Goal: Task Accomplishment & Management: Manage account settings

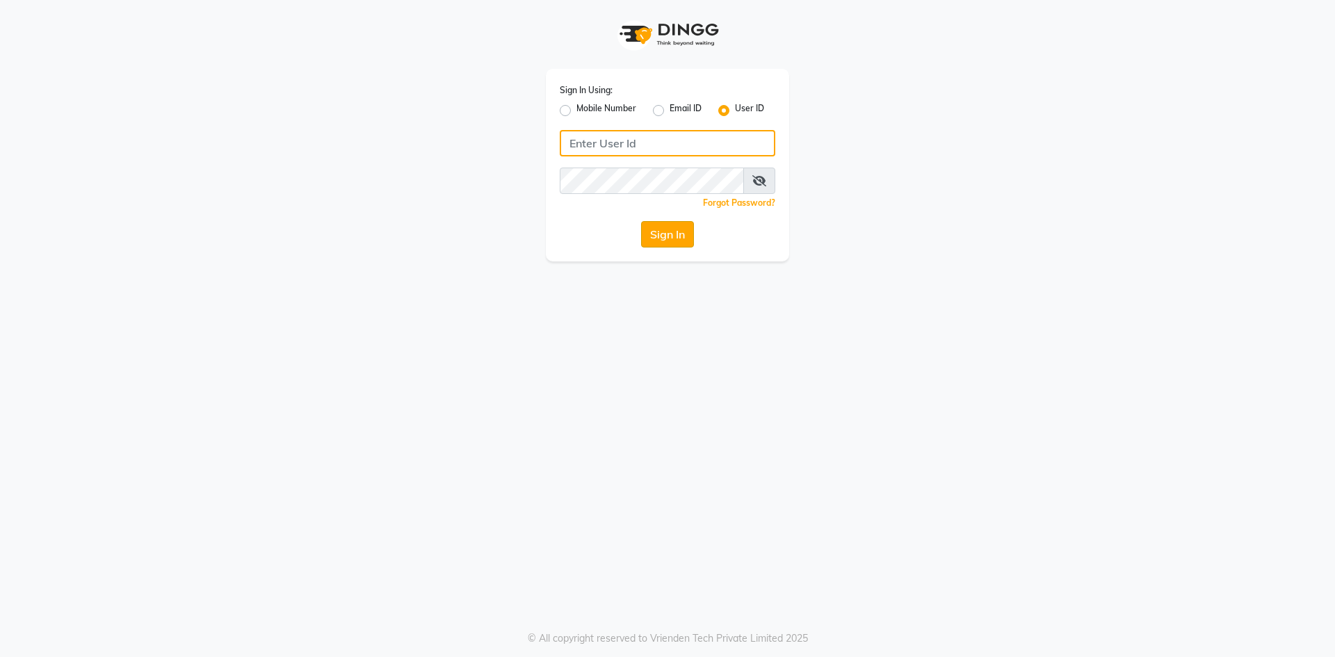
type input "haircafegold"
click at [661, 236] on button "Sign In" at bounding box center [667, 234] width 53 height 26
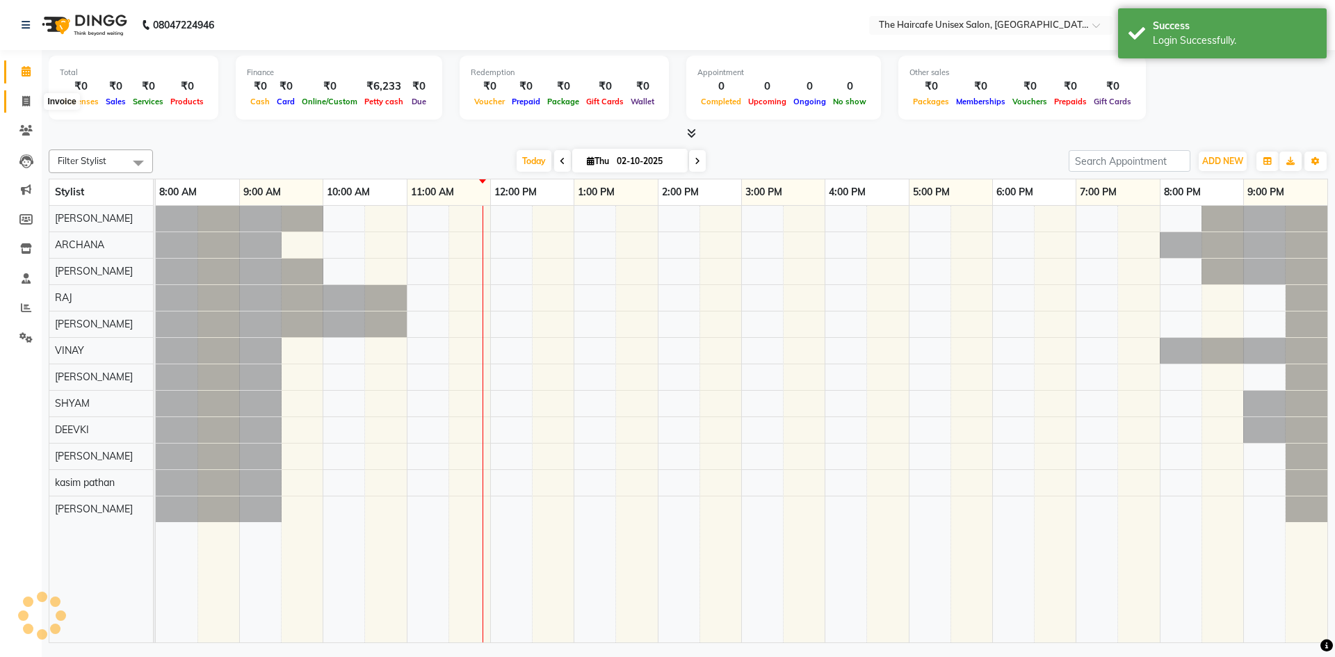
click at [33, 100] on span at bounding box center [26, 102] width 24 height 16
select select "service"
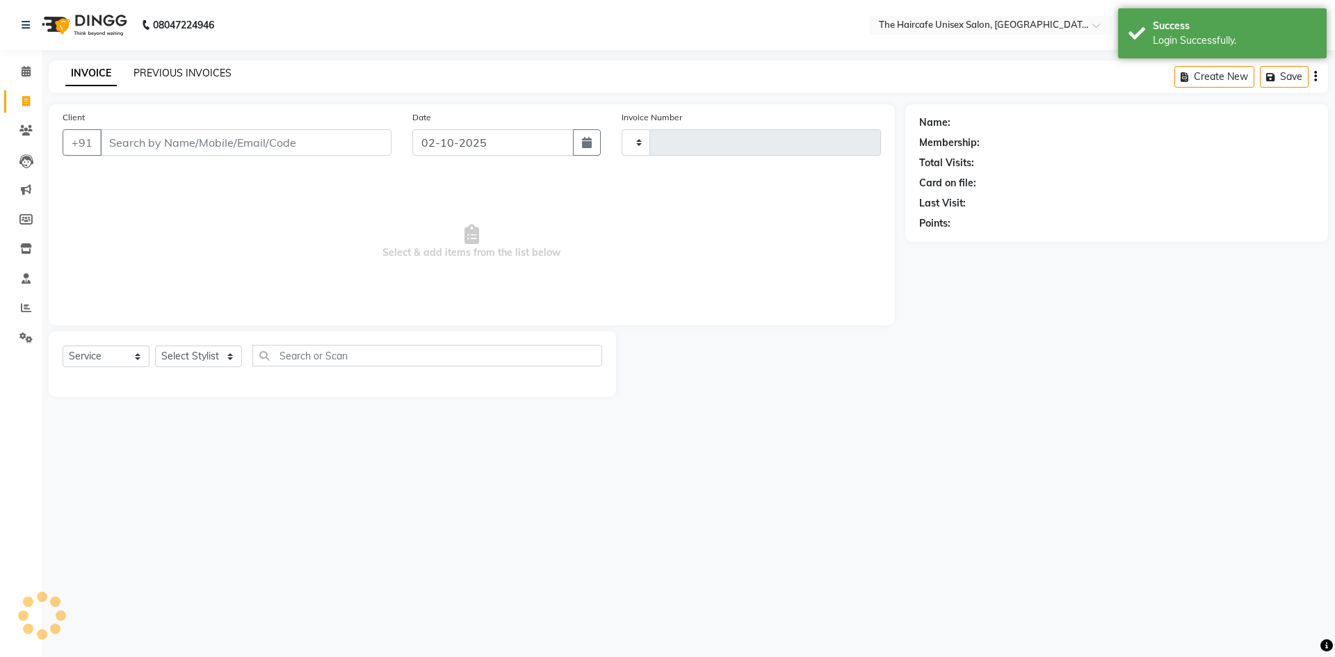
type input "1925"
select select "7412"
click at [179, 73] on link "PREVIOUS INVOICES" at bounding box center [183, 73] width 98 height 13
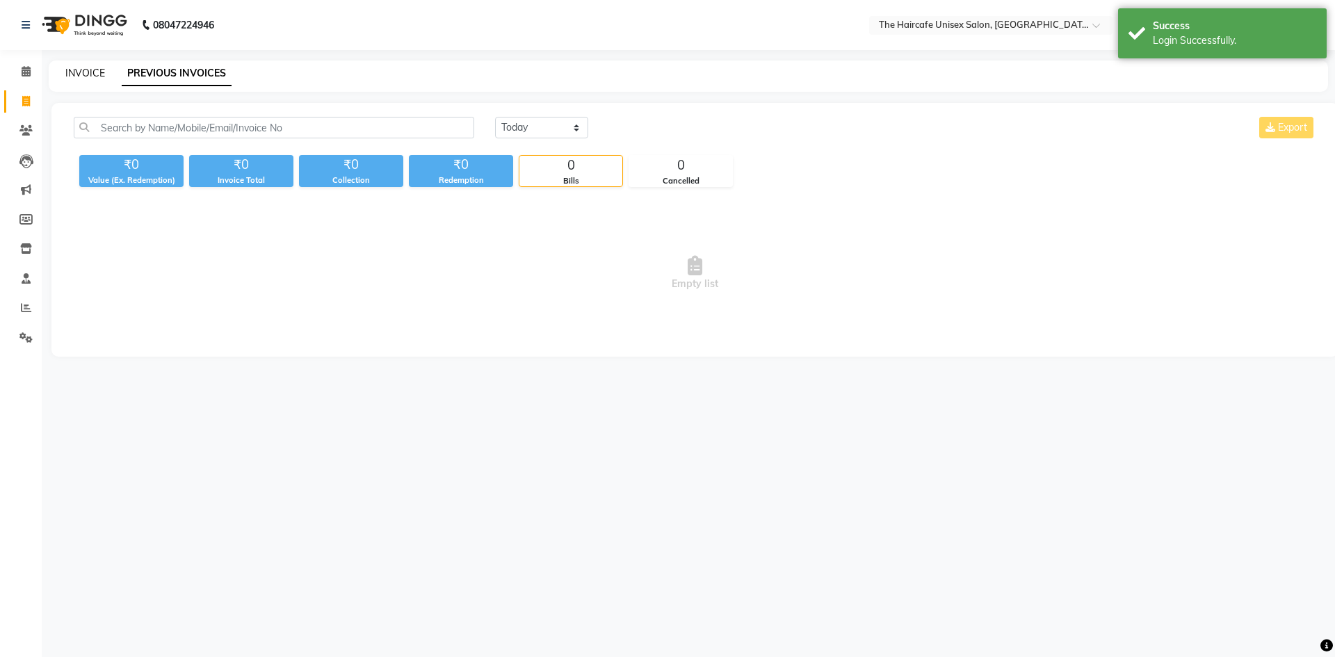
click at [83, 73] on link "INVOICE" at bounding box center [85, 73] width 40 height 13
select select "7412"
select select "service"
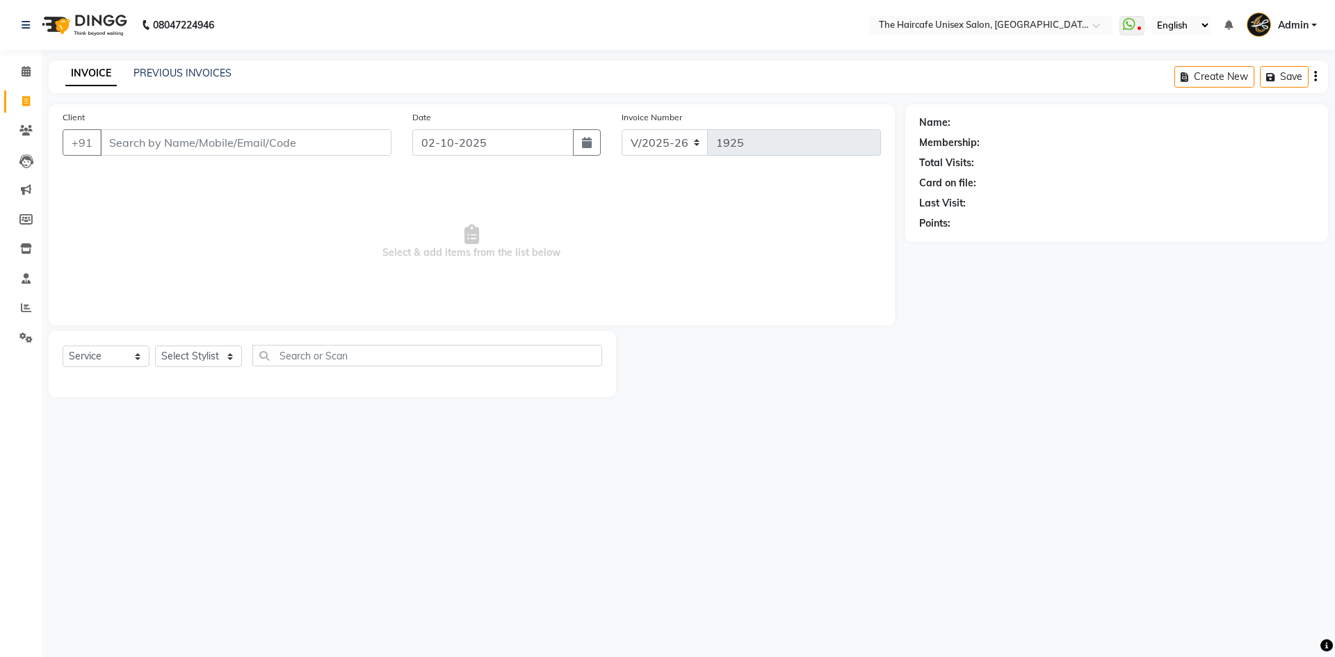
click at [143, 140] on input "Client" at bounding box center [245, 142] width 291 height 26
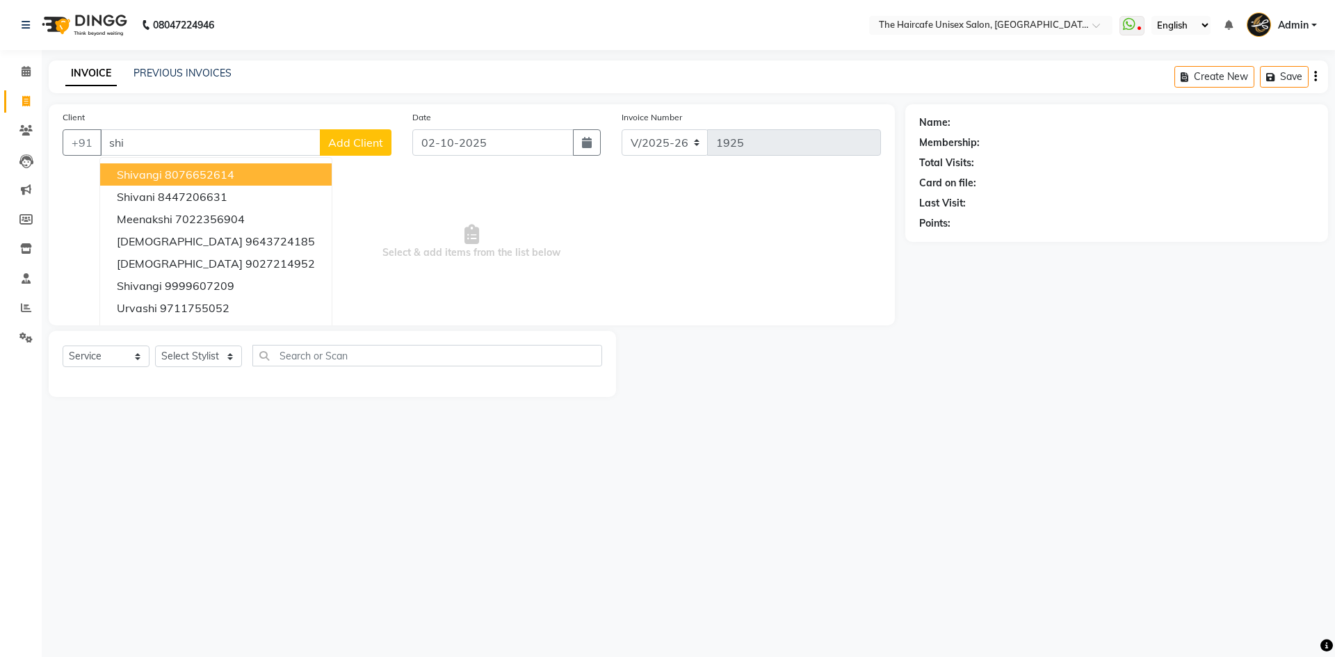
click at [216, 175] on ngb-highlight "8076652614" at bounding box center [200, 175] width 70 height 14
type input "8076652614"
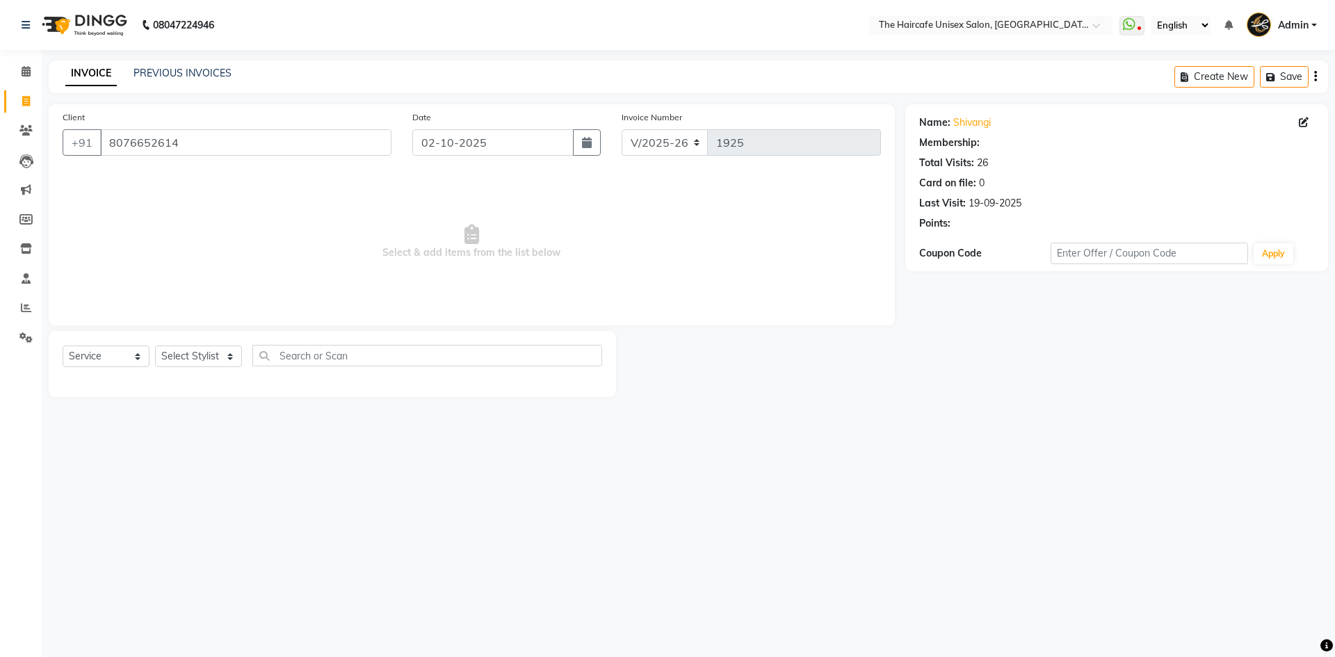
select select "1: Object"
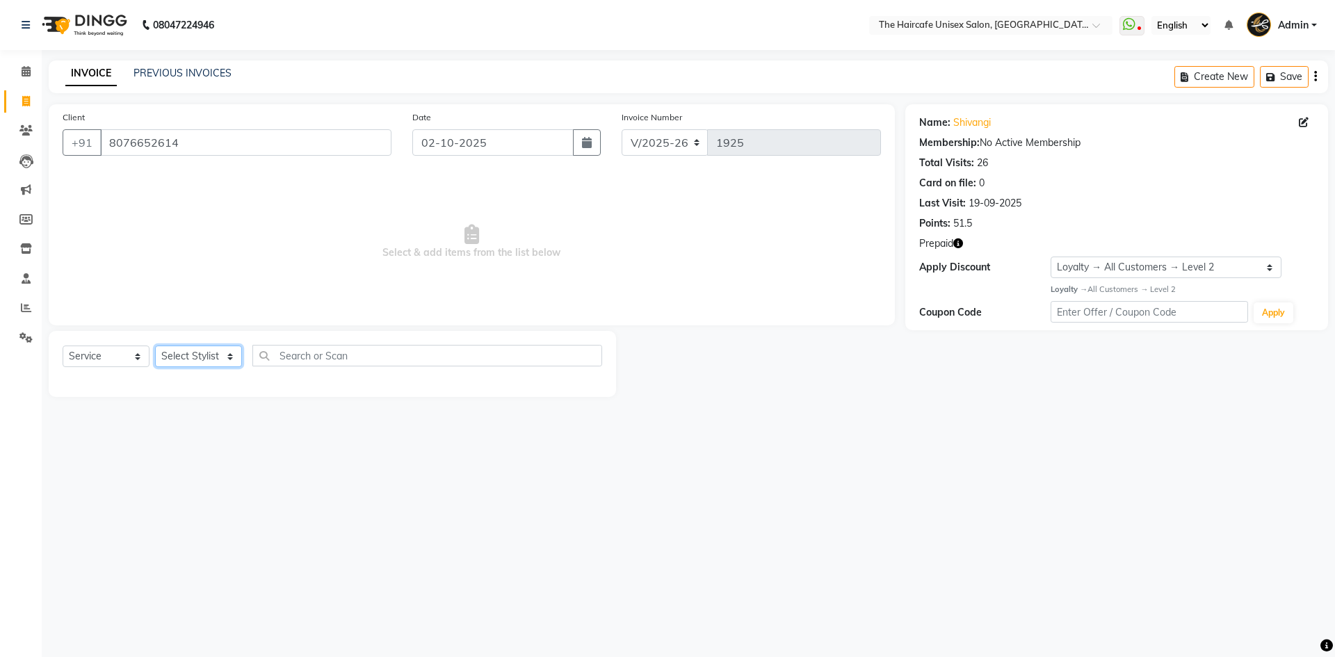
click at [168, 353] on select "Select Stylist [PERSON_NAME] ARCHANA DEEVKI KAJAL [PERSON_NAME] pathan [PERSON_…" at bounding box center [198, 357] width 87 height 22
select select "64975"
click at [155, 346] on select "Select Stylist [PERSON_NAME] ARCHANA DEEVKI KAJAL [PERSON_NAME] pathan [PERSON_…" at bounding box center [198, 357] width 87 height 22
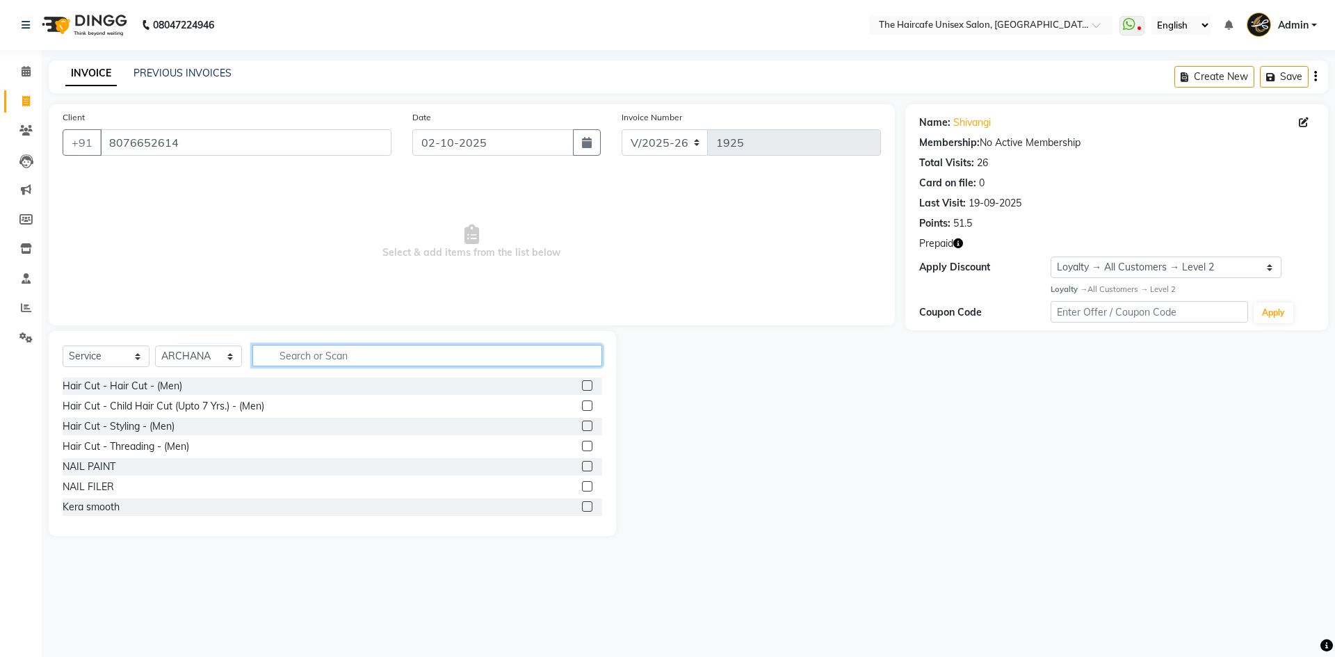
click at [309, 355] on input "text" at bounding box center [427, 356] width 350 height 22
type input "u"
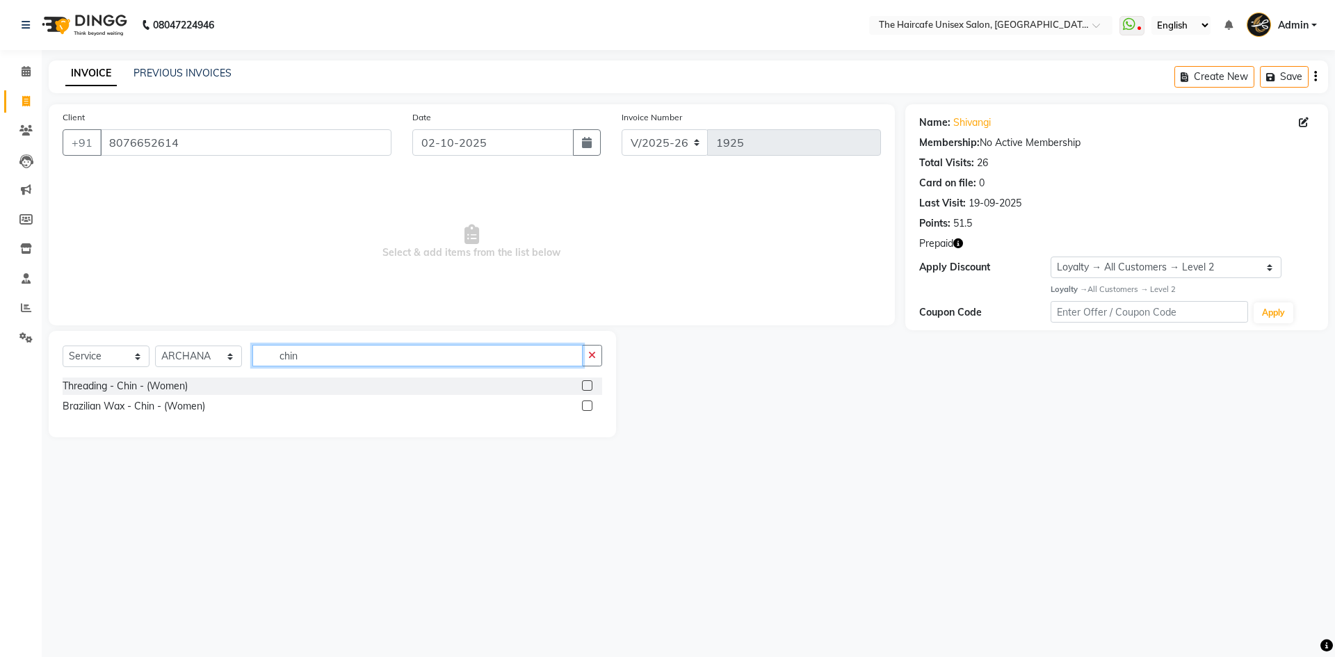
type input "chin"
click at [589, 406] on label at bounding box center [587, 406] width 10 height 10
click at [589, 406] on input "checkbox" at bounding box center [586, 406] width 9 height 9
checkbox input "false"
click at [512, 353] on input "chin" at bounding box center [417, 356] width 330 height 22
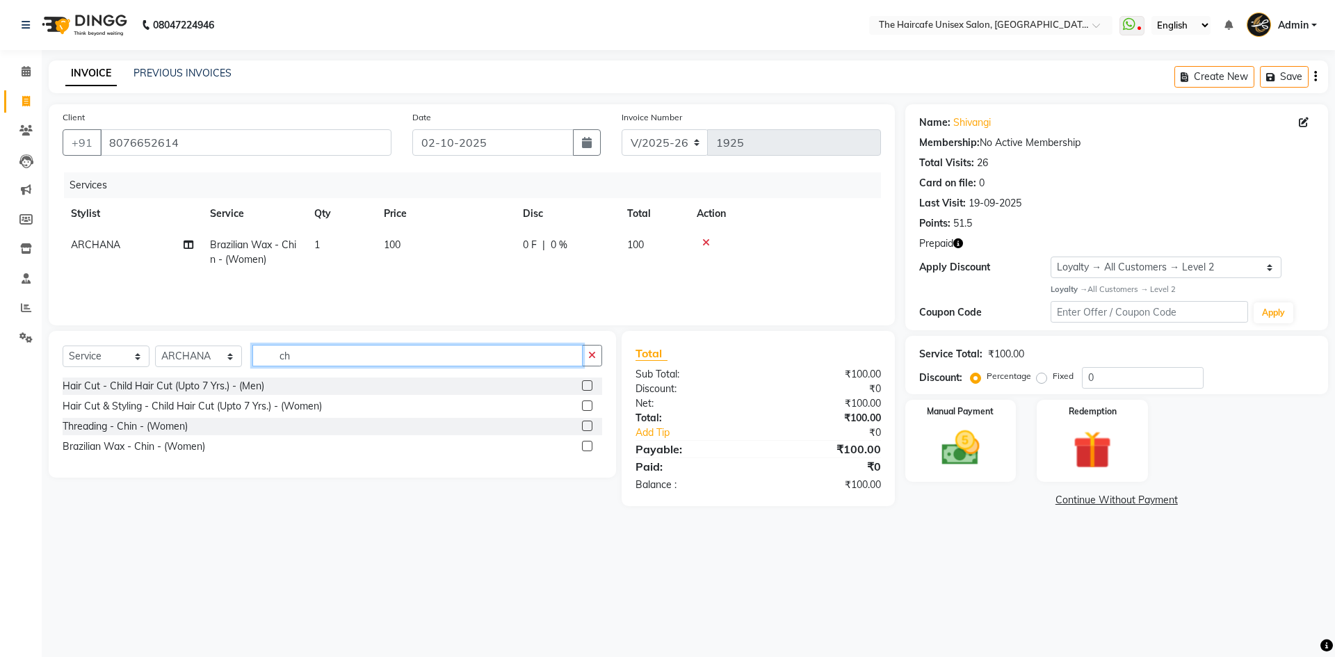
type input "c"
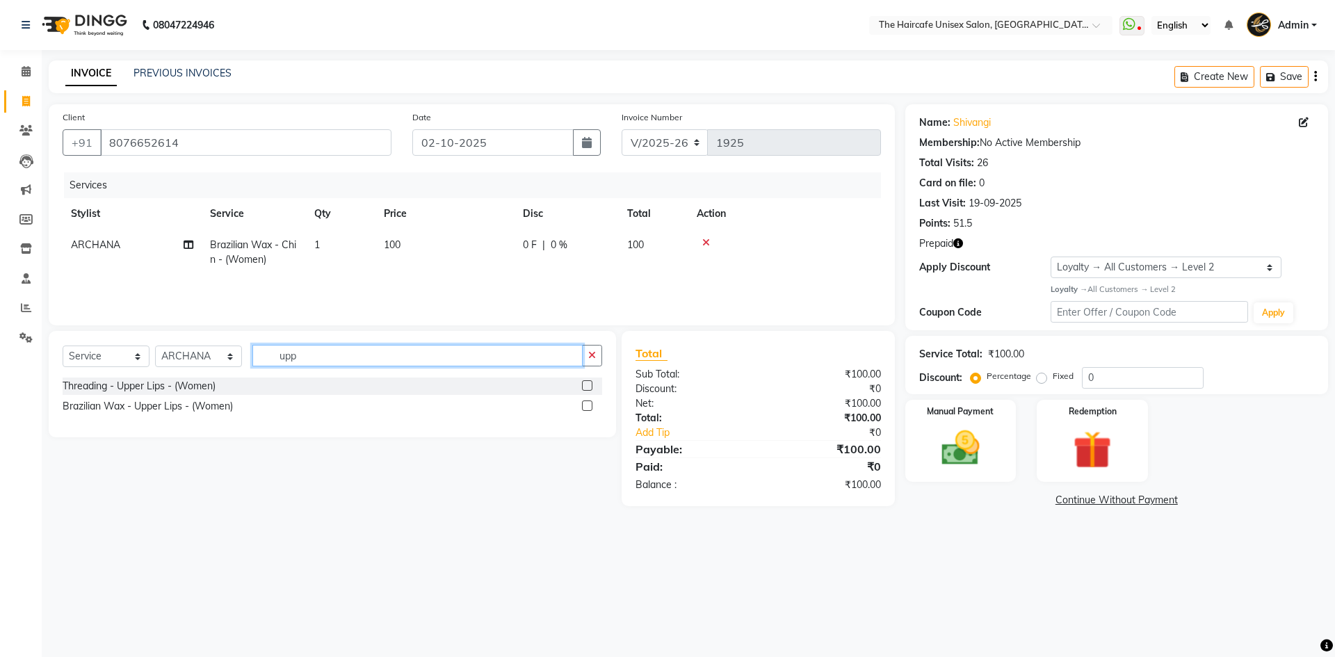
type input "upp"
click at [586, 386] on label at bounding box center [587, 385] width 10 height 10
click at [586, 386] on input "checkbox" at bounding box center [586, 386] width 9 height 9
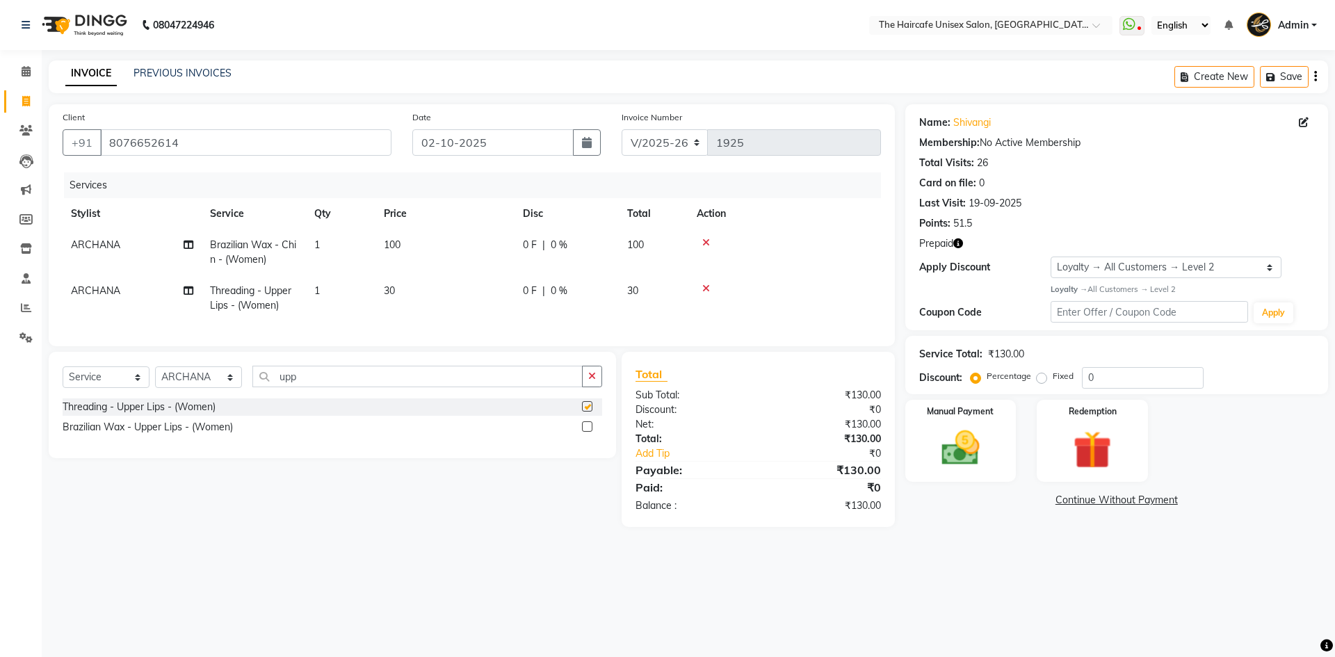
checkbox input "false"
click at [513, 385] on input "upp" at bounding box center [417, 377] width 330 height 22
type input "u"
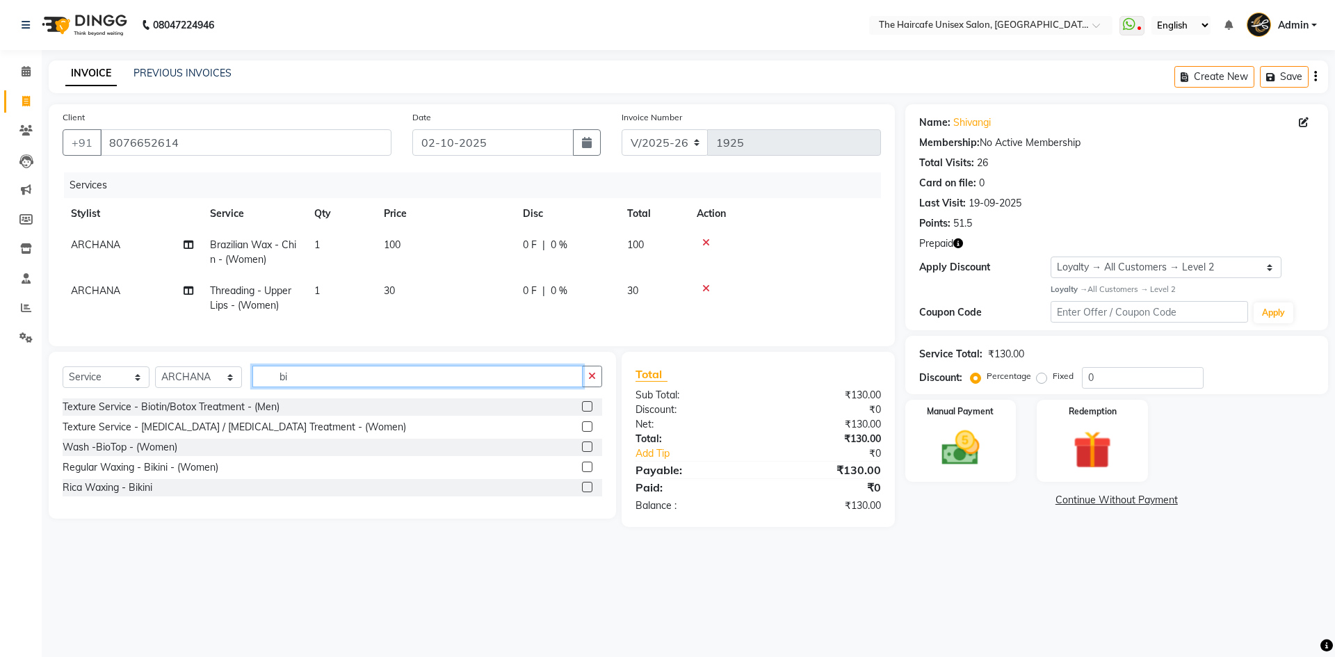
type input "bi"
click at [592, 492] on label at bounding box center [587, 487] width 10 height 10
click at [591, 492] on input "checkbox" at bounding box center [586, 487] width 9 height 9
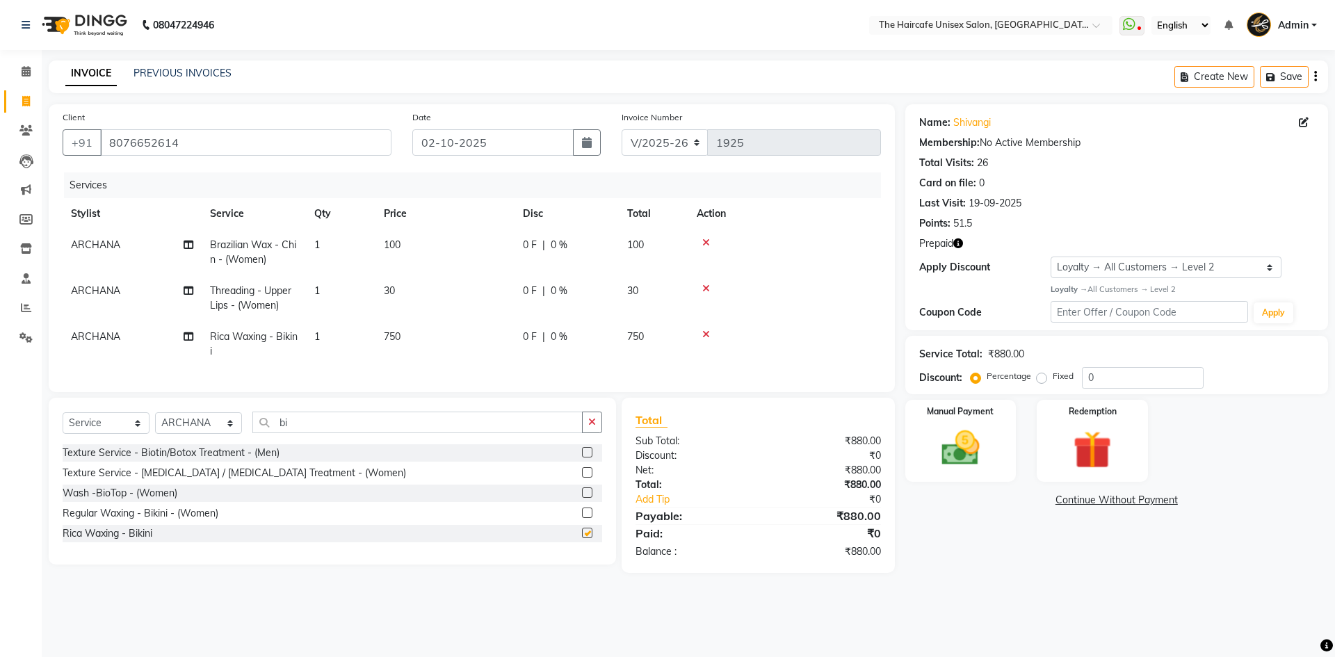
checkbox input "false"
click at [999, 469] on div "Manual Payment" at bounding box center [960, 441] width 115 height 86
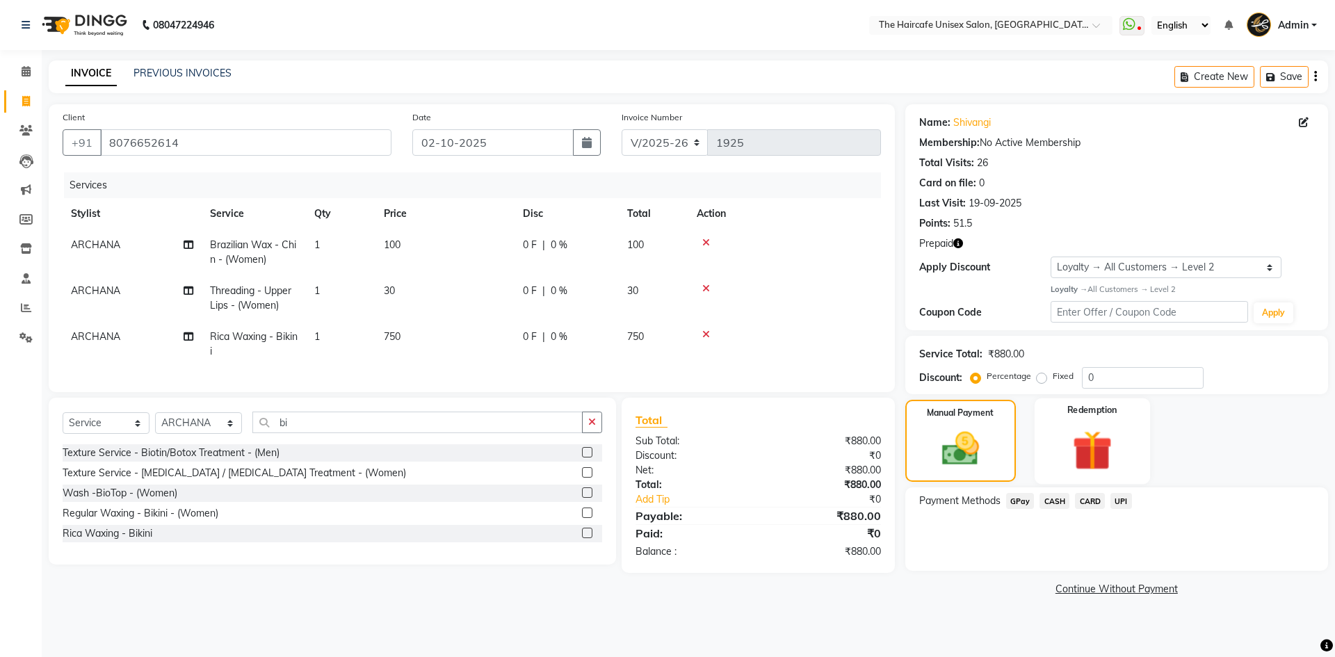
click at [1066, 452] on img at bounding box center [1092, 450] width 65 height 49
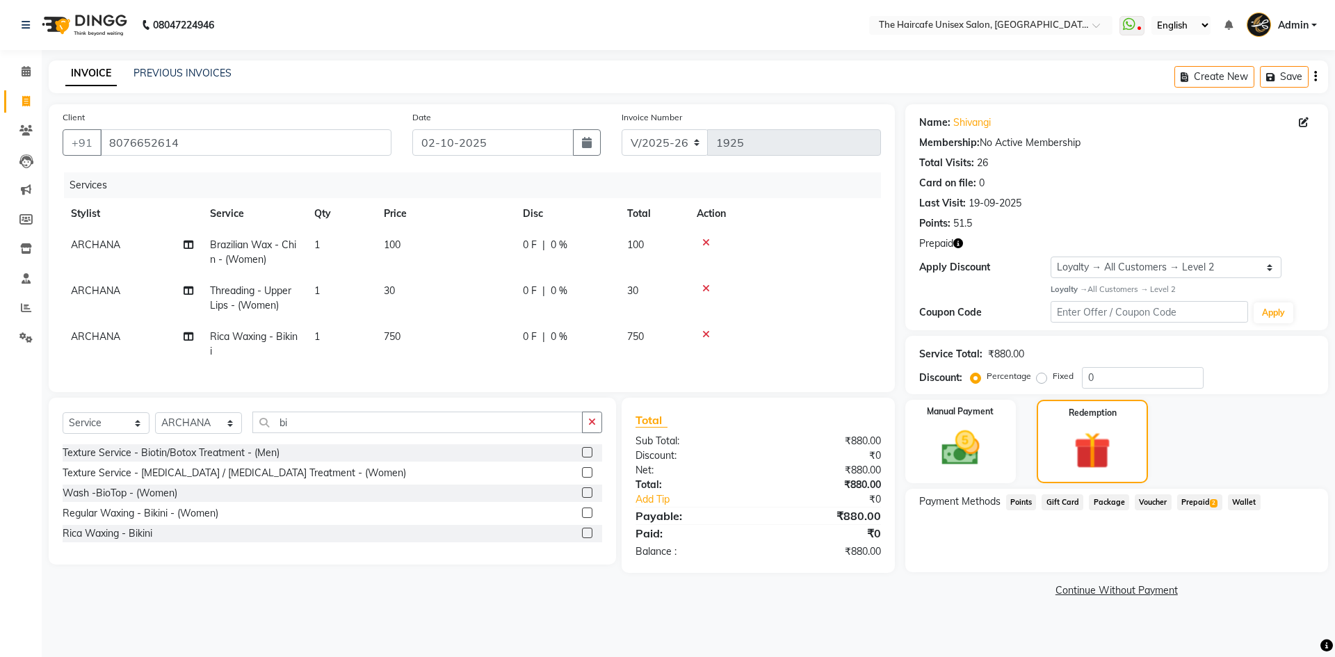
click at [1197, 503] on span "Prepaid 2" at bounding box center [1199, 502] width 45 height 16
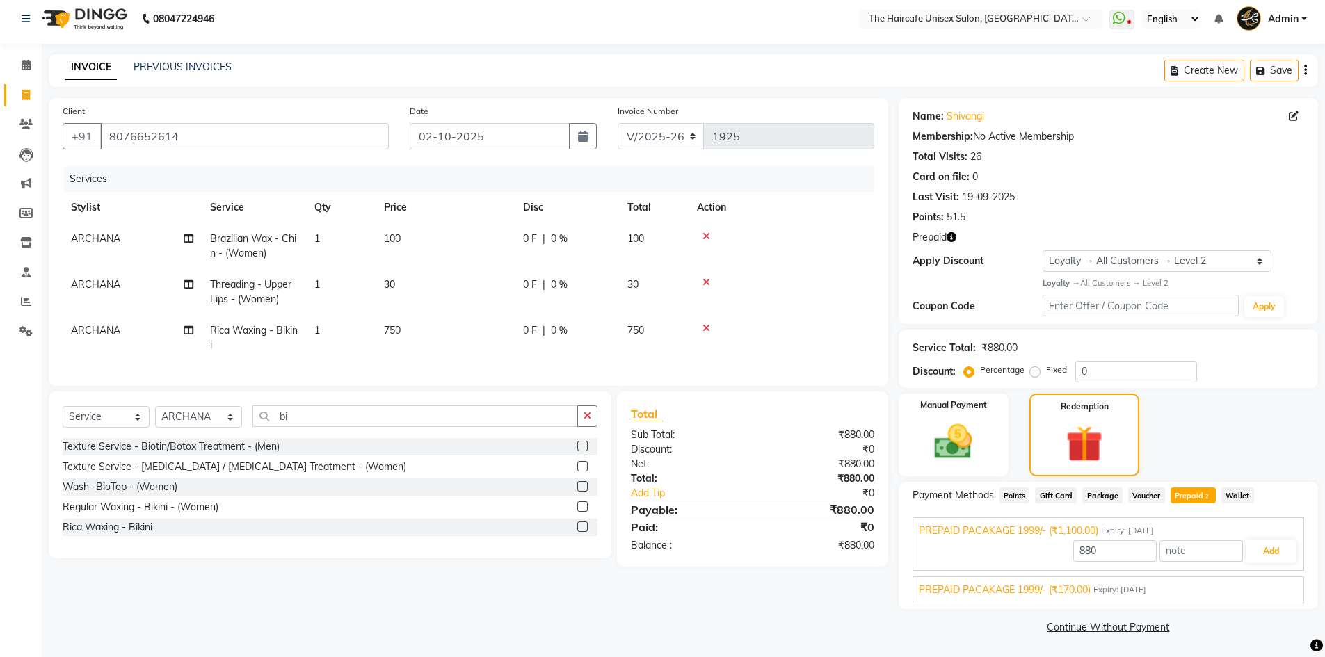
scroll to position [8, 0]
click at [1038, 590] on span "PREPAID PACAKAGE 1999/- (₹170.00)" at bounding box center [1005, 588] width 172 height 15
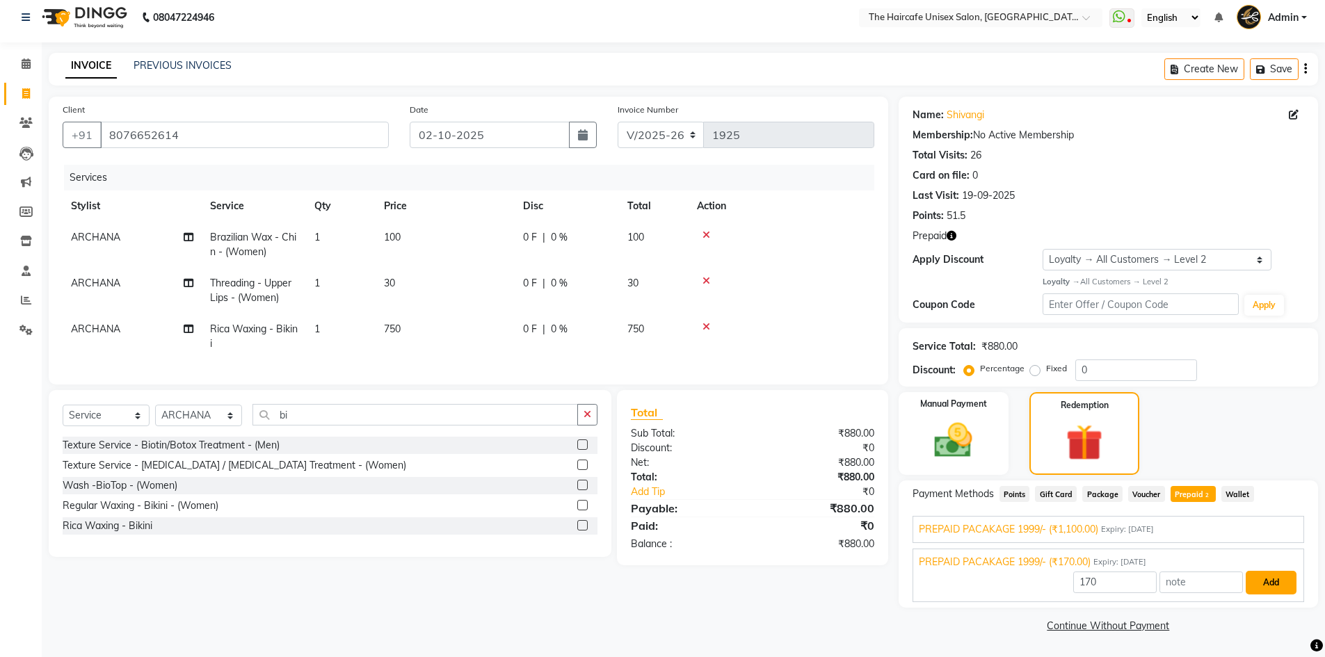
click at [1275, 584] on button "Add" at bounding box center [1271, 583] width 51 height 24
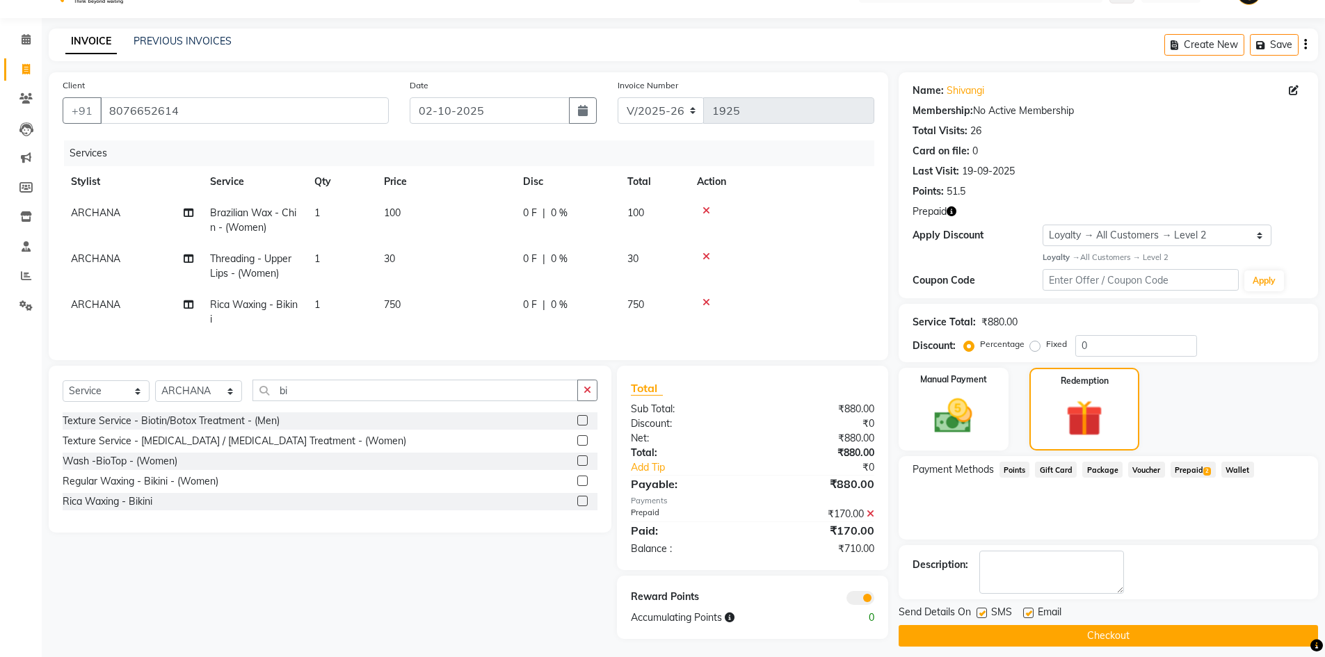
scroll to position [45, 0]
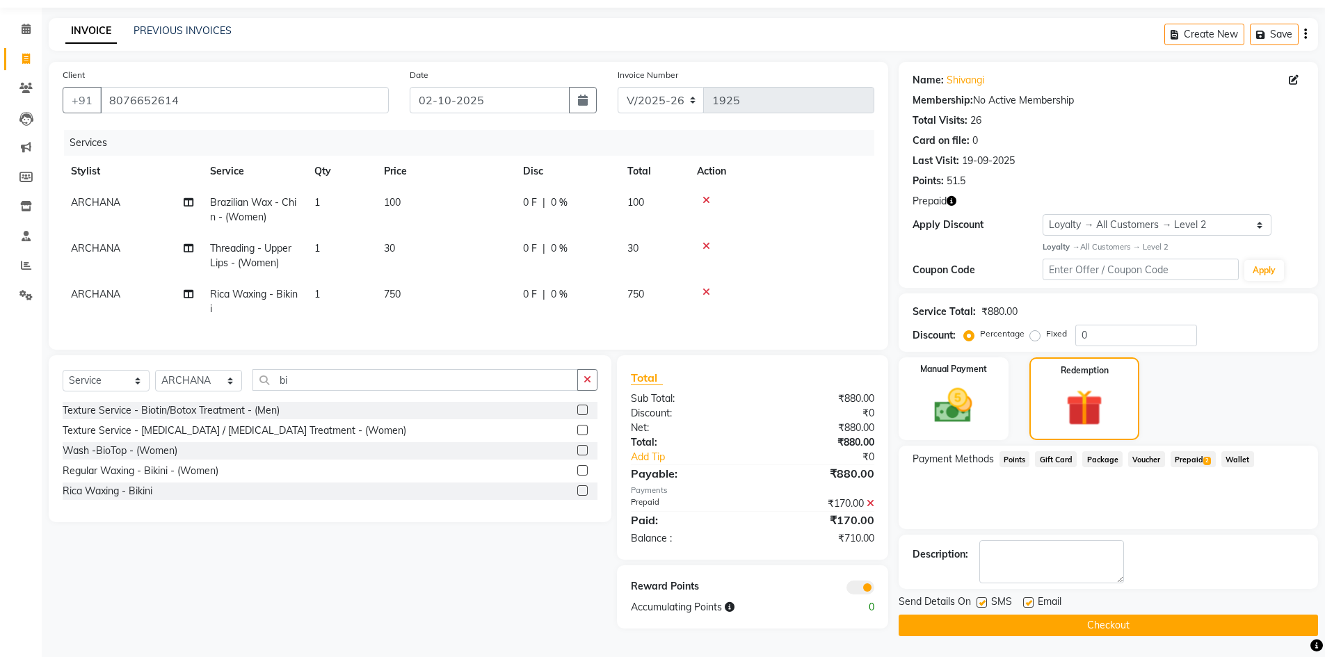
click at [1187, 459] on span "Prepaid 2" at bounding box center [1193, 459] width 45 height 16
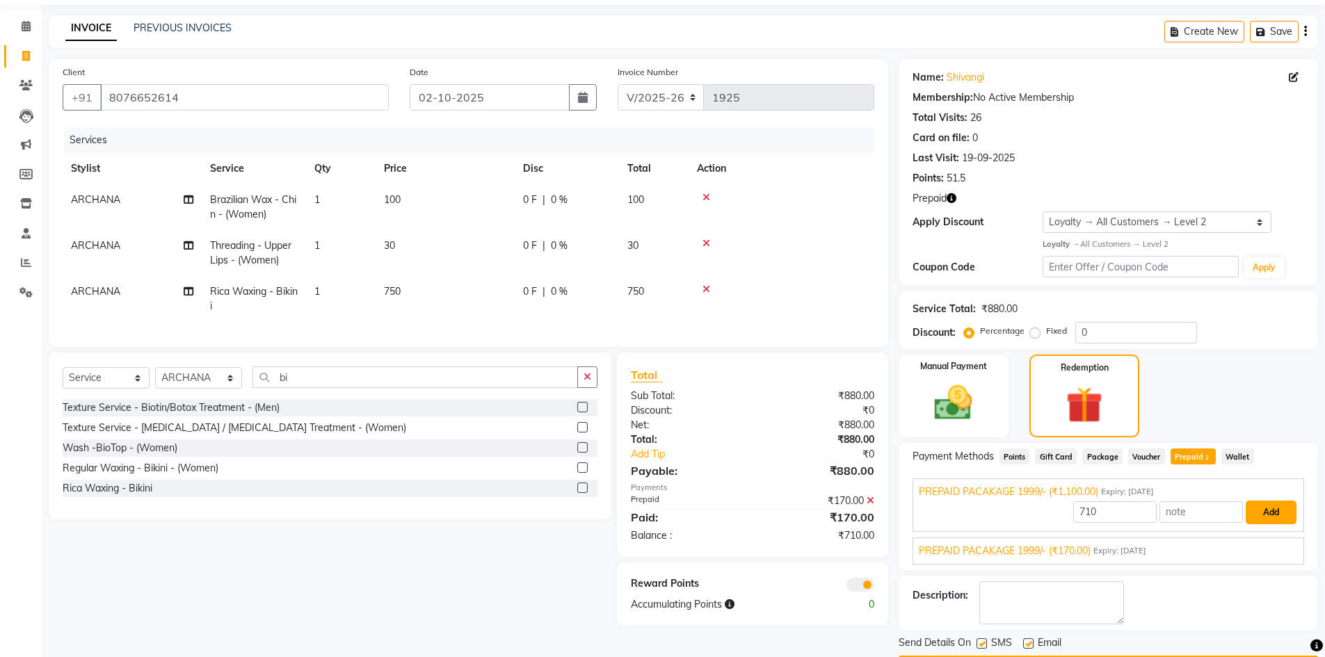
click at [1283, 513] on button "Add" at bounding box center [1271, 513] width 51 height 24
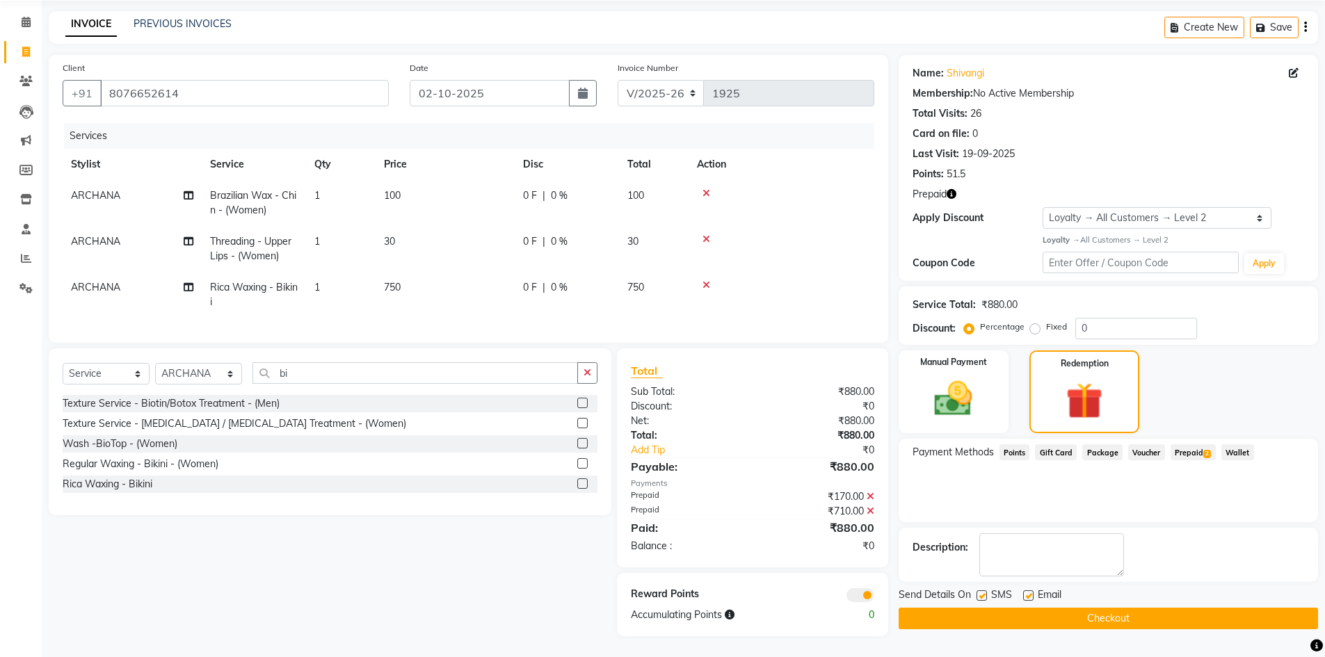
scroll to position [60, 0]
click at [1049, 608] on button "Checkout" at bounding box center [1108, 619] width 419 height 22
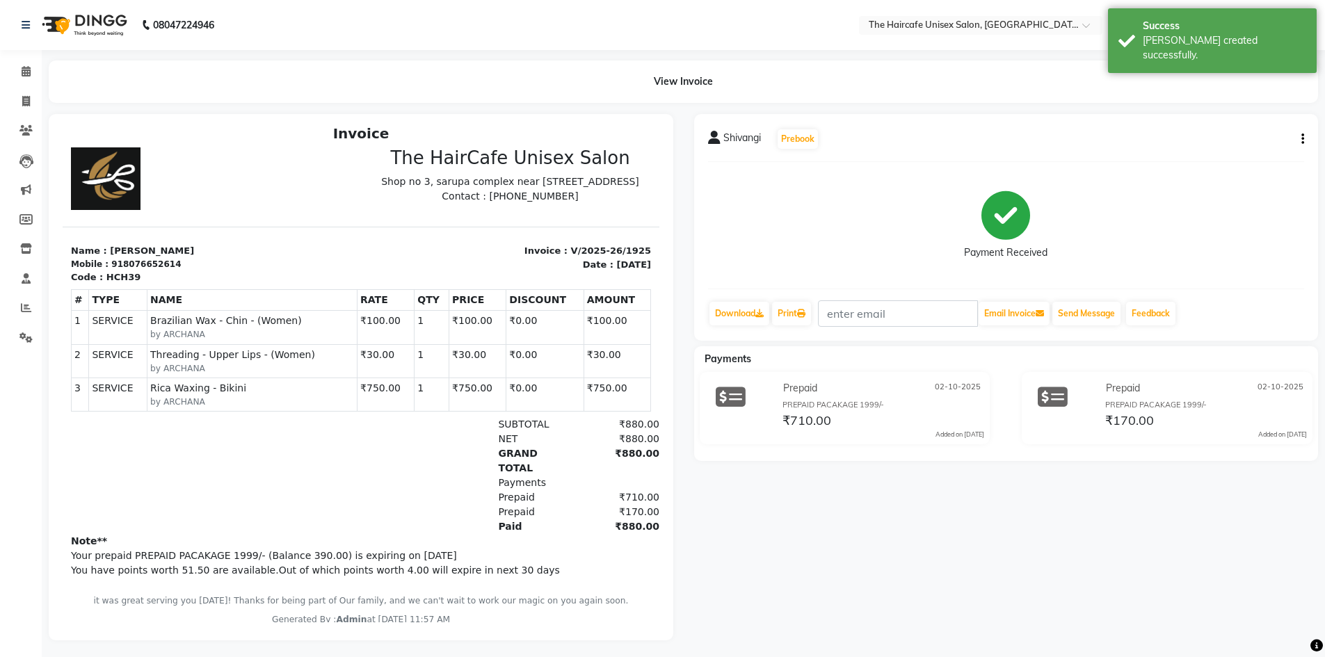
scroll to position [11, 0]
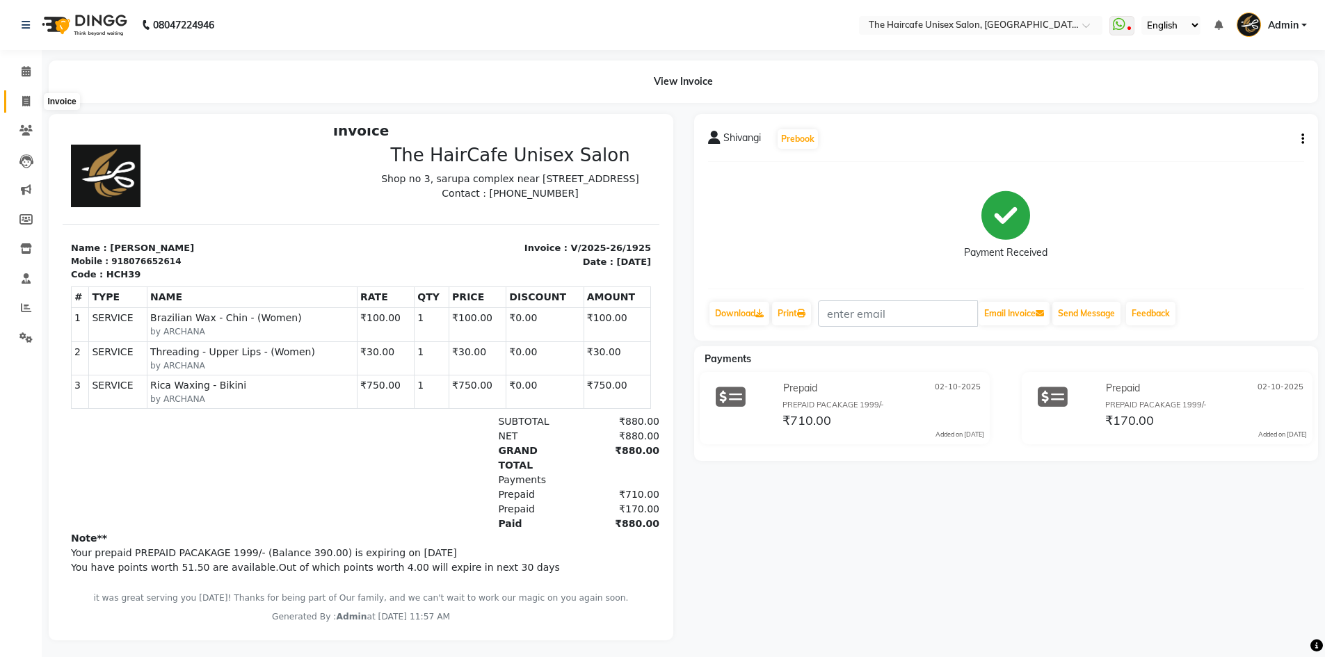
click at [26, 97] on icon at bounding box center [26, 101] width 8 height 10
select select "service"
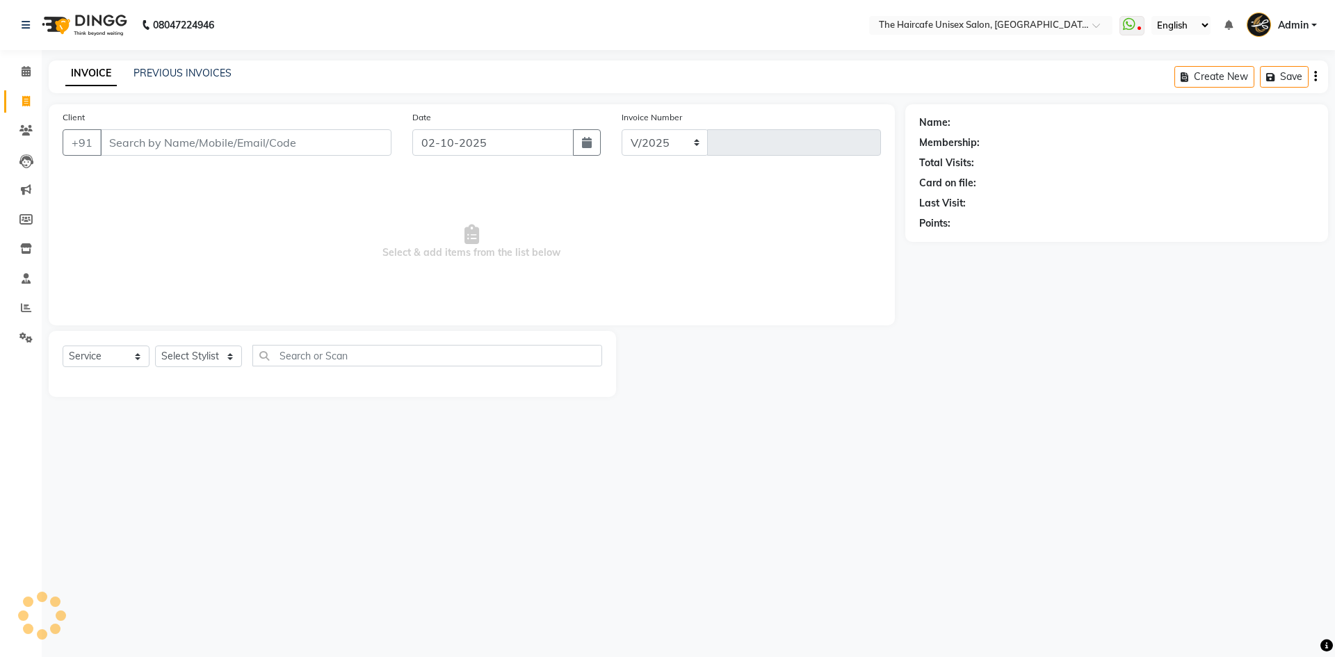
select select "7412"
type input "1926"
click at [202, 150] on input "Client" at bounding box center [245, 142] width 291 height 26
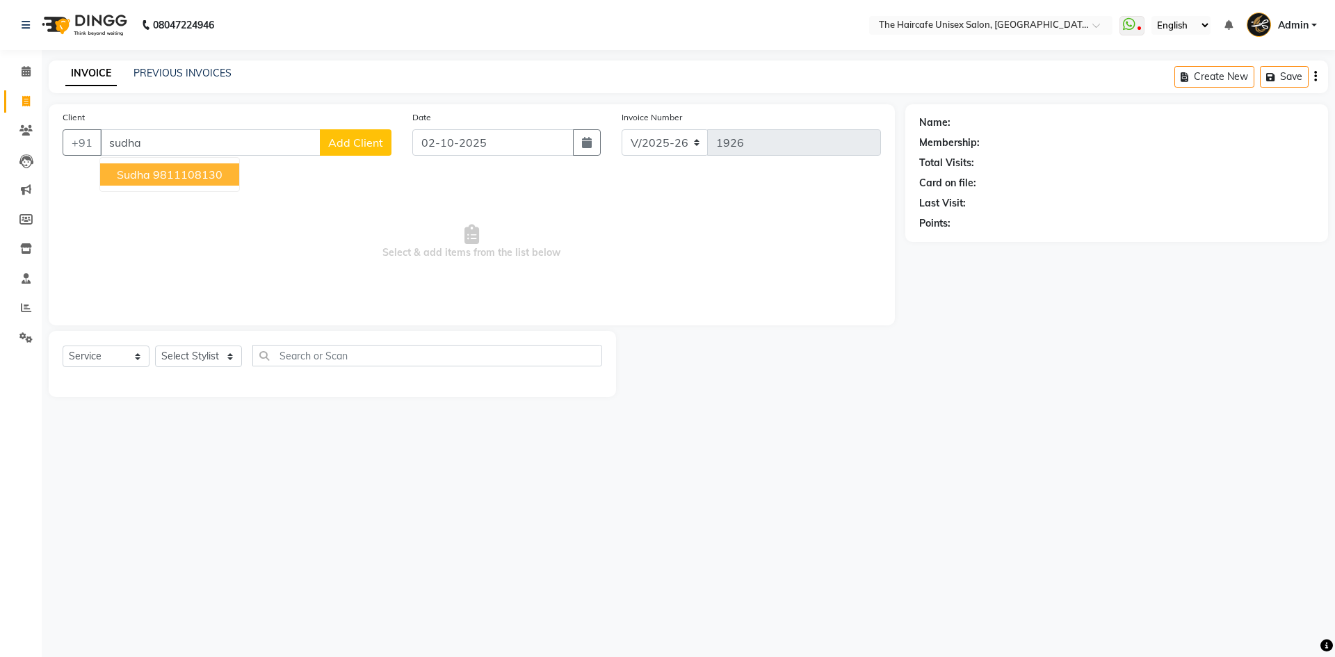
click at [189, 172] on ngb-highlight "9811108130" at bounding box center [188, 175] width 70 height 14
type input "9811108130"
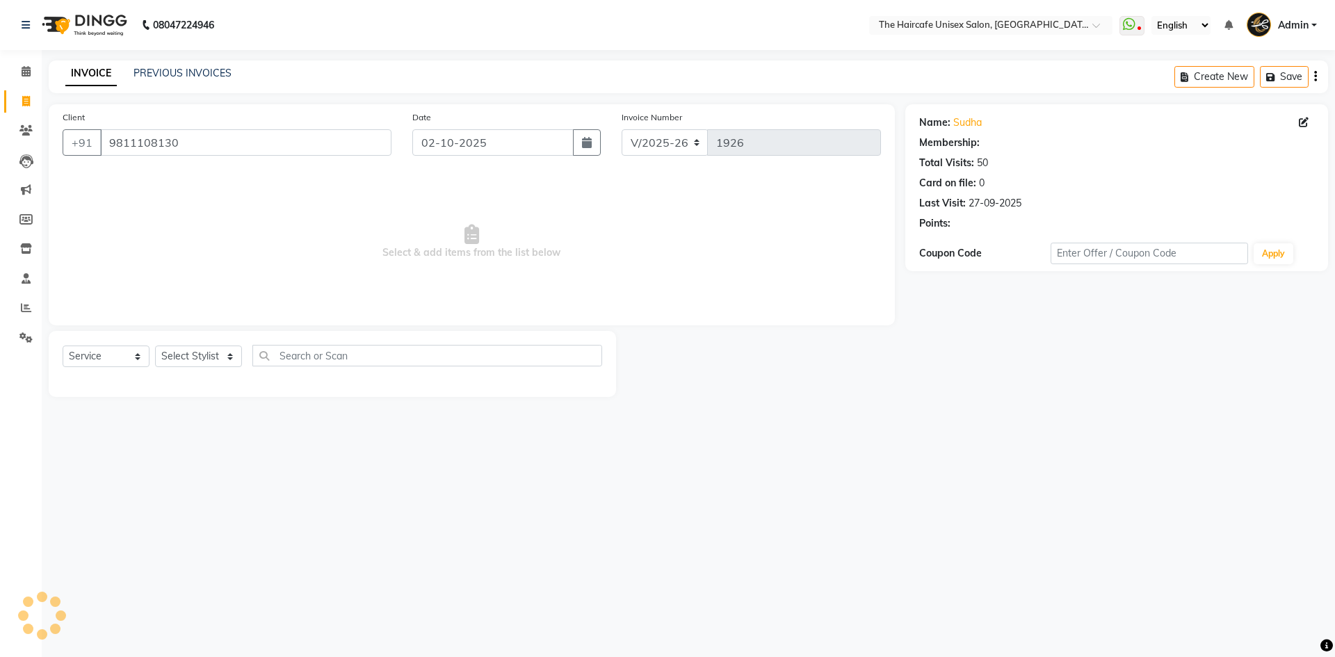
select select "1: Object"
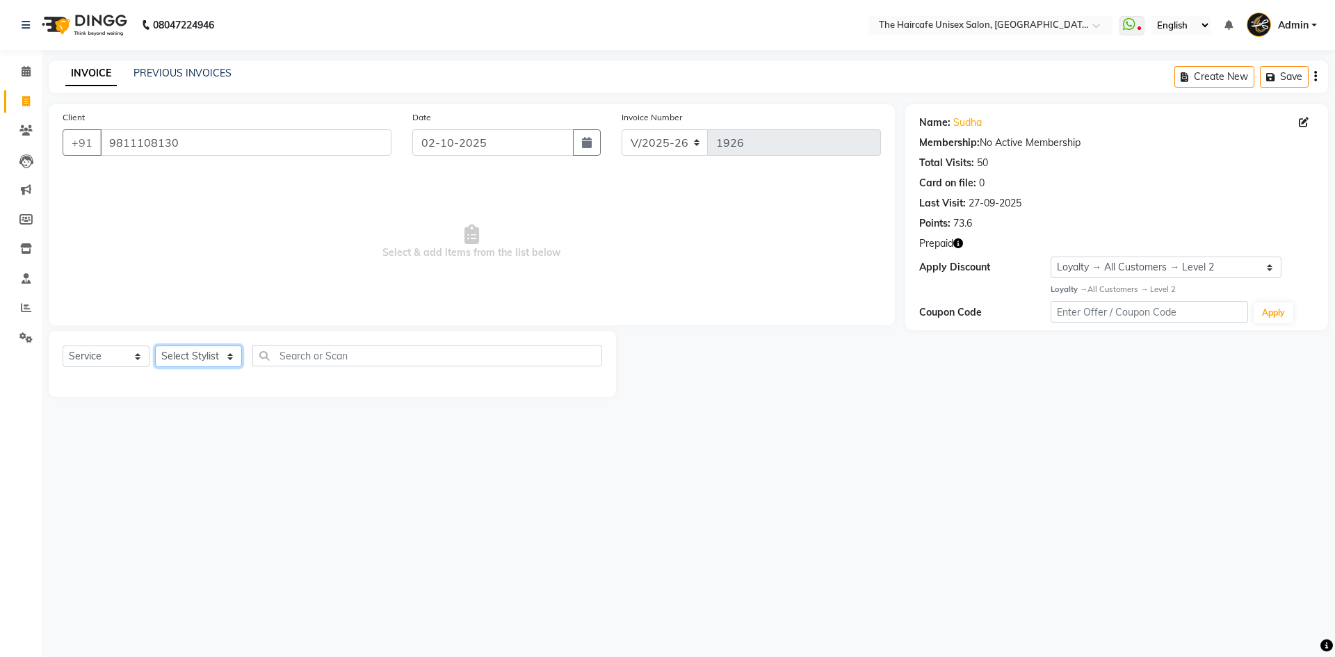
click at [191, 356] on select "Select Stylist [PERSON_NAME] ARCHANA DEEVKI KAJAL [PERSON_NAME] pathan [PERSON_…" at bounding box center [198, 357] width 87 height 22
select select "64974"
click at [155, 346] on select "Select Stylist [PERSON_NAME] ARCHANA DEEVKI KAJAL [PERSON_NAME] pathan [PERSON_…" at bounding box center [198, 357] width 87 height 22
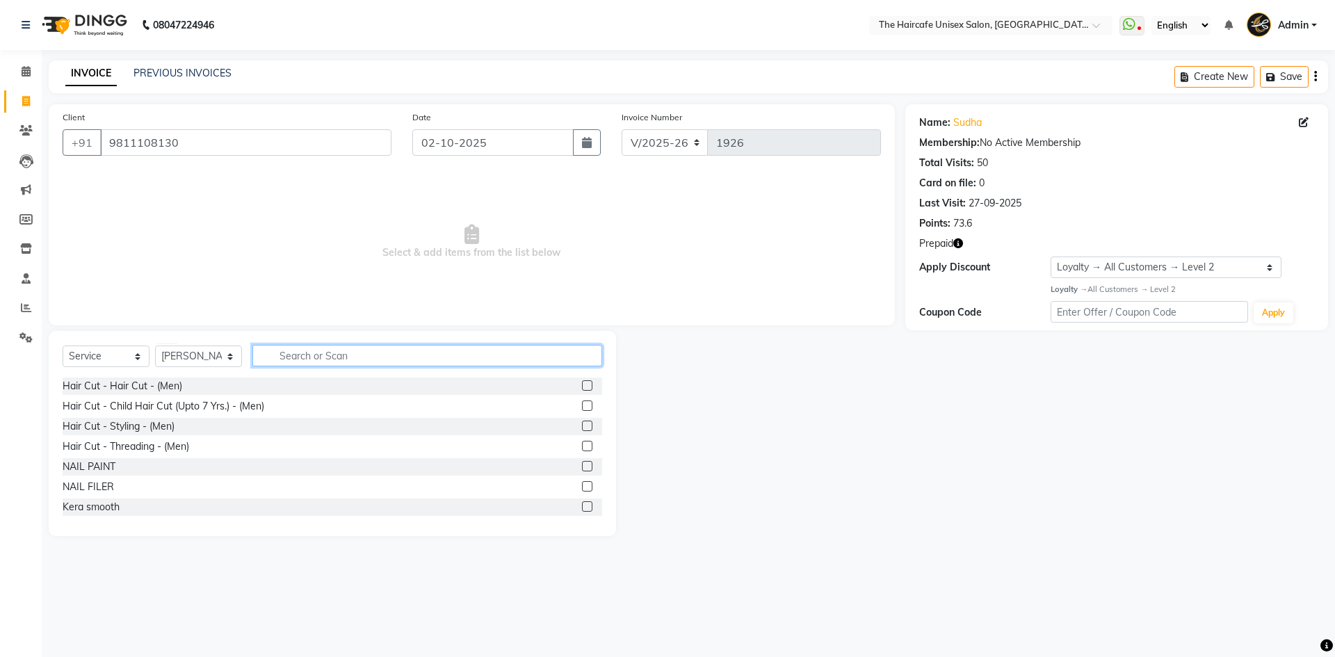
click at [360, 355] on input "text" at bounding box center [427, 356] width 350 height 22
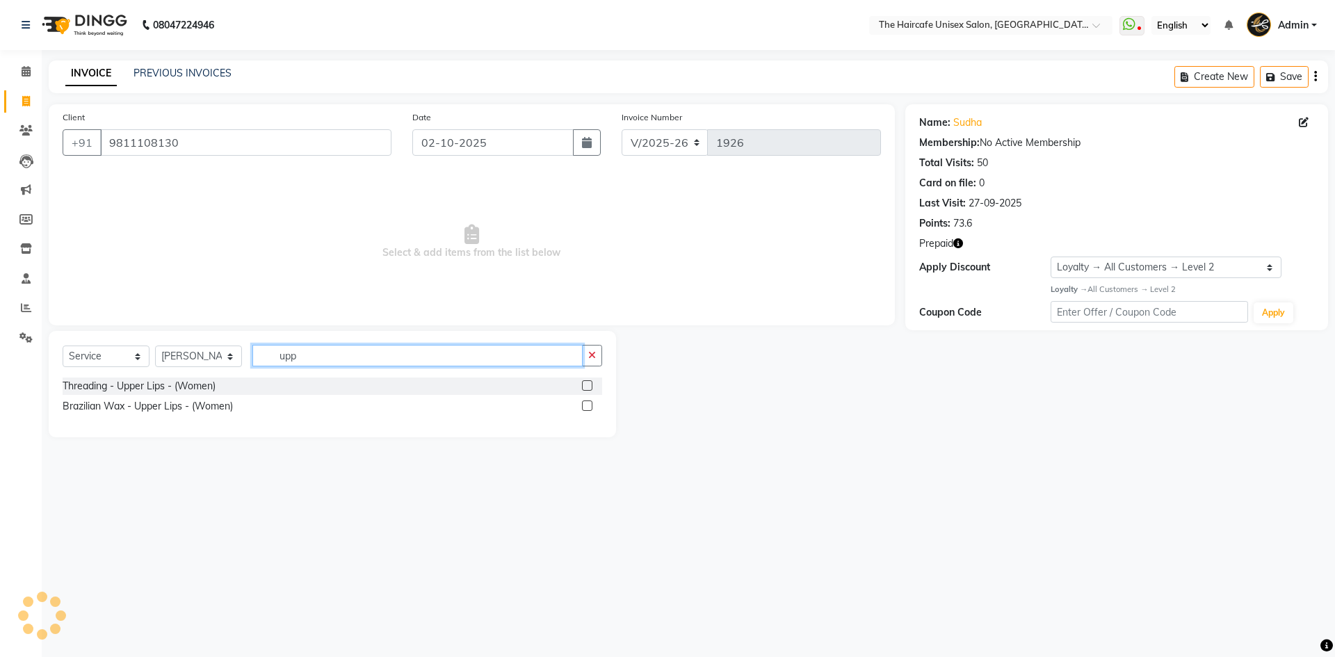
type input "upp"
click at [590, 385] on label at bounding box center [587, 385] width 10 height 10
click at [590, 385] on input "checkbox" at bounding box center [586, 386] width 9 height 9
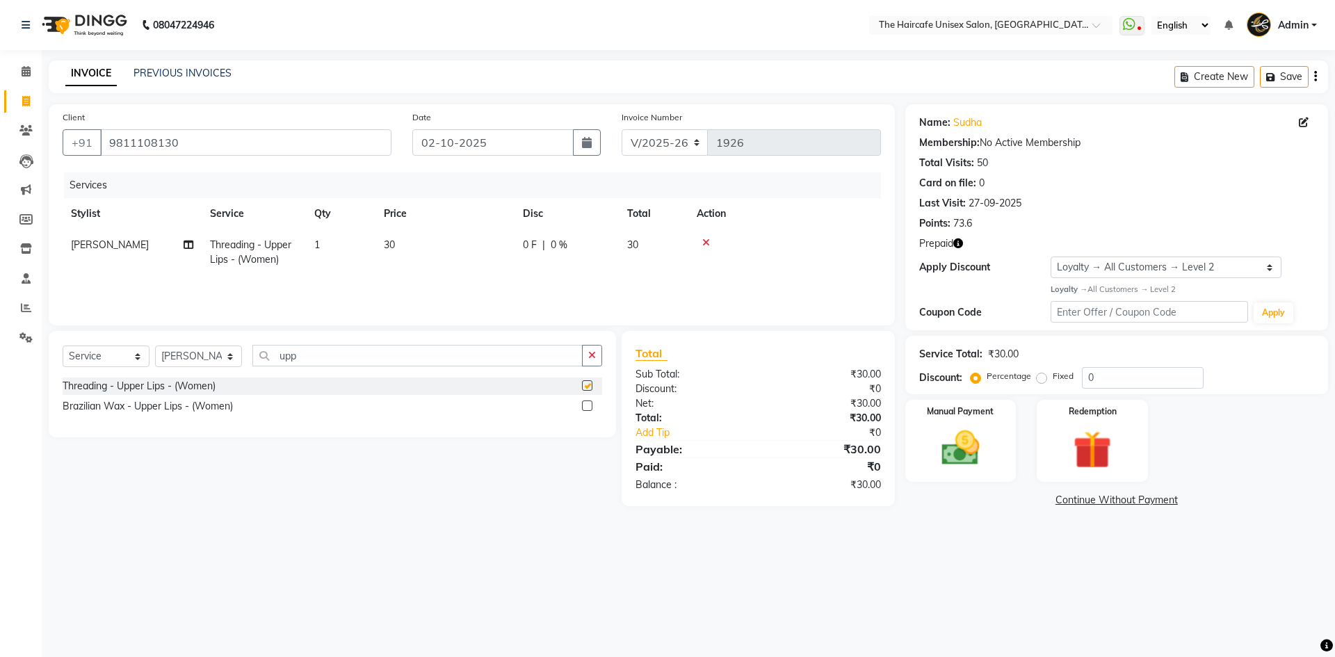
checkbox input "false"
click at [493, 355] on input "upp" at bounding box center [417, 356] width 330 height 22
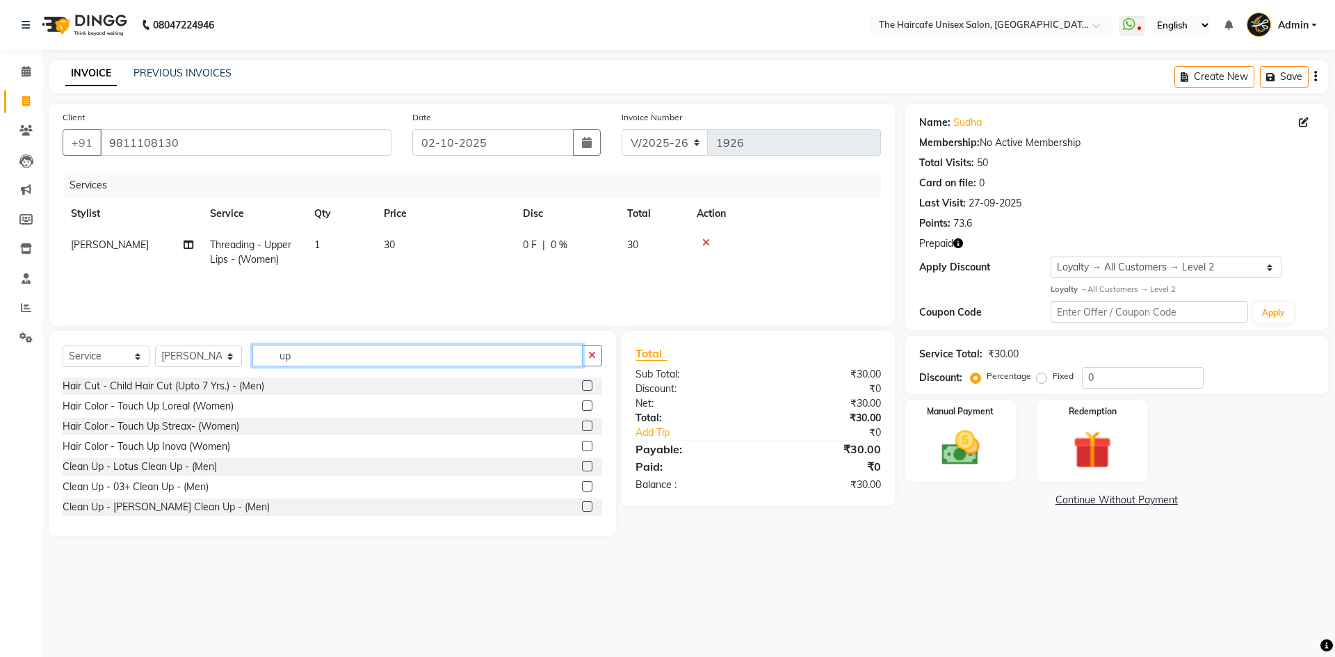
type input "u"
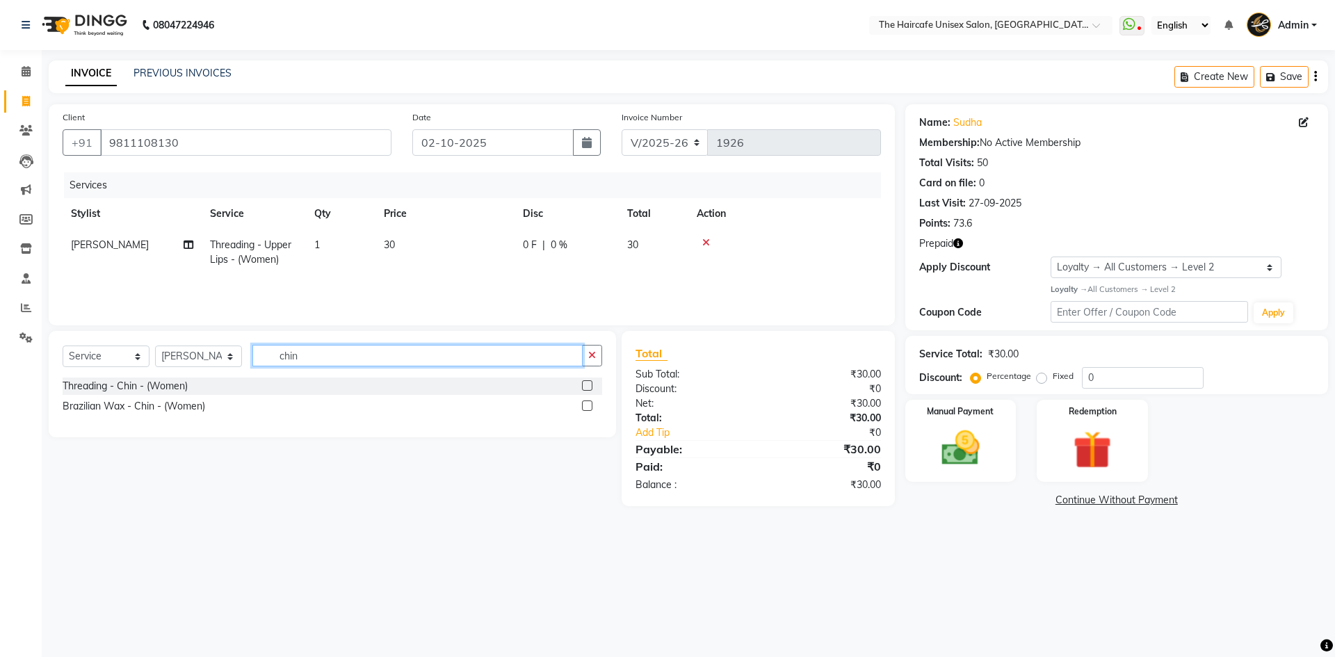
type input "chin"
click at [585, 385] on label at bounding box center [587, 385] width 10 height 10
click at [585, 385] on input "checkbox" at bounding box center [586, 386] width 9 height 9
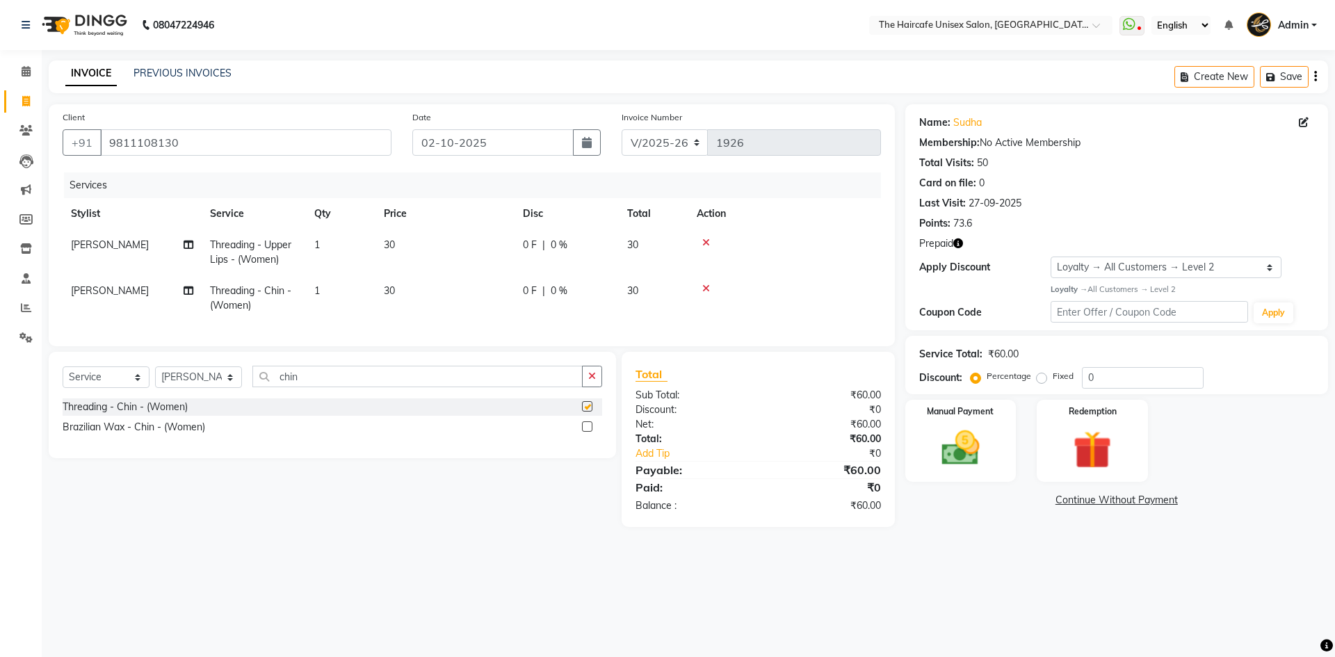
checkbox input "false"
click at [1120, 456] on img at bounding box center [1092, 450] width 65 height 49
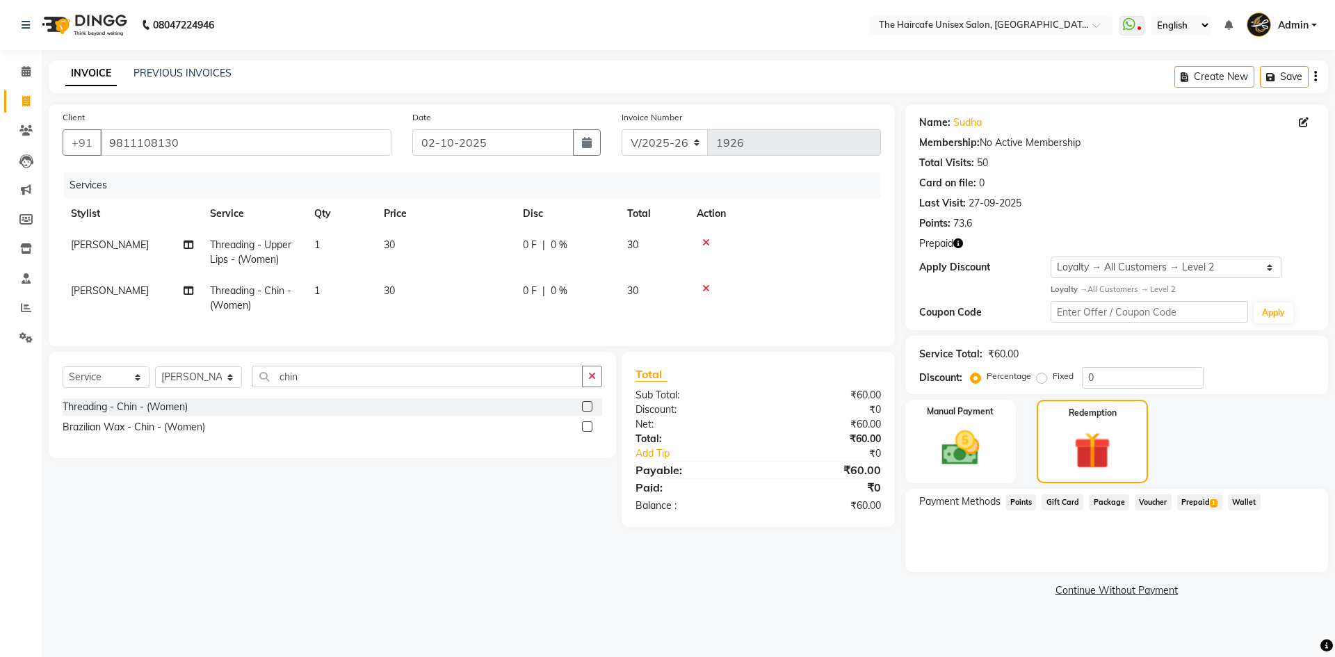
click at [1198, 503] on span "Prepaid 1" at bounding box center [1199, 502] width 45 height 16
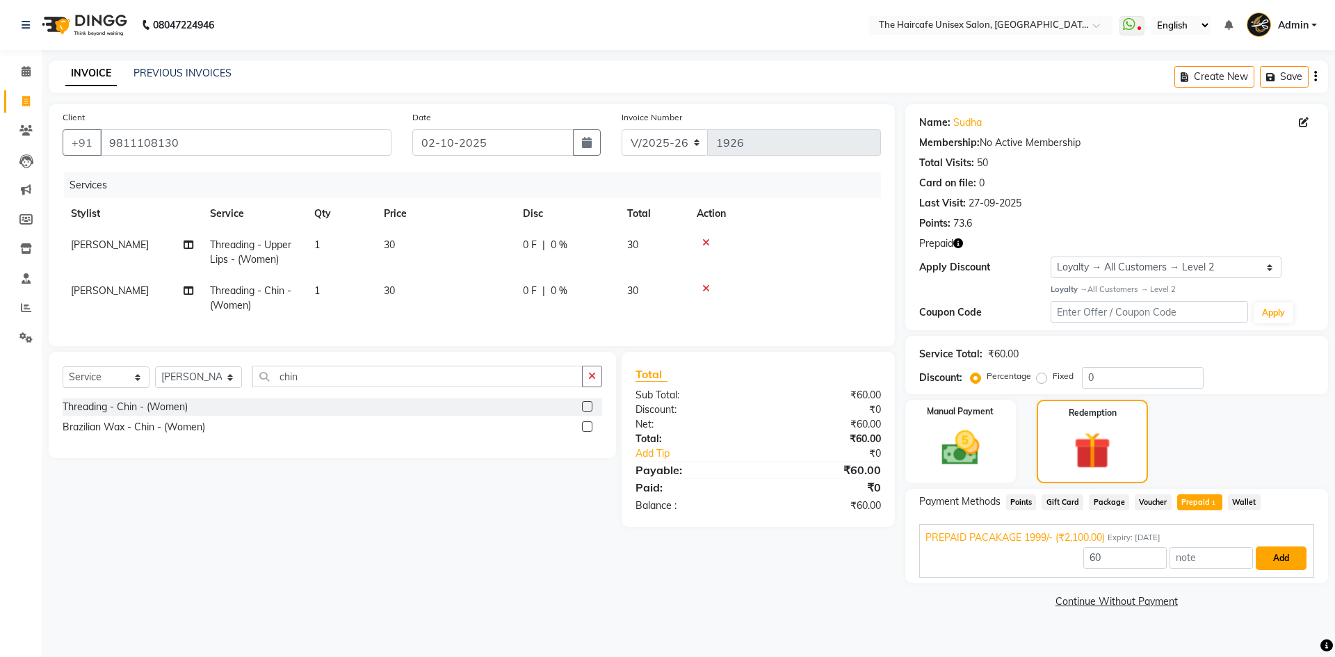
click at [1280, 558] on button "Add" at bounding box center [1281, 559] width 51 height 24
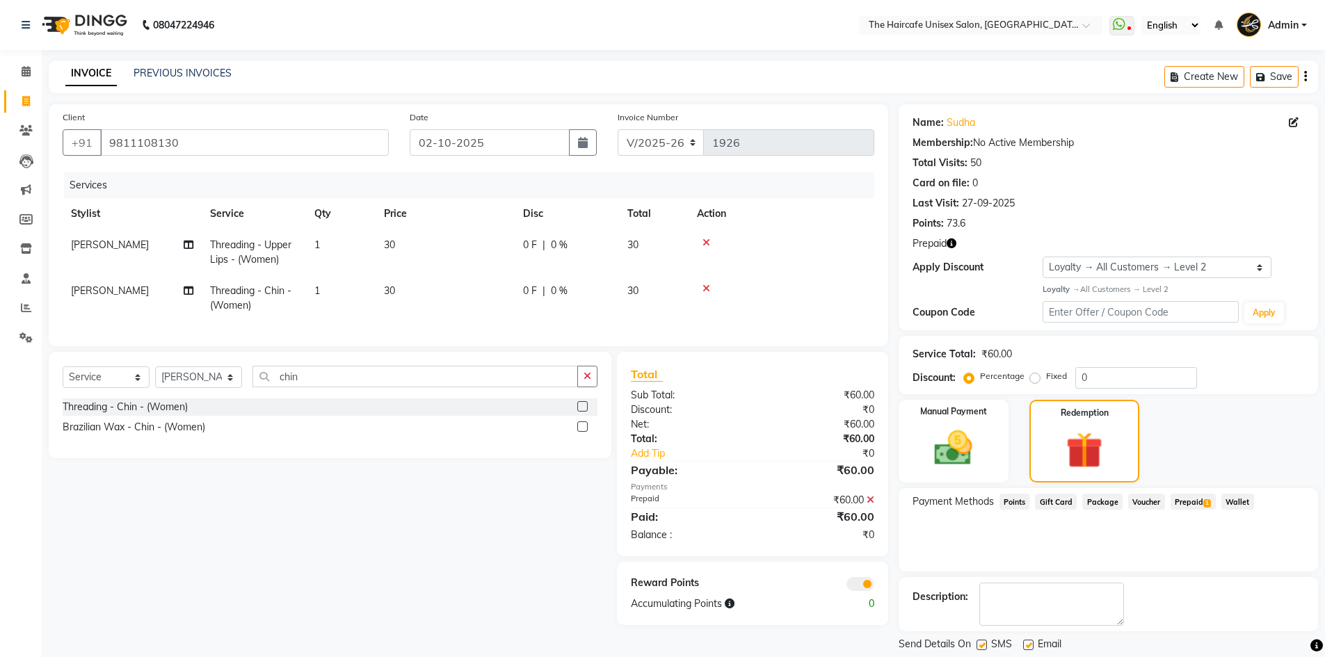
scroll to position [42, 0]
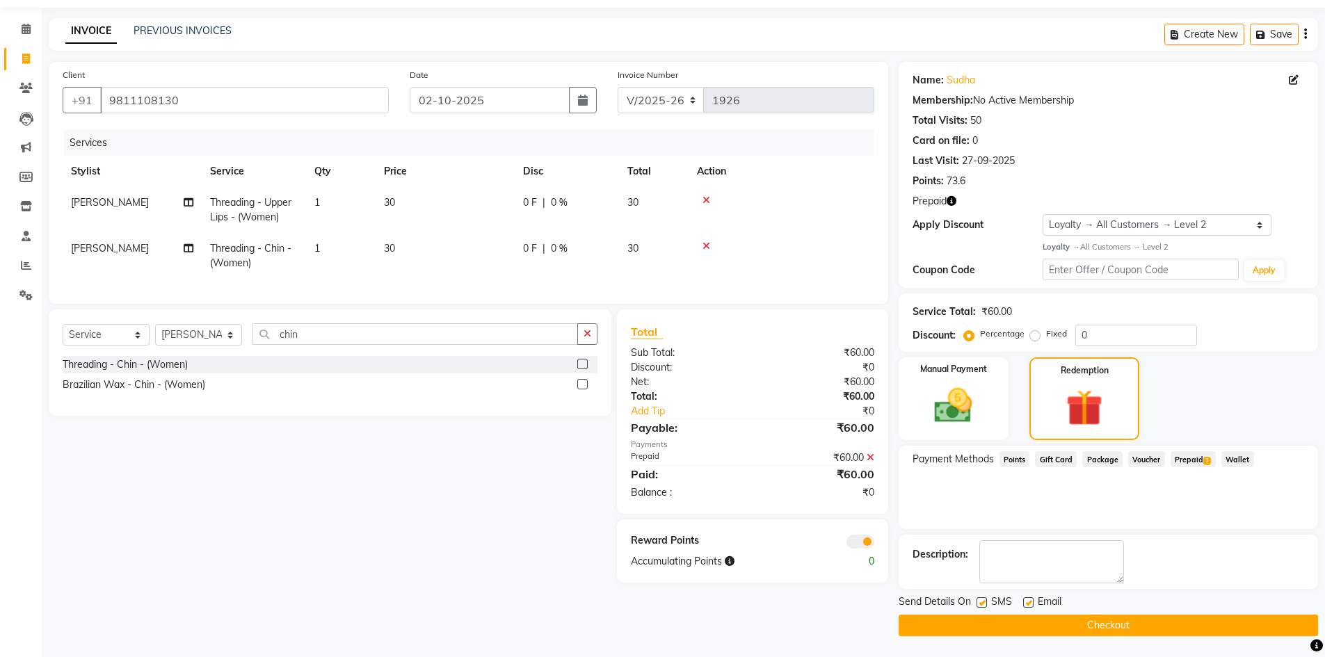
click at [1112, 620] on button "Checkout" at bounding box center [1108, 626] width 419 height 22
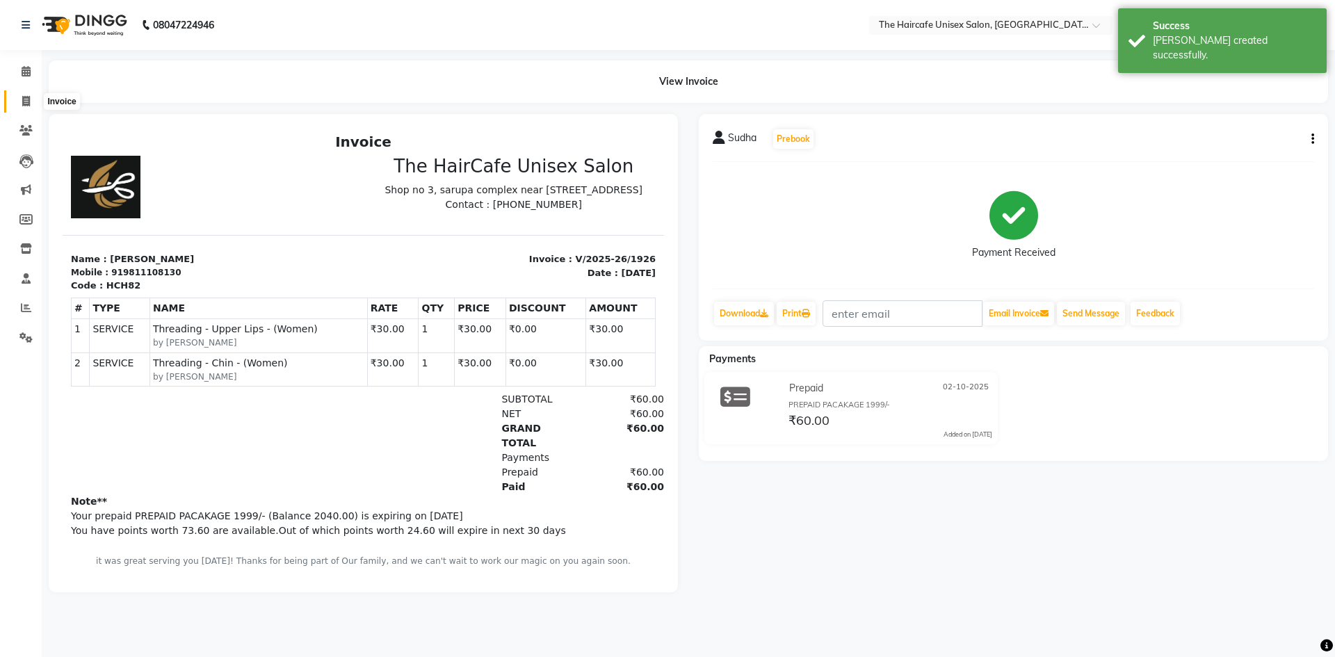
click at [19, 99] on span at bounding box center [26, 102] width 24 height 16
select select "service"
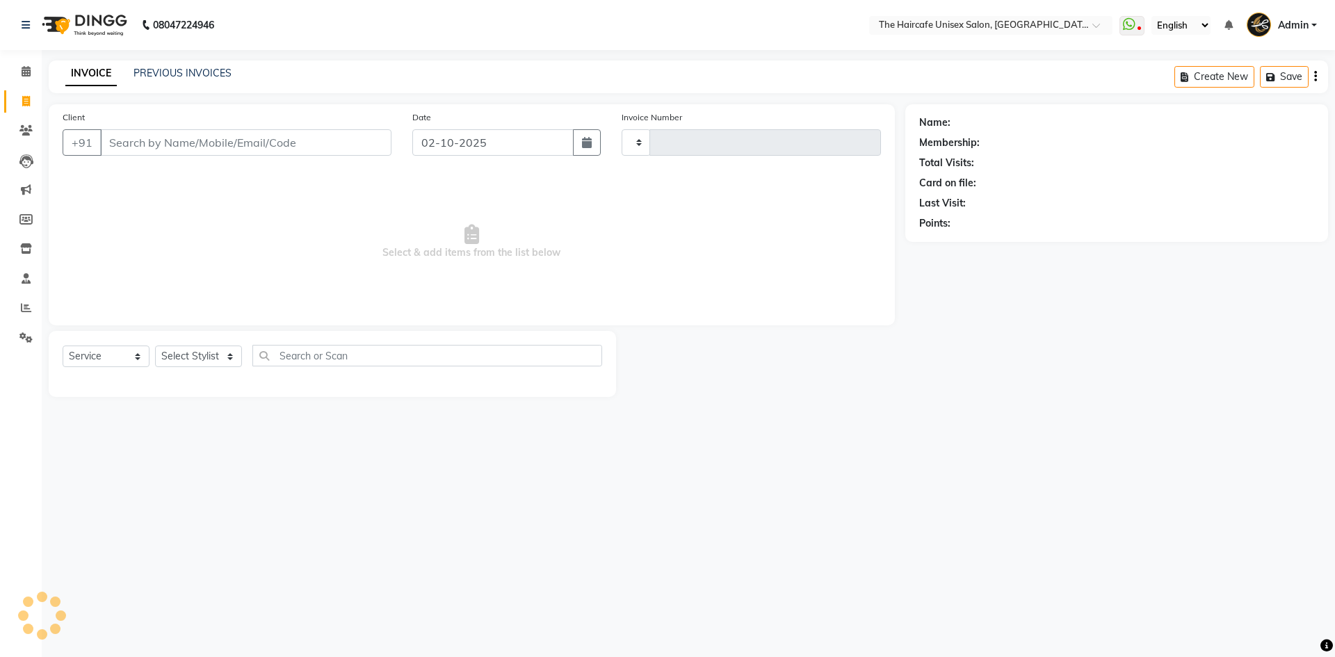
type input "1927"
select select "7412"
drag, startPoint x: 239, startPoint y: 134, endPoint x: 571, endPoint y: 181, distance: 335.7
click at [547, 208] on div "Client +91 Date [DATE] Invoice Number V/2025 V/[PHONE_NUMBER] Select & add item…" at bounding box center [472, 214] width 846 height 221
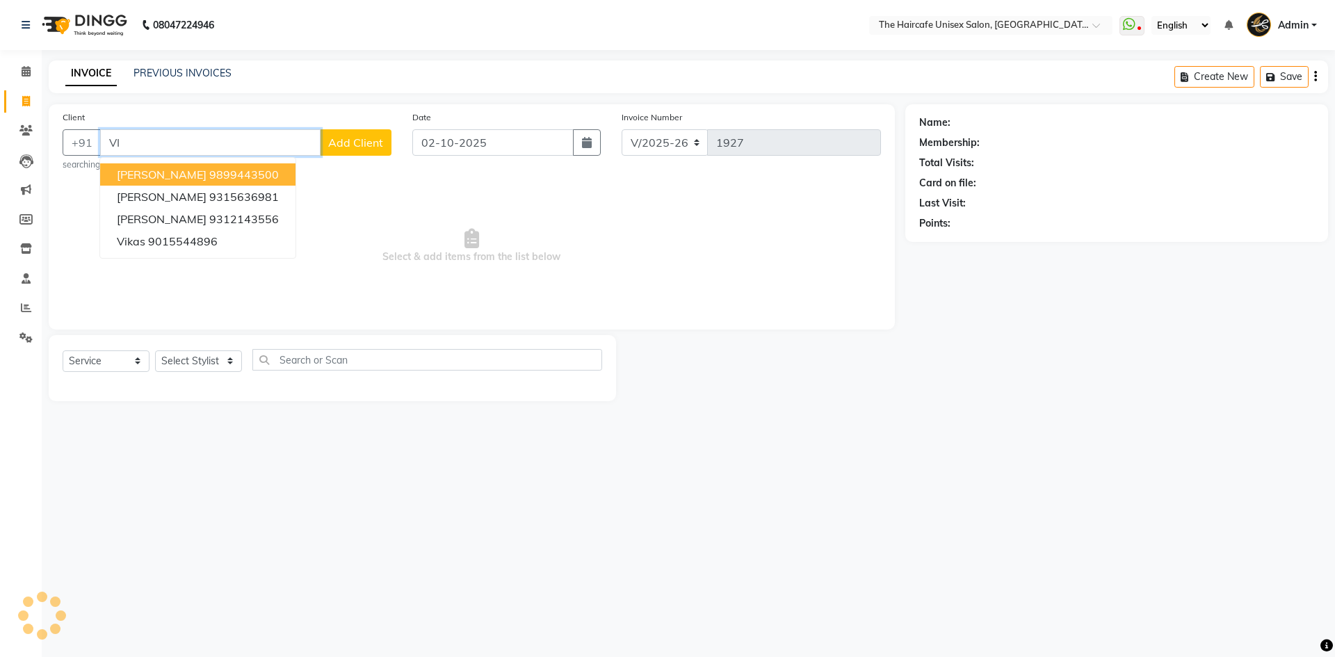
type input "V"
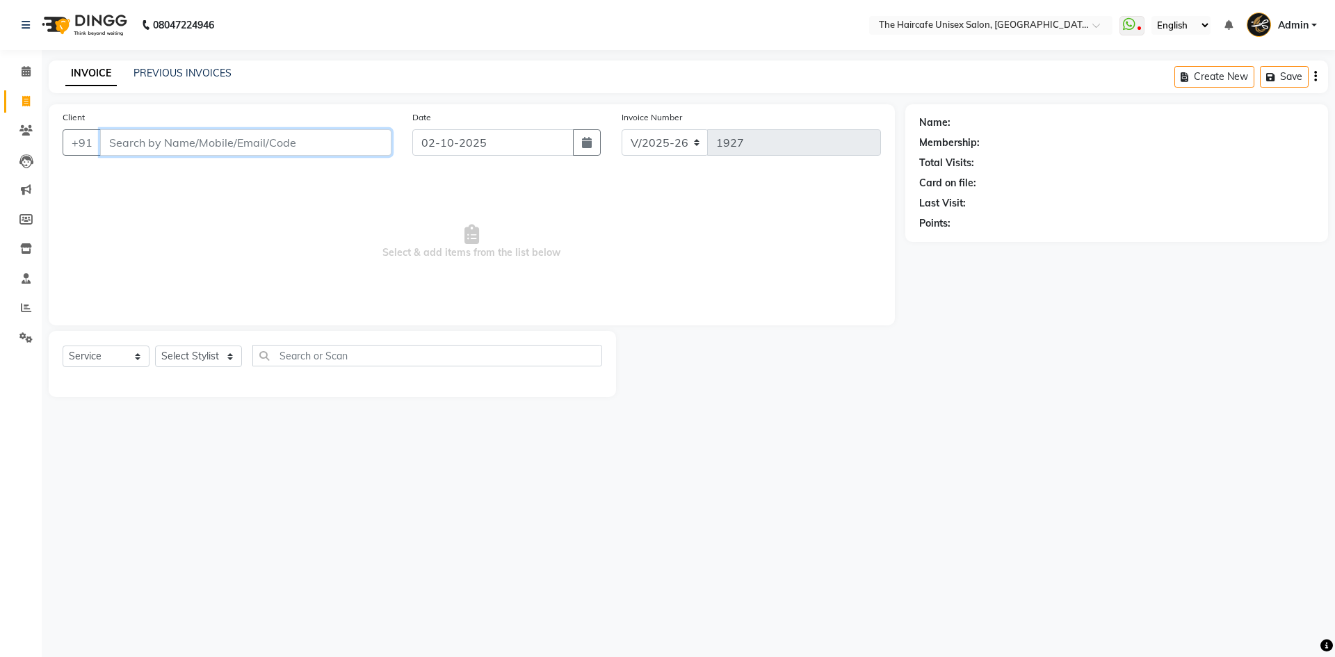
type input "Y"
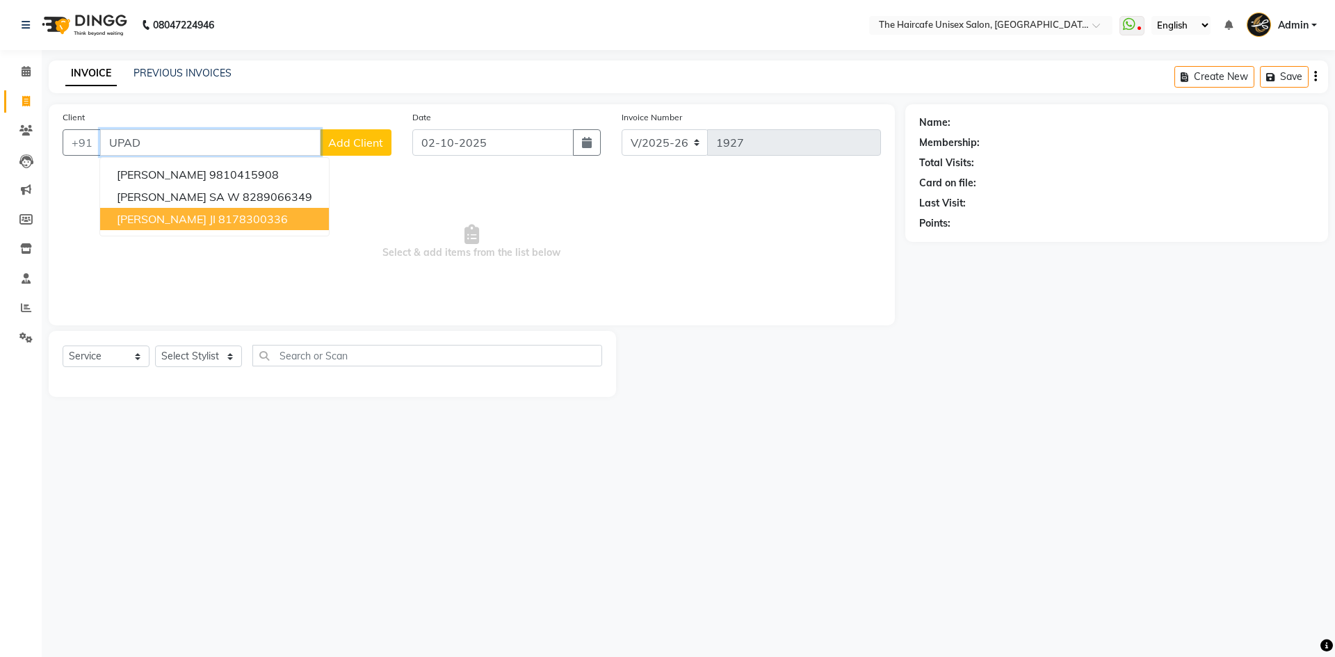
click at [214, 225] on span "[PERSON_NAME] JI" at bounding box center [166, 219] width 99 height 14
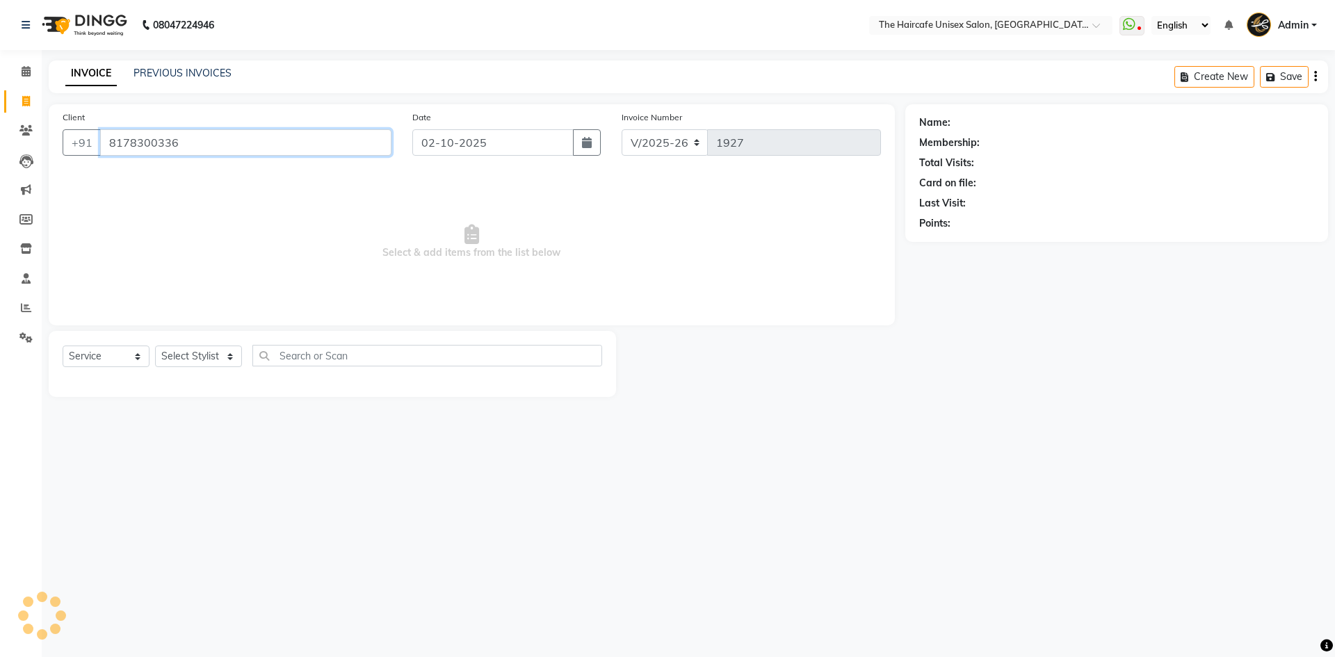
type input "8178300336"
select select "1: Object"
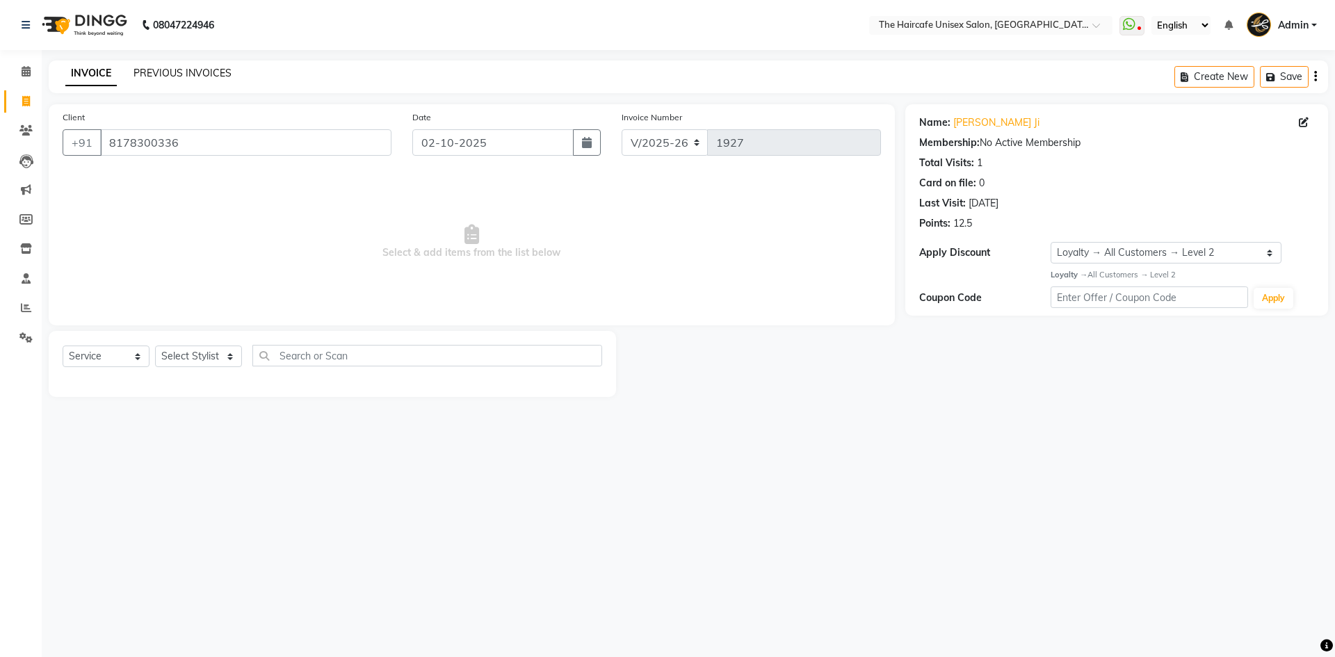
click at [217, 74] on link "PREVIOUS INVOICES" at bounding box center [183, 73] width 98 height 13
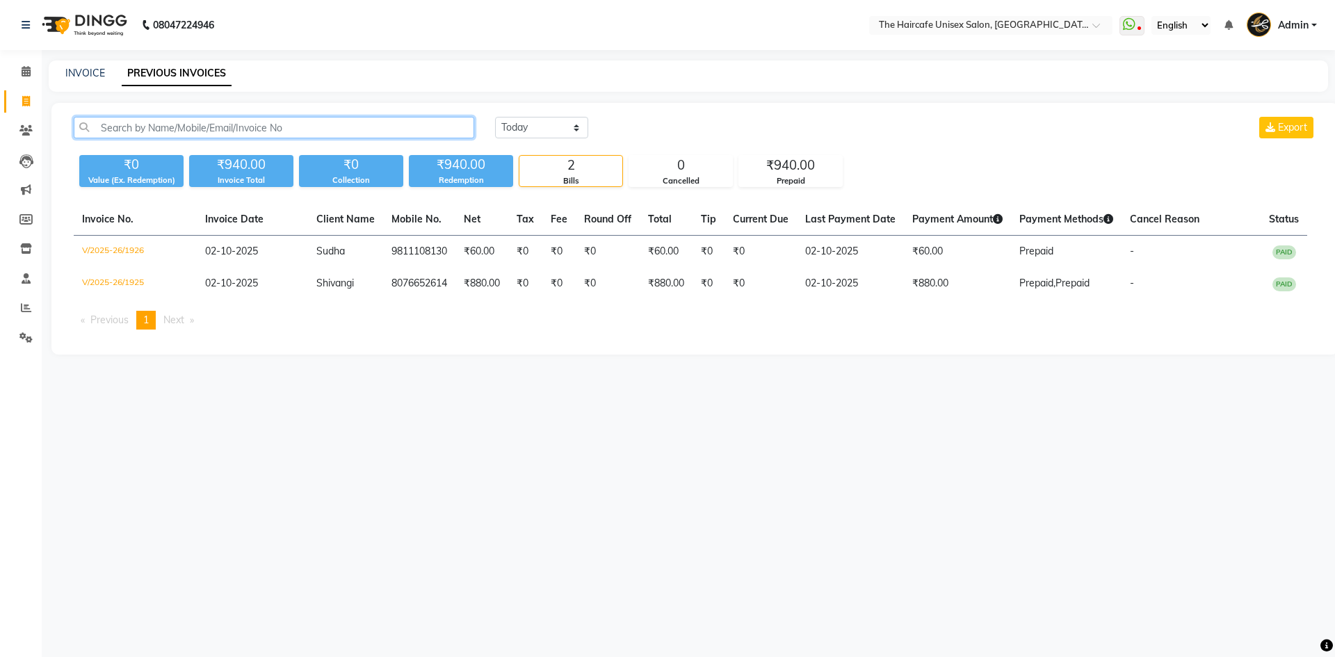
click at [248, 131] on input "text" at bounding box center [274, 128] width 401 height 22
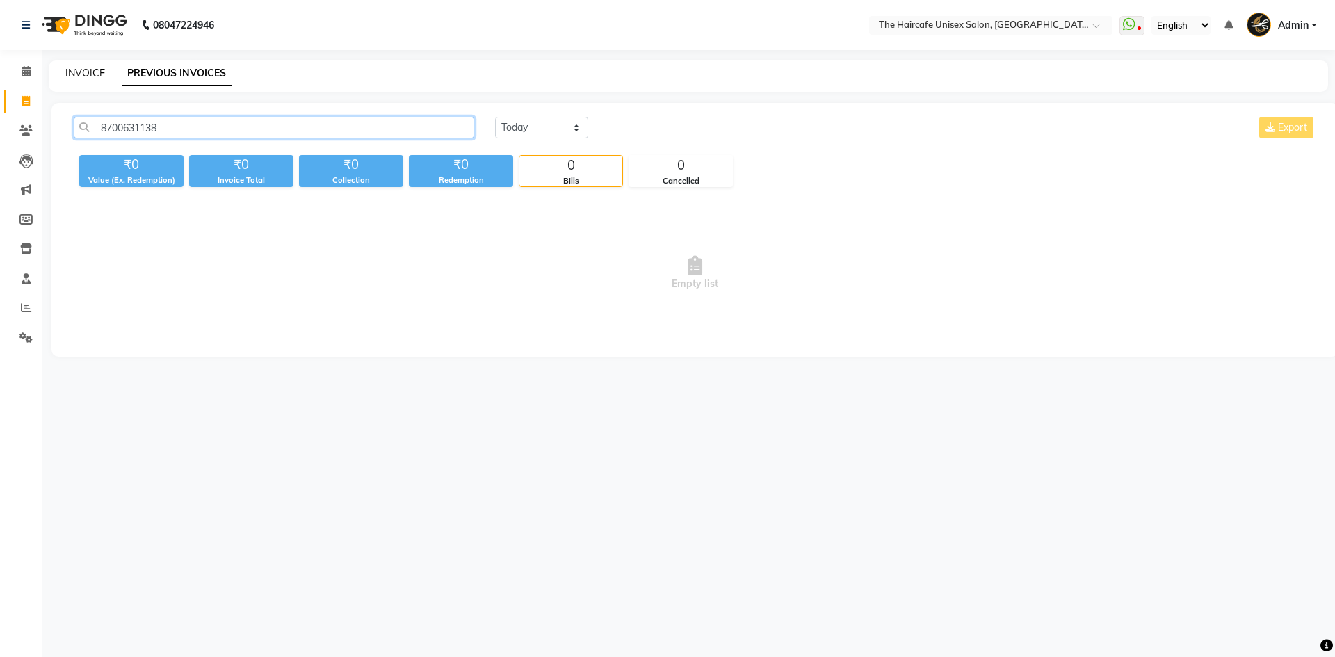
type input "8700631138"
click at [88, 74] on link "INVOICE" at bounding box center [85, 73] width 40 height 13
select select "service"
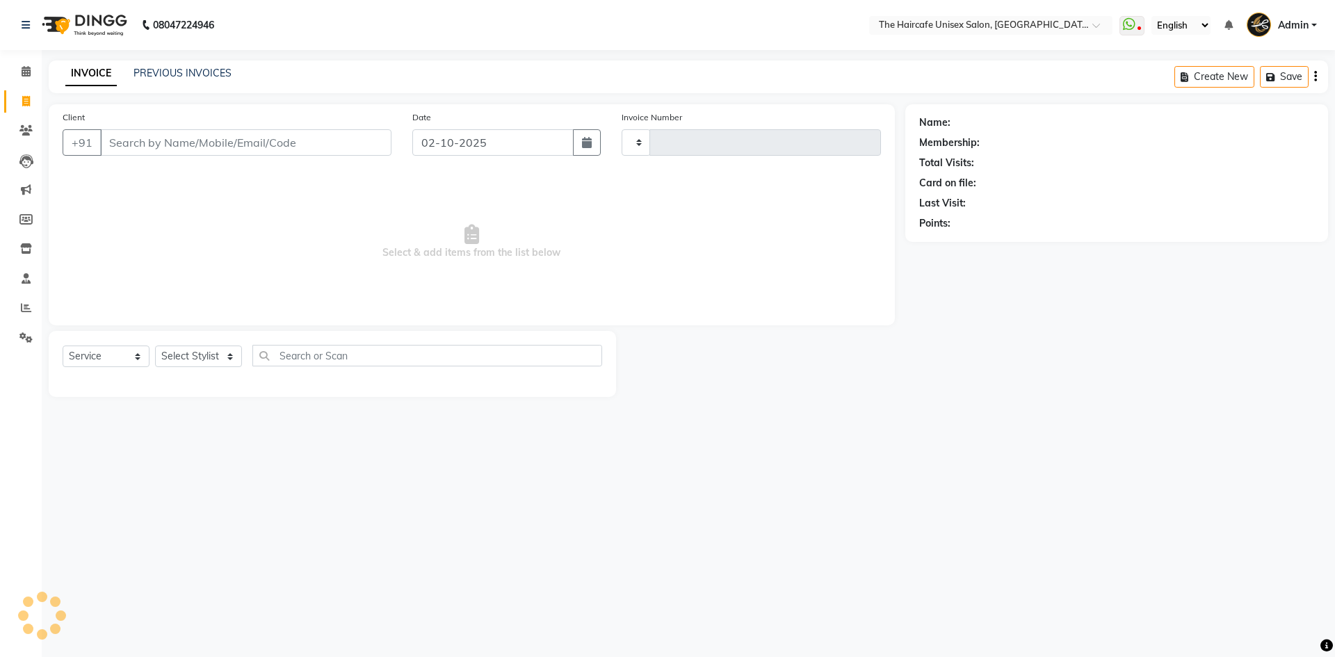
type input "1927"
select select "7412"
type input "8"
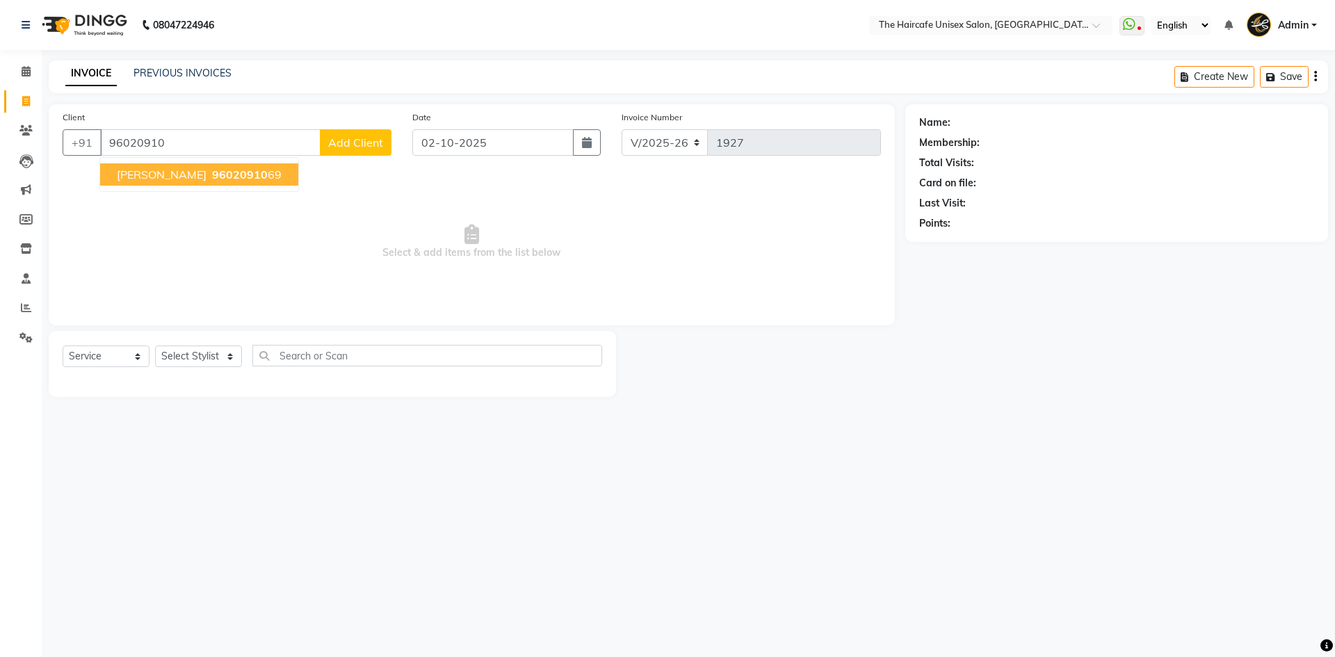
click at [232, 172] on span "96020910" at bounding box center [240, 175] width 56 height 14
type input "9602091069"
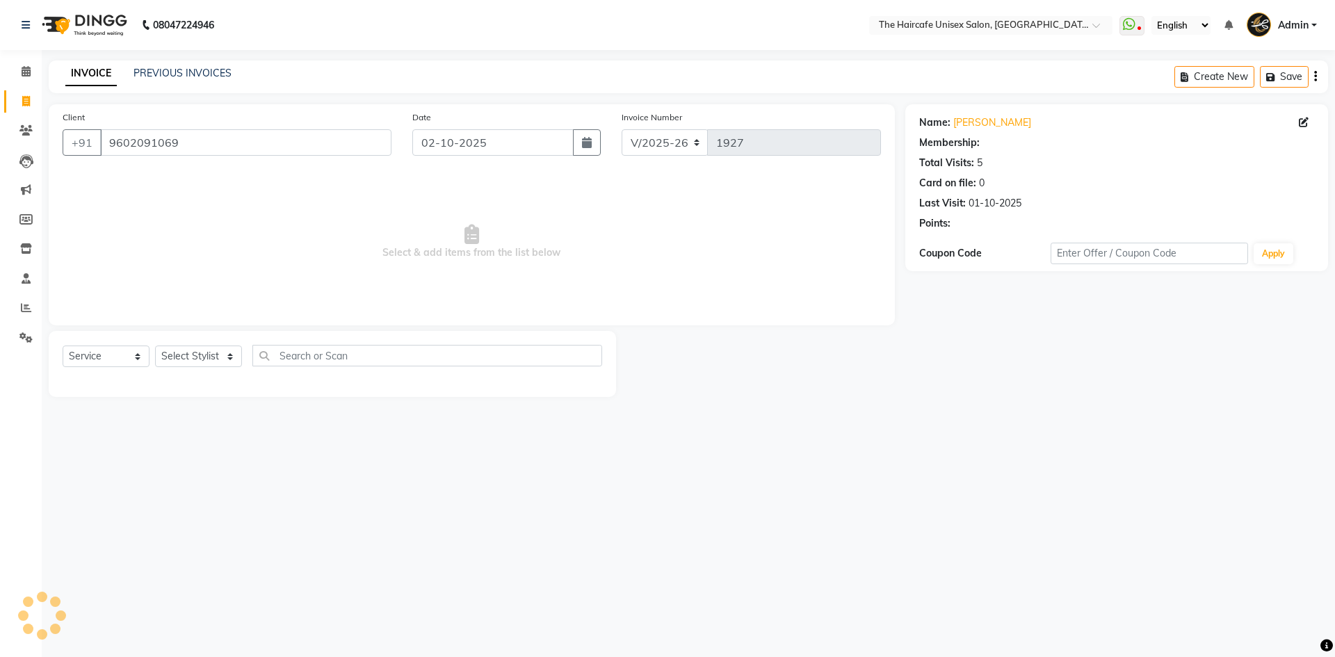
select select "1: Object"
drag, startPoint x: 225, startPoint y: 134, endPoint x: 72, endPoint y: 137, distance: 153.7
click at [72, 137] on div "[PHONE_NUMBER]" at bounding box center [227, 142] width 329 height 26
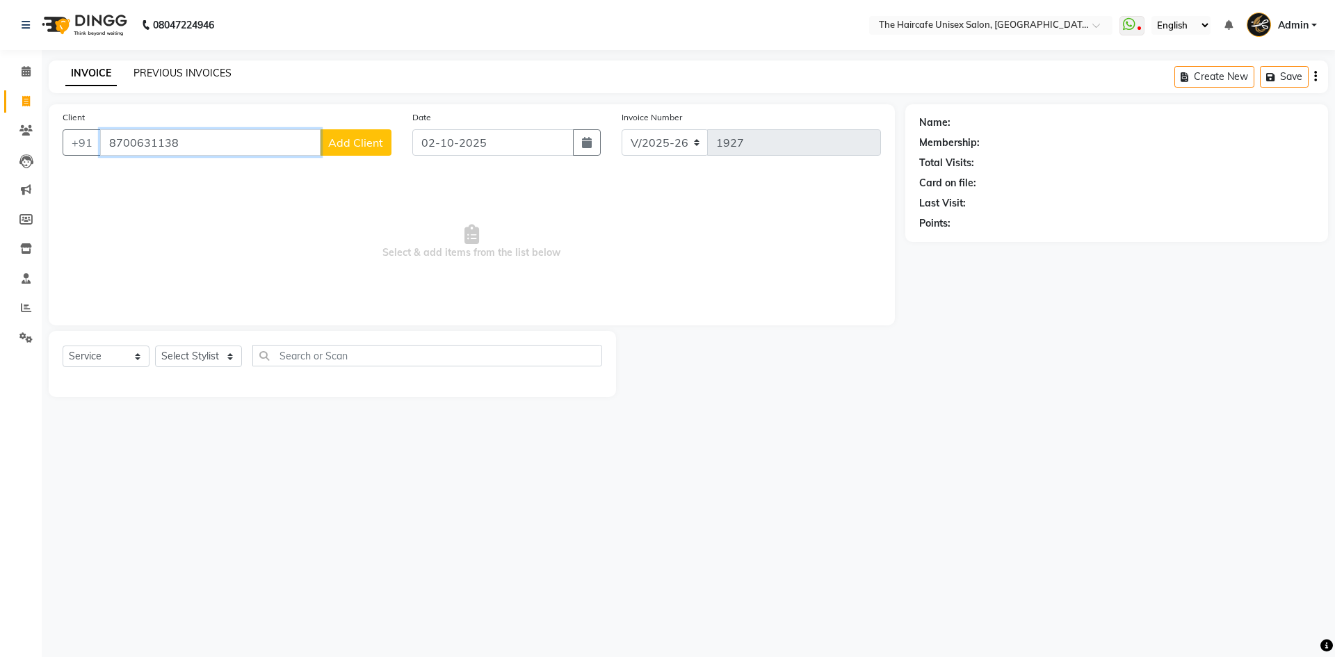
type input "8700631138"
click at [171, 67] on link "PREVIOUS INVOICES" at bounding box center [183, 73] width 98 height 13
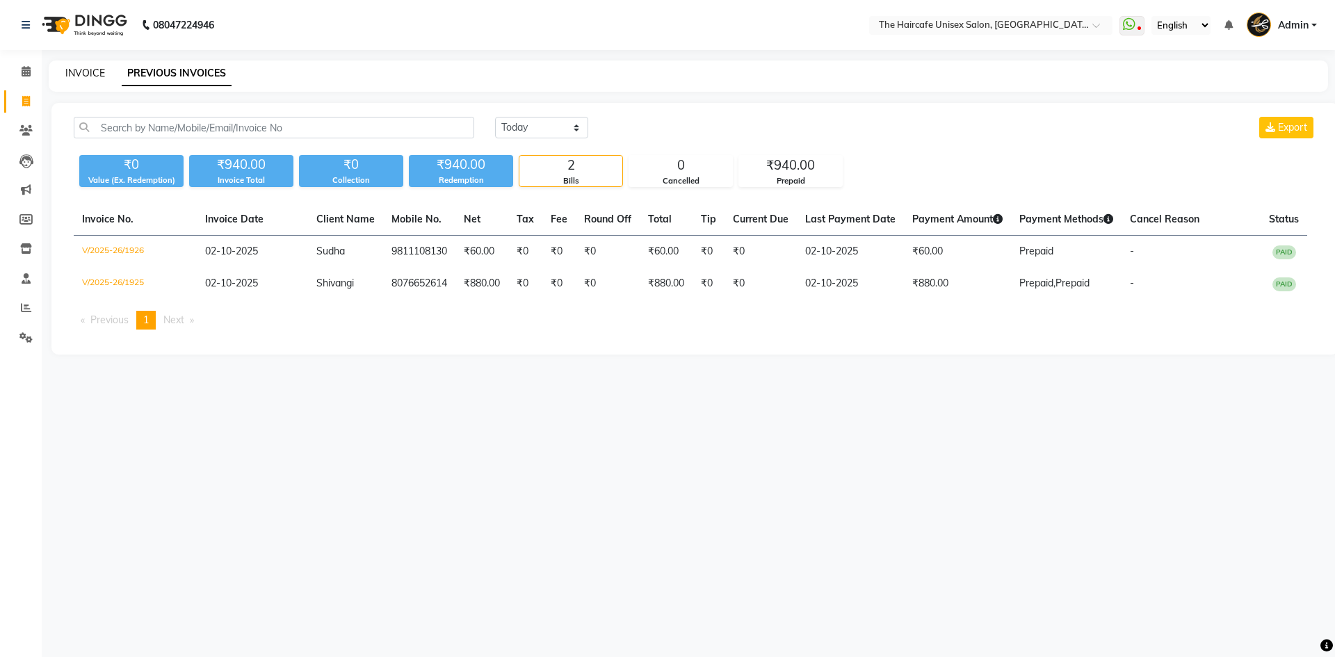
click at [89, 74] on link "INVOICE" at bounding box center [85, 73] width 40 height 13
select select "service"
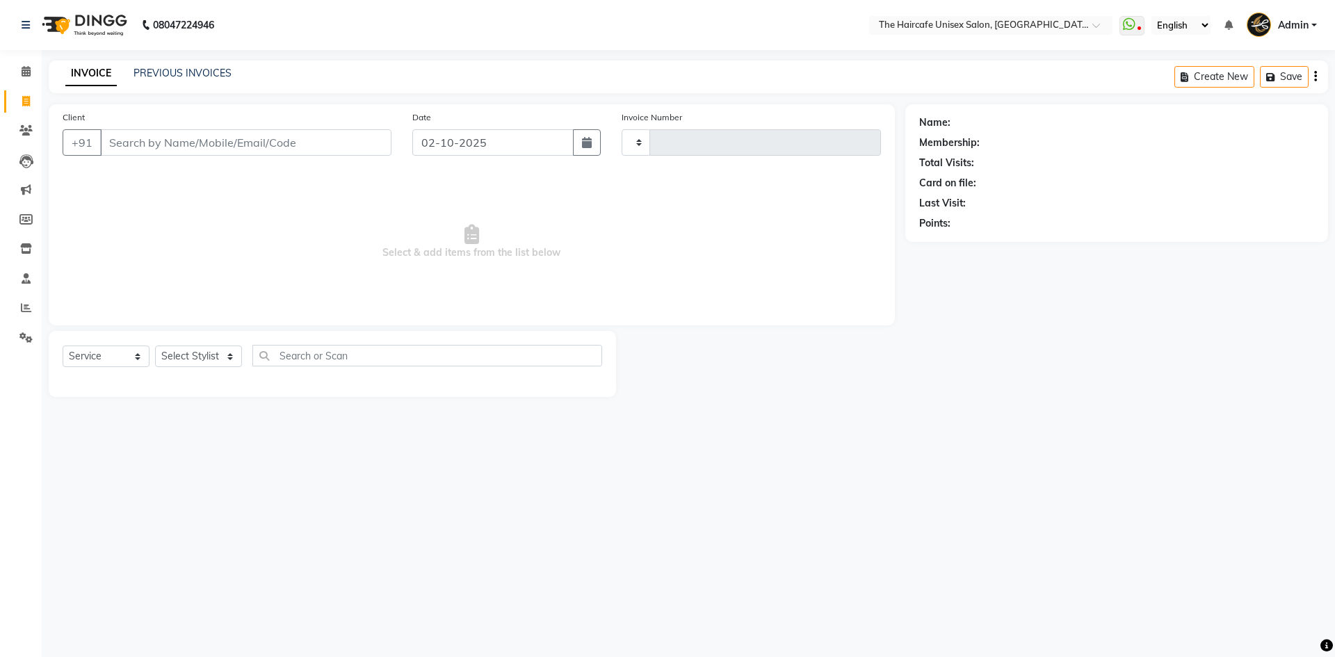
type input "1927"
select select "7412"
click at [171, 74] on link "PREVIOUS INVOICES" at bounding box center [183, 73] width 98 height 13
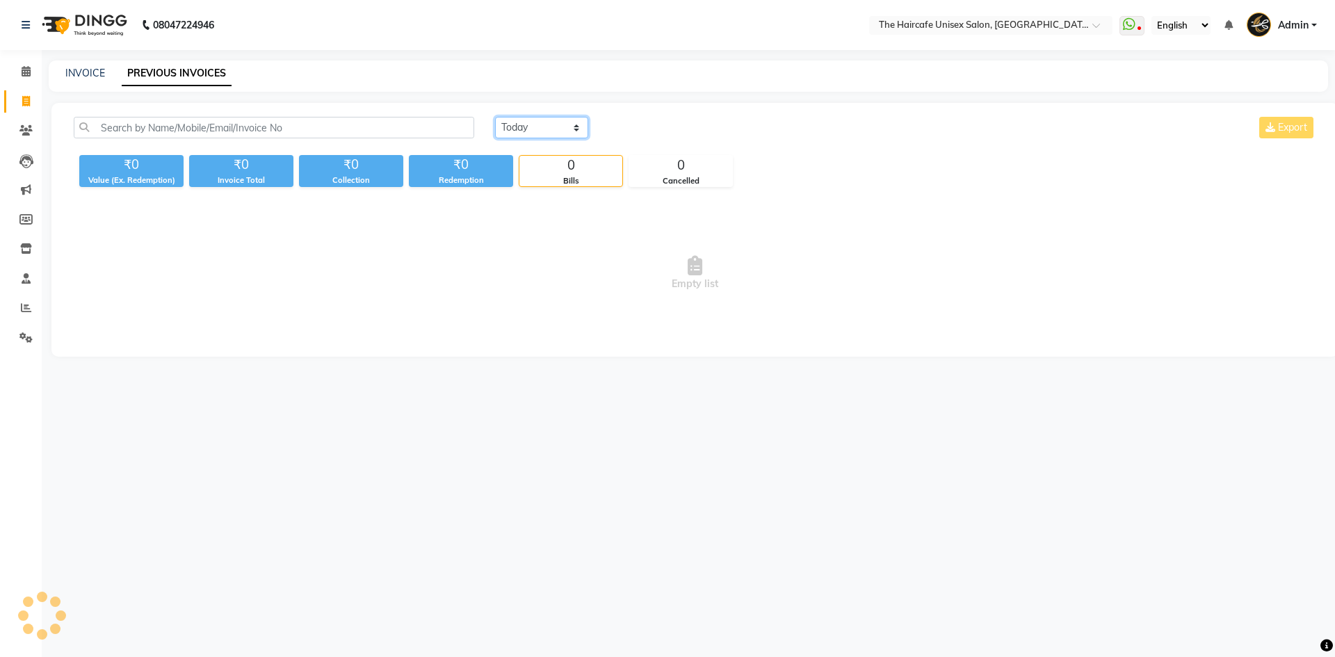
click at [529, 134] on select "[DATE] [DATE] Custom Range" at bounding box center [541, 128] width 93 height 22
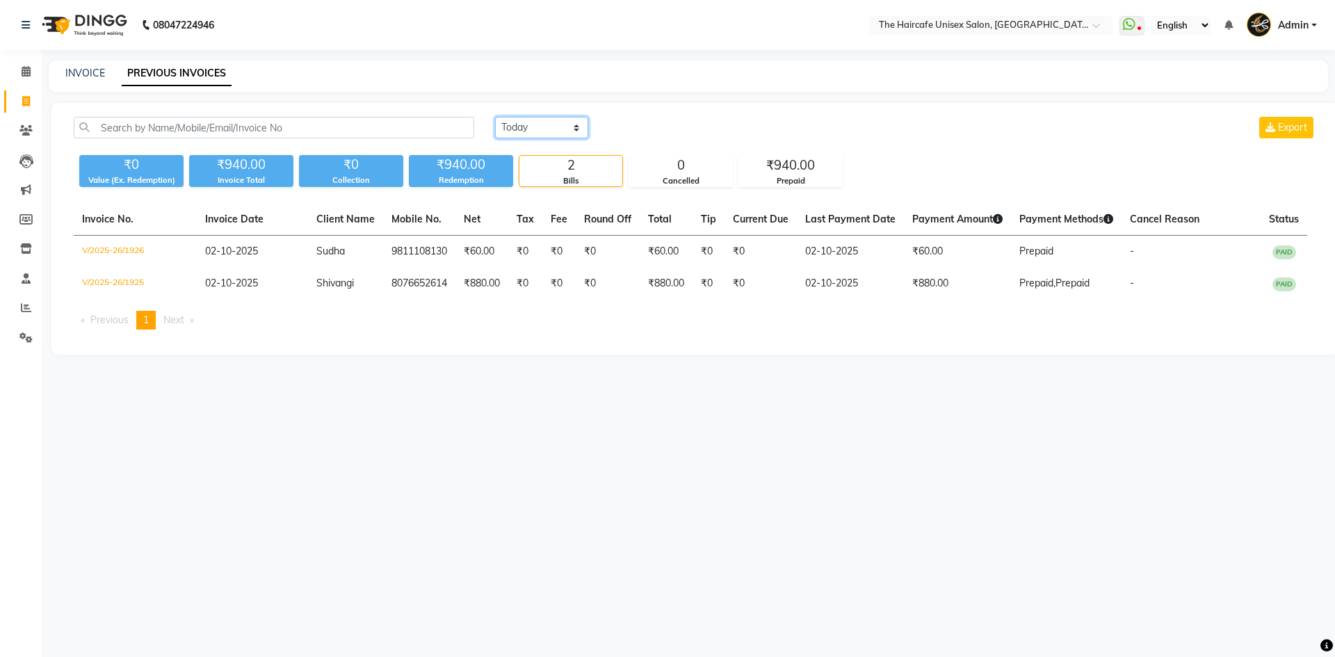
click at [495, 117] on select "[DATE] [DATE] Custom Range" at bounding box center [541, 128] width 93 height 22
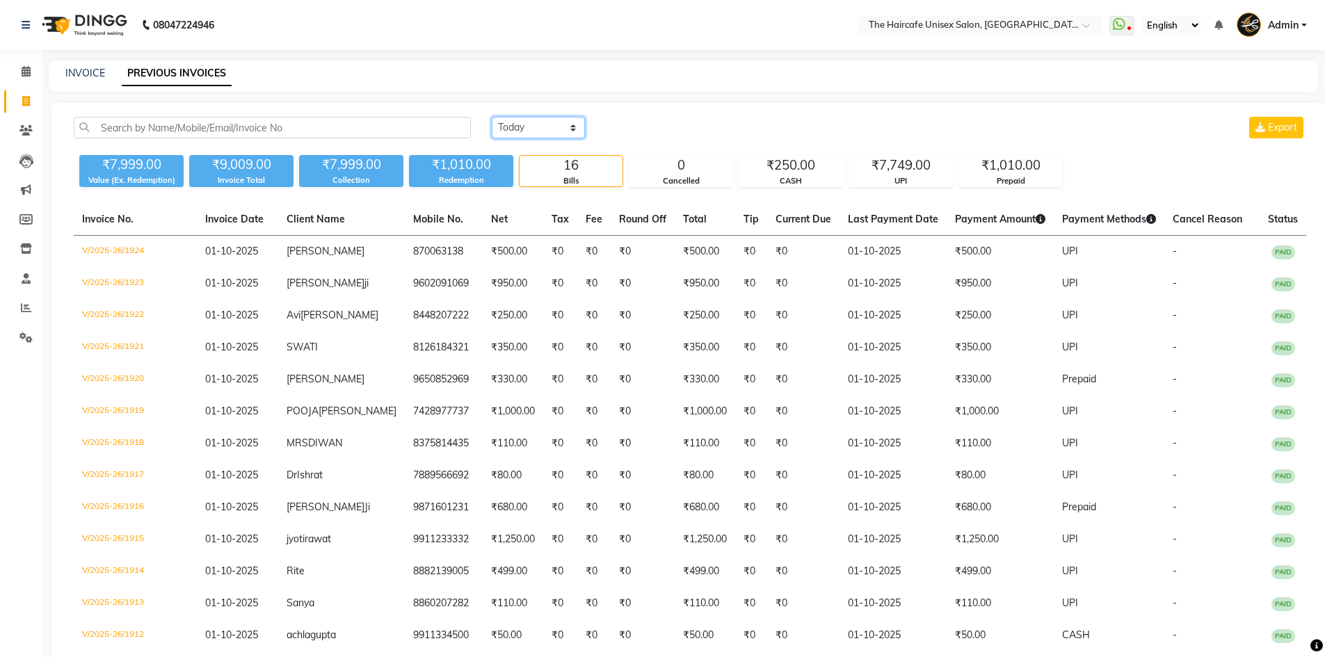
click at [542, 129] on select "[DATE] [DATE] Custom Range" at bounding box center [538, 128] width 93 height 22
select select "[DATE]"
click at [492, 117] on select "[DATE] [DATE] Custom Range" at bounding box center [538, 128] width 93 height 22
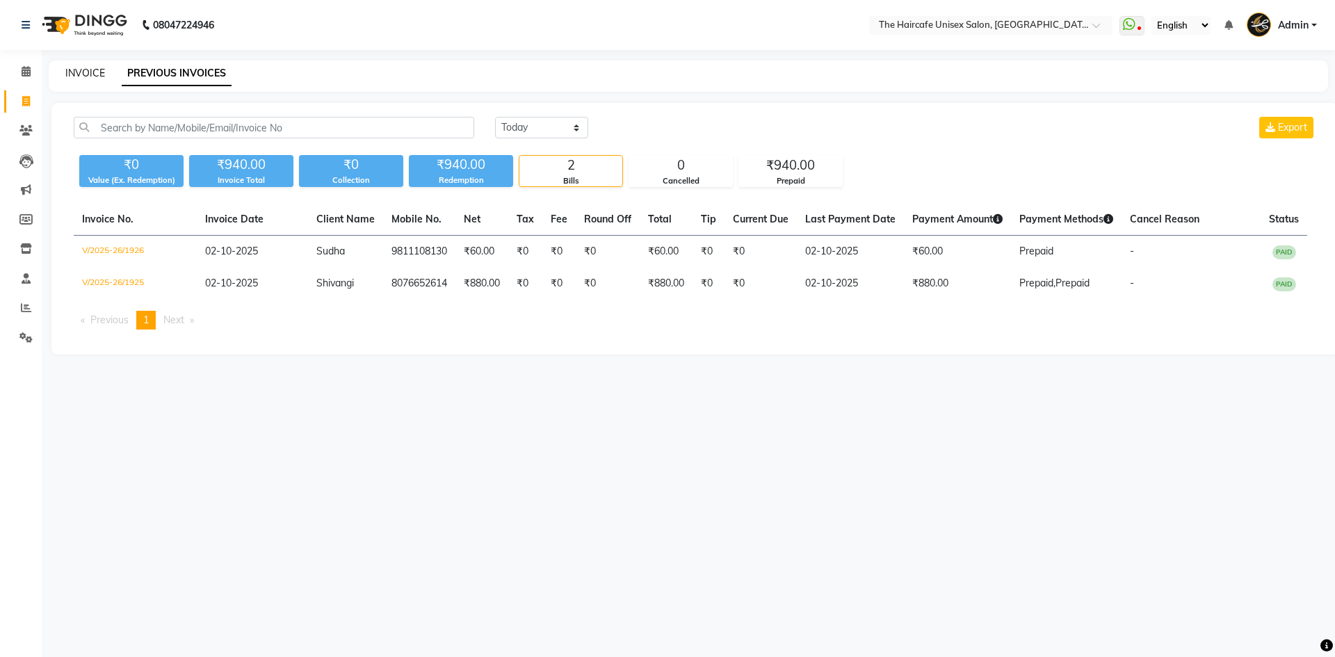
click at [99, 74] on link "INVOICE" at bounding box center [85, 73] width 40 height 13
select select "service"
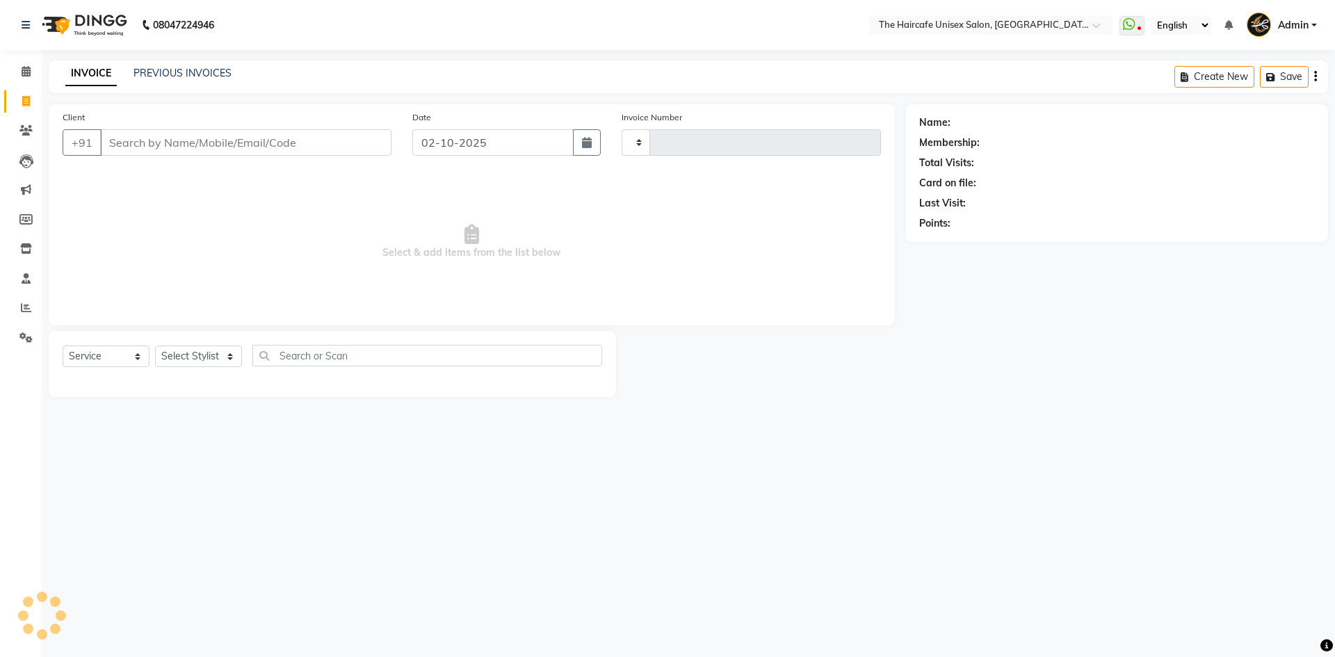
type input "1927"
select select "7412"
click at [28, 75] on icon at bounding box center [26, 71] width 9 height 10
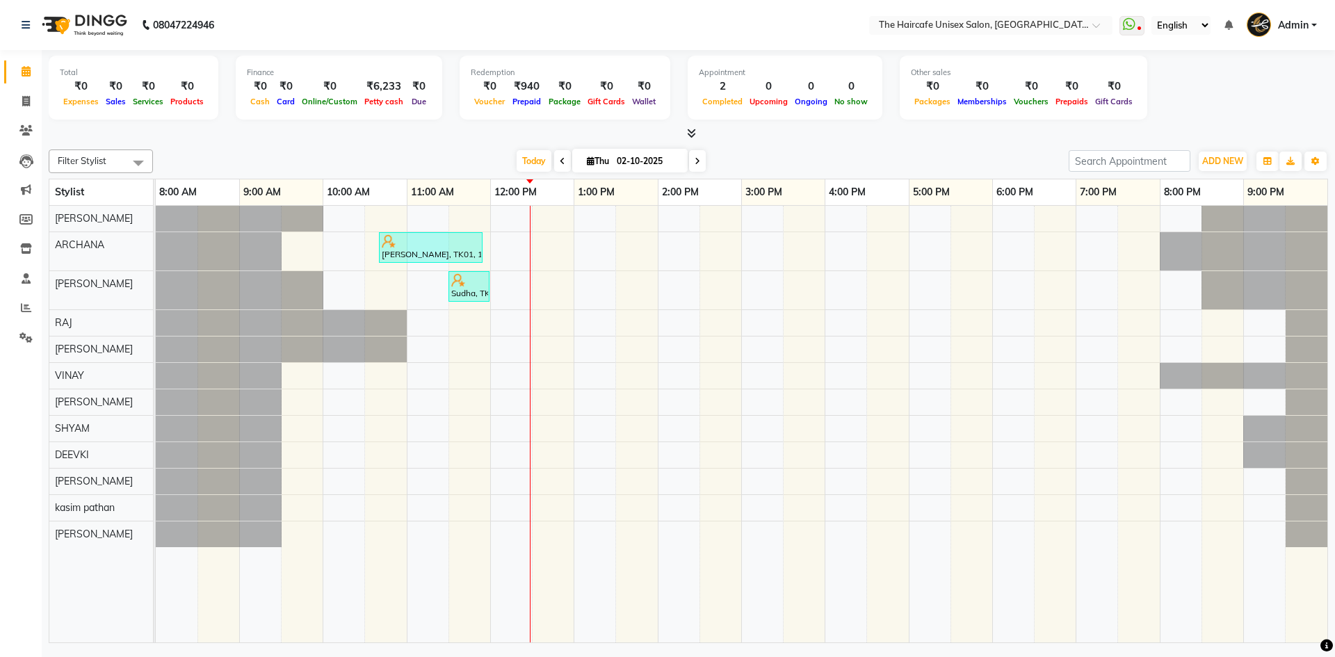
click at [690, 129] on icon at bounding box center [691, 133] width 9 height 10
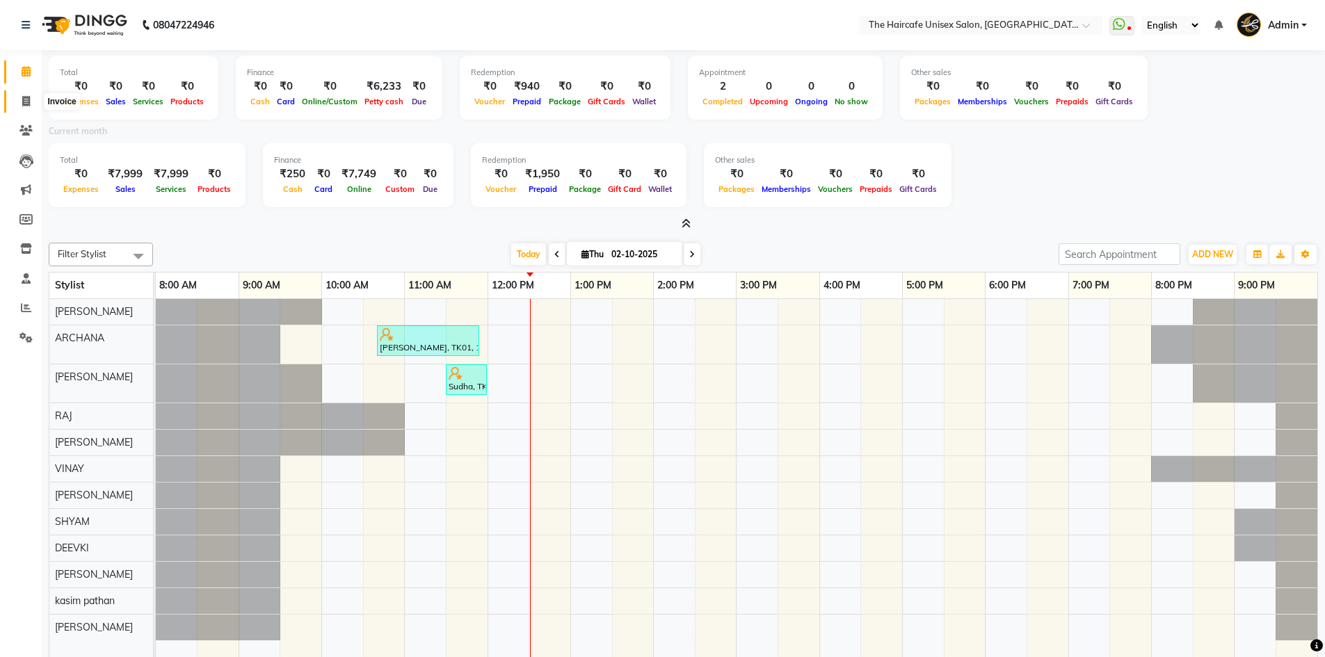
click at [24, 95] on span at bounding box center [26, 102] width 24 height 16
select select "service"
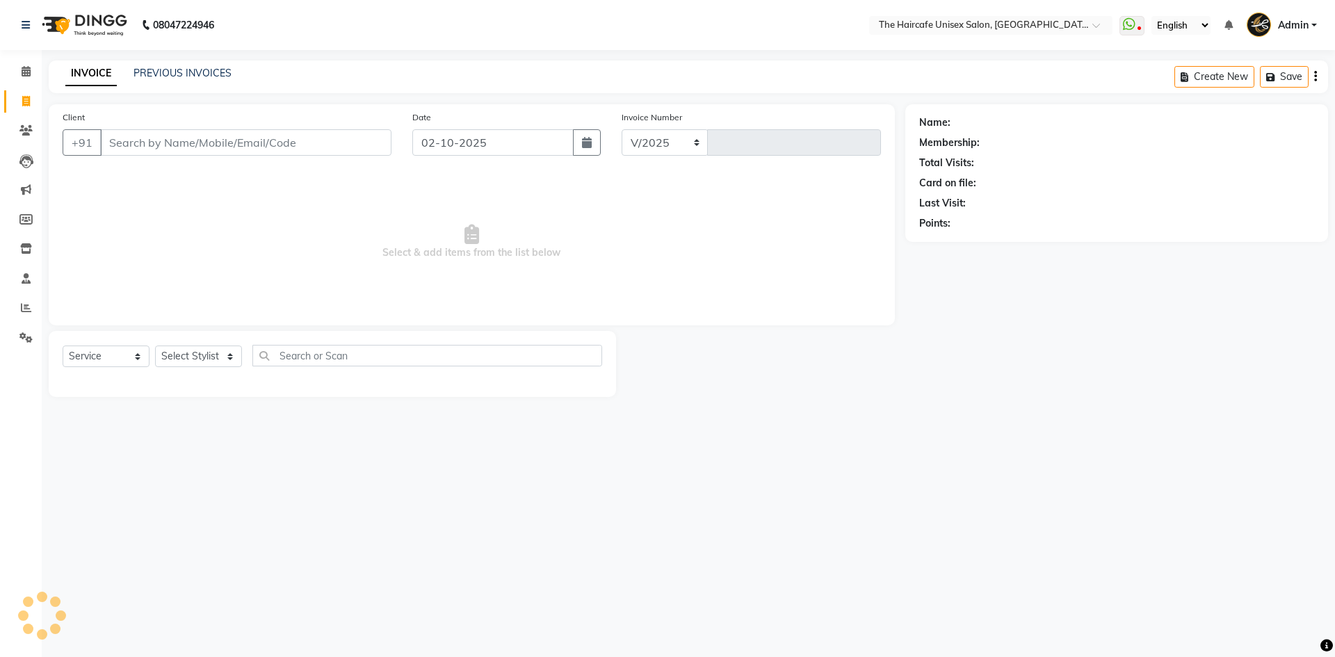
select select "7412"
type input "1927"
click at [182, 71] on link "PREVIOUS INVOICES" at bounding box center [183, 73] width 98 height 13
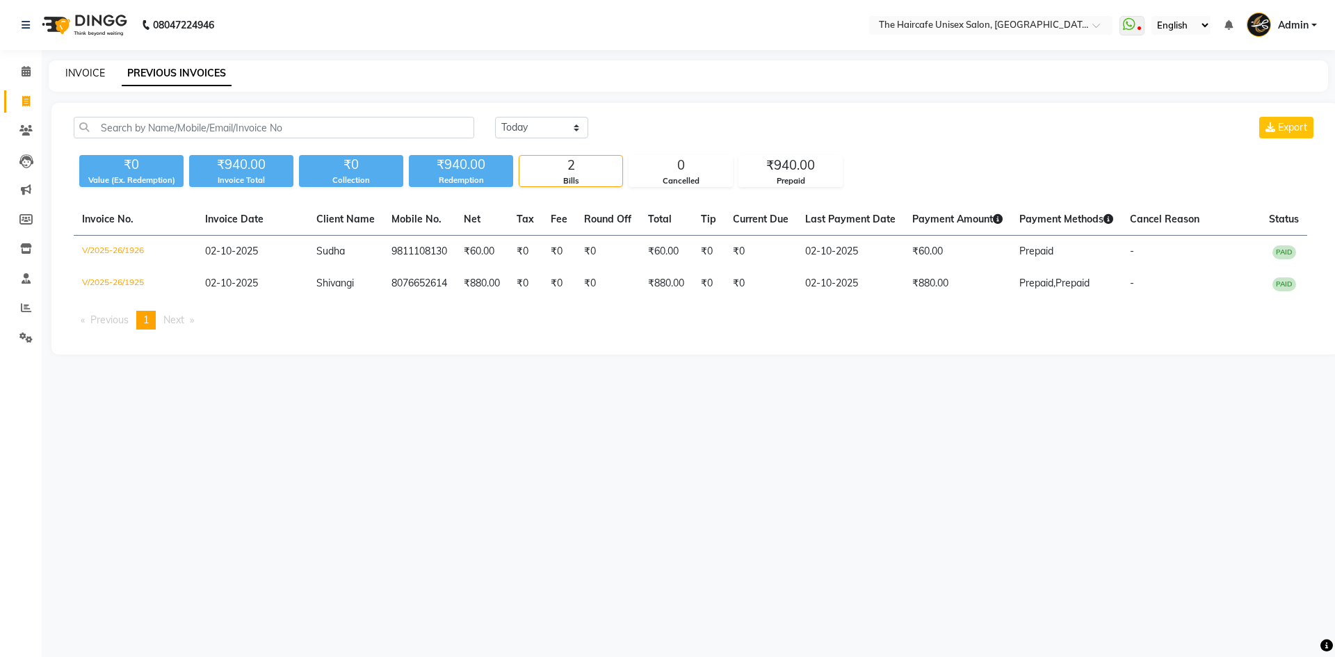
click at [96, 72] on link "INVOICE" at bounding box center [85, 73] width 40 height 13
select select "7412"
select select "service"
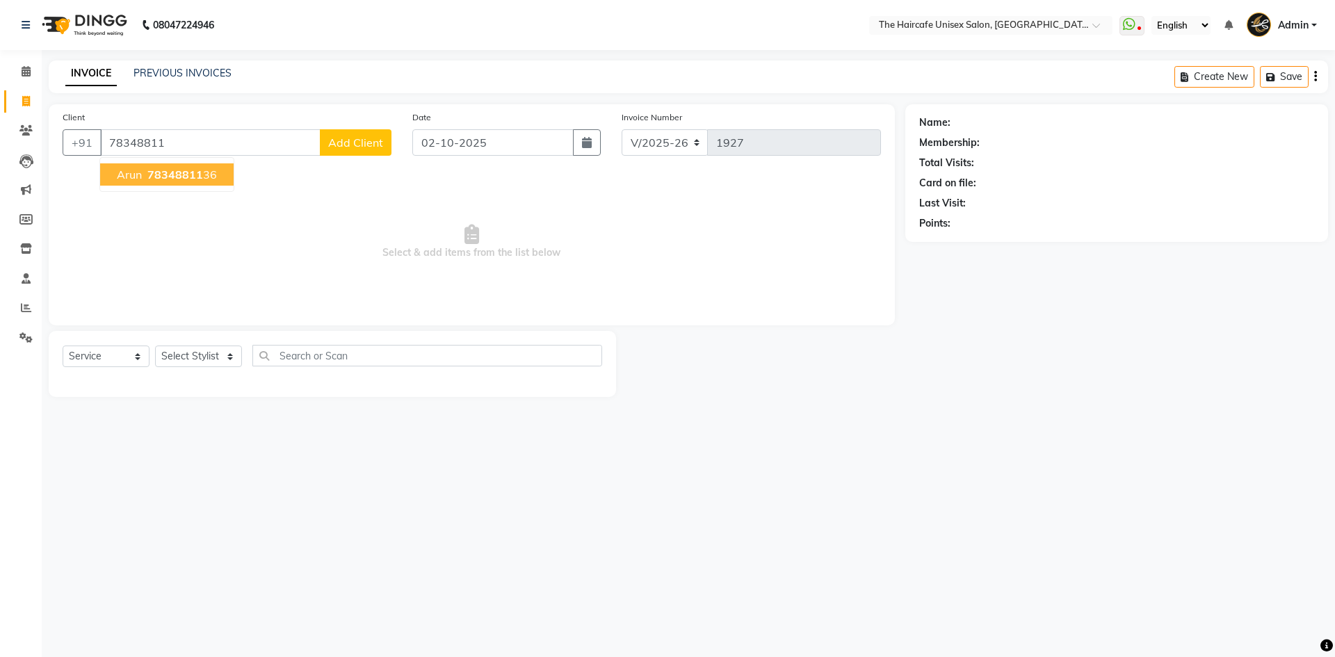
click at [186, 169] on span "78348811" at bounding box center [175, 175] width 56 height 14
type input "7834881136"
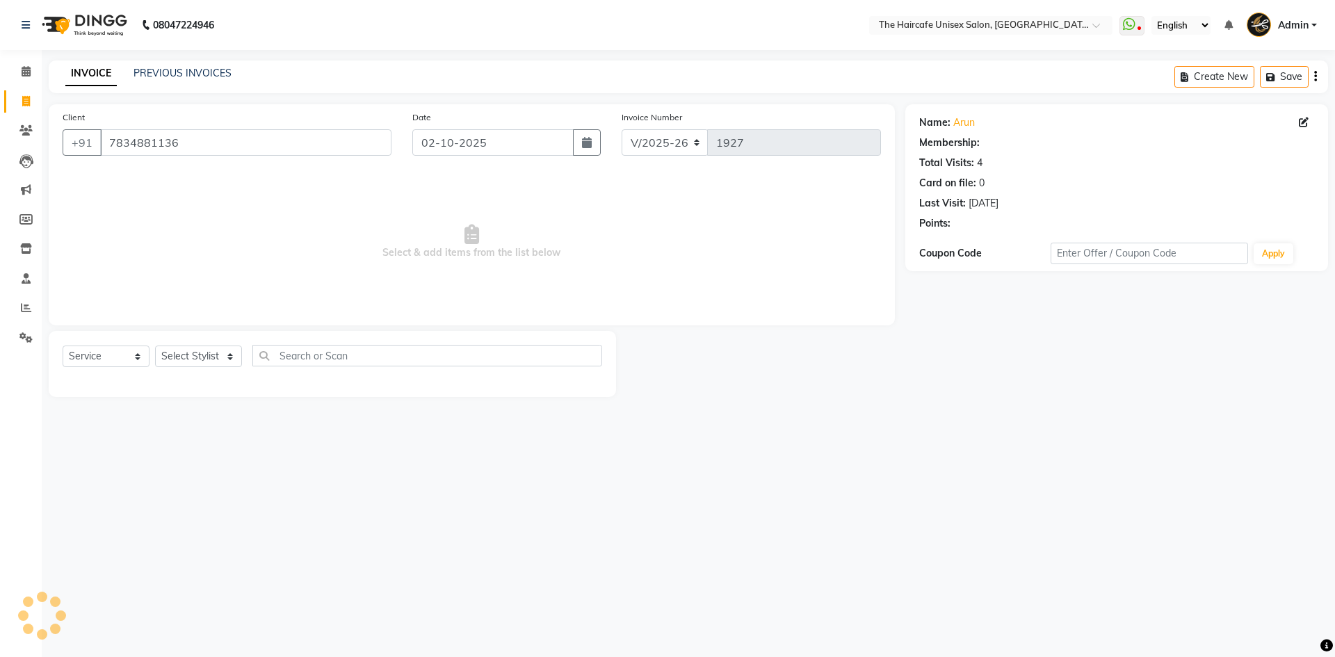
select select "1: Object"
click at [201, 357] on select "Select Stylist [PERSON_NAME] ARCHANA DEEVKI KAJAL [PERSON_NAME] pathan [PERSON_…" at bounding box center [198, 357] width 87 height 22
select select "64977"
click at [155, 346] on select "Select Stylist [PERSON_NAME] ARCHANA DEEVKI KAJAL [PERSON_NAME] pathan [PERSON_…" at bounding box center [198, 357] width 87 height 22
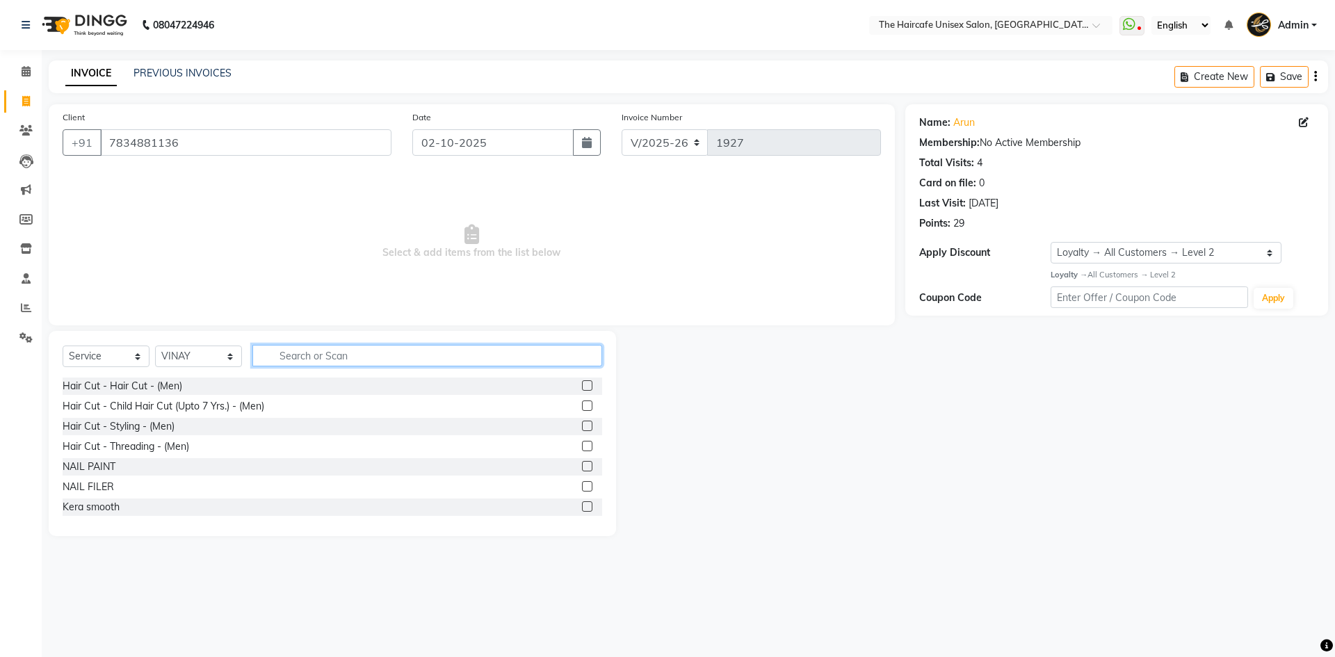
click at [326, 355] on input "text" at bounding box center [427, 356] width 350 height 22
type input "CUT"
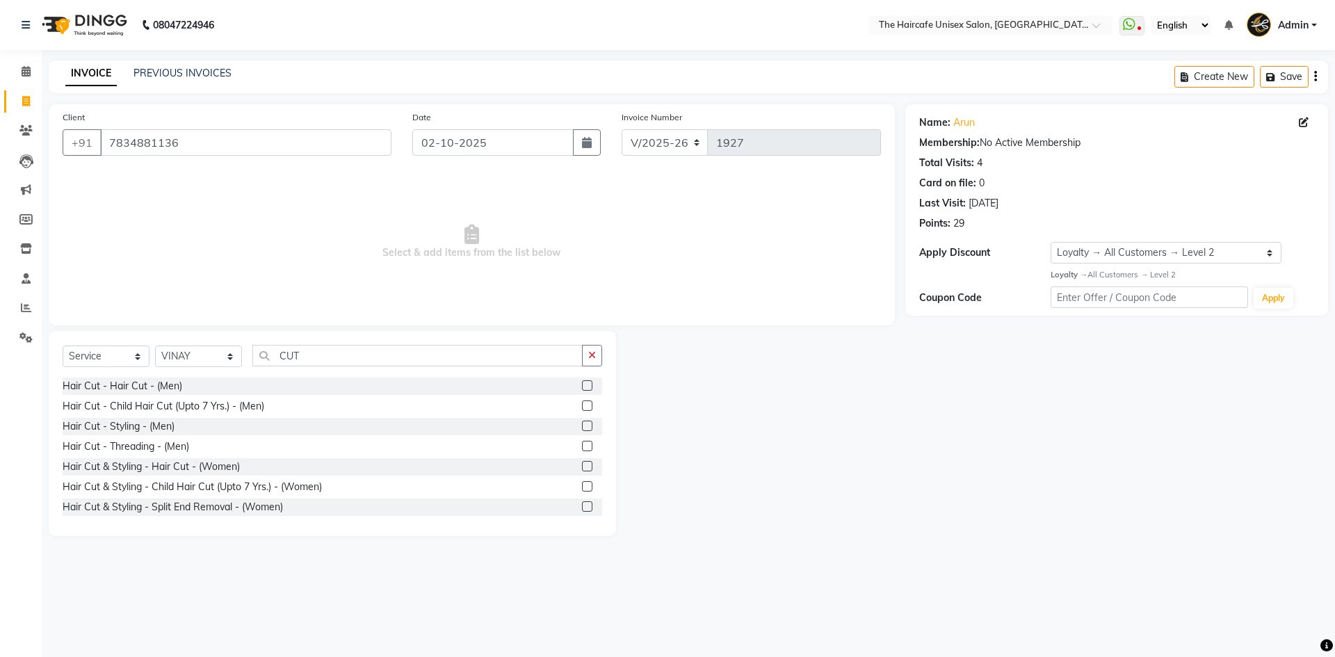
click at [582, 386] on label at bounding box center [587, 385] width 10 height 10
click at [582, 386] on input "checkbox" at bounding box center [586, 386] width 9 height 9
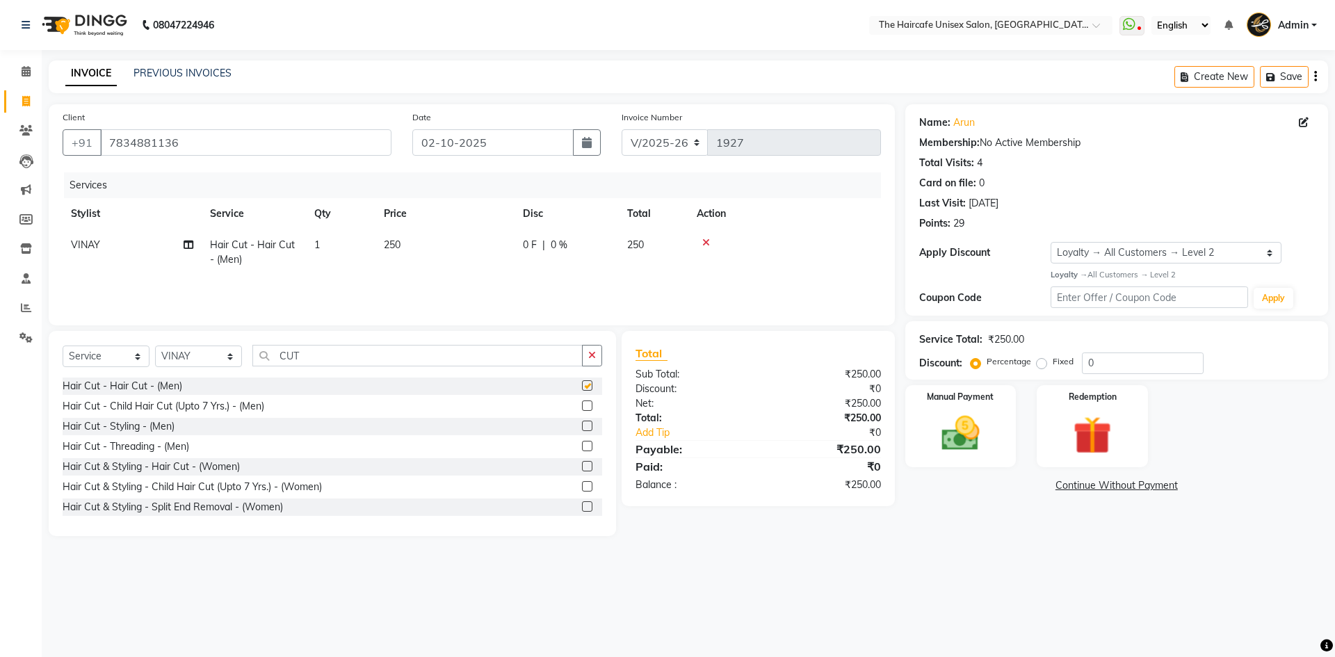
checkbox input "false"
drag, startPoint x: 528, startPoint y: 357, endPoint x: 287, endPoint y: 368, distance: 241.6
click at [287, 368] on div "Select Service Product Membership Package Voucher Prepaid Gift Card Select Styl…" at bounding box center [333, 361] width 540 height 33
type input "C"
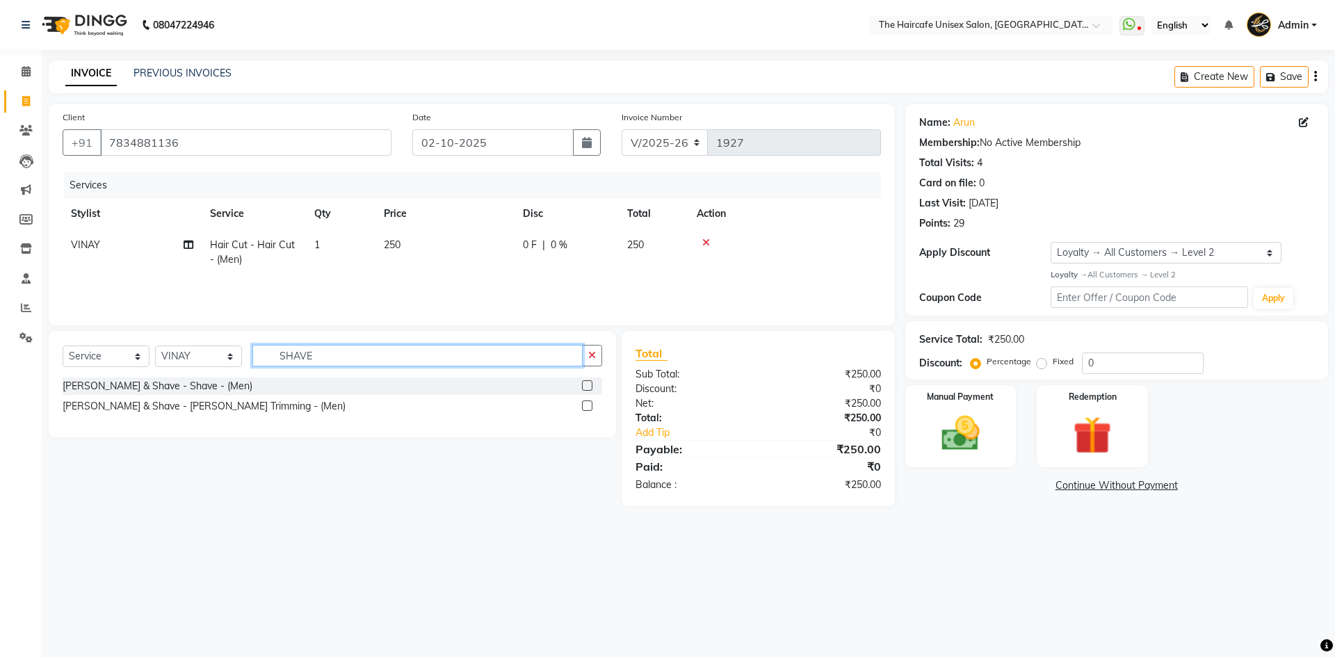
type input "SHAVE"
click at [589, 403] on label at bounding box center [587, 406] width 10 height 10
click at [589, 403] on input "checkbox" at bounding box center [586, 406] width 9 height 9
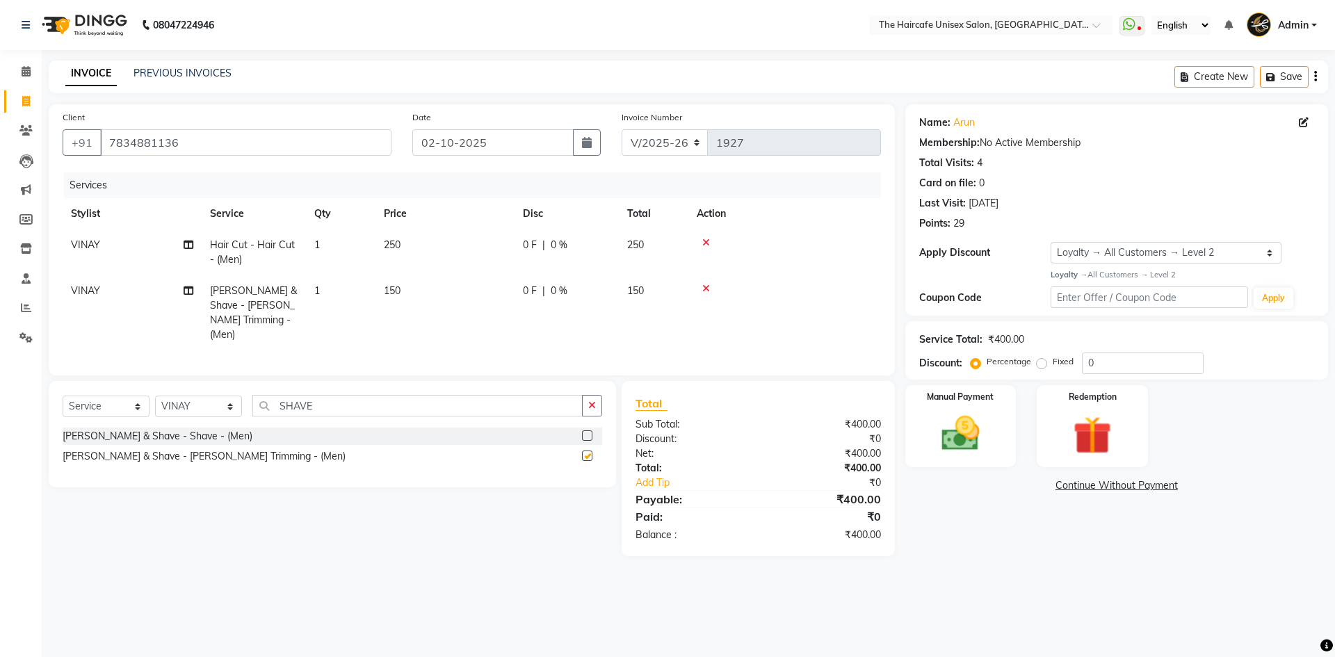
checkbox input "false"
click at [937, 433] on img at bounding box center [960, 434] width 65 height 46
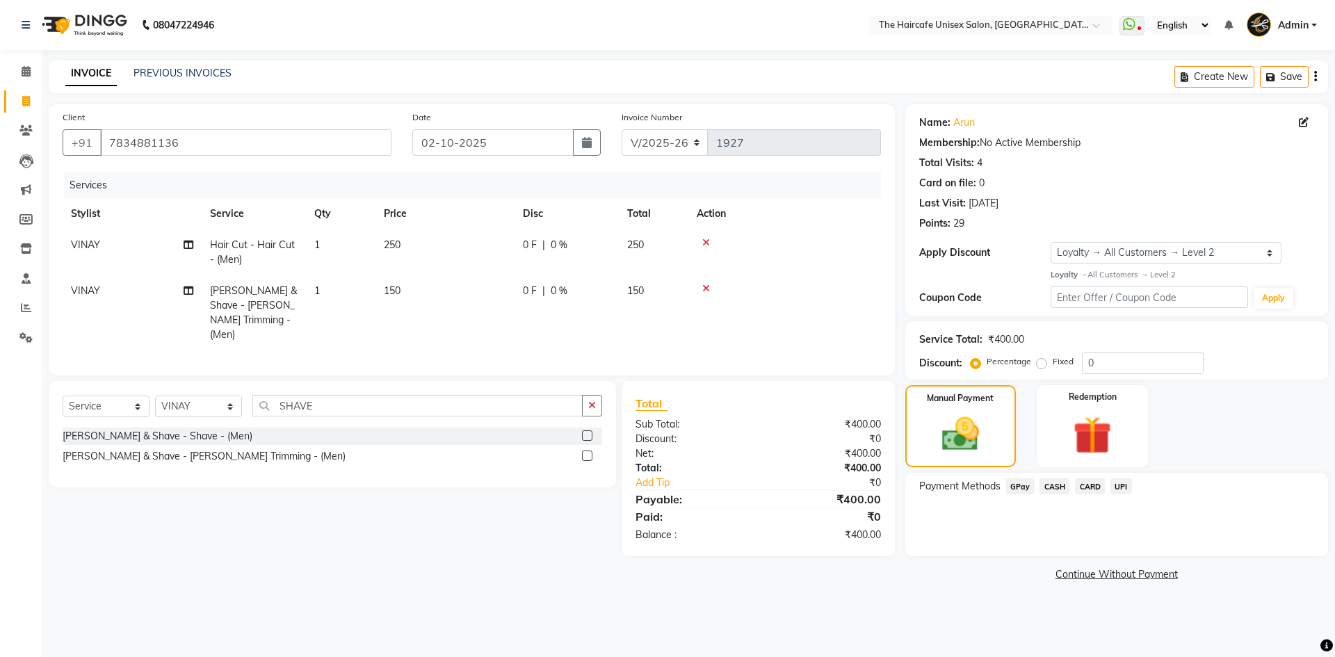
click at [1124, 485] on span "UPI" at bounding box center [1122, 486] width 22 height 16
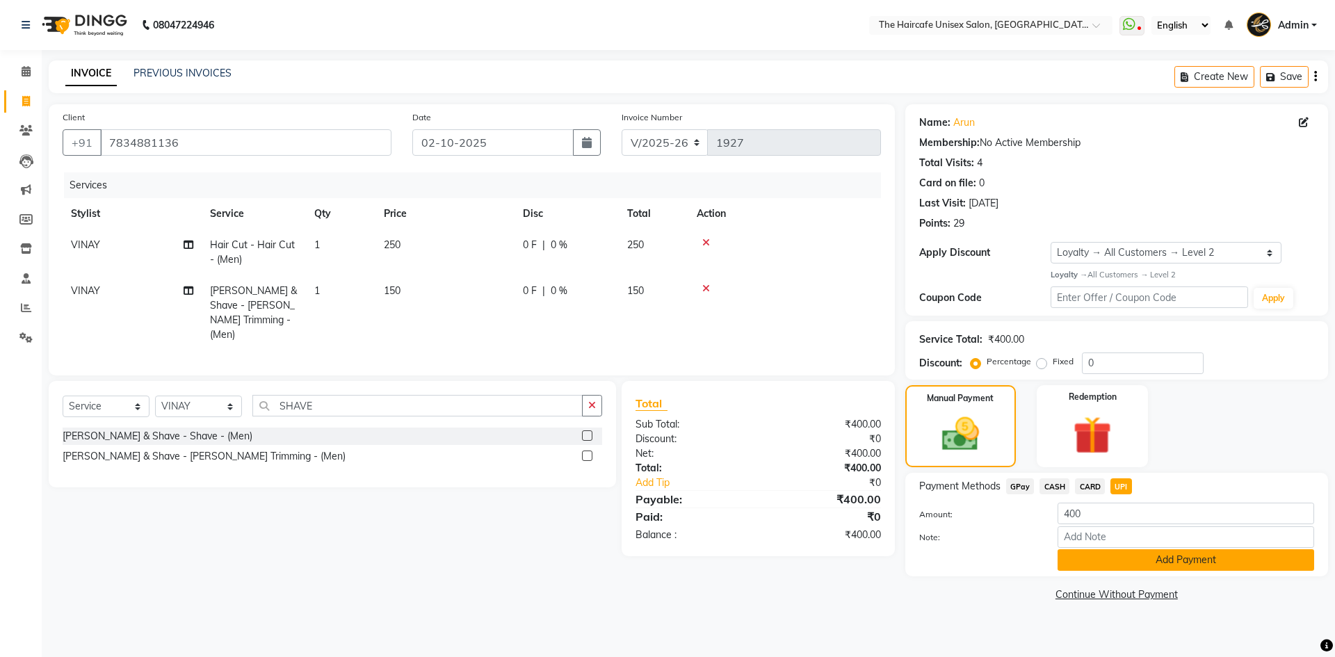
click at [1198, 560] on button "Add Payment" at bounding box center [1186, 560] width 257 height 22
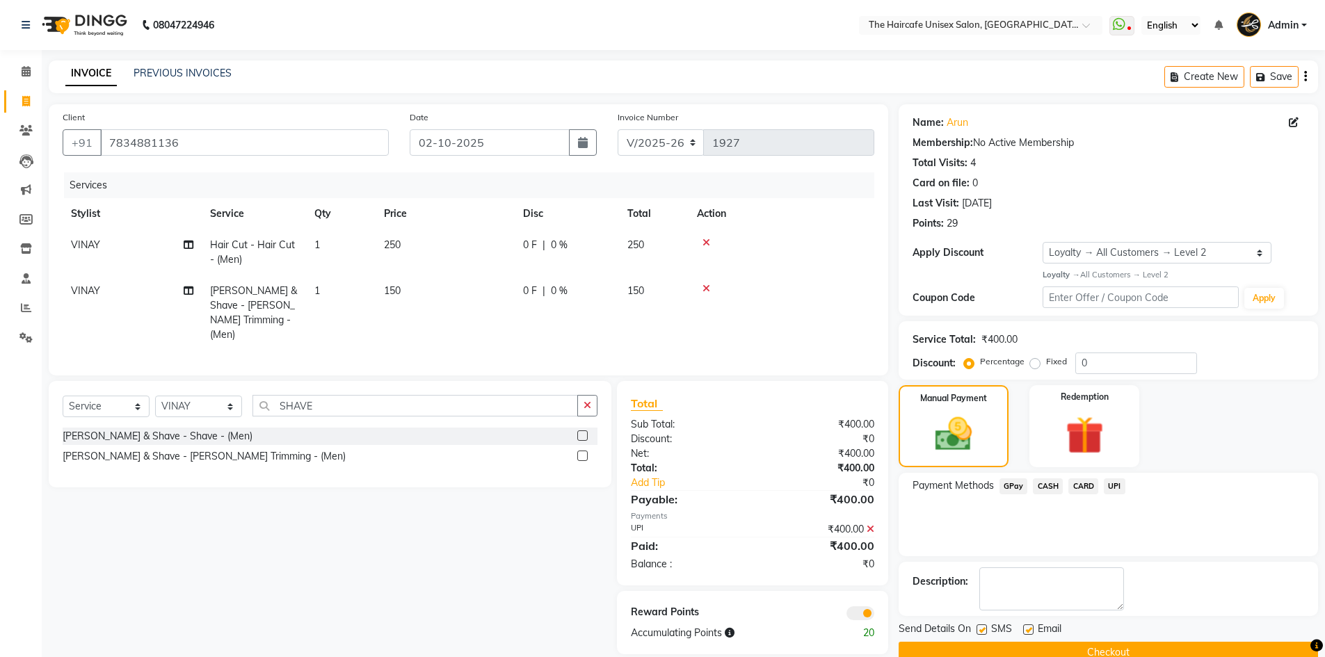
scroll to position [27, 0]
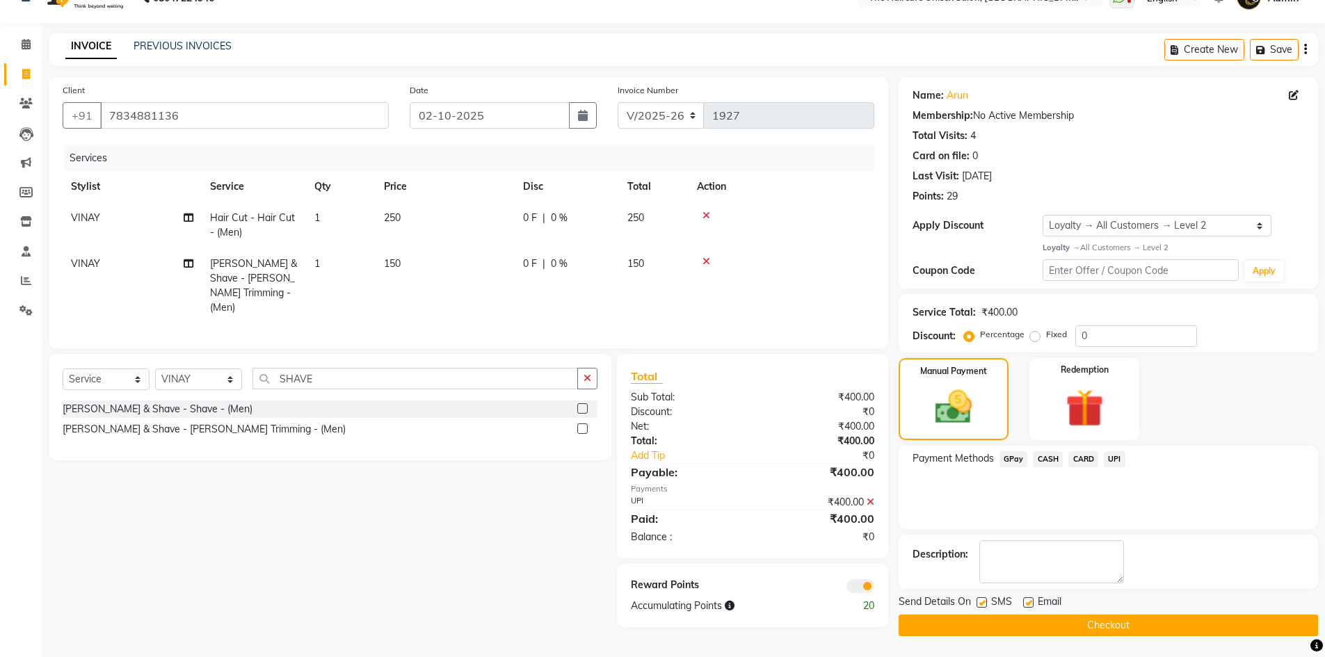
click at [1041, 625] on button "Checkout" at bounding box center [1108, 626] width 419 height 22
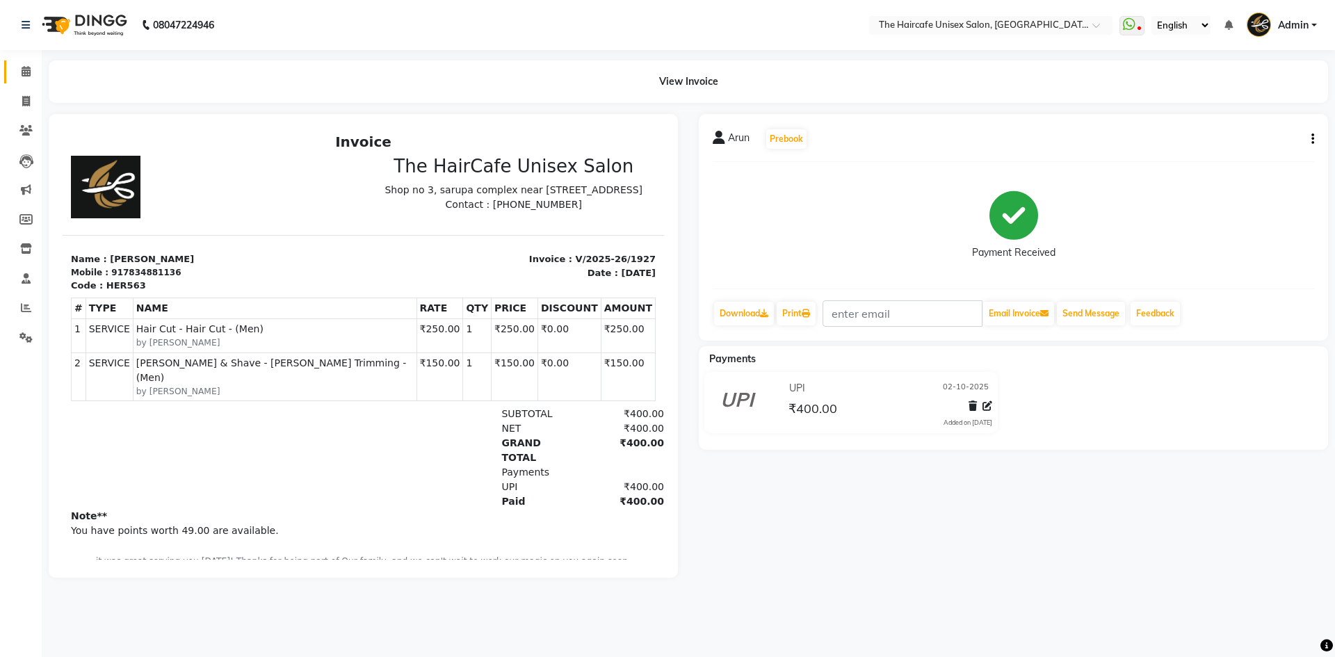
click at [29, 63] on link "Calendar" at bounding box center [20, 72] width 33 height 23
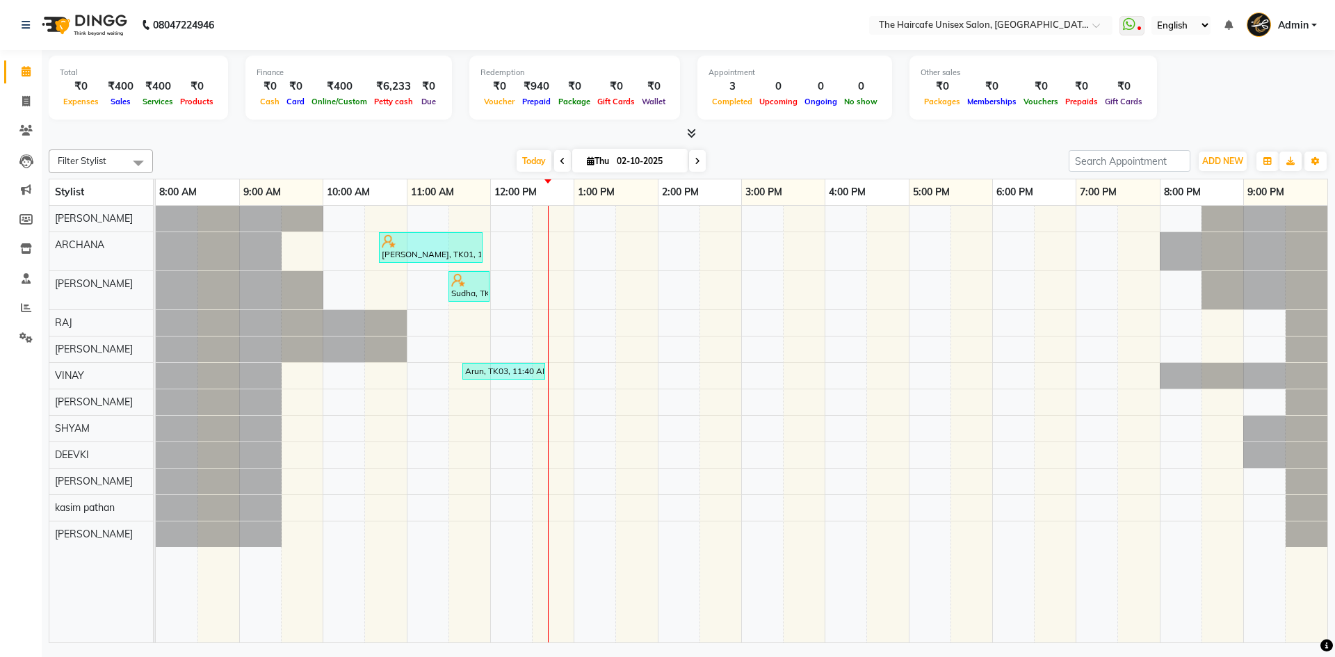
click at [690, 128] on icon at bounding box center [691, 133] width 9 height 10
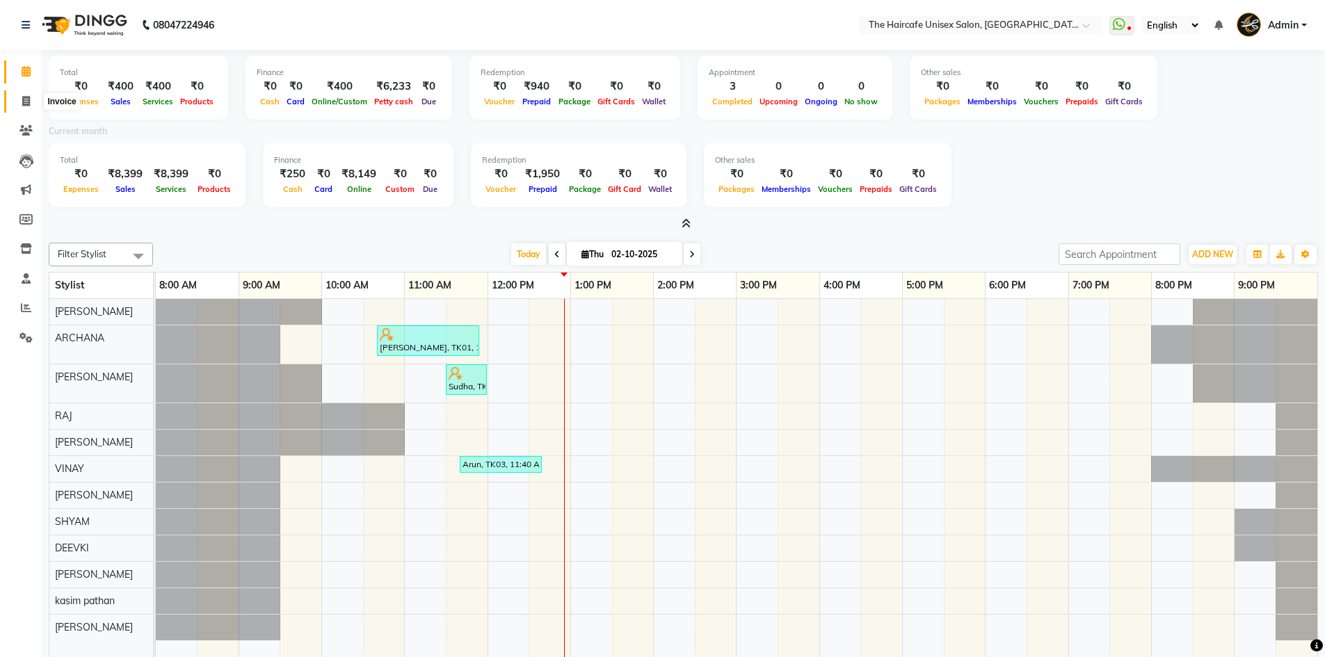
click at [21, 96] on span at bounding box center [26, 102] width 24 height 16
select select "7412"
select select "service"
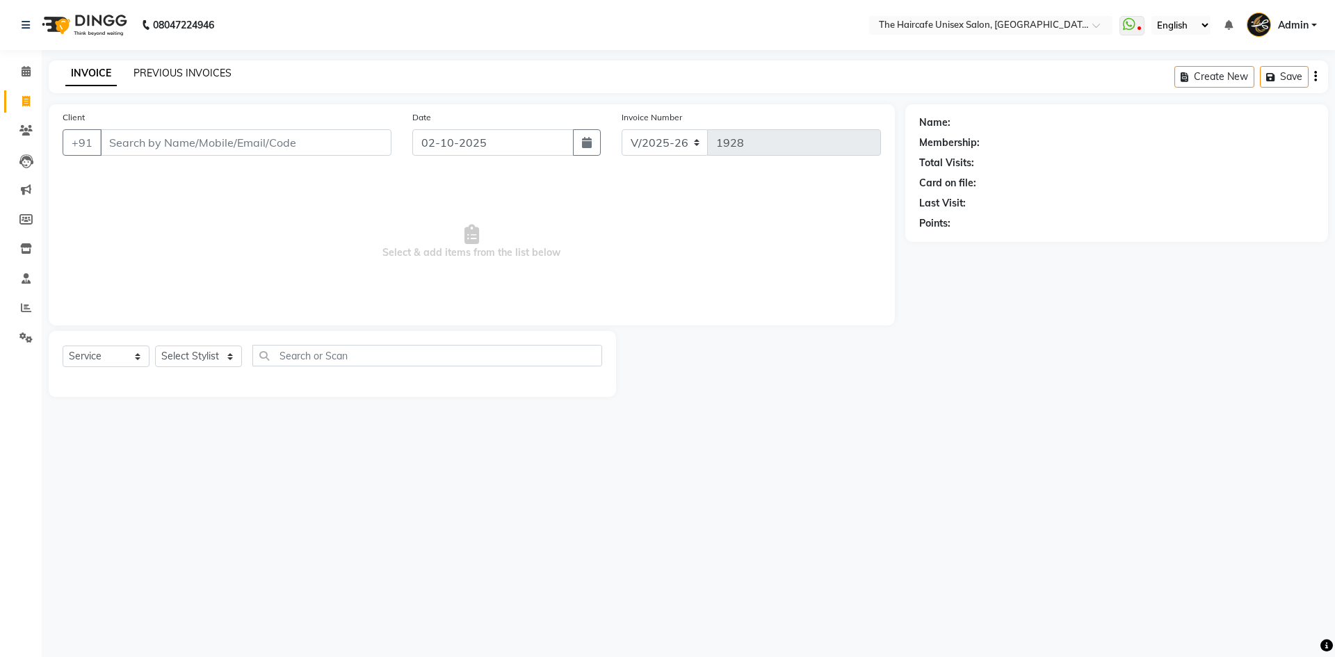
click at [158, 72] on link "PREVIOUS INVOICES" at bounding box center [183, 73] width 98 height 13
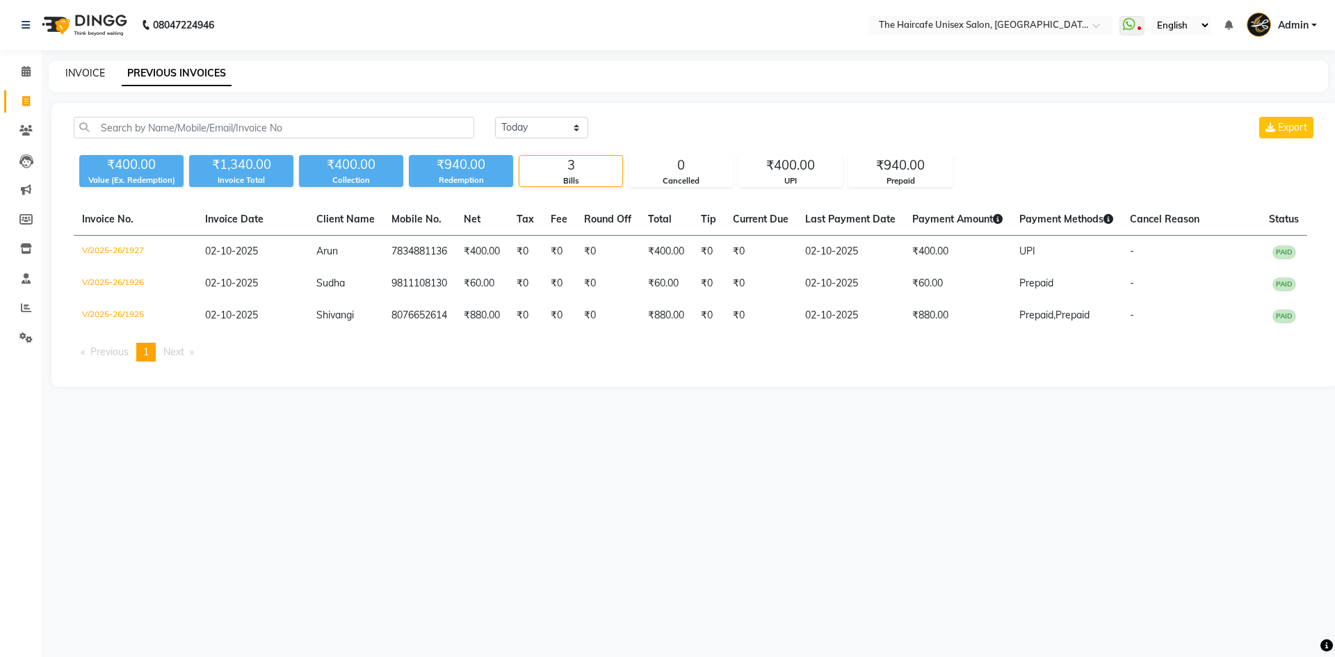
click at [95, 71] on link "INVOICE" at bounding box center [85, 73] width 40 height 13
select select "7412"
select select "service"
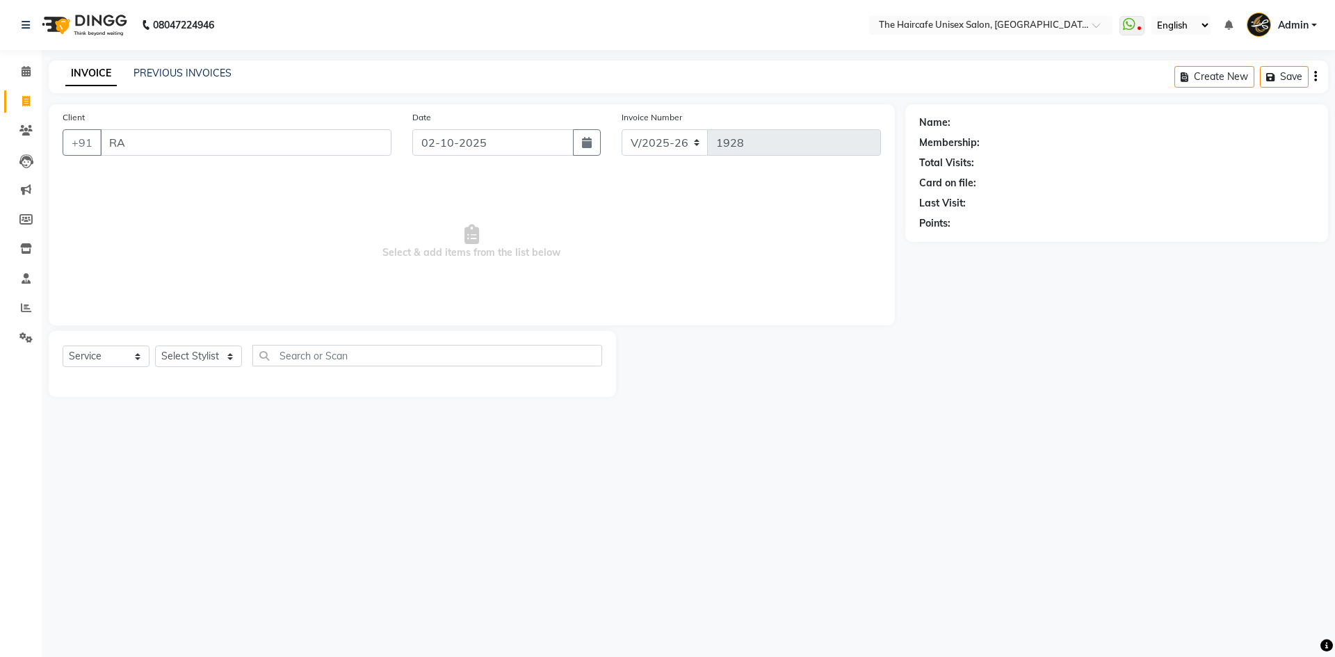
type input "R"
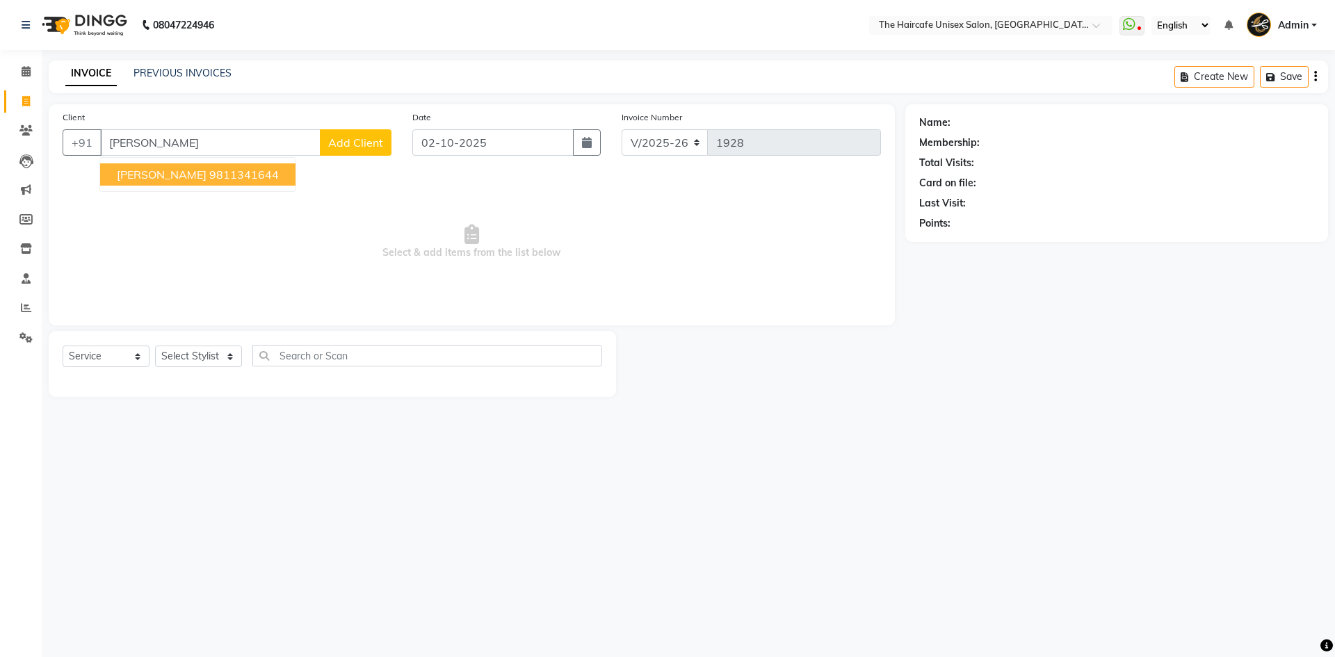
click at [159, 170] on span "[PERSON_NAME]" at bounding box center [162, 175] width 90 height 14
type input "9811341644"
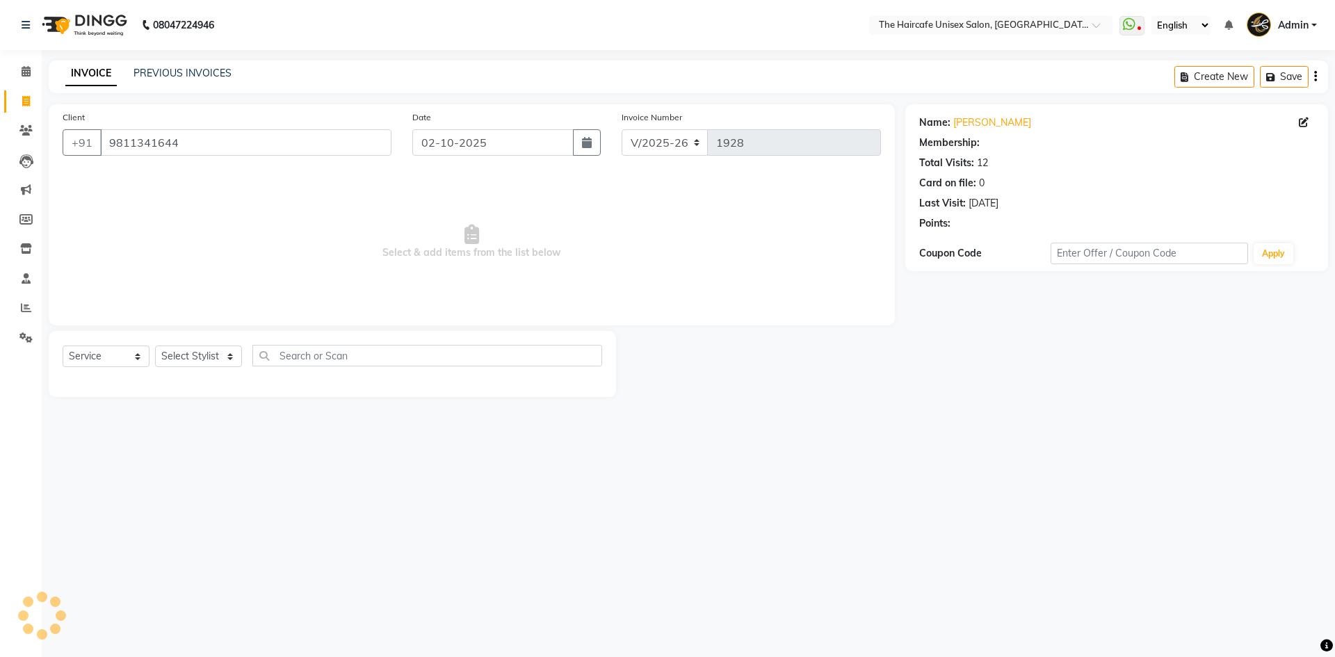
select select "1: Object"
click at [190, 349] on select "Select Stylist [PERSON_NAME] ARCHANA DEEVKI KAJAL [PERSON_NAME] pathan [PERSON_…" at bounding box center [198, 357] width 87 height 22
select select "64976"
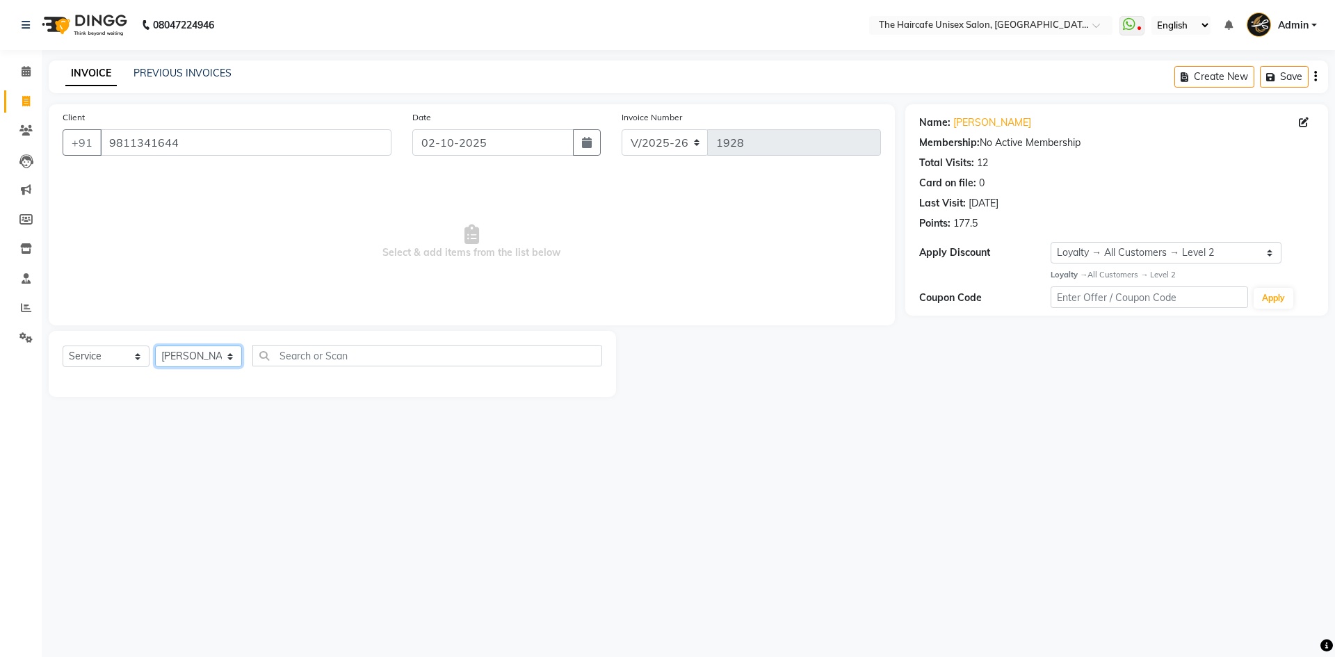
click at [155, 346] on select "Select Stylist [PERSON_NAME] ARCHANA DEEVKI KAJAL [PERSON_NAME] pathan [PERSON_…" at bounding box center [198, 357] width 87 height 22
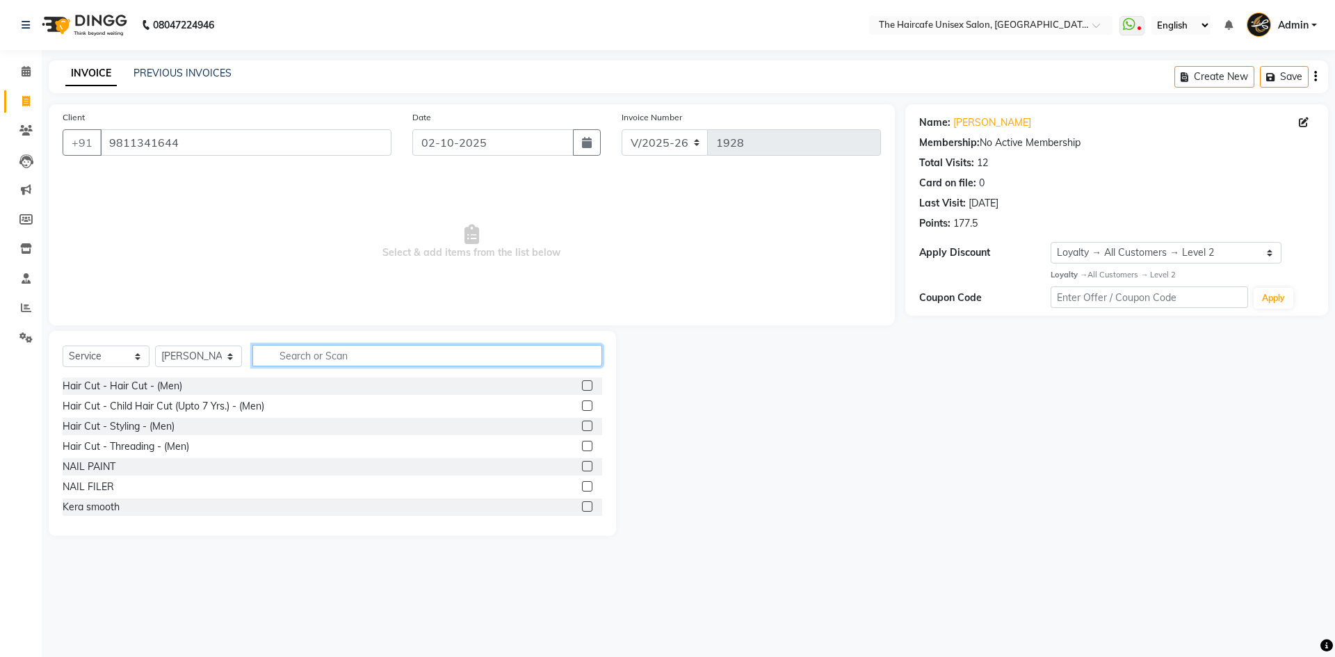
click at [285, 353] on input "text" at bounding box center [427, 356] width 350 height 22
type input "CUT"
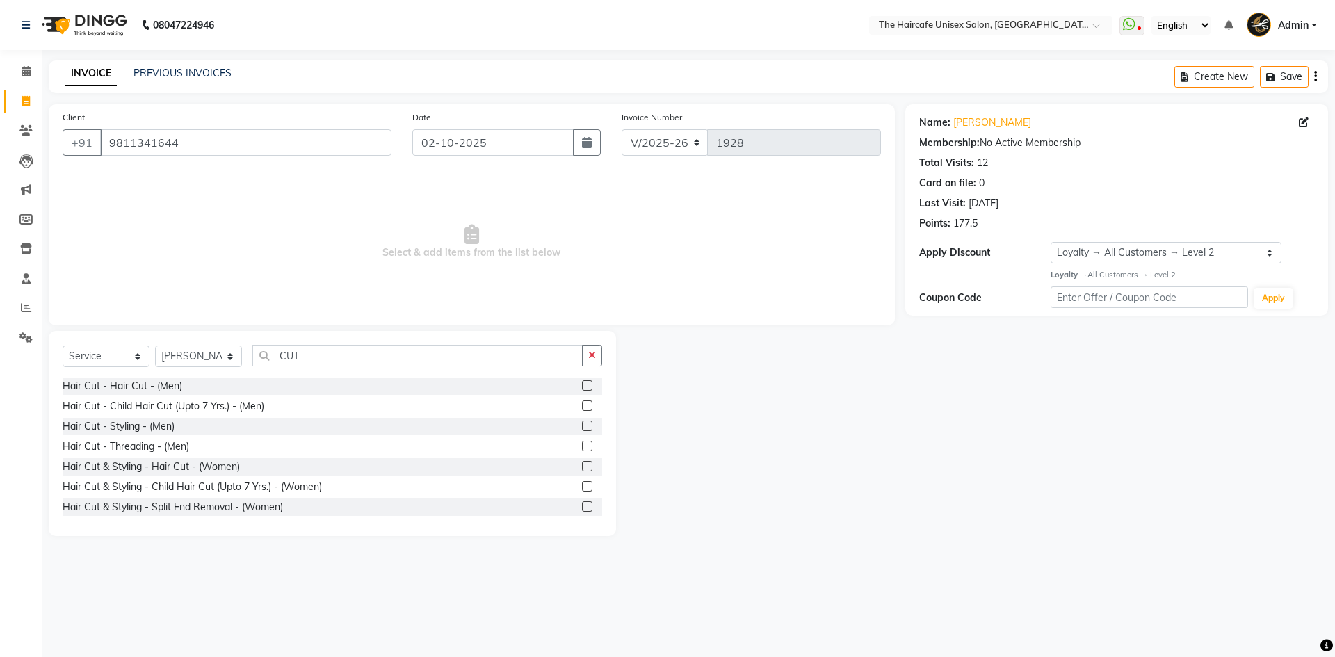
click at [582, 385] on label at bounding box center [587, 385] width 10 height 10
click at [582, 385] on input "checkbox" at bounding box center [586, 386] width 9 height 9
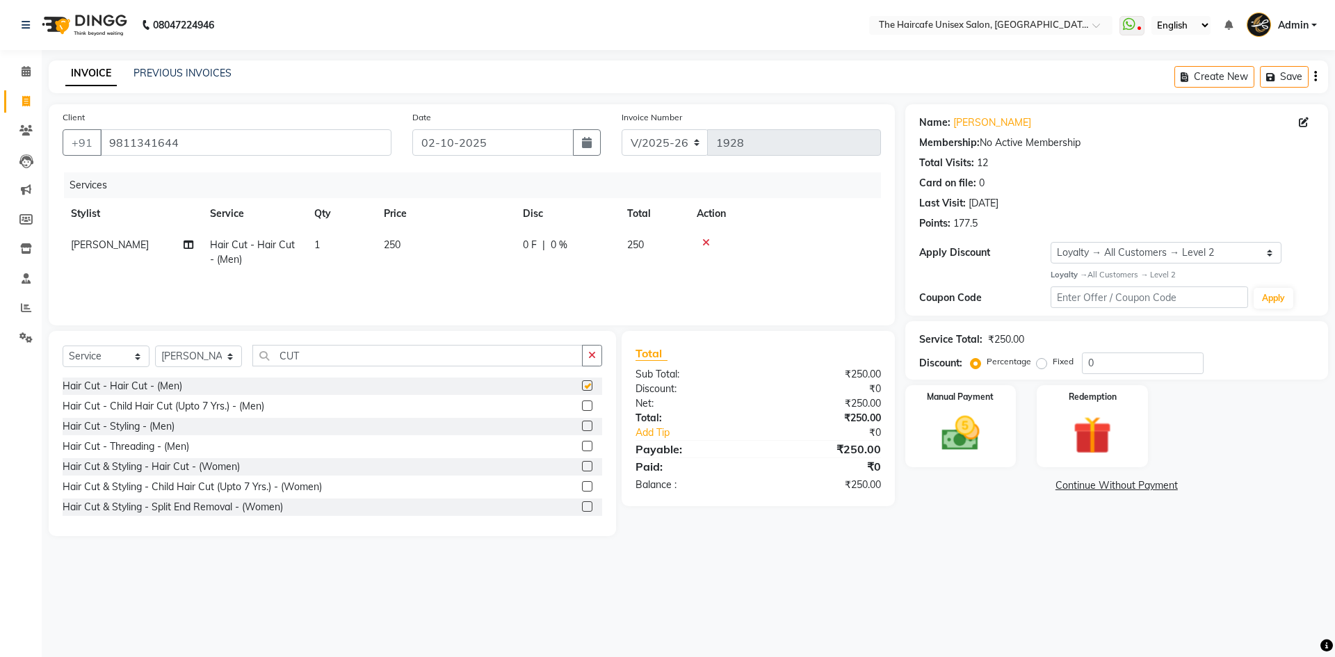
checkbox input "false"
click at [484, 347] on input "CUT" at bounding box center [417, 356] width 330 height 22
type input "C"
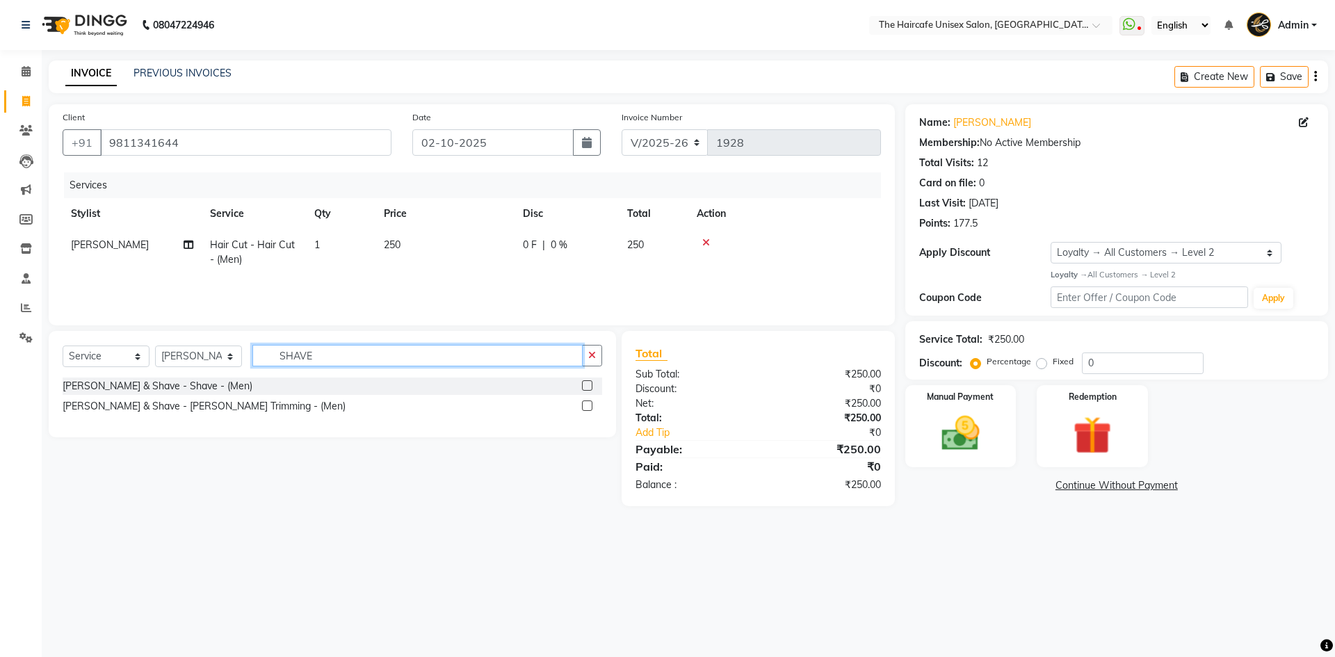
type input "SHAVE"
click at [590, 386] on label at bounding box center [587, 385] width 10 height 10
click at [590, 386] on input "checkbox" at bounding box center [586, 386] width 9 height 9
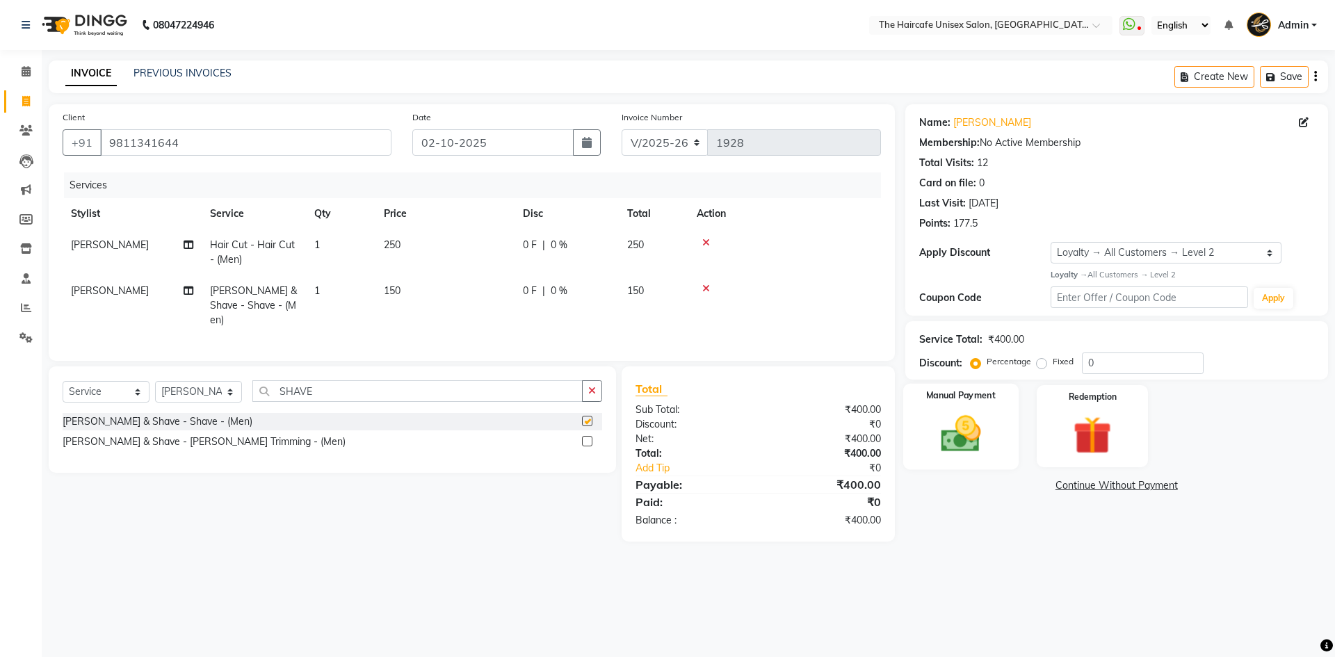
checkbox input "false"
click at [960, 442] on img at bounding box center [960, 434] width 65 height 46
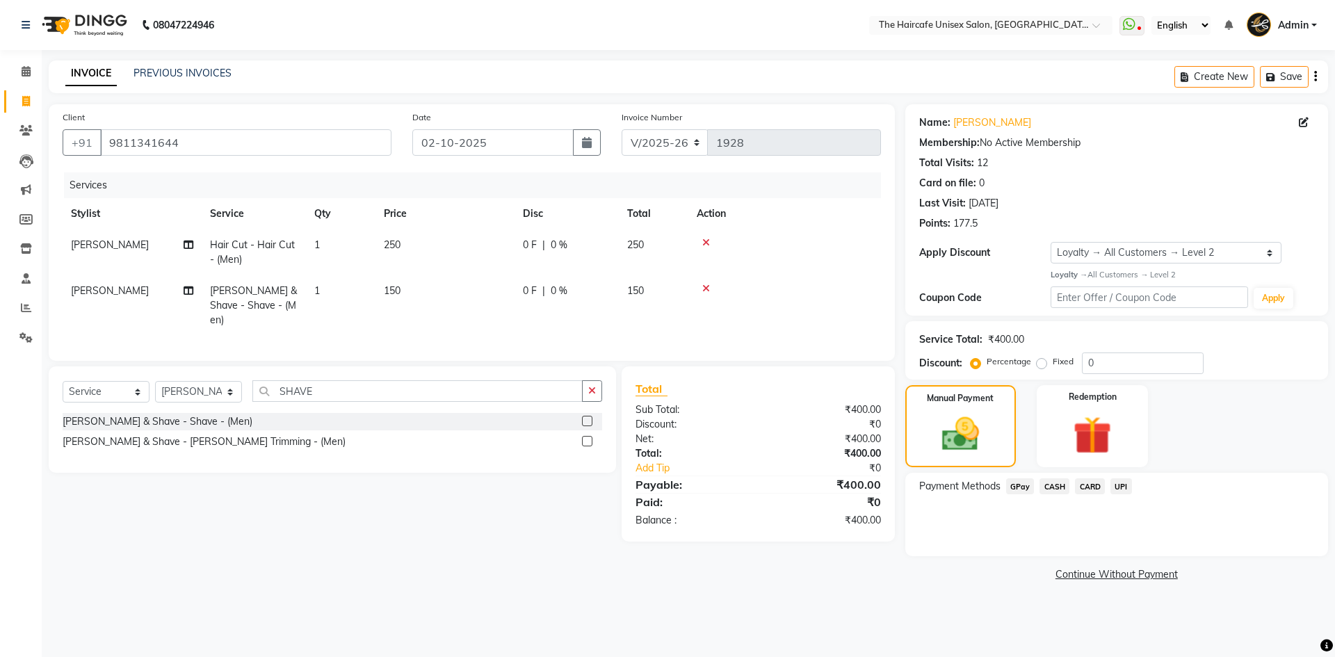
click at [1125, 490] on span "UPI" at bounding box center [1122, 486] width 22 height 16
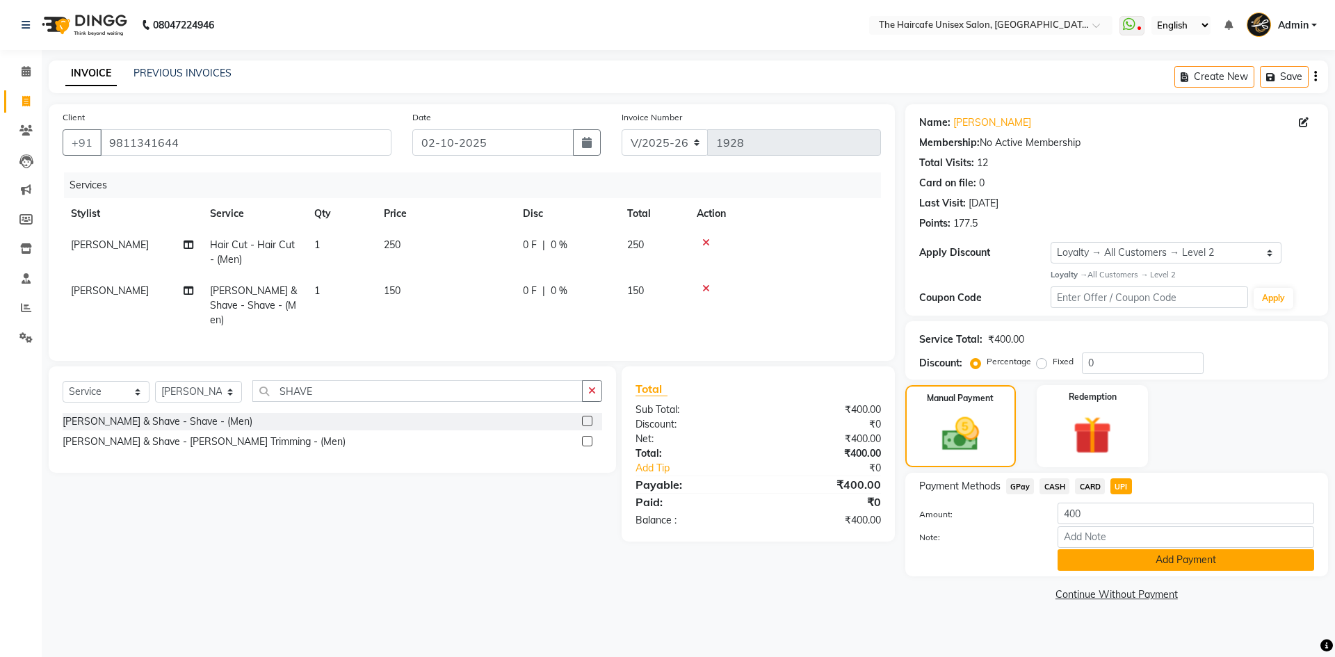
click at [1139, 558] on button "Add Payment" at bounding box center [1186, 560] width 257 height 22
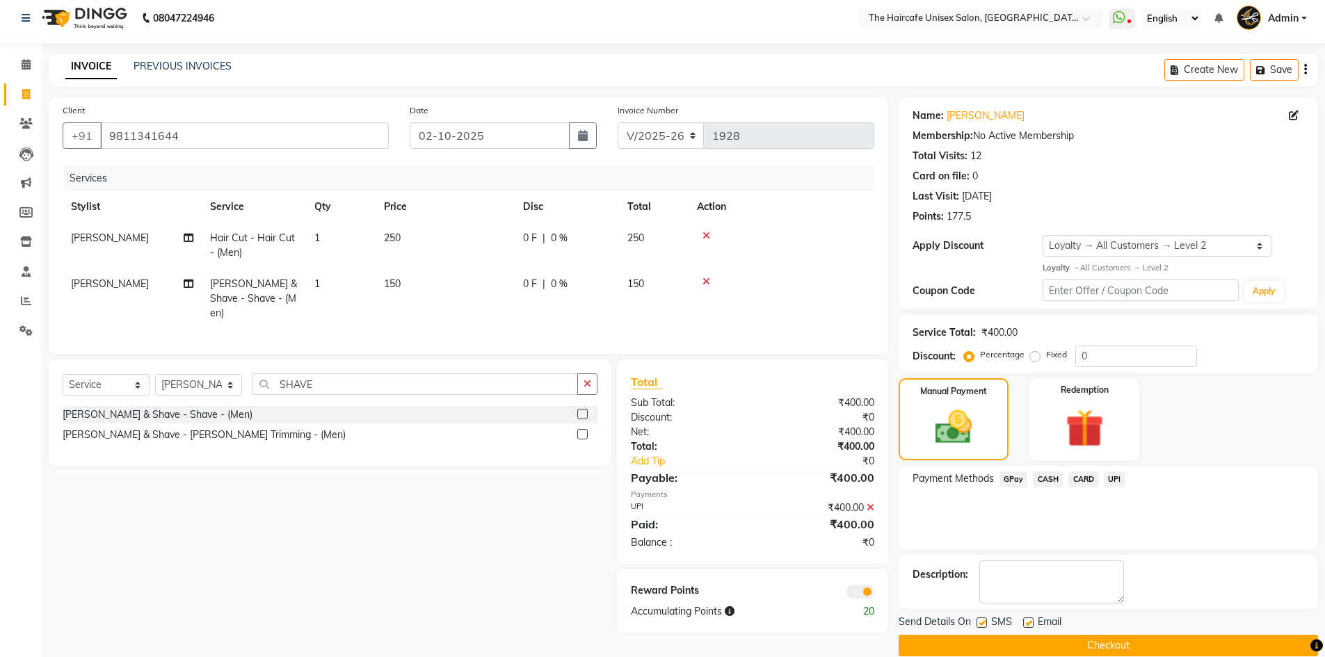
scroll to position [27, 0]
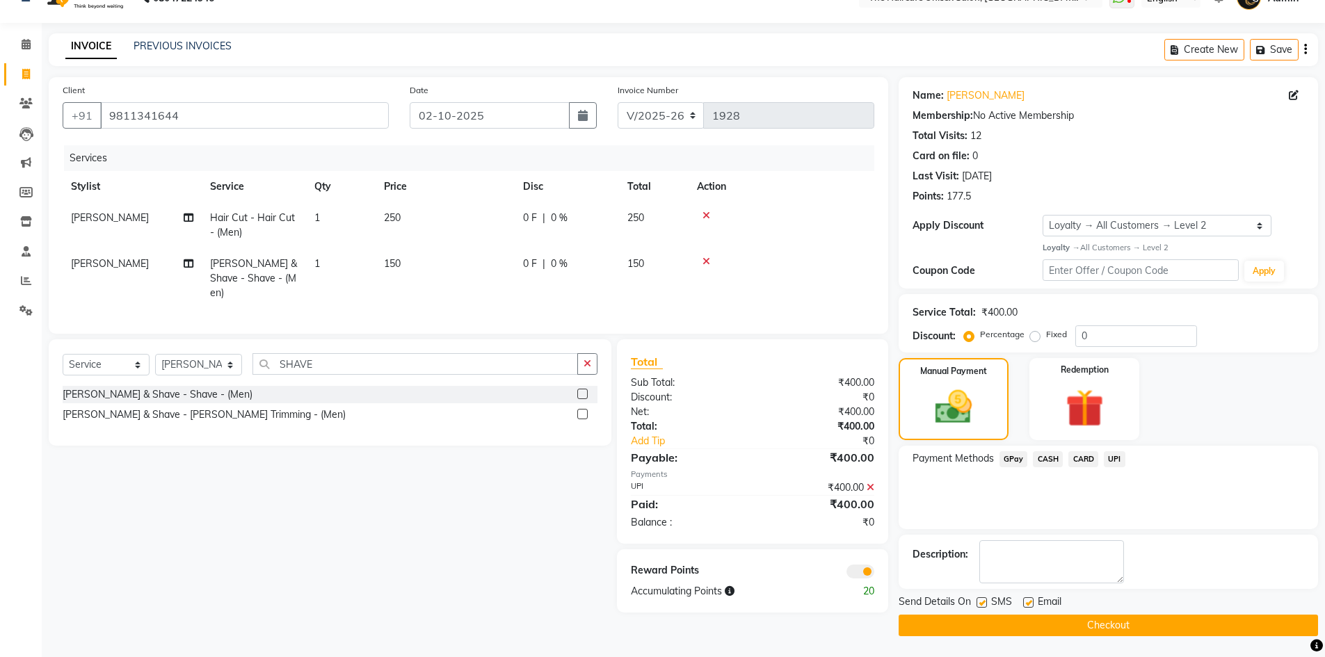
click at [1118, 618] on button "Checkout" at bounding box center [1108, 626] width 419 height 22
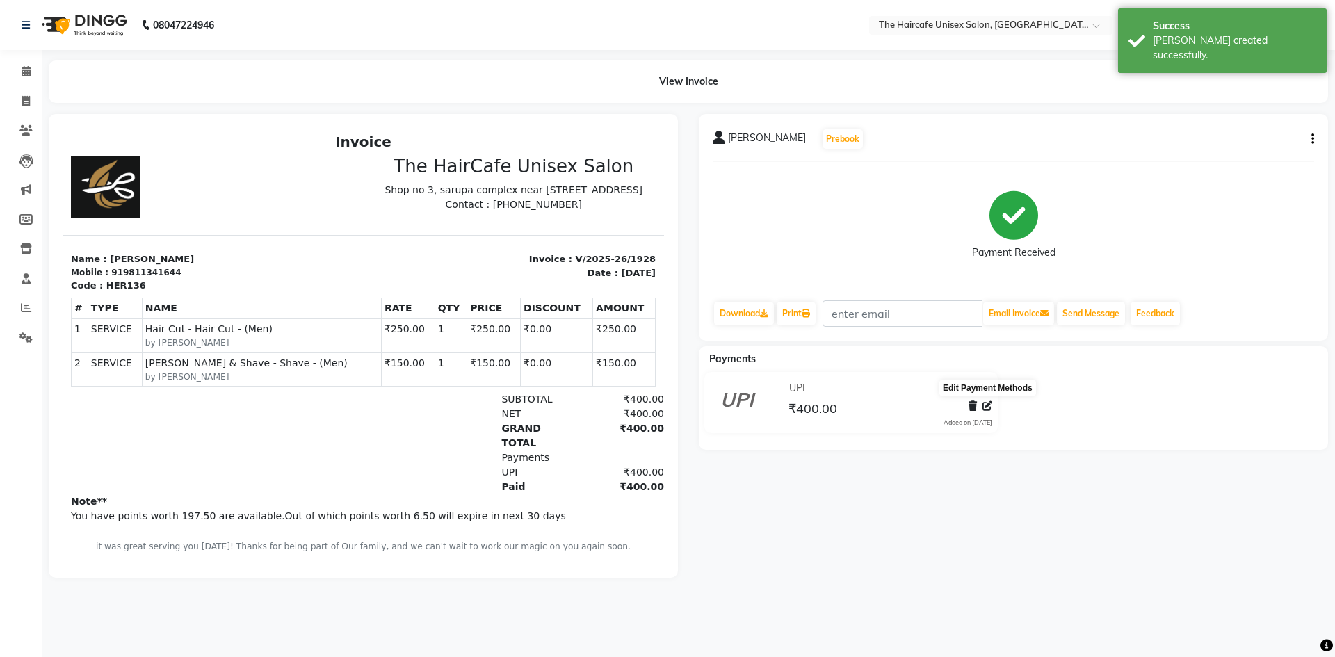
click at [984, 409] on icon at bounding box center [988, 406] width 10 height 10
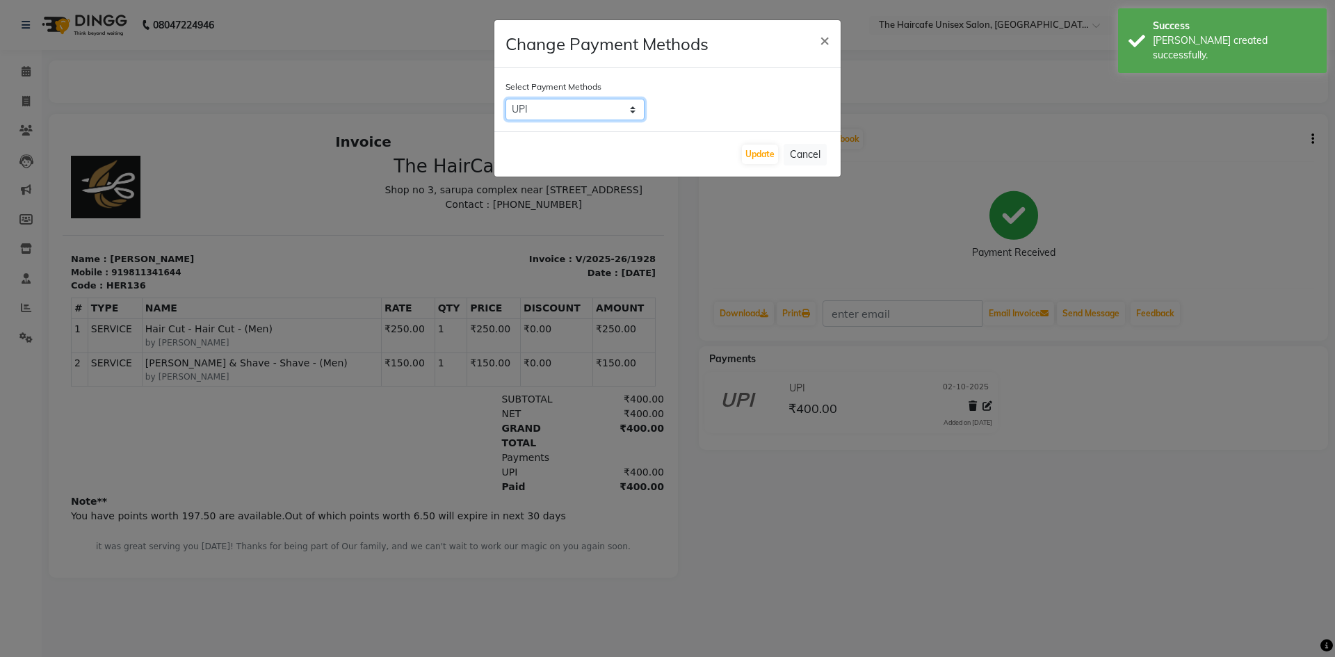
click at [618, 105] on select "GPay CASH CARD UPI" at bounding box center [575, 110] width 139 height 22
select select "1"
click at [506, 99] on select "GPay CASH CARD UPI" at bounding box center [575, 110] width 139 height 22
click at [757, 150] on button "Update" at bounding box center [760, 154] width 36 height 19
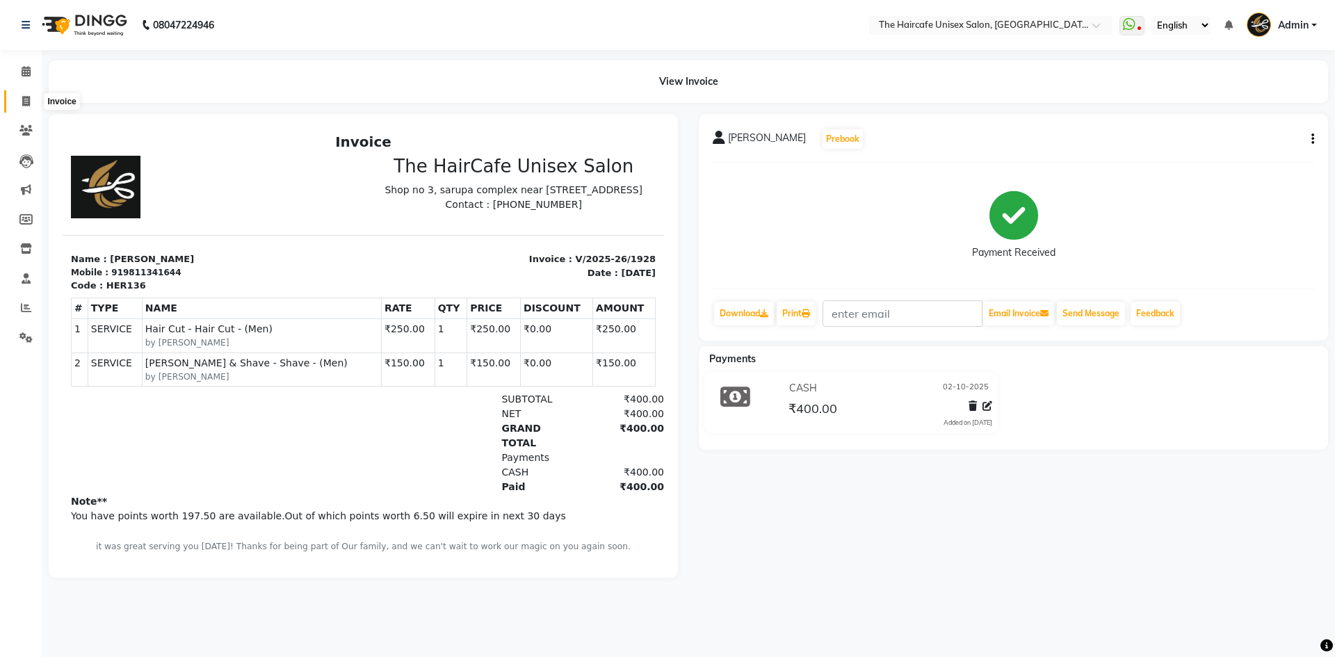
click at [30, 102] on icon at bounding box center [26, 101] width 8 height 10
select select "service"
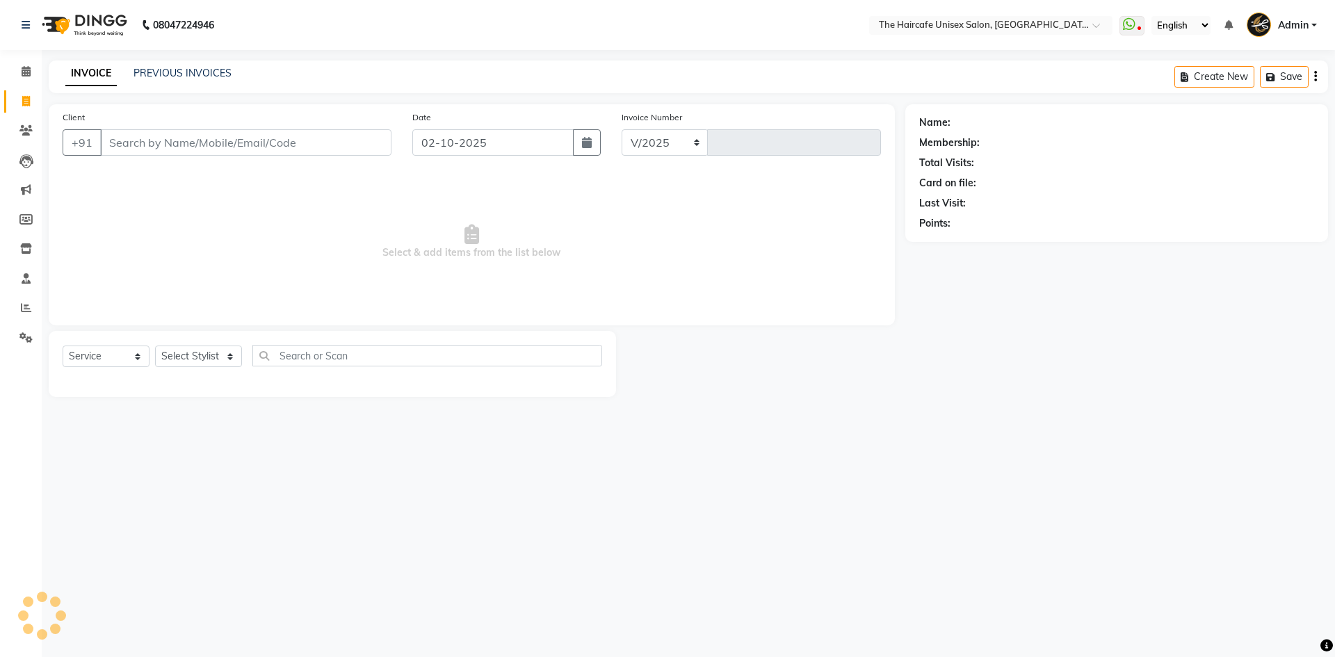
select select "7412"
type input "1929"
click at [161, 66] on div "PREVIOUS INVOICES" at bounding box center [183, 73] width 98 height 15
click at [168, 77] on link "PREVIOUS INVOICES" at bounding box center [183, 73] width 98 height 13
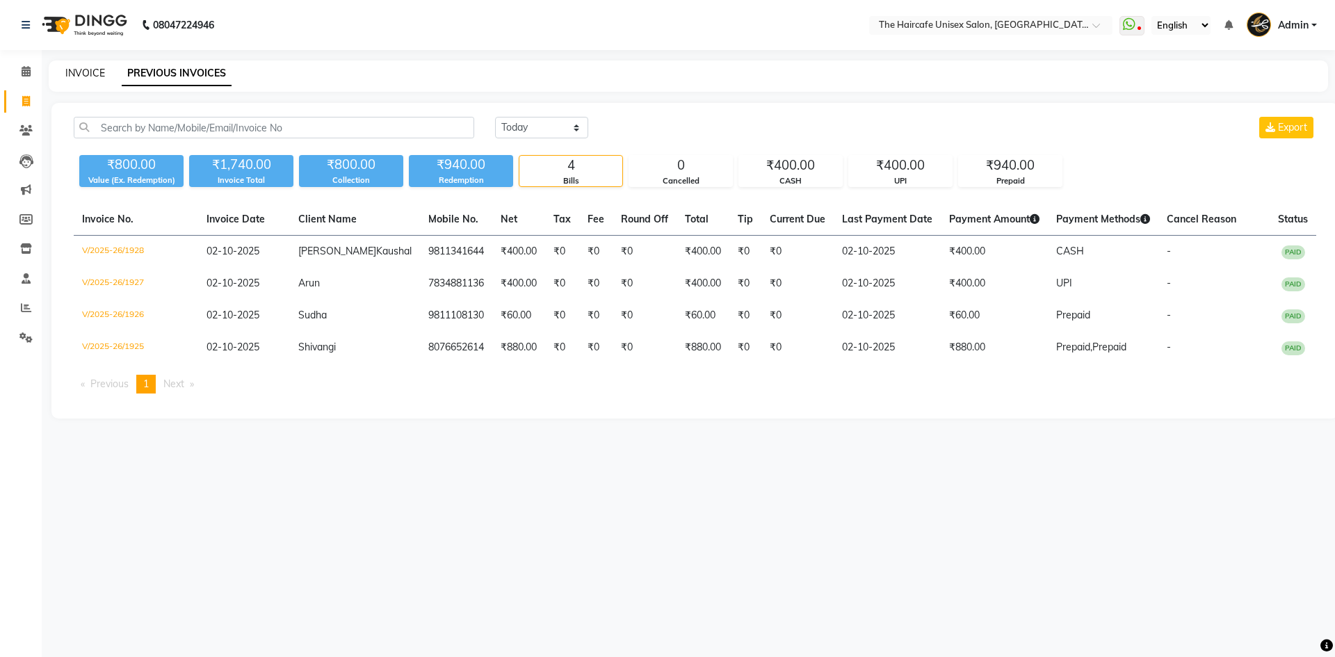
click at [90, 72] on link "INVOICE" at bounding box center [85, 73] width 40 height 13
select select "service"
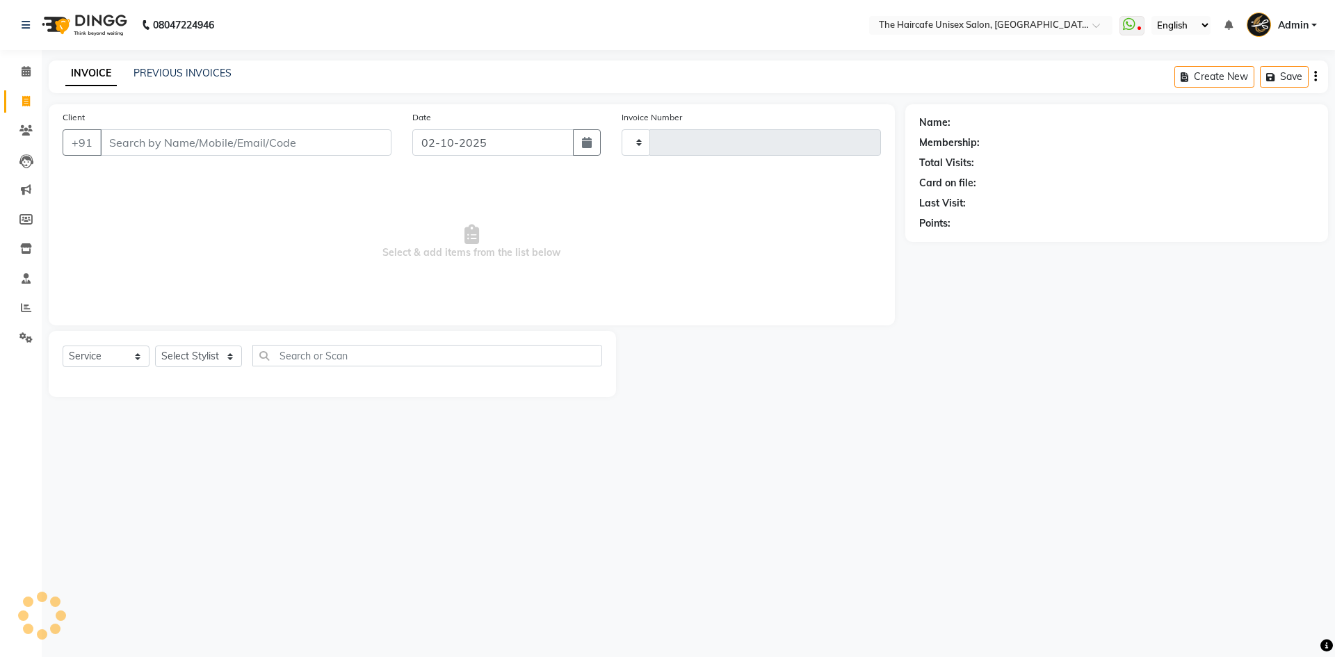
type input "1929"
select select "7412"
click at [166, 73] on link "PREVIOUS INVOICES" at bounding box center [183, 73] width 98 height 13
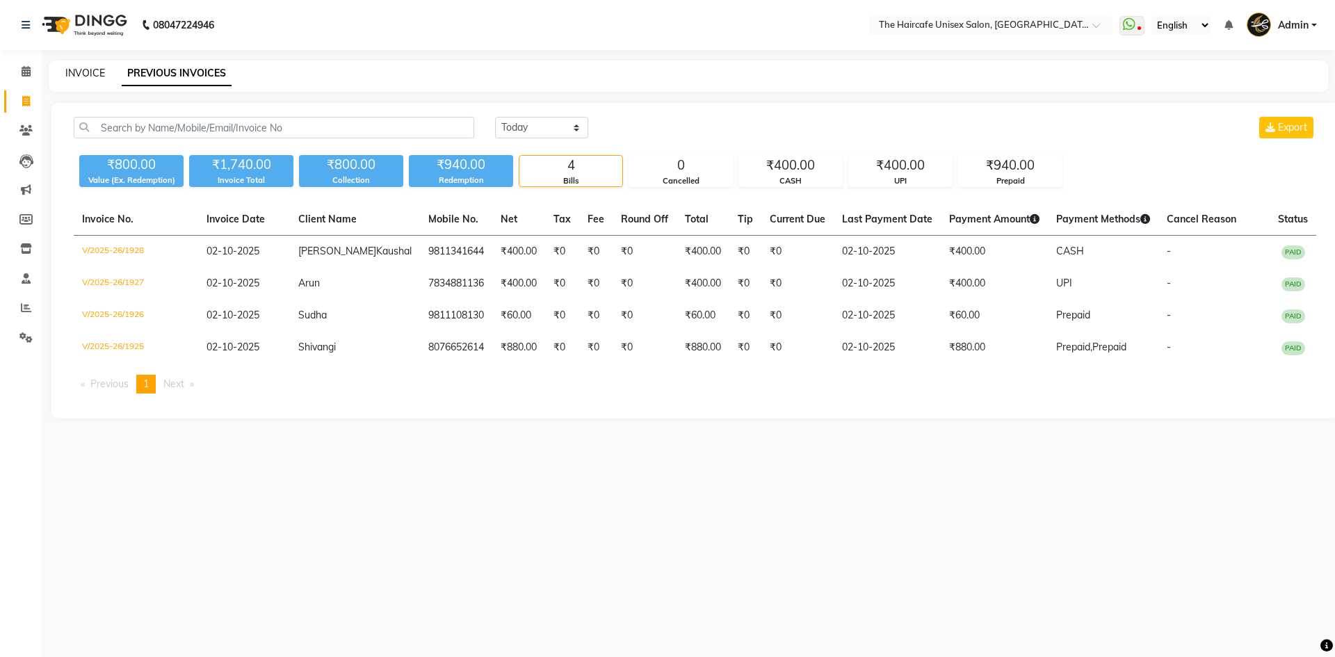
click at [83, 74] on link "INVOICE" at bounding box center [85, 73] width 40 height 13
select select "service"
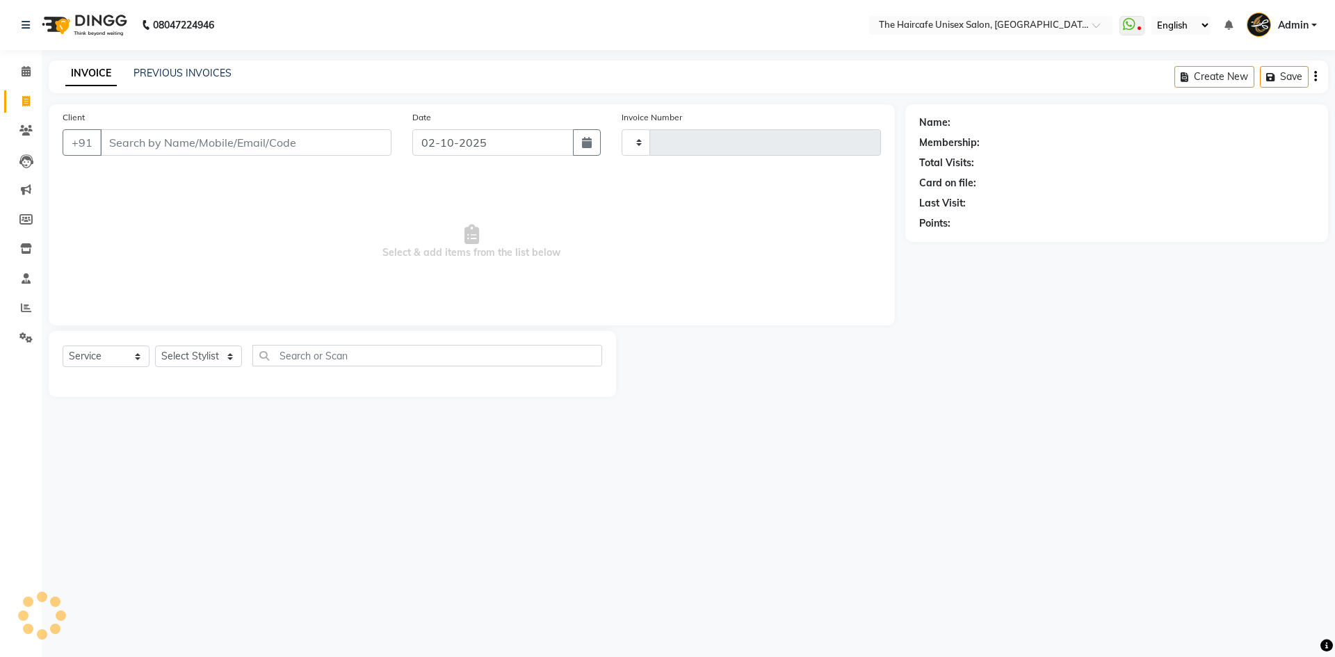
type input "1929"
select select "7412"
type input "ACHLA"
click at [23, 67] on icon at bounding box center [26, 71] width 9 height 10
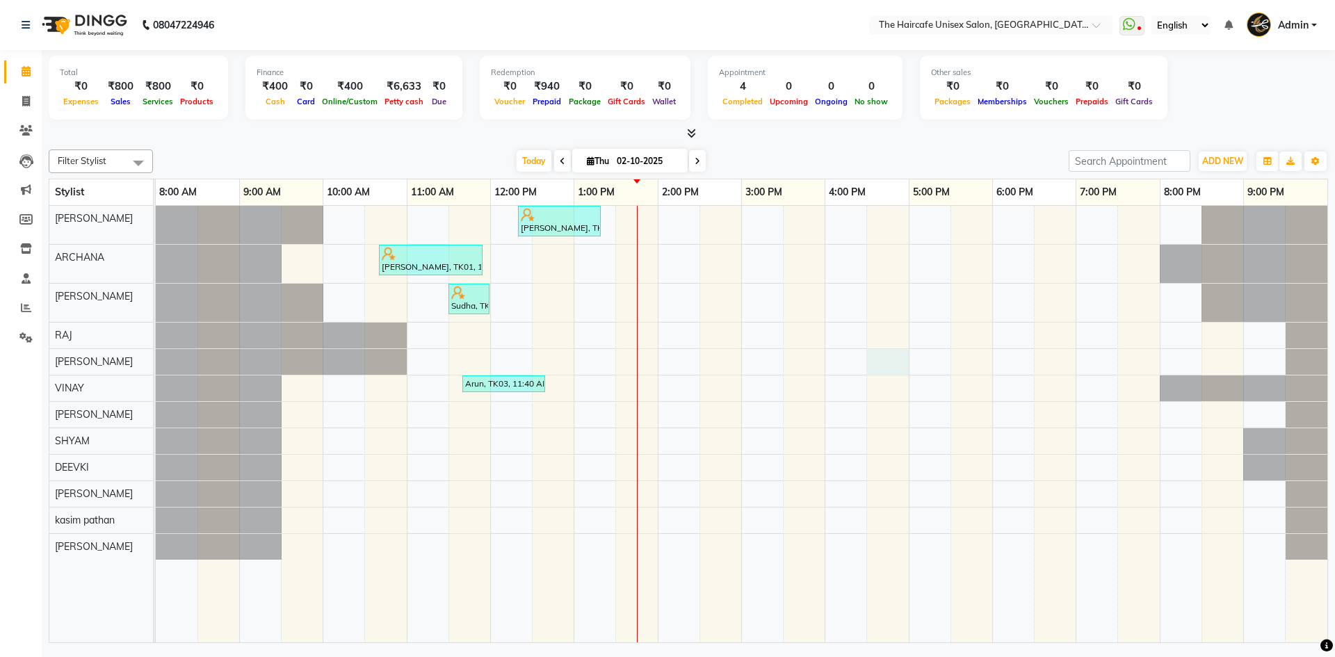
click at [880, 360] on div "[PERSON_NAME], TK04, 12:20 PM-01:20 PM, Hair Cut - Hair Cut - (Men),[PERSON_NAM…" at bounding box center [742, 424] width 1172 height 437
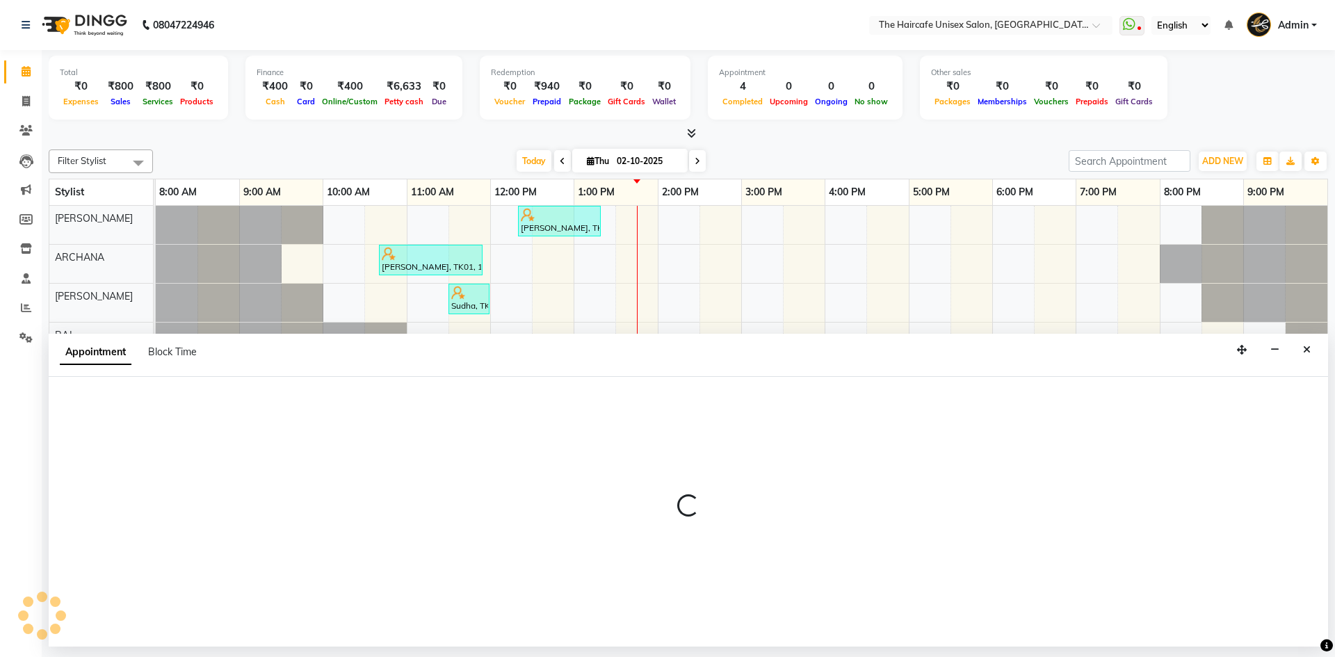
select select "65654"
select select "tentative"
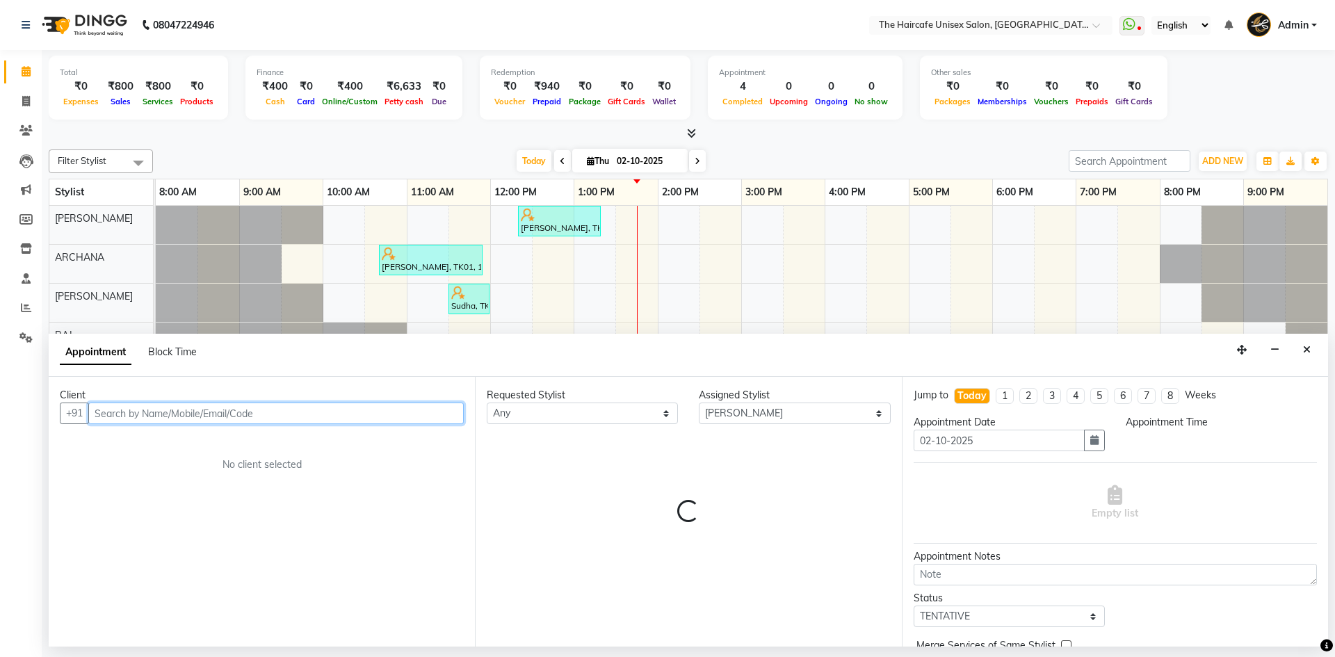
select select "990"
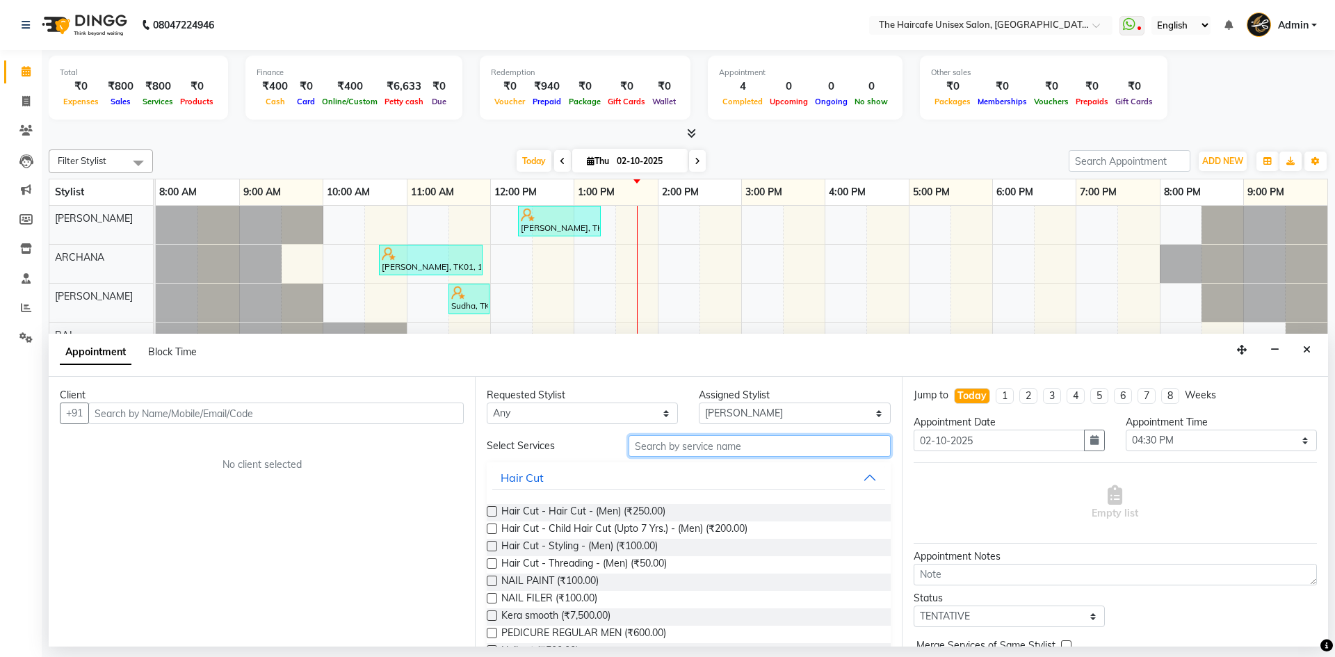
click at [668, 455] on input "text" at bounding box center [760, 446] width 262 height 22
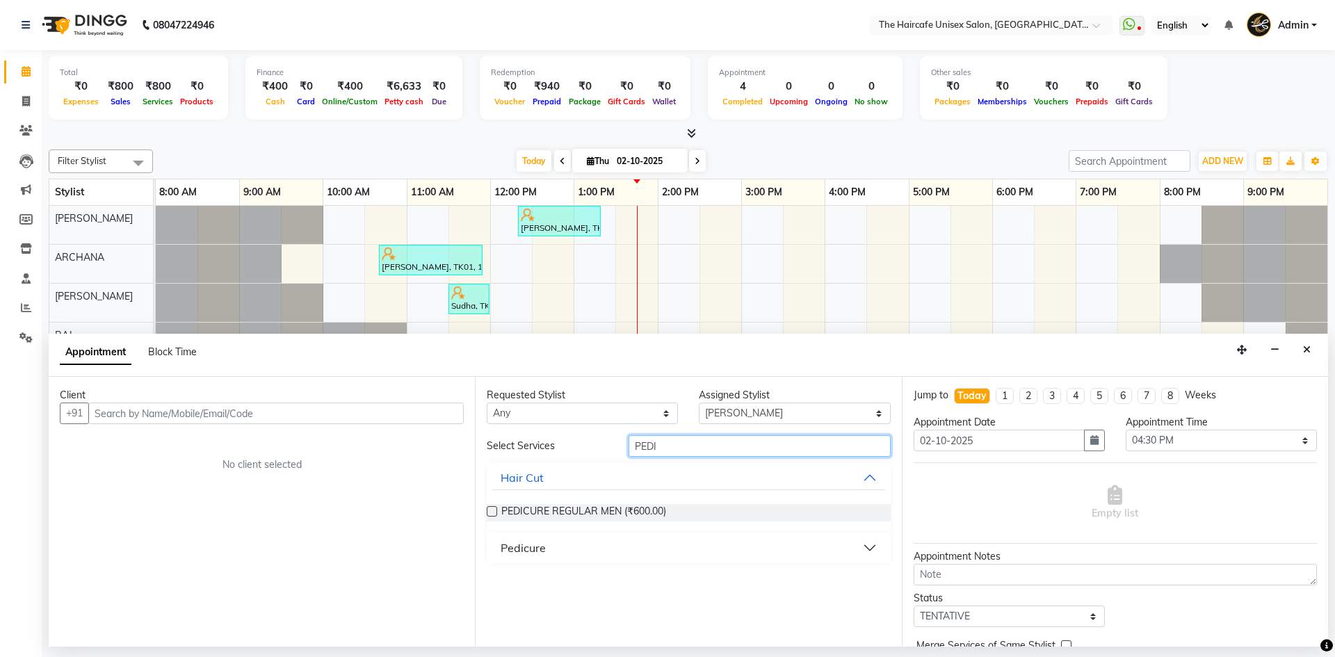
type input "PEDI"
click at [490, 517] on div at bounding box center [491, 514] width 9 height 15
click at [490, 513] on label at bounding box center [492, 511] width 10 height 10
click at [490, 513] on input "checkbox" at bounding box center [491, 512] width 9 height 9
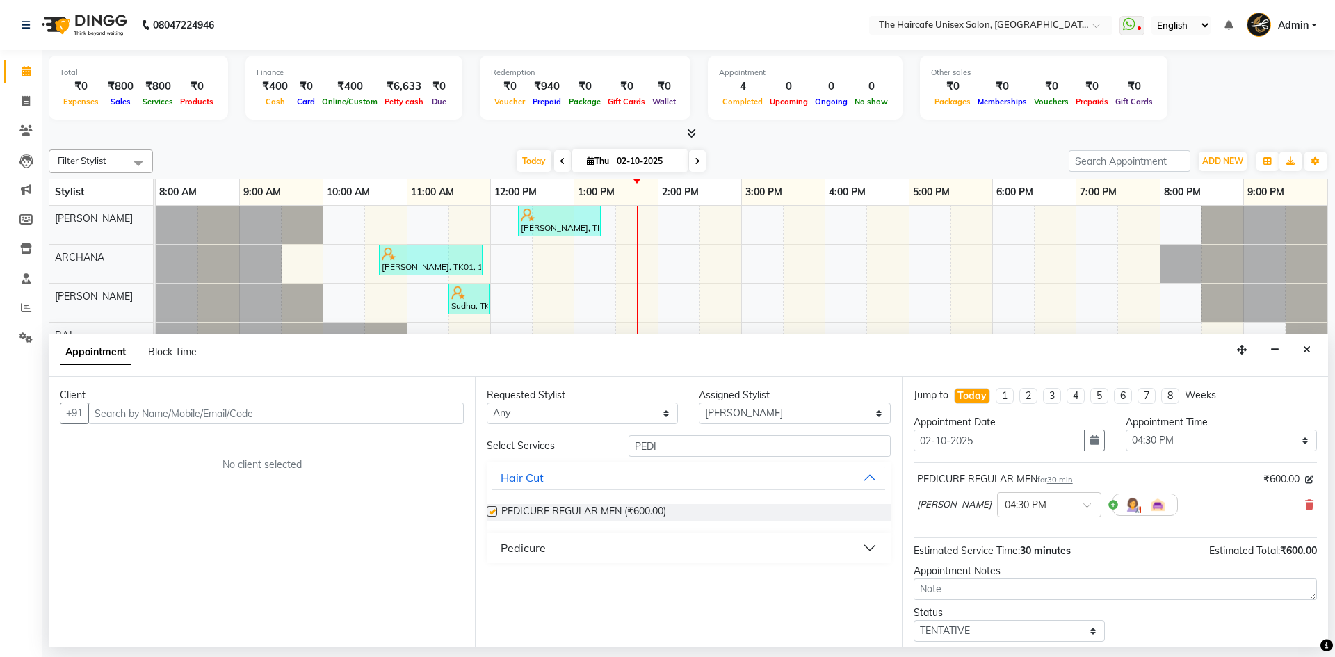
checkbox input "false"
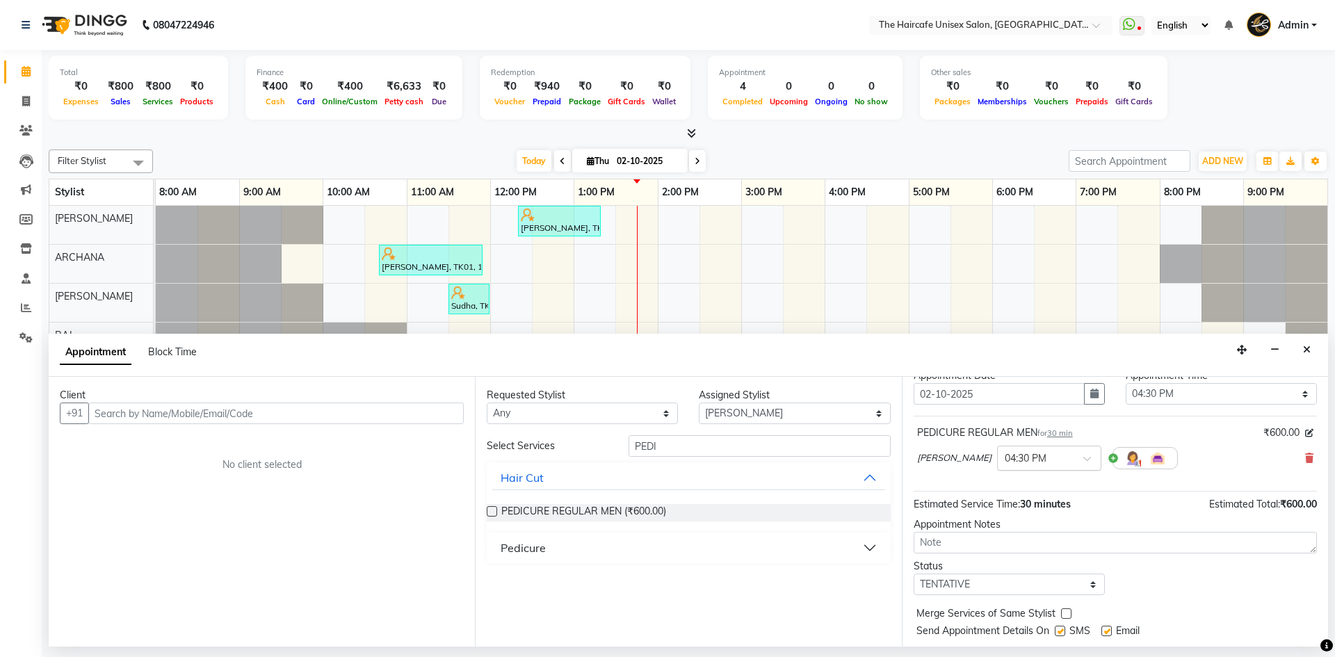
scroll to position [84, 0]
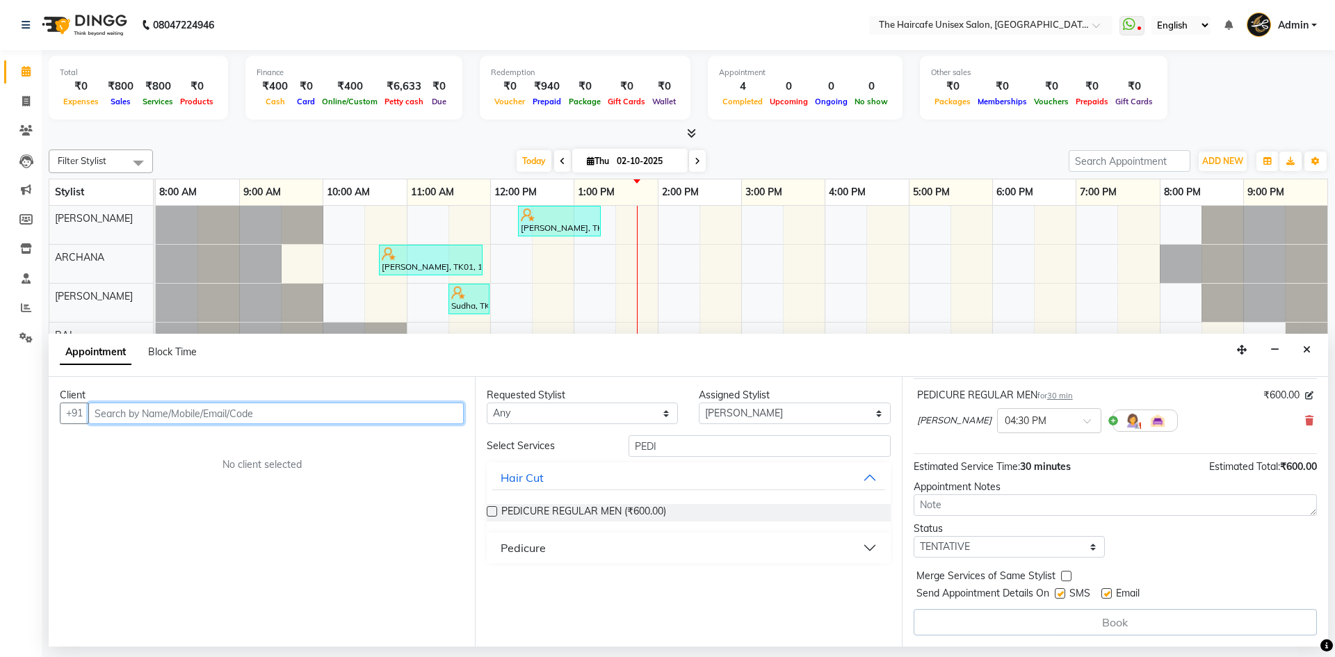
click at [239, 417] on input "text" at bounding box center [276, 414] width 376 height 22
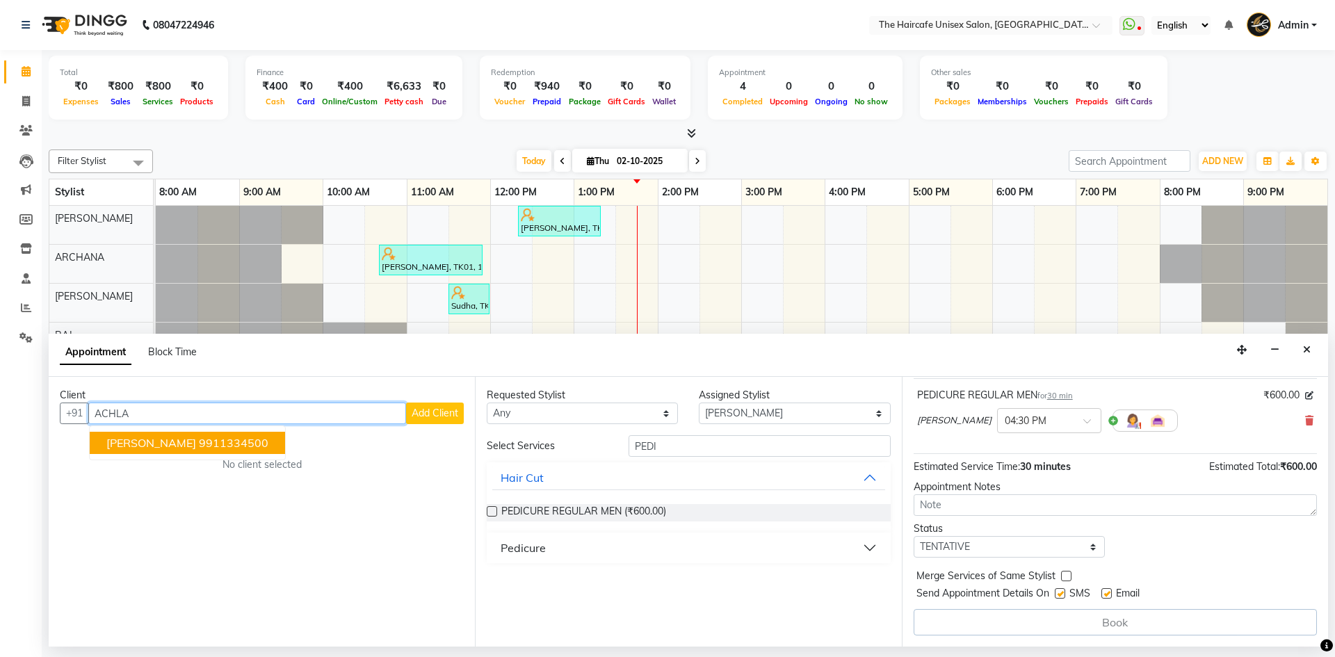
click at [222, 440] on ngb-highlight "9911334500" at bounding box center [234, 443] width 70 height 14
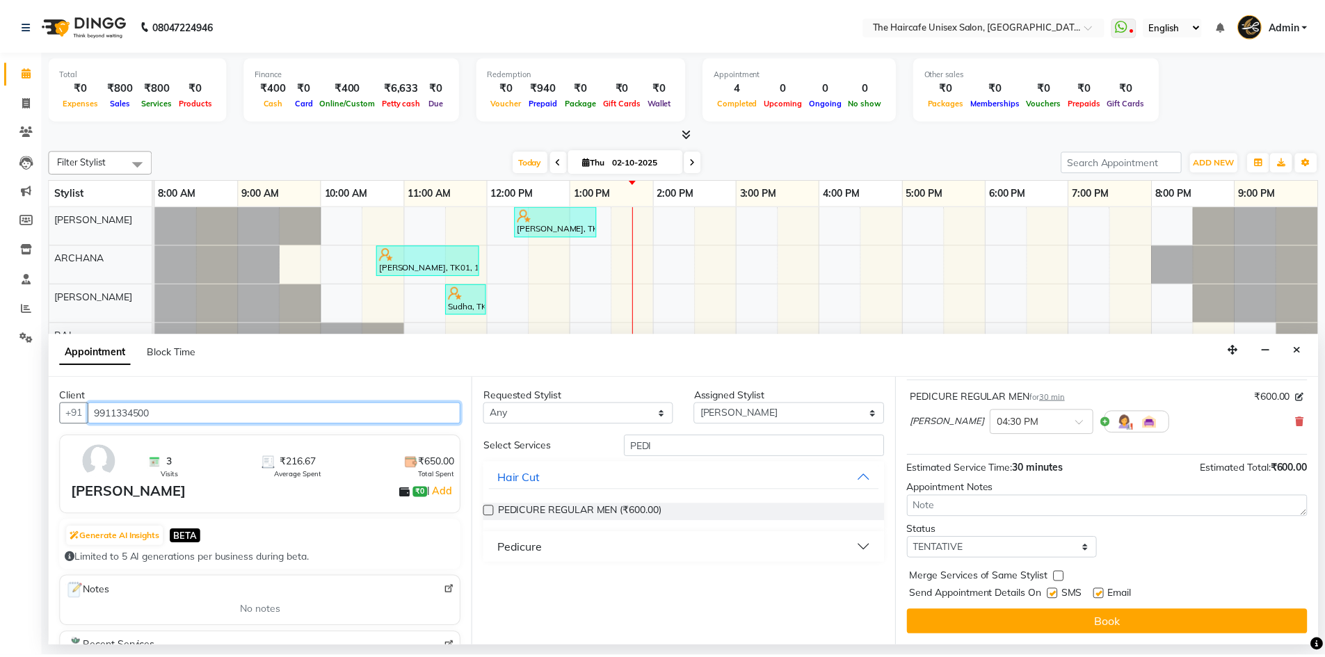
scroll to position [83, 0]
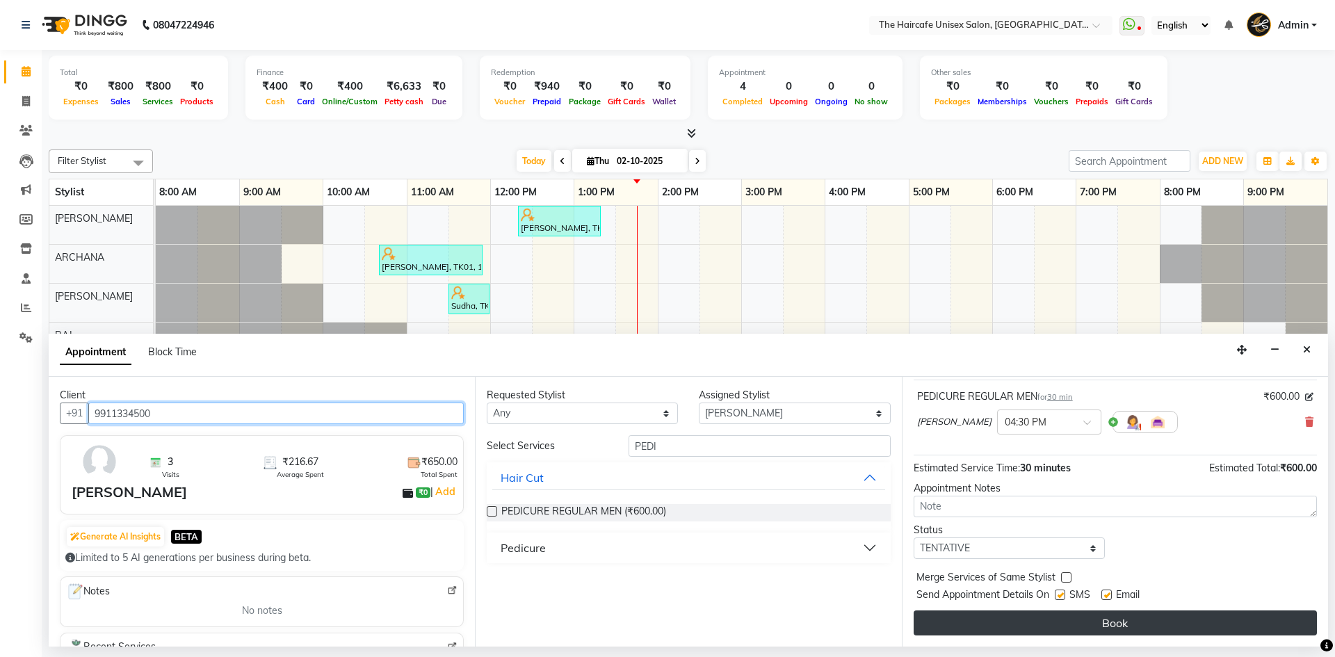
type input "9911334500"
click at [949, 620] on button "Book" at bounding box center [1115, 623] width 403 height 25
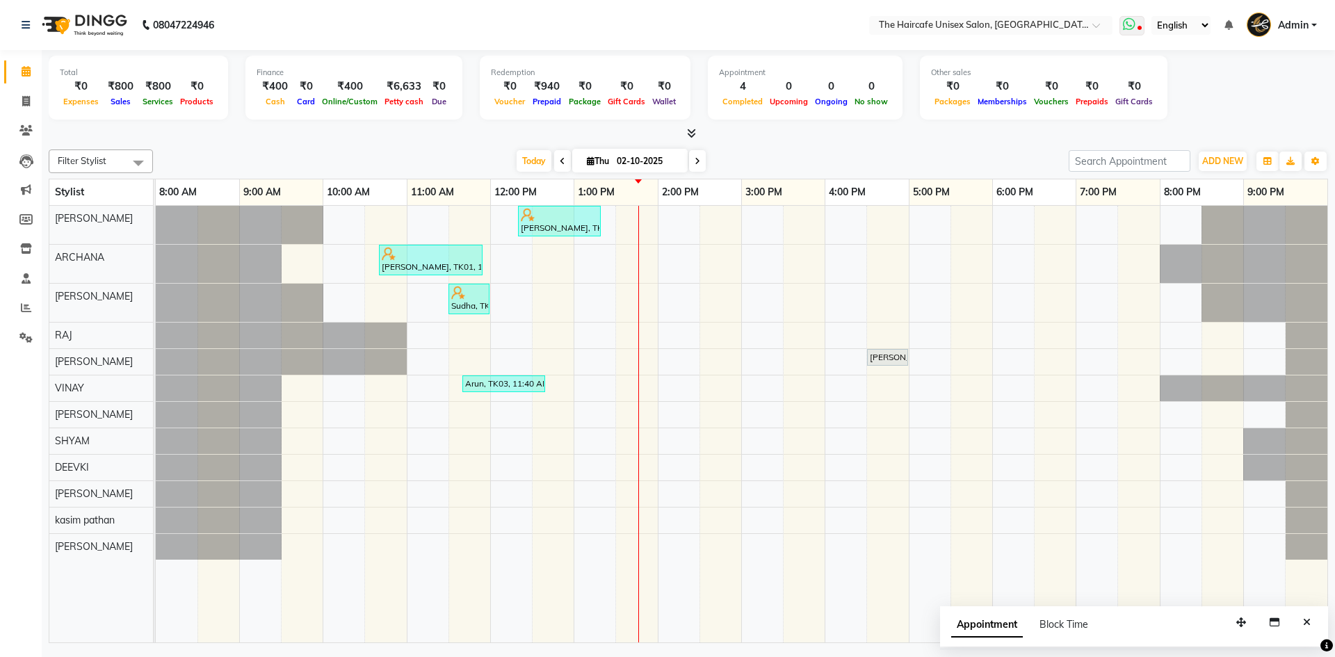
click at [1139, 25] on span at bounding box center [1132, 25] width 25 height 19
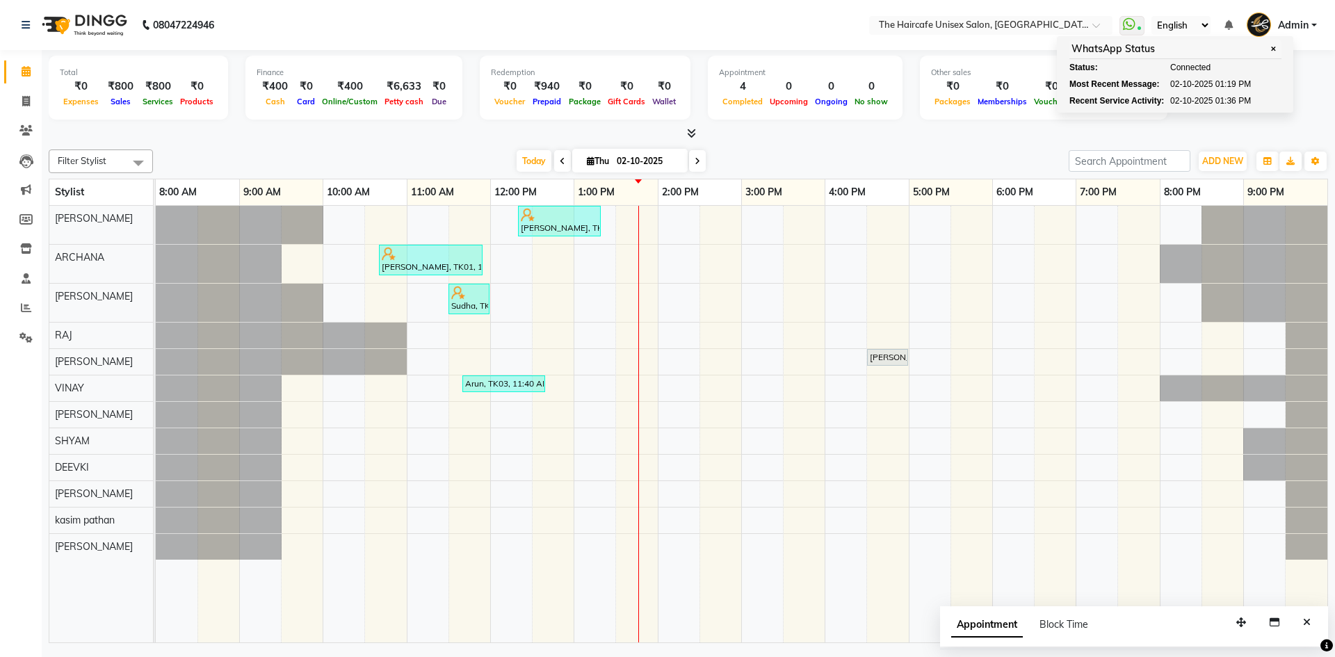
click at [1045, 120] on div "Total ₹0 Expenses ₹800 Sales ₹800 Services ₹0 Products Finance ₹400 Cash ₹0 Car…" at bounding box center [689, 90] width 1280 height 68
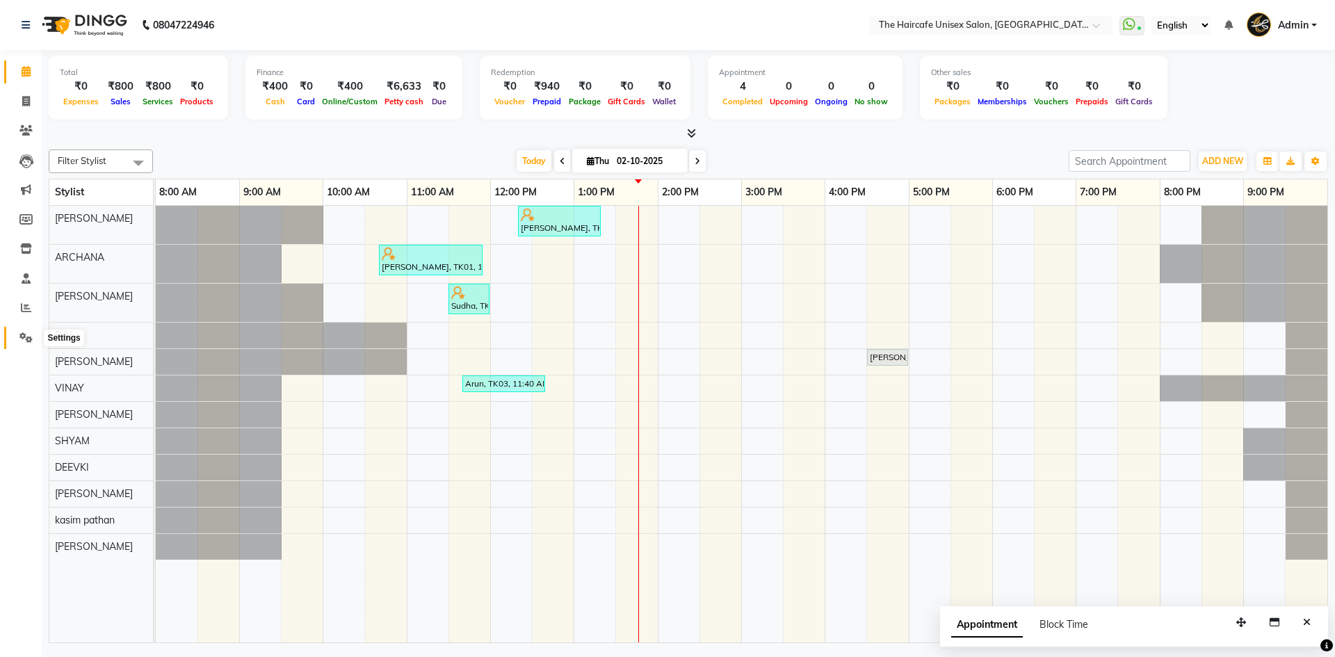
click at [29, 335] on icon at bounding box center [25, 337] width 13 height 10
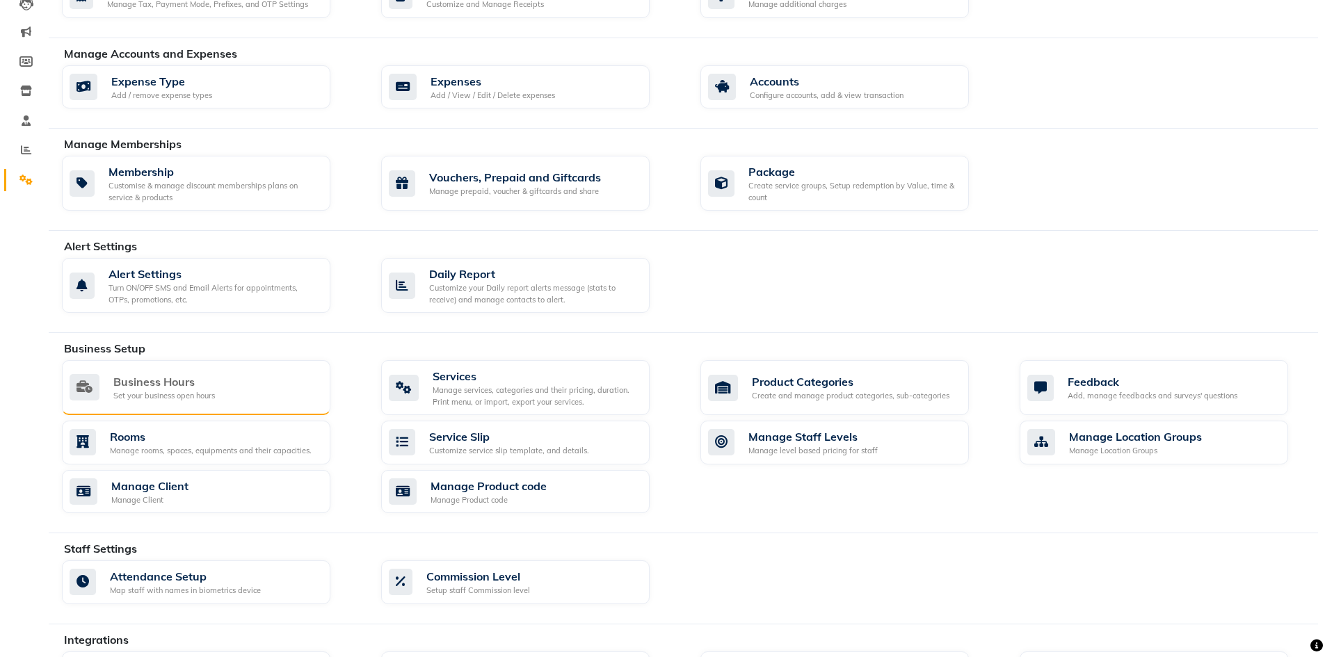
scroll to position [348, 0]
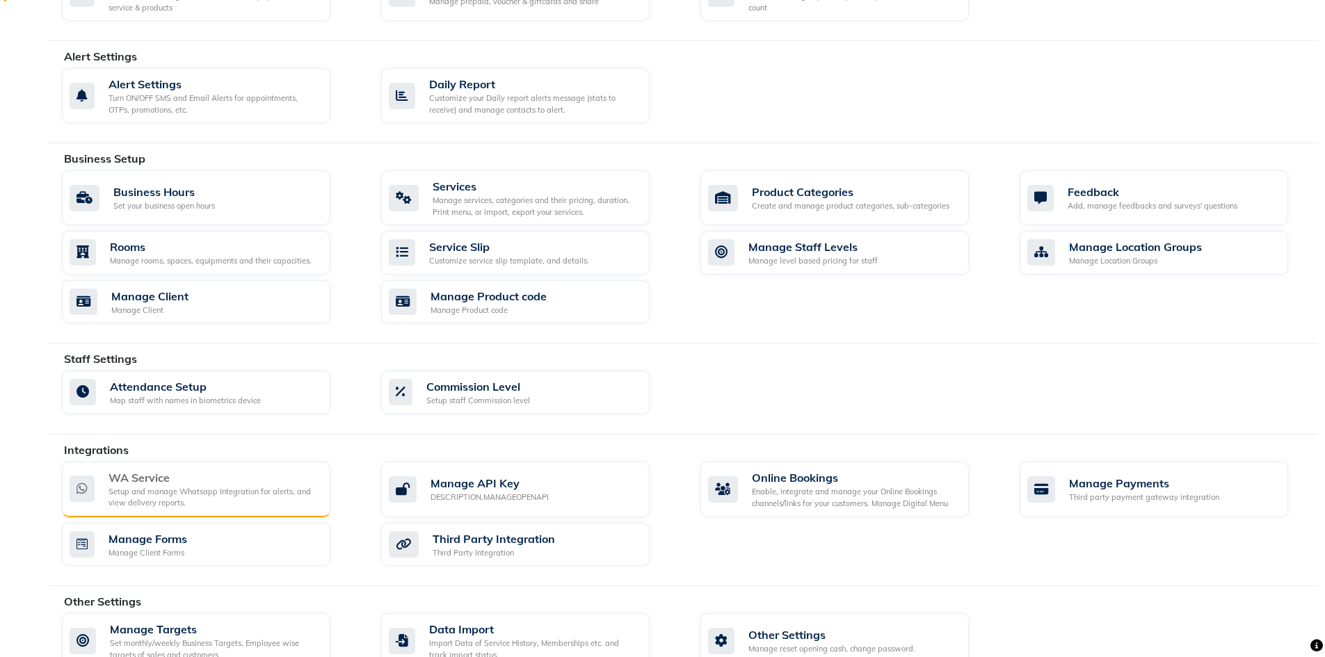
click at [183, 490] on div "Setup and manage Whatsapp Integration for alerts, and view delivery reports." at bounding box center [213, 497] width 211 height 23
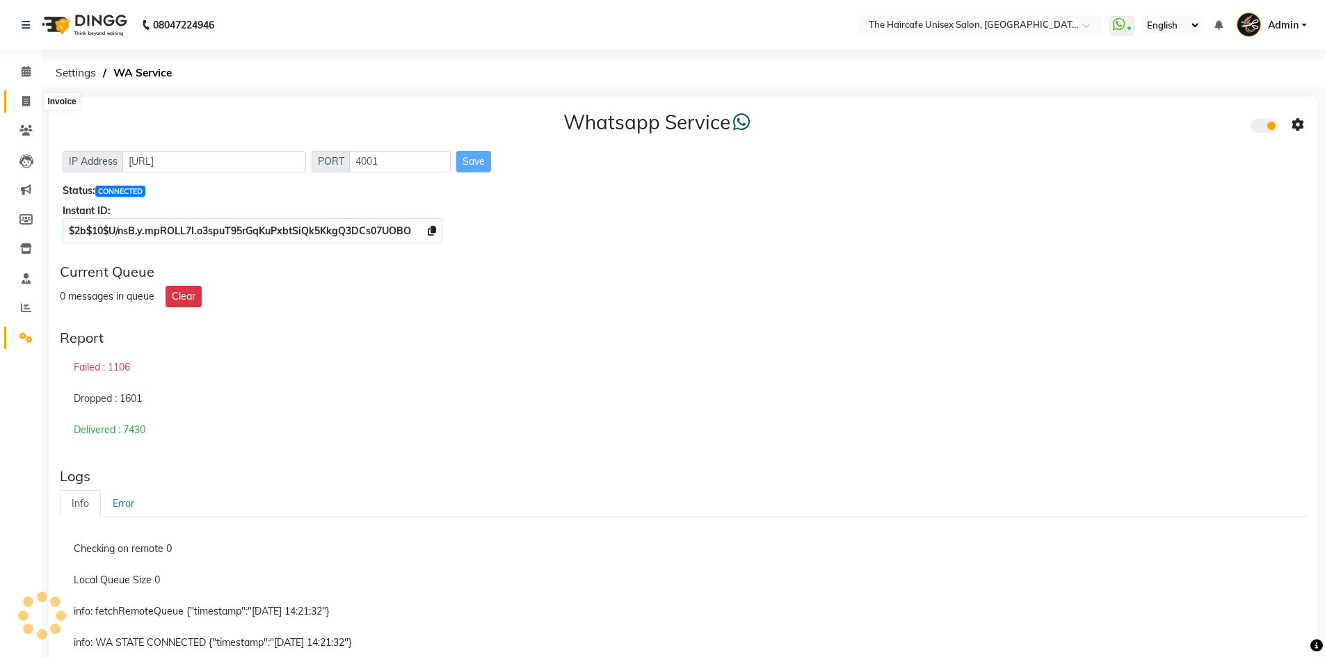
drag, startPoint x: 30, startPoint y: 93, endPoint x: 55, endPoint y: 112, distance: 31.3
click at [30, 94] on span at bounding box center [26, 102] width 24 height 16
select select "service"
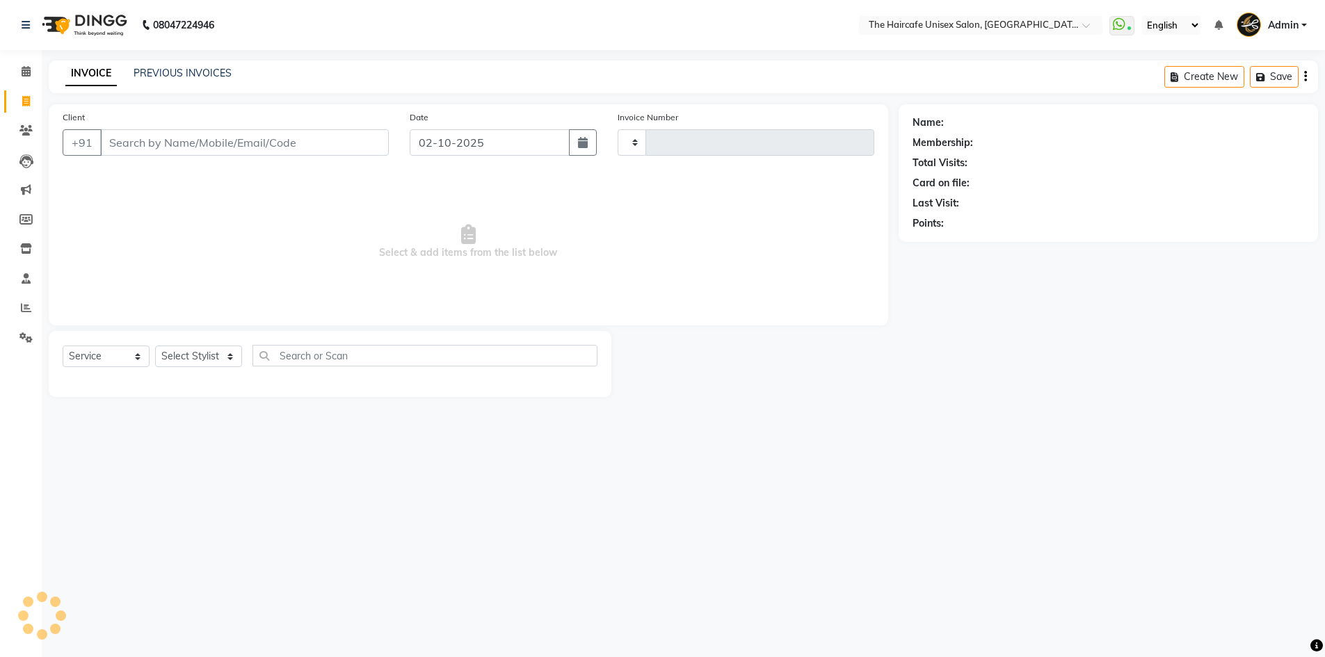
type input "1929"
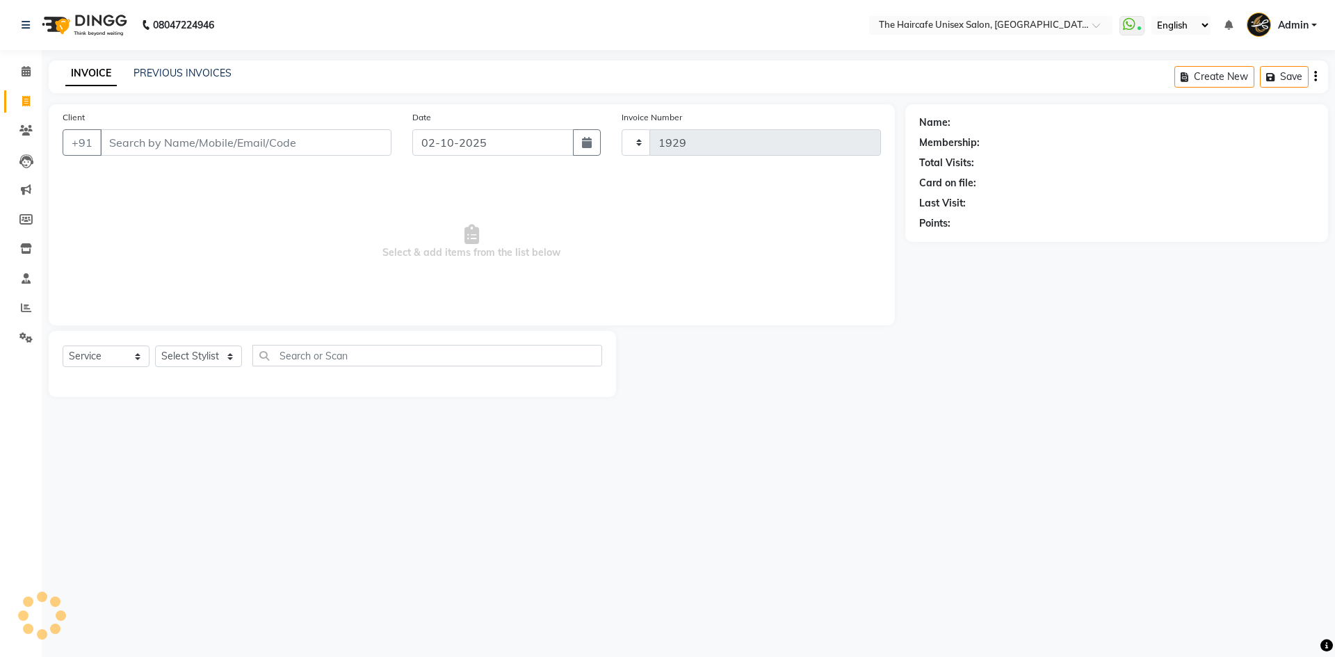
select select "7412"
click at [224, 131] on input "Client" at bounding box center [245, 142] width 291 height 26
click at [230, 140] on input "Client" at bounding box center [245, 142] width 291 height 26
click at [239, 140] on input "Client" at bounding box center [245, 142] width 291 height 26
click at [300, 147] on input "Client" at bounding box center [245, 142] width 291 height 26
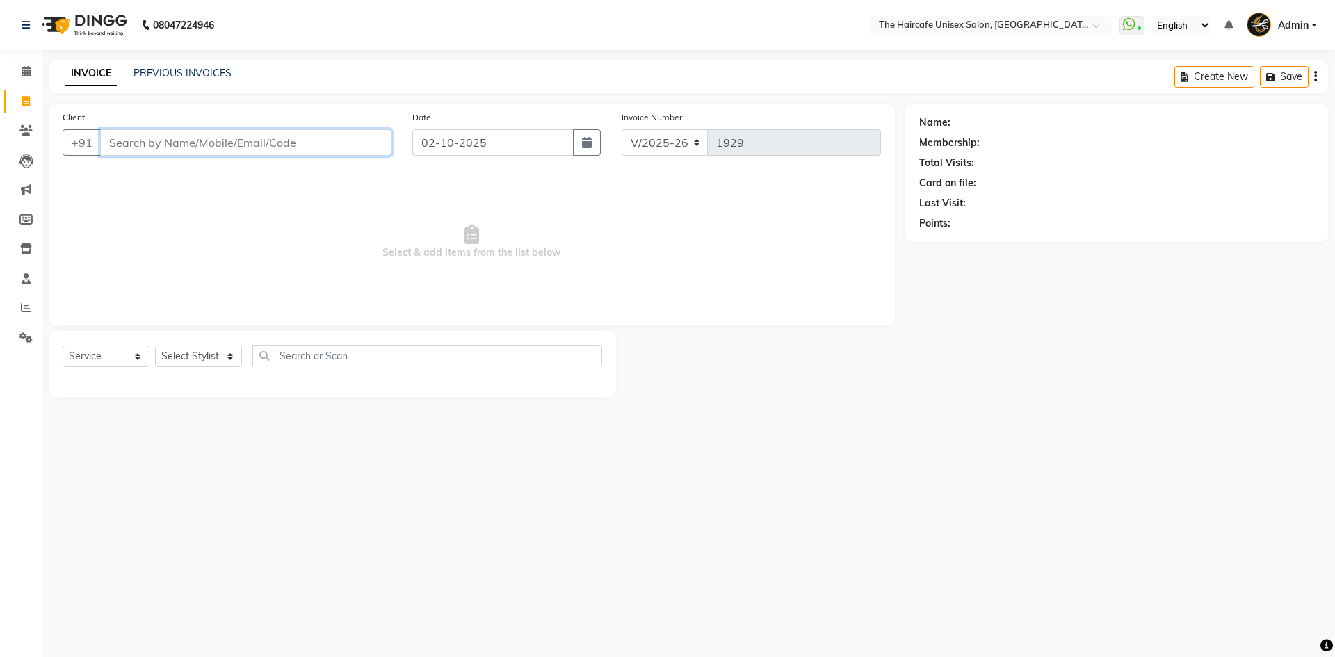
click at [326, 147] on input "Client" at bounding box center [245, 142] width 291 height 26
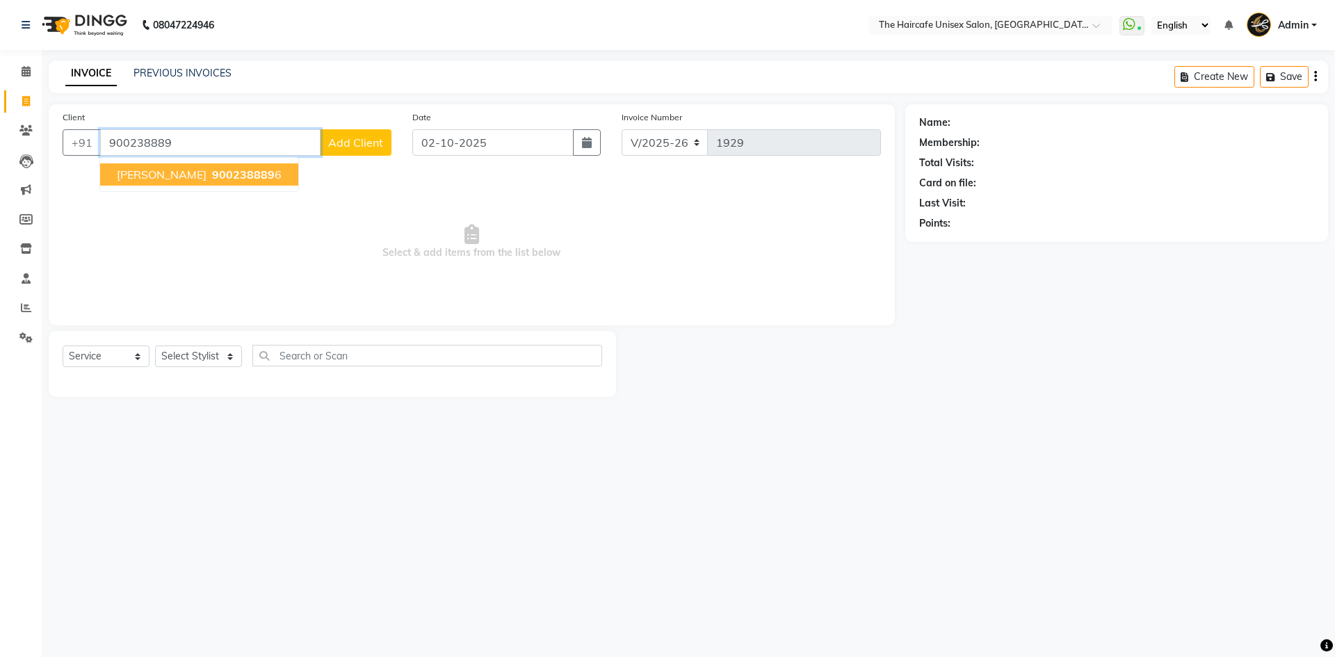
click at [212, 181] on span "900238889" at bounding box center [243, 175] width 63 height 14
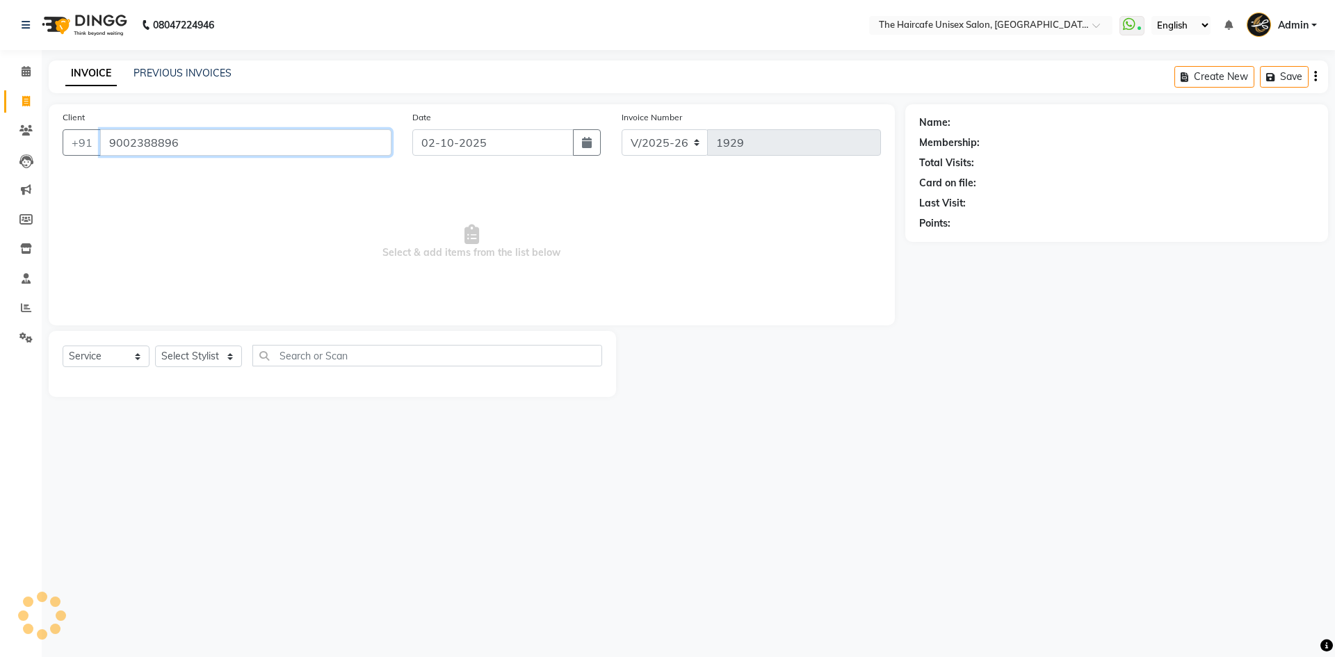
type input "9002388896"
select select "1: Object"
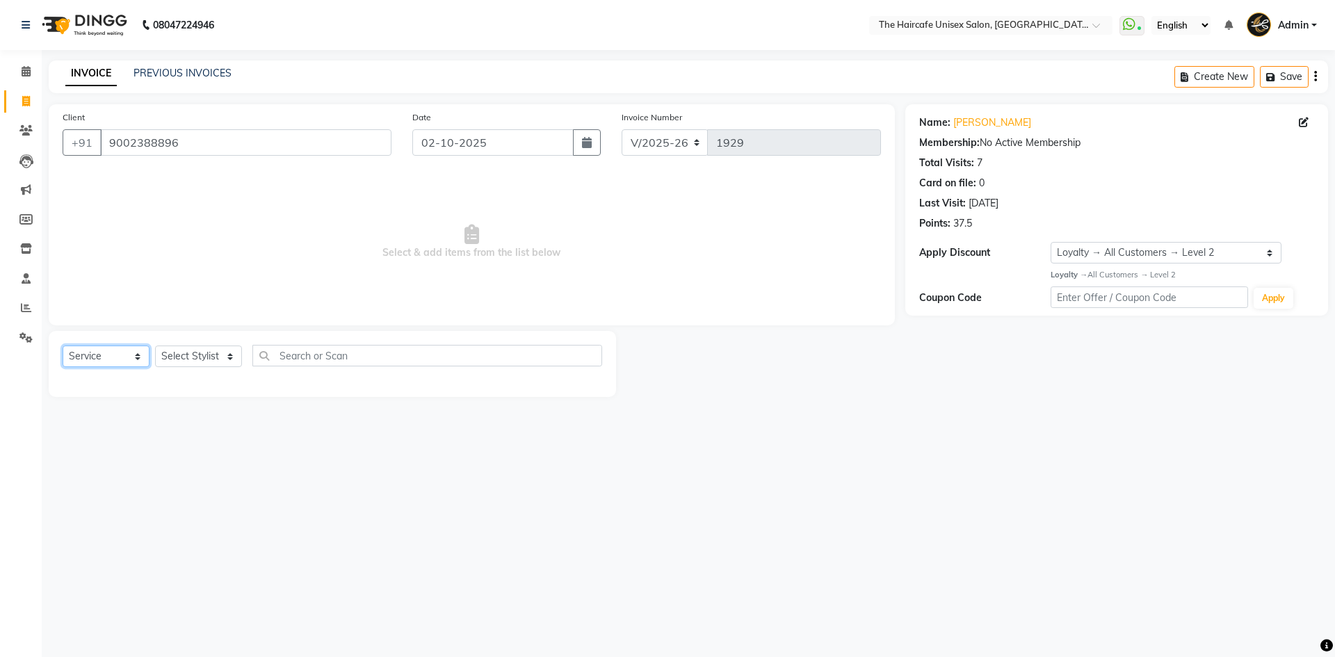
click at [96, 358] on select "Select Service Product Membership Package Voucher Prepaid Gift Card" at bounding box center [106, 357] width 87 height 22
click at [195, 358] on select "Select Stylist [PERSON_NAME] ARCHANA DEEVKI KAJAL [PERSON_NAME] pathan [PERSON_…" at bounding box center [198, 357] width 87 height 22
select select "64977"
click at [155, 346] on select "Select Stylist [PERSON_NAME] ARCHANA DEEVKI KAJAL [PERSON_NAME] pathan [PERSON_…" at bounding box center [198, 357] width 87 height 22
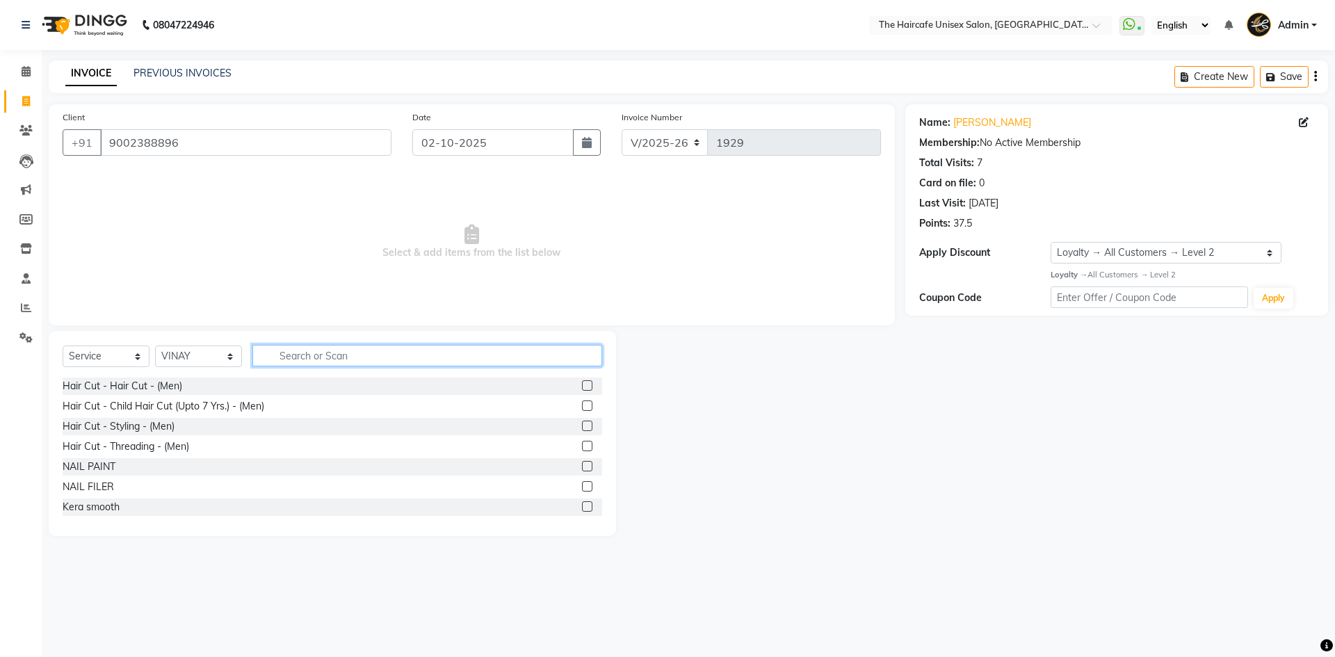
click at [312, 360] on input "text" at bounding box center [427, 356] width 350 height 22
type input "hair cu"
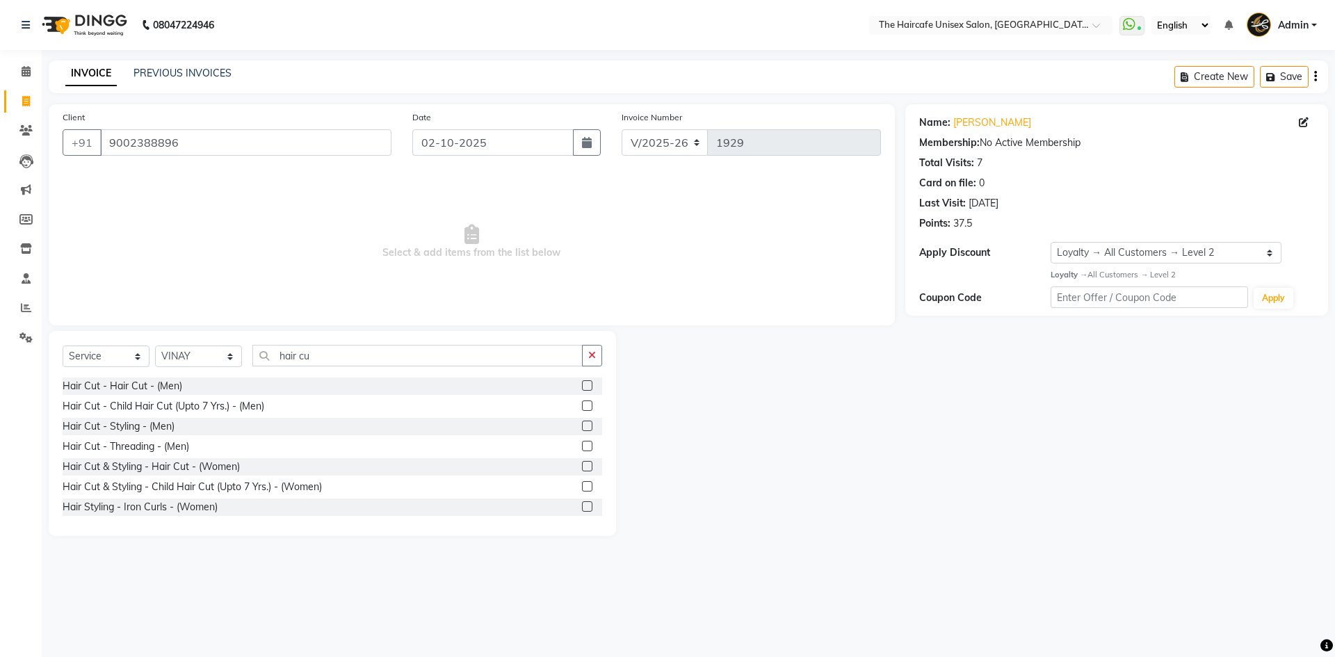
click at [582, 385] on label at bounding box center [587, 385] width 10 height 10
click at [582, 385] on input "checkbox" at bounding box center [586, 386] width 9 height 9
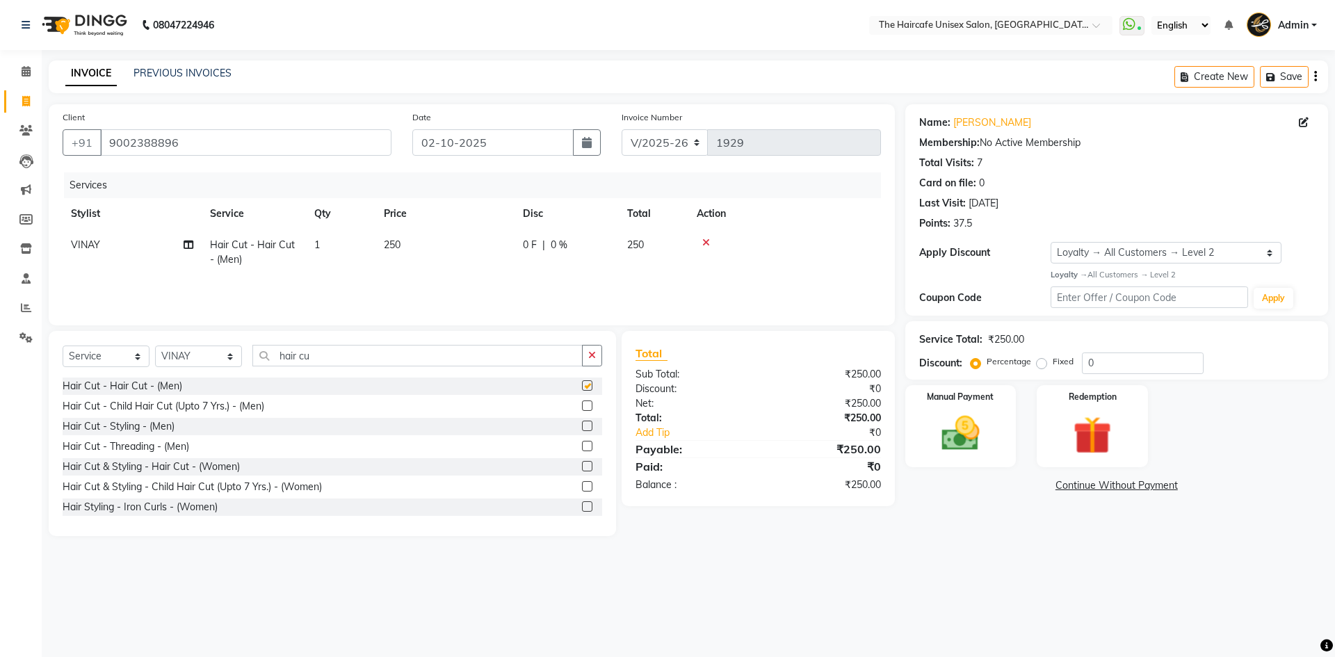
checkbox input "false"
click at [943, 422] on img at bounding box center [960, 434] width 65 height 46
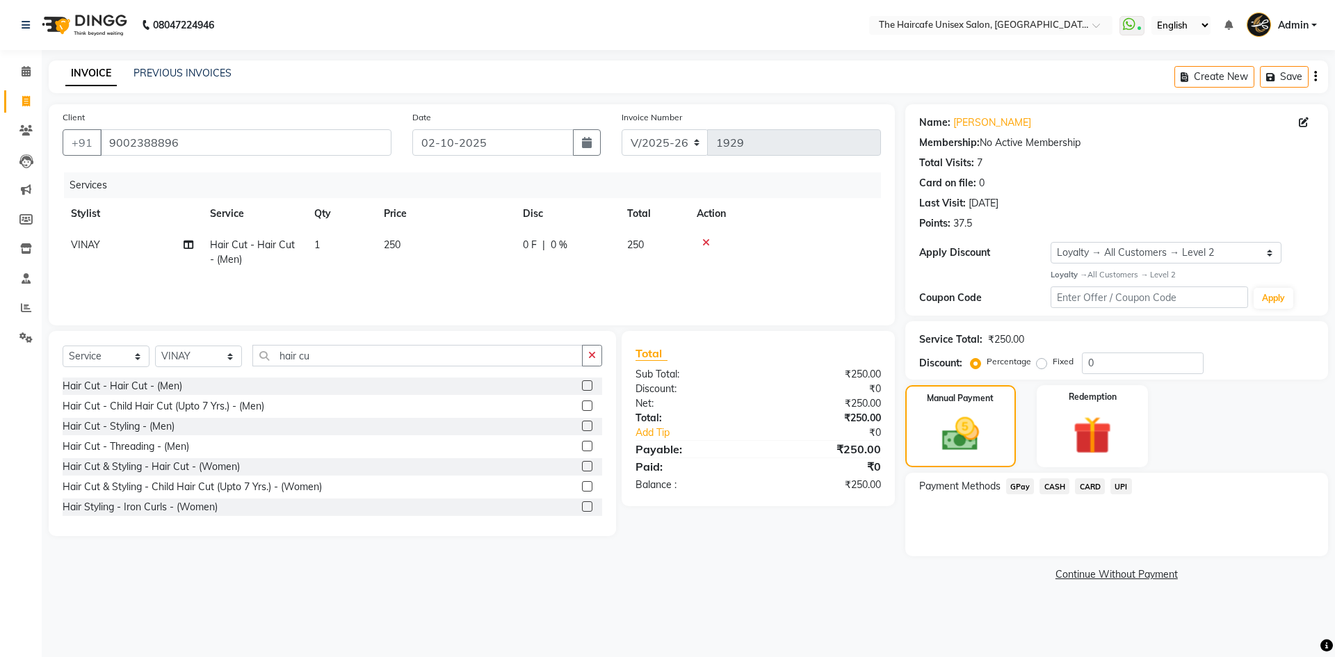
click at [1120, 488] on span "UPI" at bounding box center [1122, 486] width 22 height 16
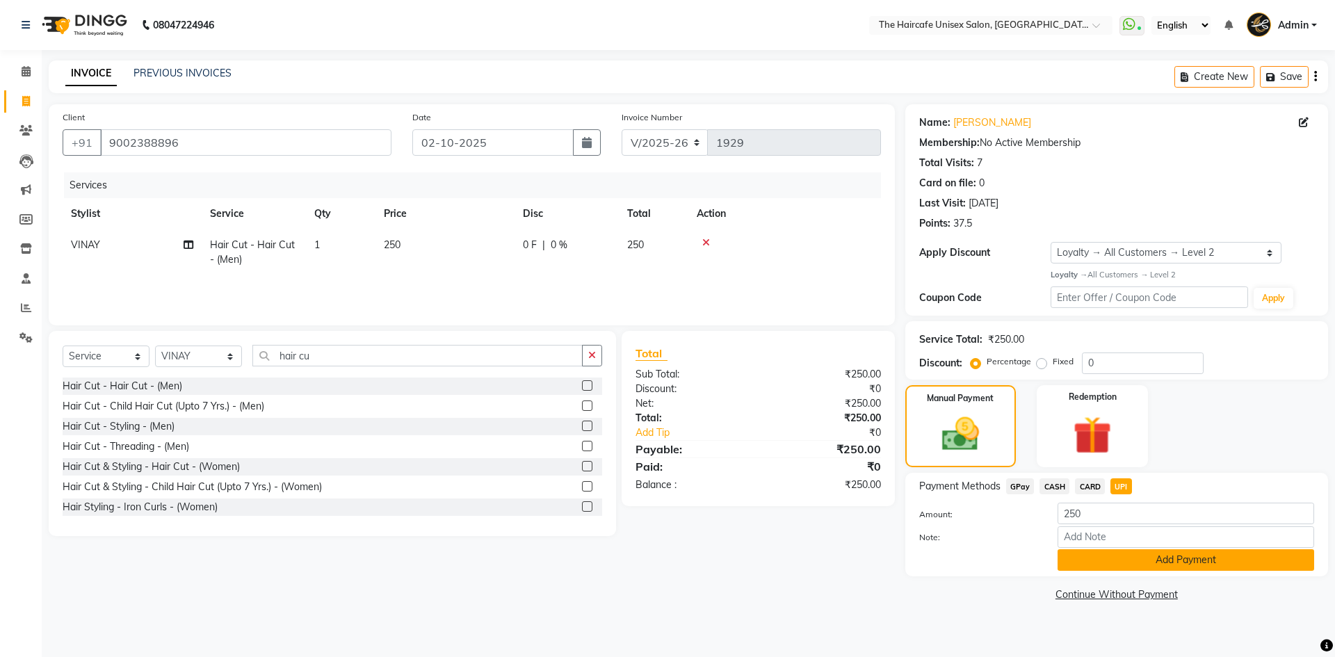
click at [1187, 559] on button "Add Payment" at bounding box center [1186, 560] width 257 height 22
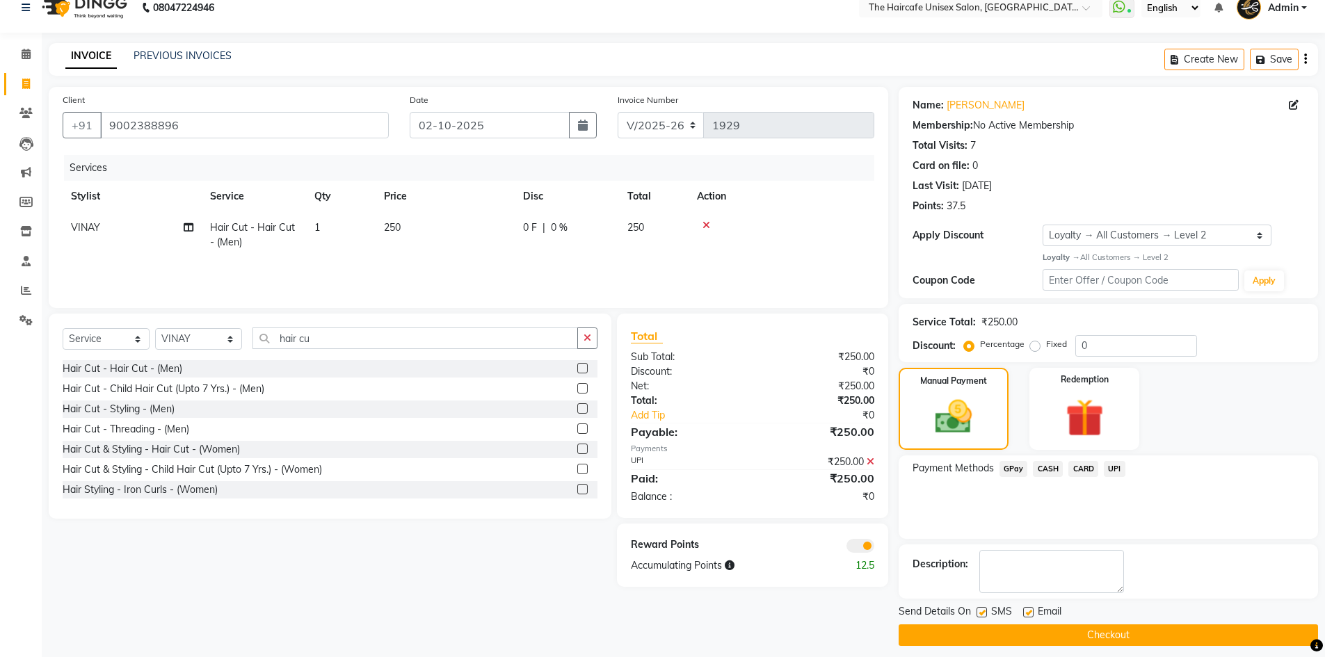
scroll to position [27, 0]
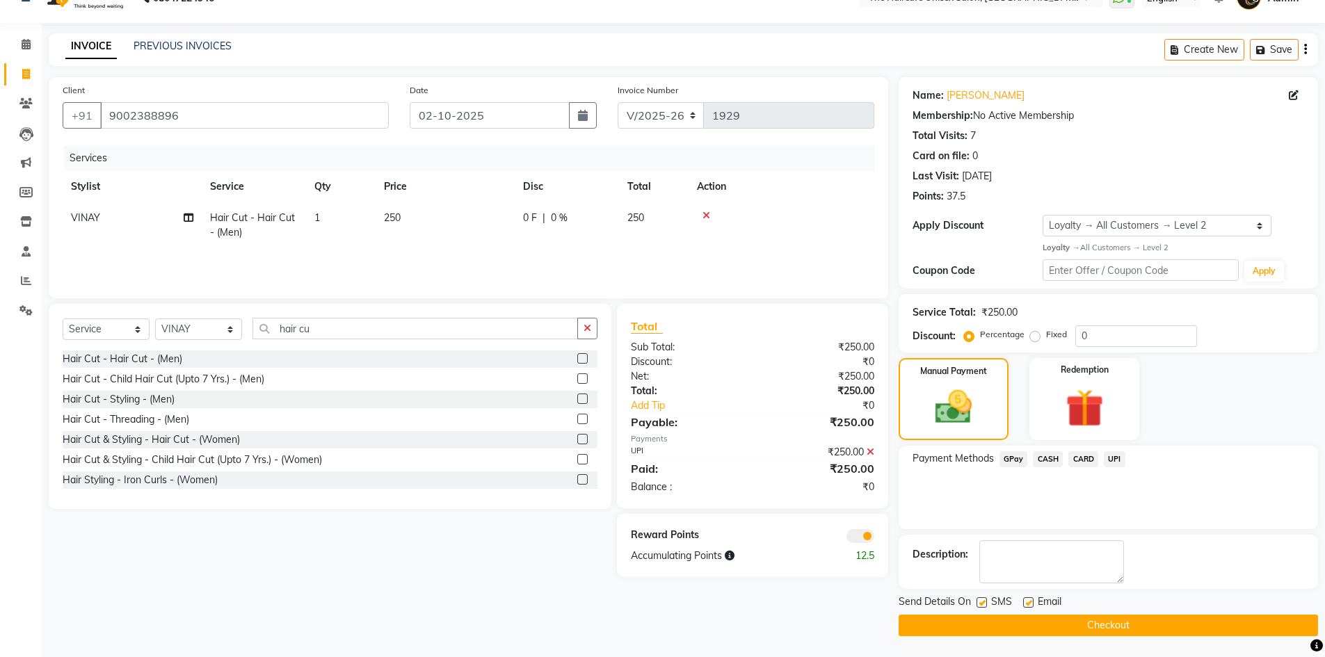
click at [1132, 629] on button "Checkout" at bounding box center [1108, 626] width 419 height 22
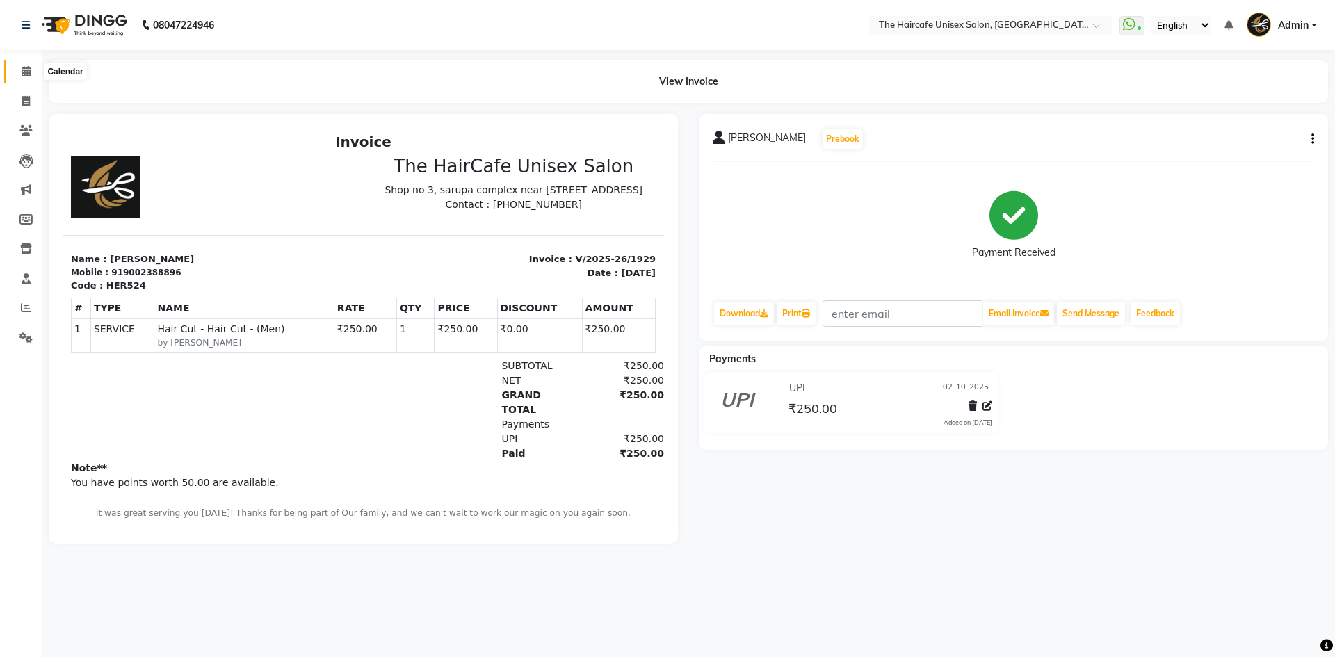
click at [26, 71] on icon at bounding box center [26, 71] width 9 height 10
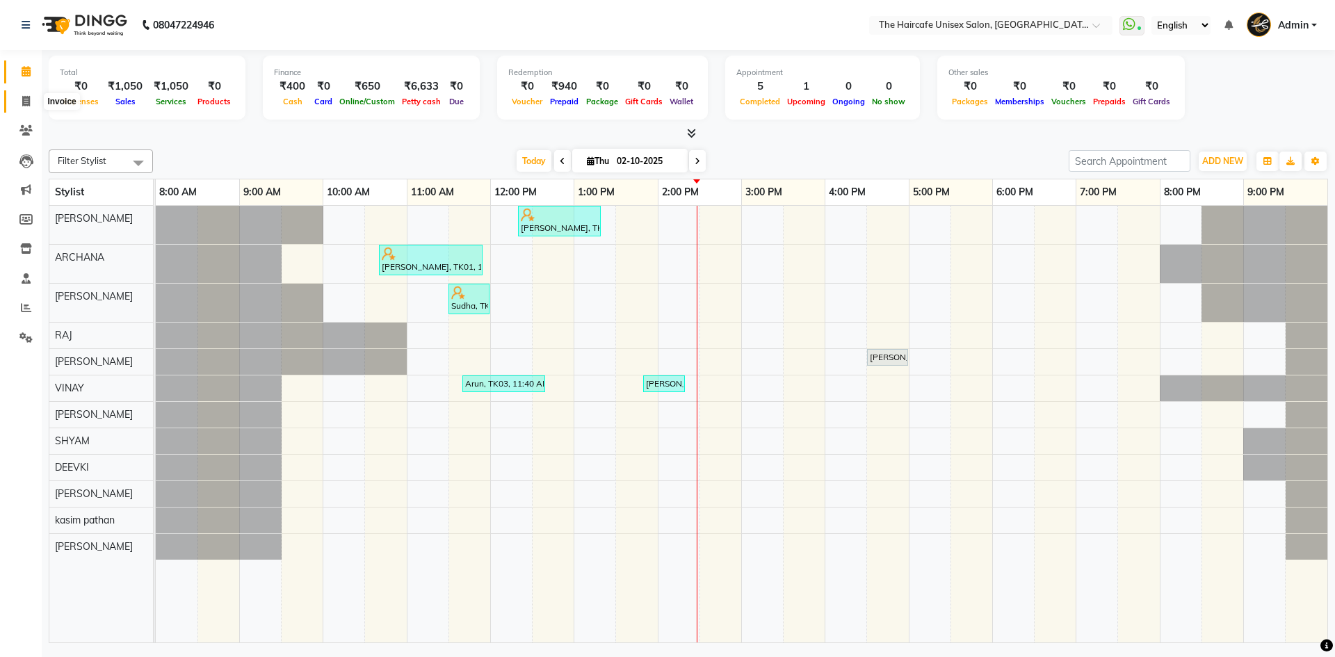
click at [25, 97] on icon at bounding box center [26, 101] width 8 height 10
select select "service"
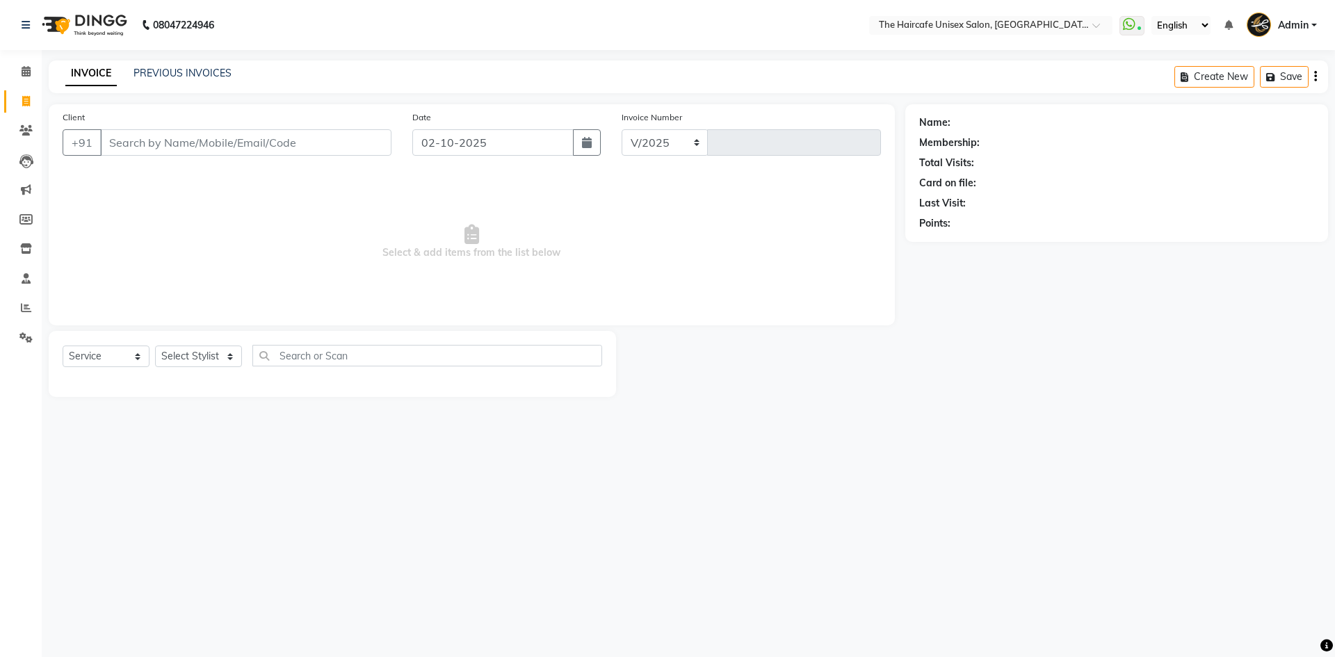
select select "7412"
type input "1930"
click at [225, 138] on input "Client" at bounding box center [245, 142] width 291 height 26
click at [182, 354] on select "Select Stylist [PERSON_NAME] ARCHANA DEEVKI KAJAL [PERSON_NAME] pathan [PERSON_…" at bounding box center [198, 357] width 87 height 22
select select "64975"
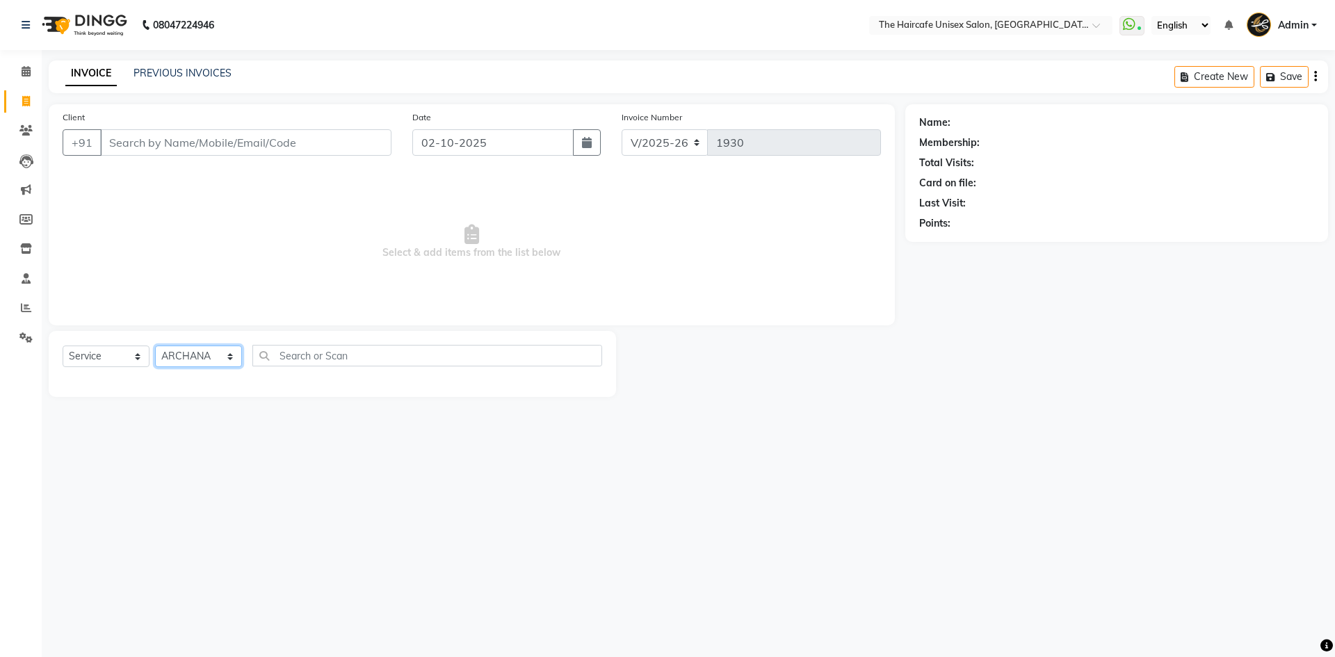
click at [155, 346] on select "Select Stylist [PERSON_NAME] ARCHANA DEEVKI KAJAL [PERSON_NAME] pathan [PERSON_…" at bounding box center [198, 357] width 87 height 22
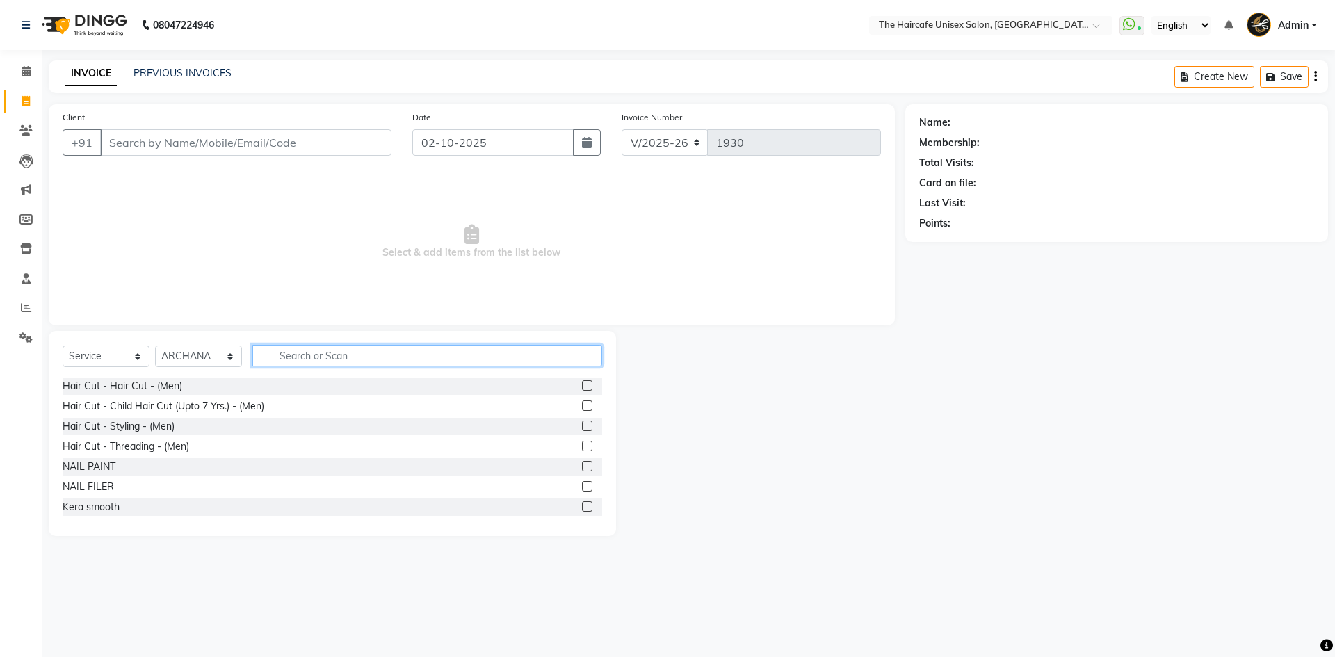
click at [293, 365] on input "text" at bounding box center [427, 356] width 350 height 22
type input "styli"
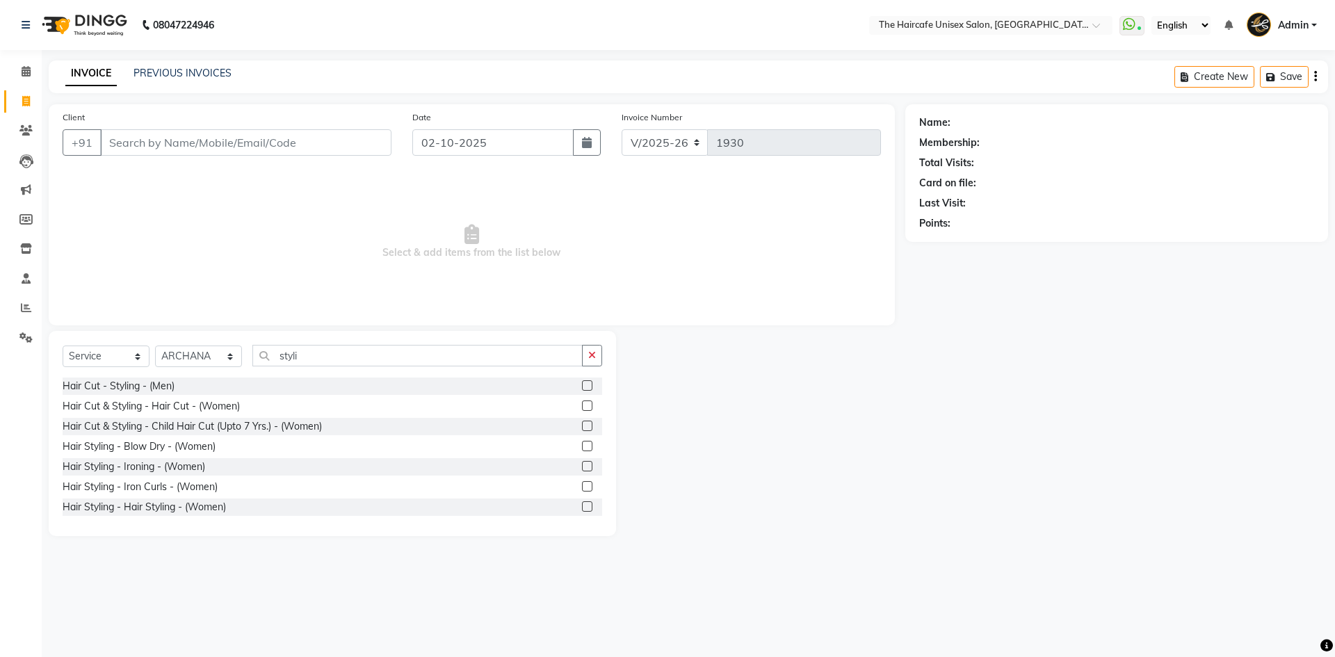
click at [582, 506] on label at bounding box center [587, 506] width 10 height 10
click at [582, 506] on input "checkbox" at bounding box center [586, 507] width 9 height 9
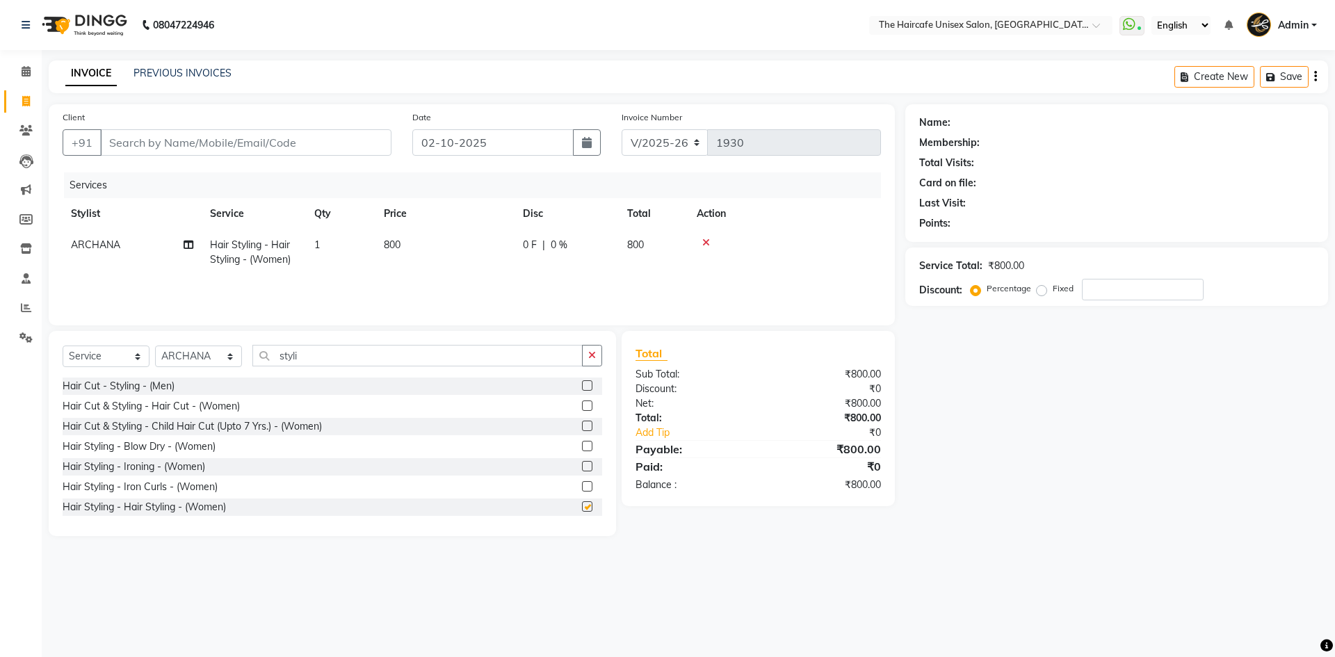
checkbox input "false"
click at [582, 487] on label at bounding box center [587, 486] width 10 height 10
click at [582, 487] on input "checkbox" at bounding box center [586, 487] width 9 height 9
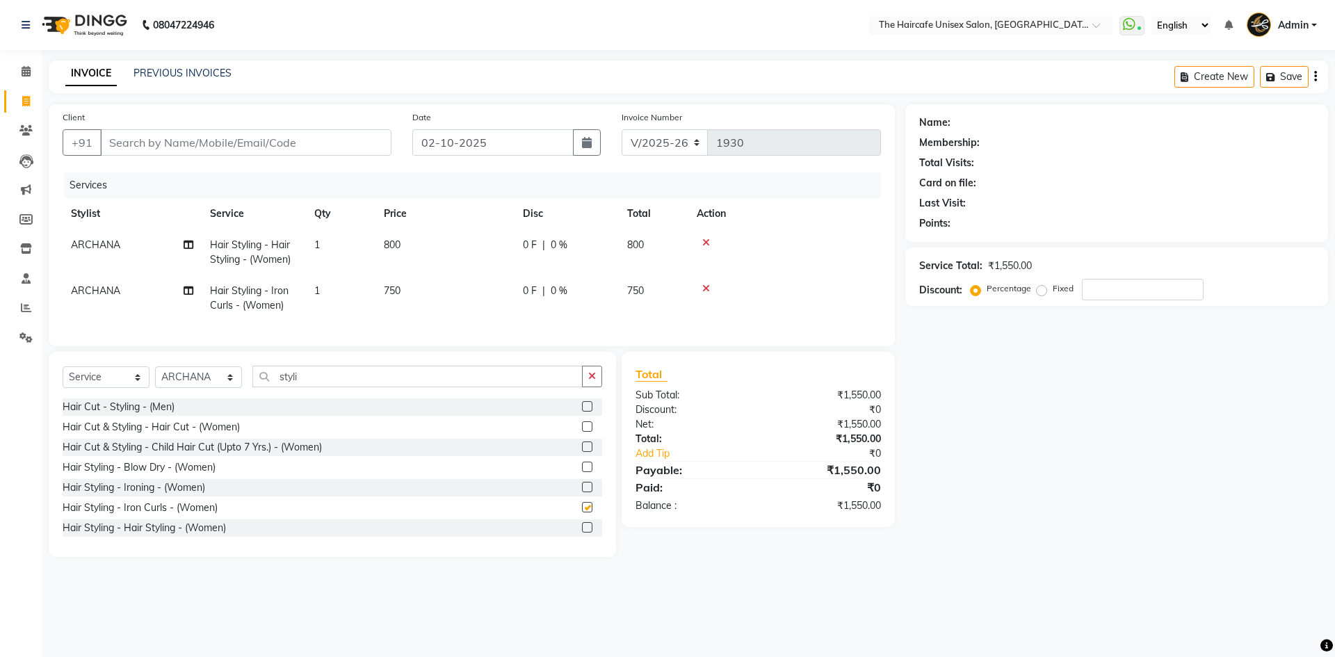
checkbox input "false"
click at [582, 492] on label at bounding box center [587, 487] width 10 height 10
click at [582, 492] on input "checkbox" at bounding box center [586, 487] width 9 height 9
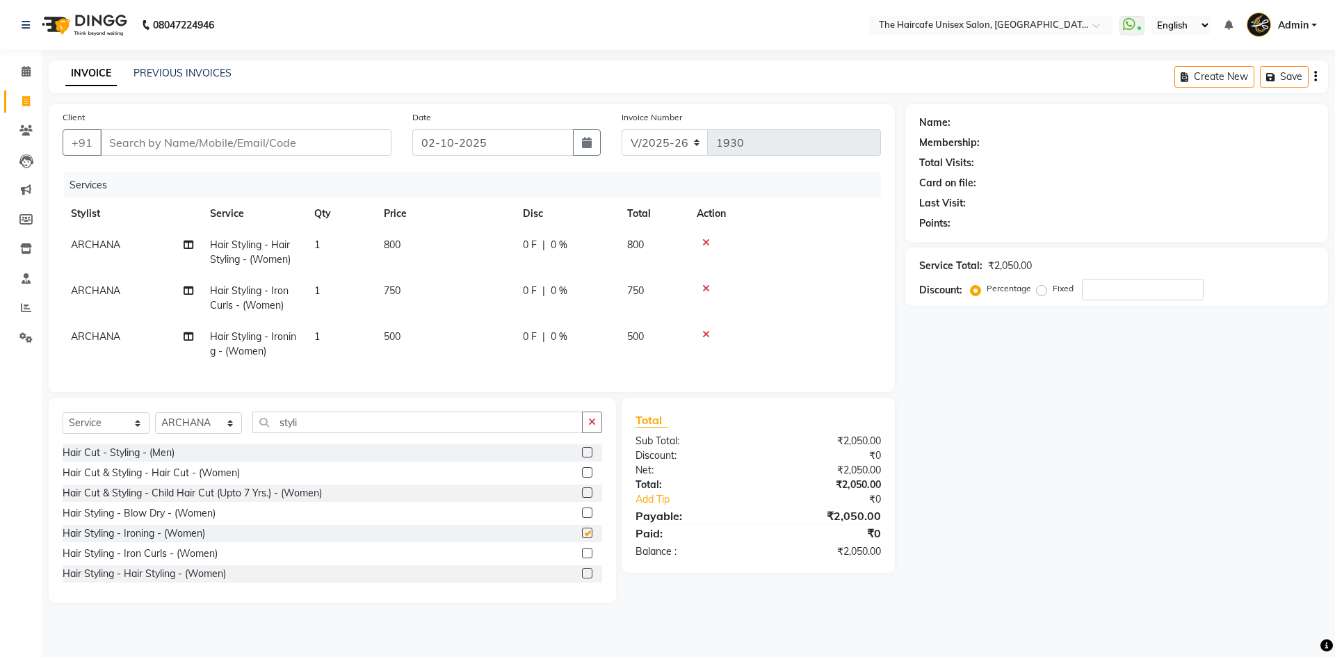
checkbox input "false"
click at [582, 518] on label at bounding box center [587, 513] width 10 height 10
click at [582, 518] on input "checkbox" at bounding box center [586, 513] width 9 height 9
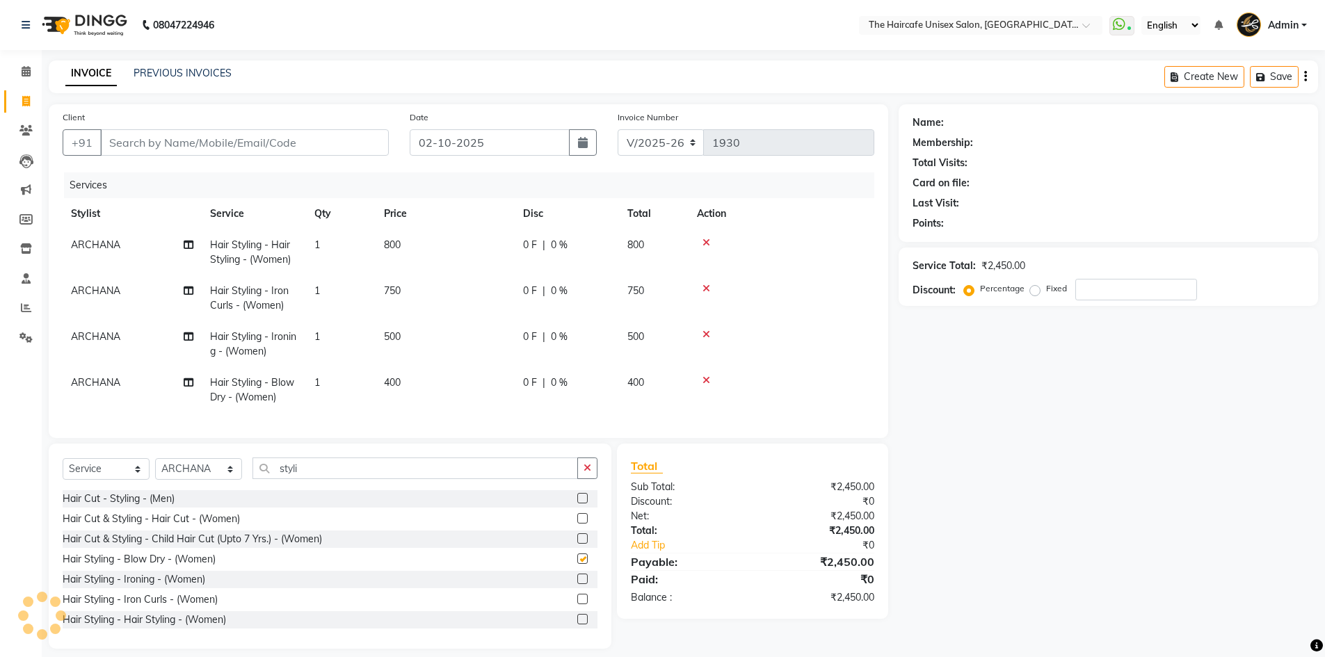
checkbox input "false"
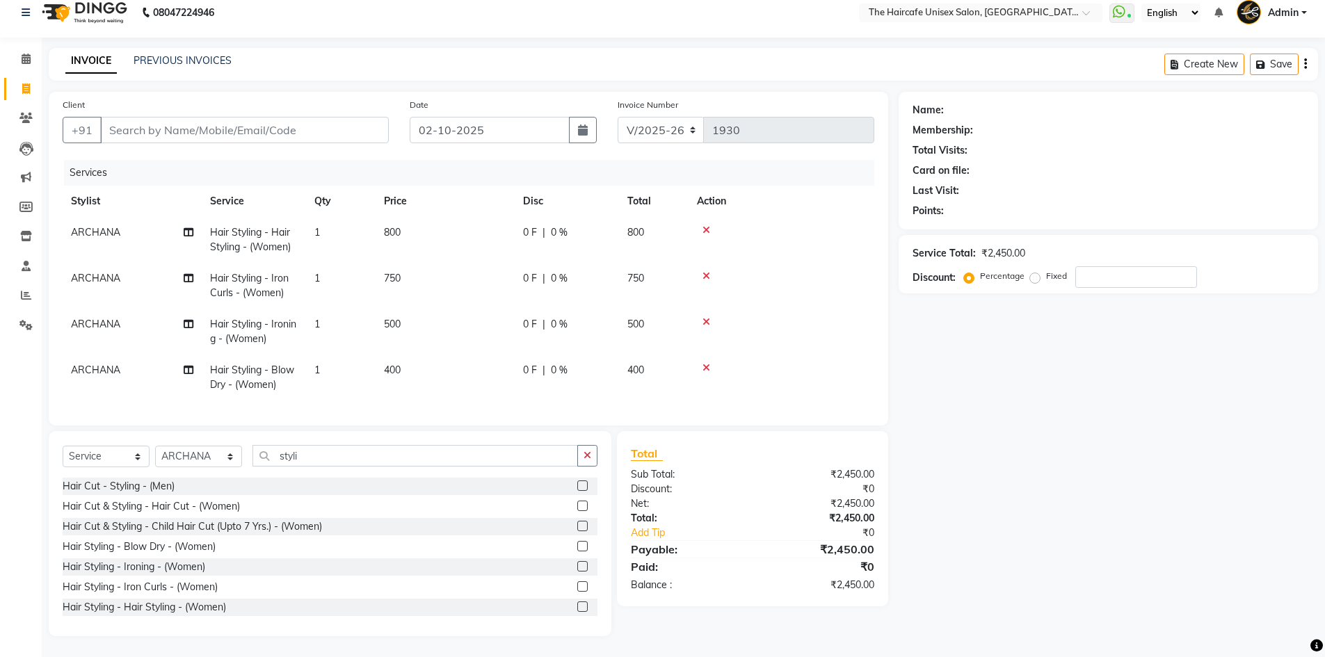
scroll to position [23, 0]
drag, startPoint x: 201, startPoint y: 223, endPoint x: 323, endPoint y: 243, distance: 123.3
click at [323, 243] on tr "ARCHANA Hair Styling - Hair Styling - (Women) 1 800 0 F | 0 % 800" at bounding box center [469, 240] width 812 height 46
click at [328, 240] on td "1" at bounding box center [341, 240] width 70 height 46
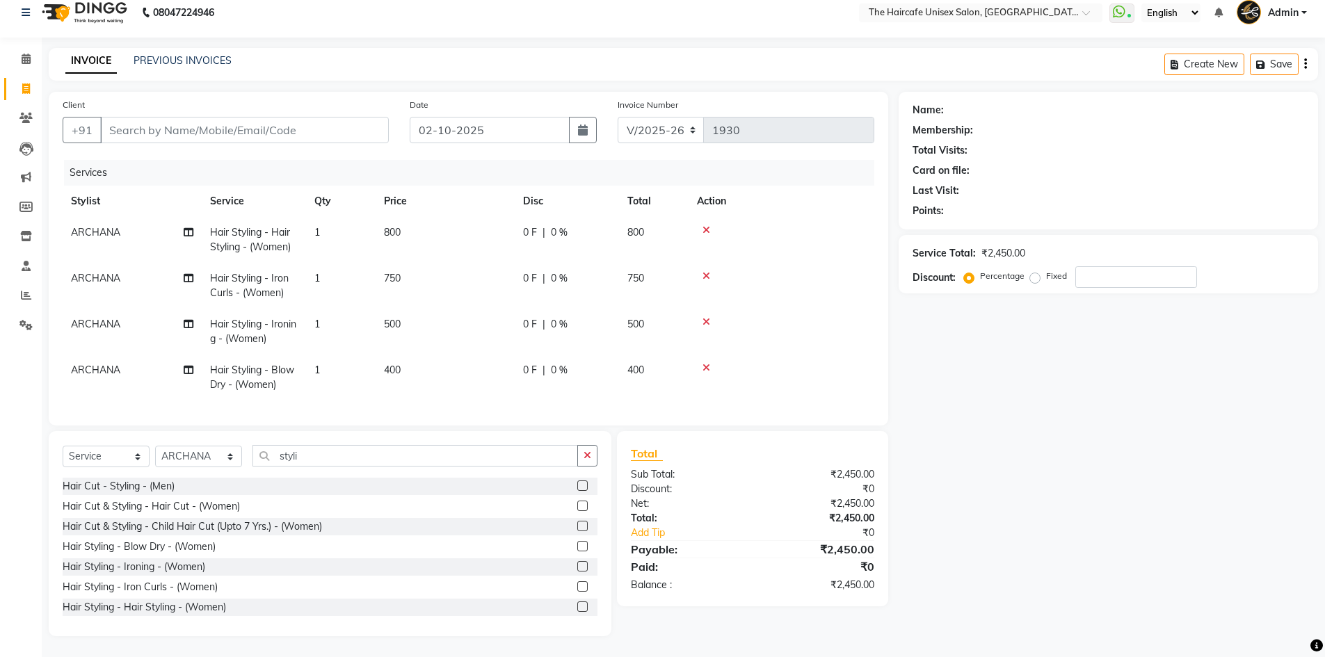
select select "64975"
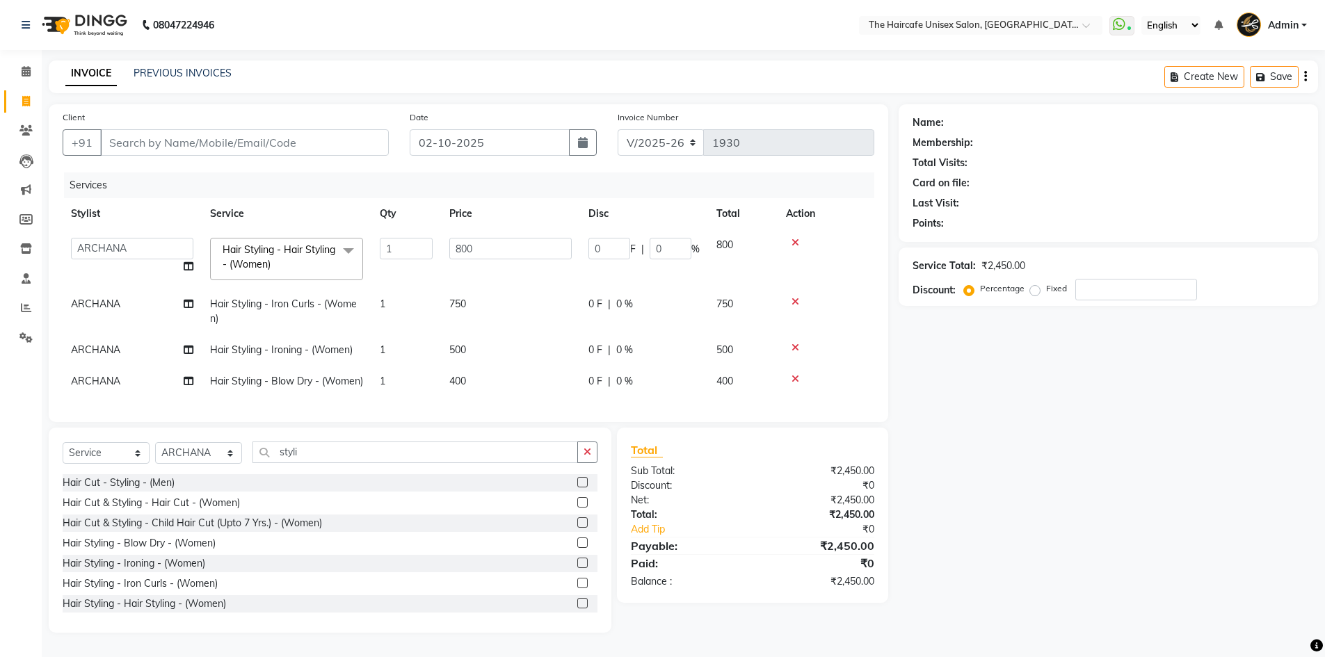
click at [1011, 330] on div "Name: Membership: Total Visits: Card on file: Last Visit: Points: Service Total…" at bounding box center [1114, 368] width 430 height 529
click at [191, 67] on link "PREVIOUS INVOICES" at bounding box center [183, 73] width 98 height 13
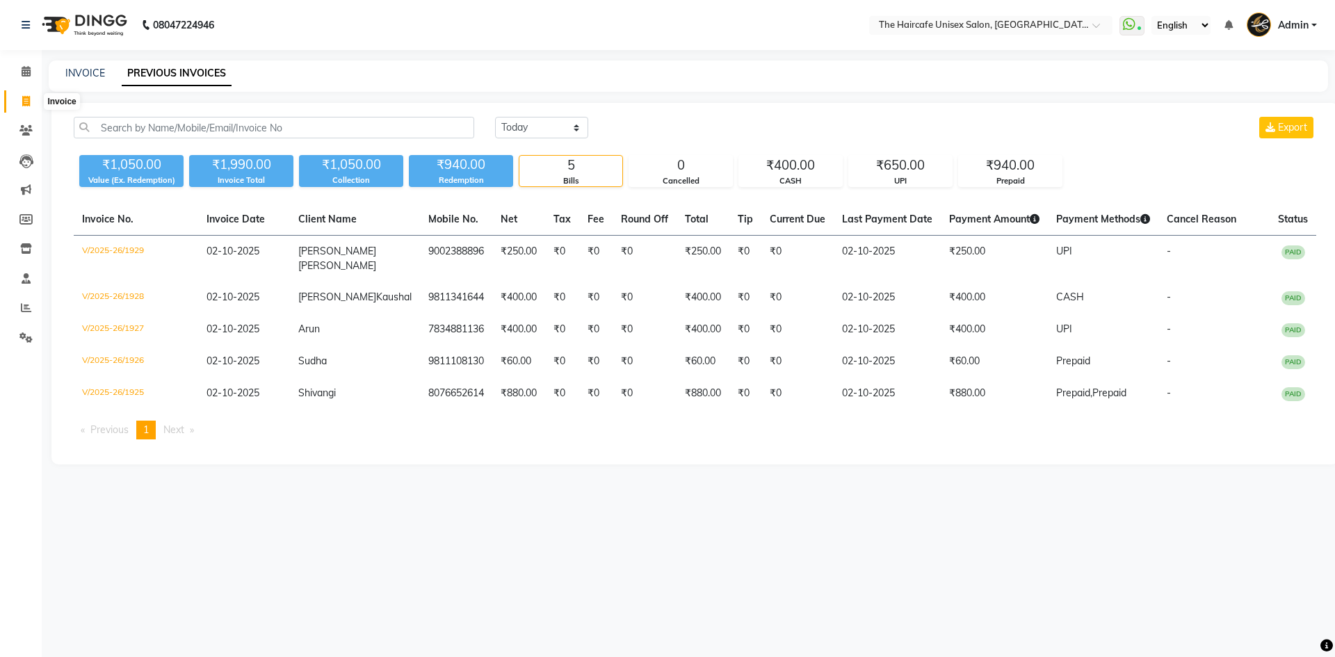
click at [24, 105] on icon at bounding box center [26, 101] width 8 height 10
select select "service"
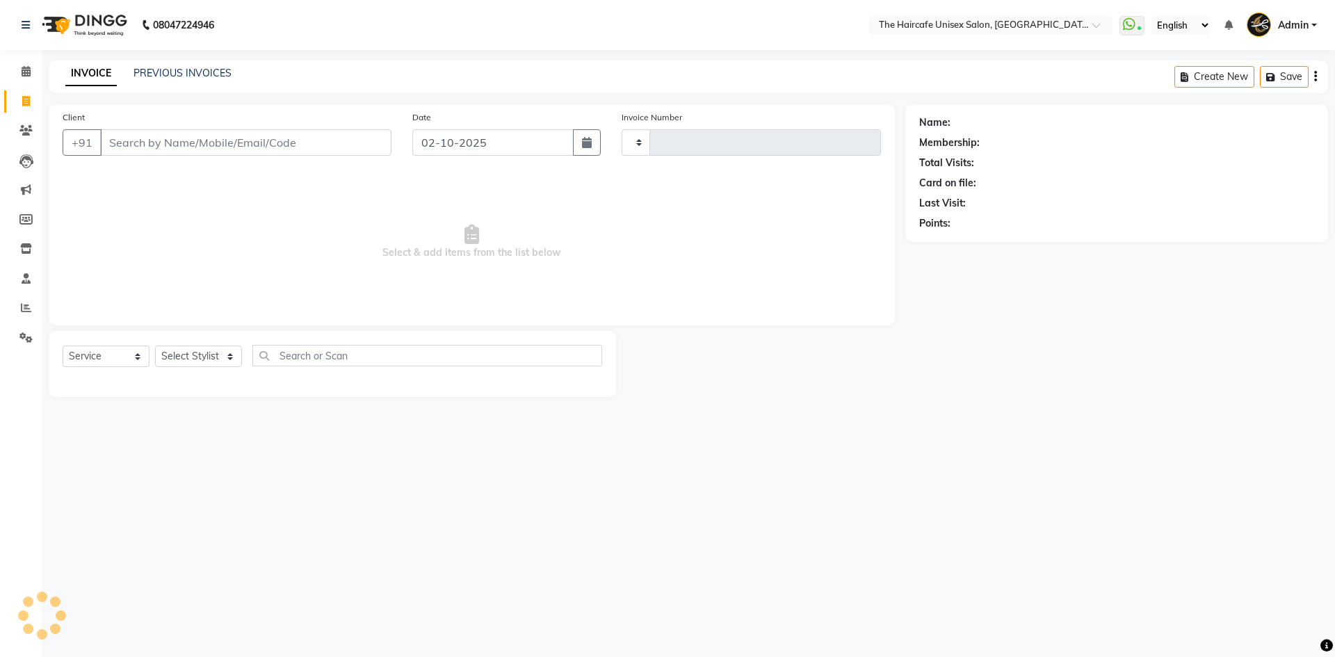
type input "1930"
select select "7412"
click at [220, 148] on input "Client" at bounding box center [245, 142] width 291 height 26
click at [207, 149] on input "Client" at bounding box center [245, 142] width 291 height 26
click at [206, 148] on input "Client" at bounding box center [245, 142] width 291 height 26
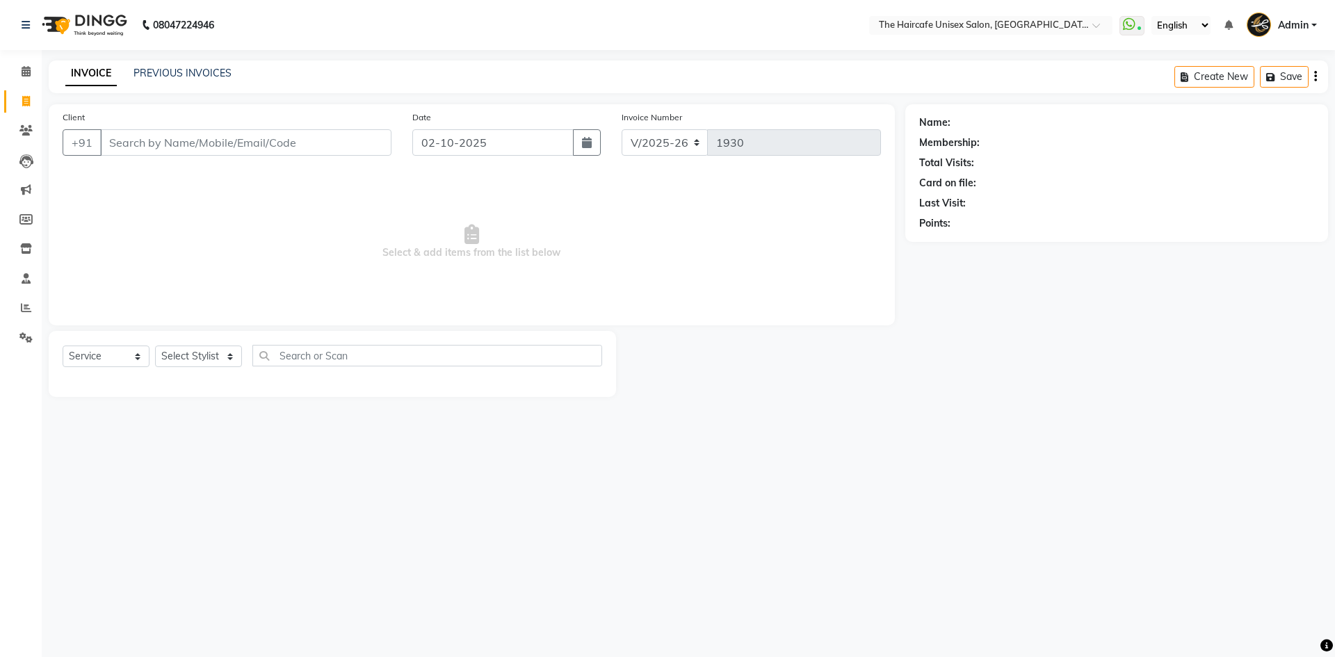
click at [280, 134] on input "Client" at bounding box center [245, 142] width 291 height 26
click at [284, 148] on input "Client" at bounding box center [245, 142] width 291 height 26
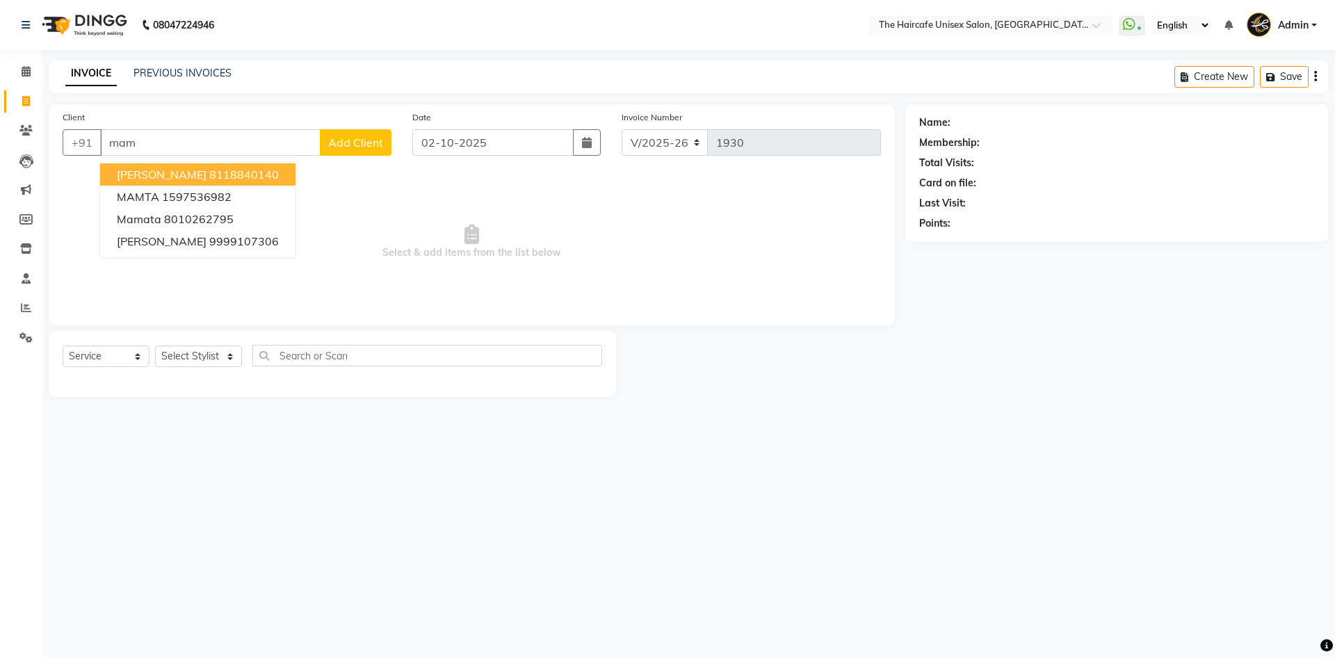
click at [230, 174] on ngb-highlight "8118840140" at bounding box center [244, 175] width 70 height 14
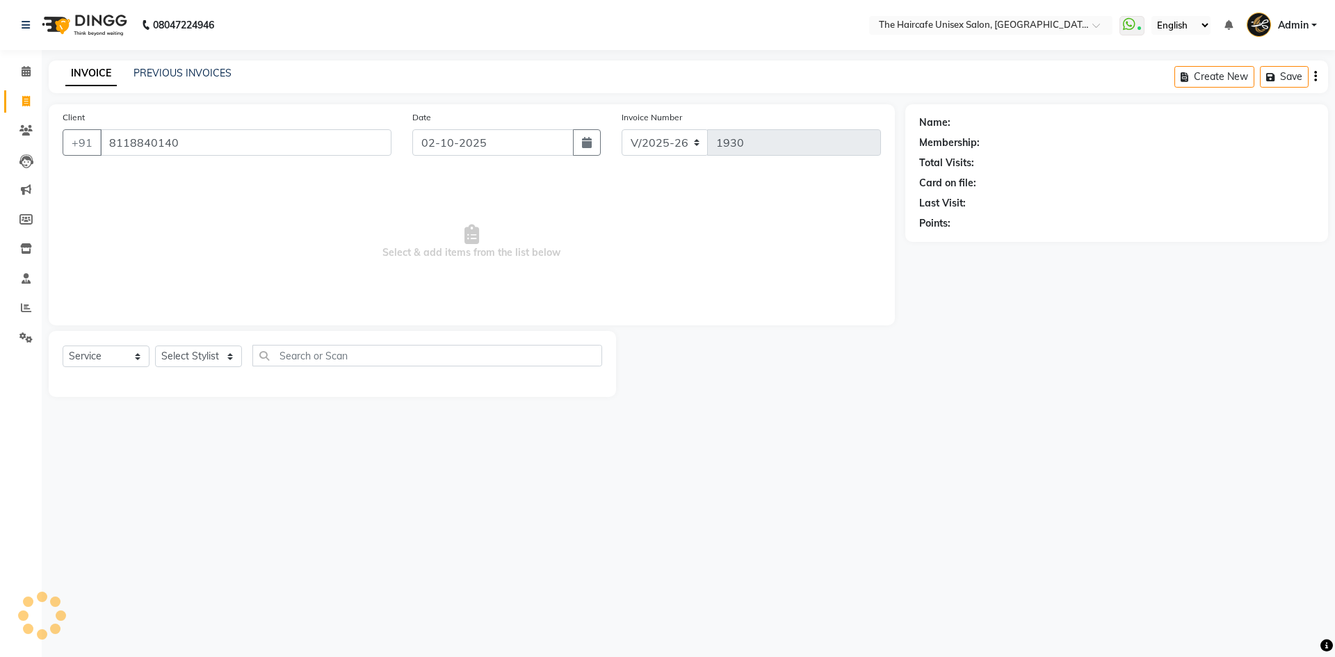
type input "8118840140"
select select "1: Object"
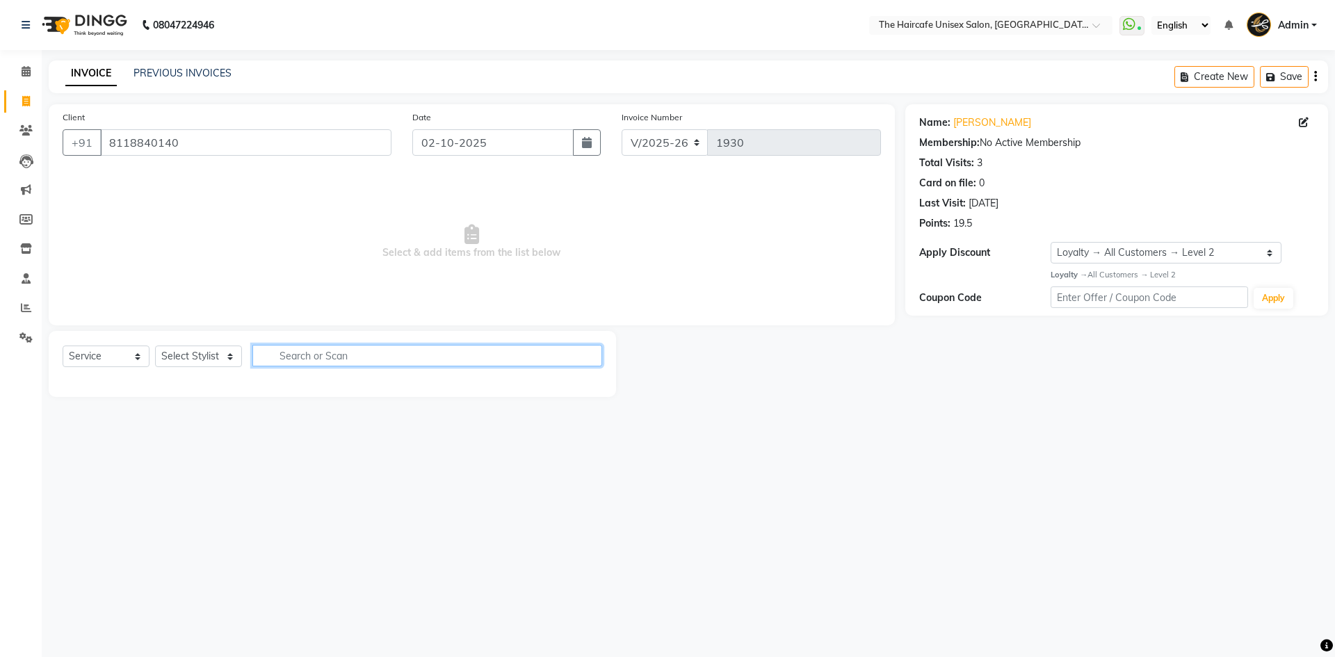
drag, startPoint x: 311, startPoint y: 364, endPoint x: 289, endPoint y: 364, distance: 22.3
click at [310, 364] on input "text" at bounding box center [427, 356] width 350 height 22
click at [216, 358] on select "Select Stylist [PERSON_NAME] ARCHANA DEEVKI KAJAL [PERSON_NAME] pathan [PERSON_…" at bounding box center [198, 357] width 87 height 22
select select "64976"
click at [155, 346] on select "Select Stylist [PERSON_NAME] ARCHANA DEEVKI KAJAL [PERSON_NAME] pathan [PERSON_…" at bounding box center [198, 357] width 87 height 22
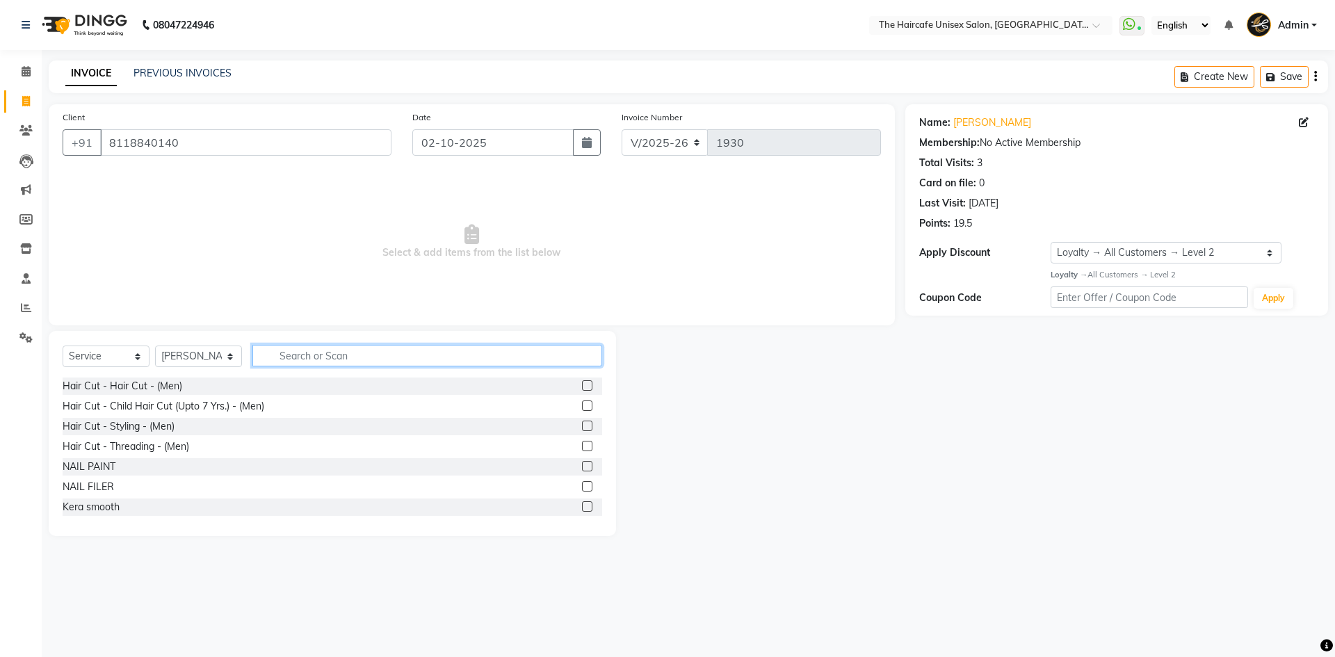
click at [311, 351] on input "text" at bounding box center [427, 356] width 350 height 22
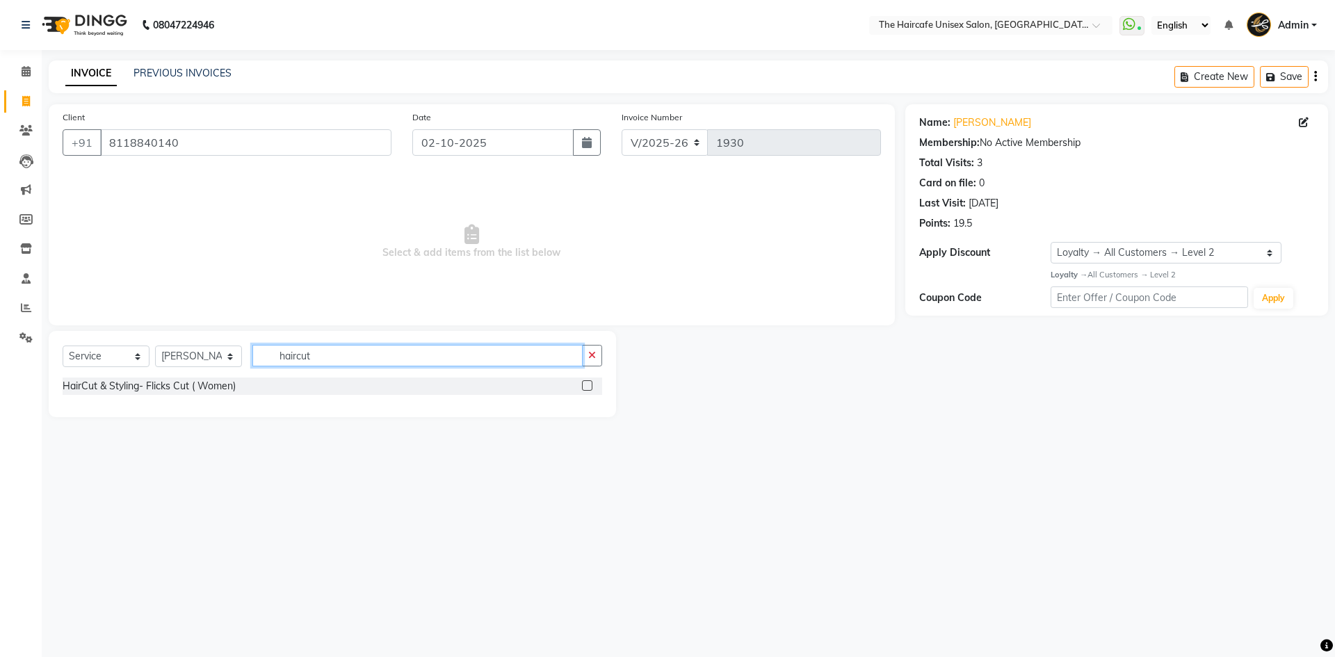
drag, startPoint x: 339, startPoint y: 353, endPoint x: 0, endPoint y: 385, distance: 340.9
click at [0, 385] on app-home "08047224946 Select Location × The Haircafe Unisex Salon, Charmwood Village Eros…" at bounding box center [667, 219] width 1335 height 438
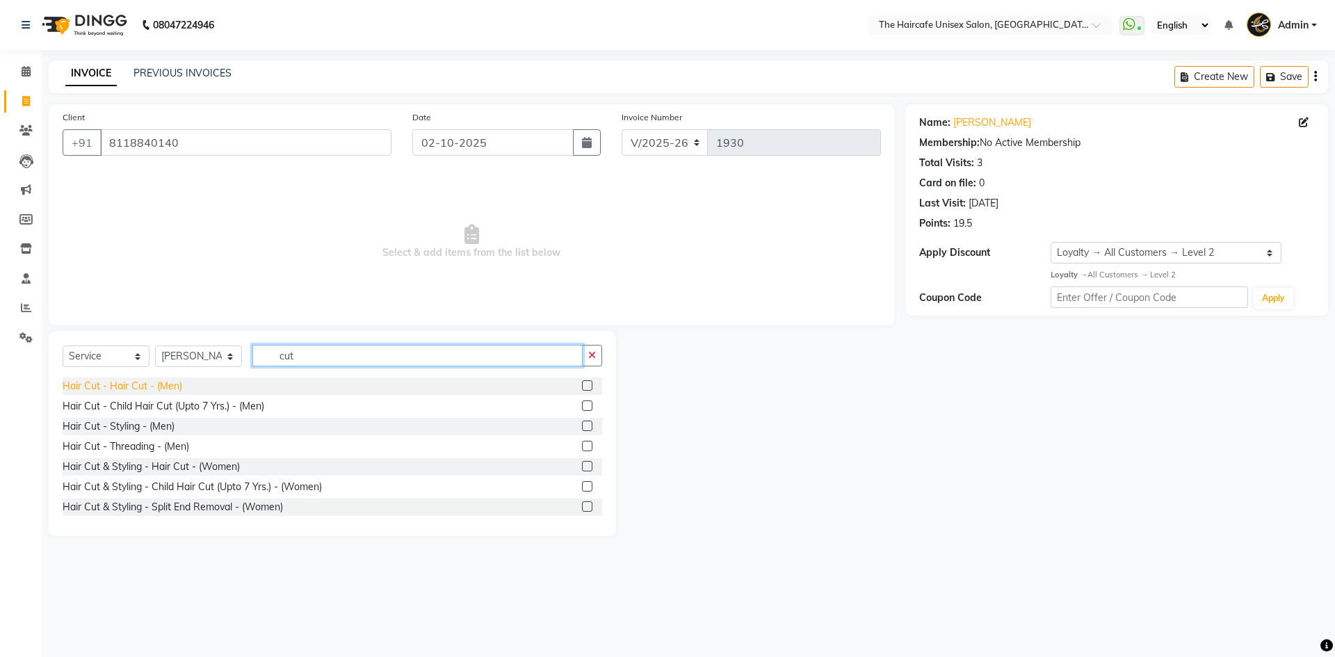
type input "cut"
click at [177, 385] on div "Hair Cut - Hair Cut - (Men)" at bounding box center [123, 386] width 120 height 15
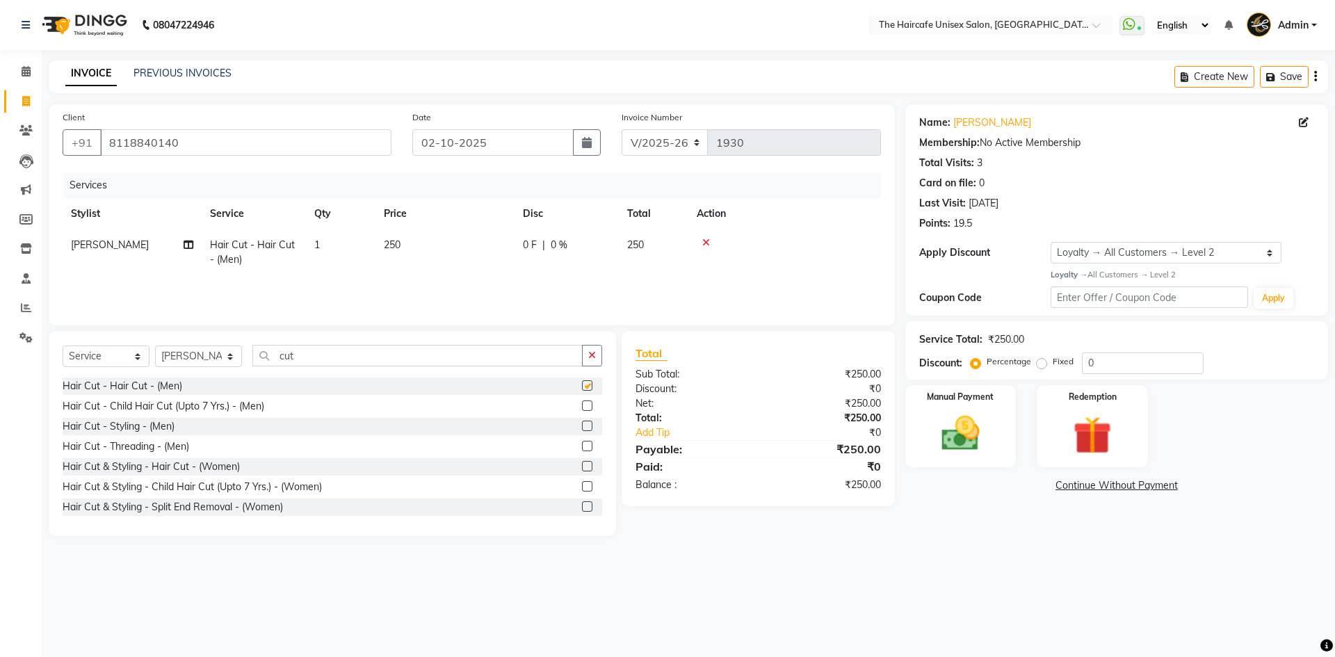
checkbox input "false"
click at [0, 355] on app-home "08047224946 Select Location × The Haircafe Unisex Salon, Charmwood Village Eros…" at bounding box center [667, 278] width 1335 height 557
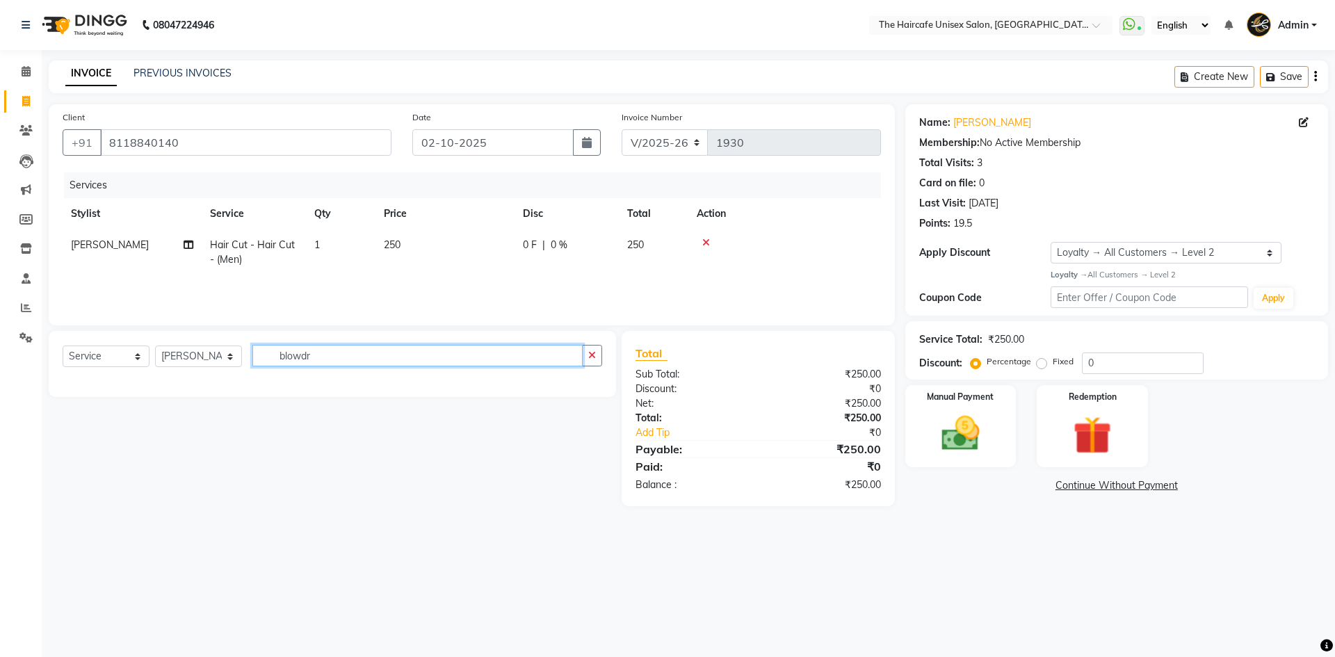
type input "blowdr"
click at [218, 351] on select "Select Stylist [PERSON_NAME] ARCHANA DEEVKI KAJAL [PERSON_NAME] pathan [PERSON_…" at bounding box center [198, 357] width 87 height 22
select select "68578"
click at [155, 346] on select "Select Stylist [PERSON_NAME] ARCHANA DEEVKI KAJAL [PERSON_NAME] pathan [PERSON_…" at bounding box center [198, 357] width 87 height 22
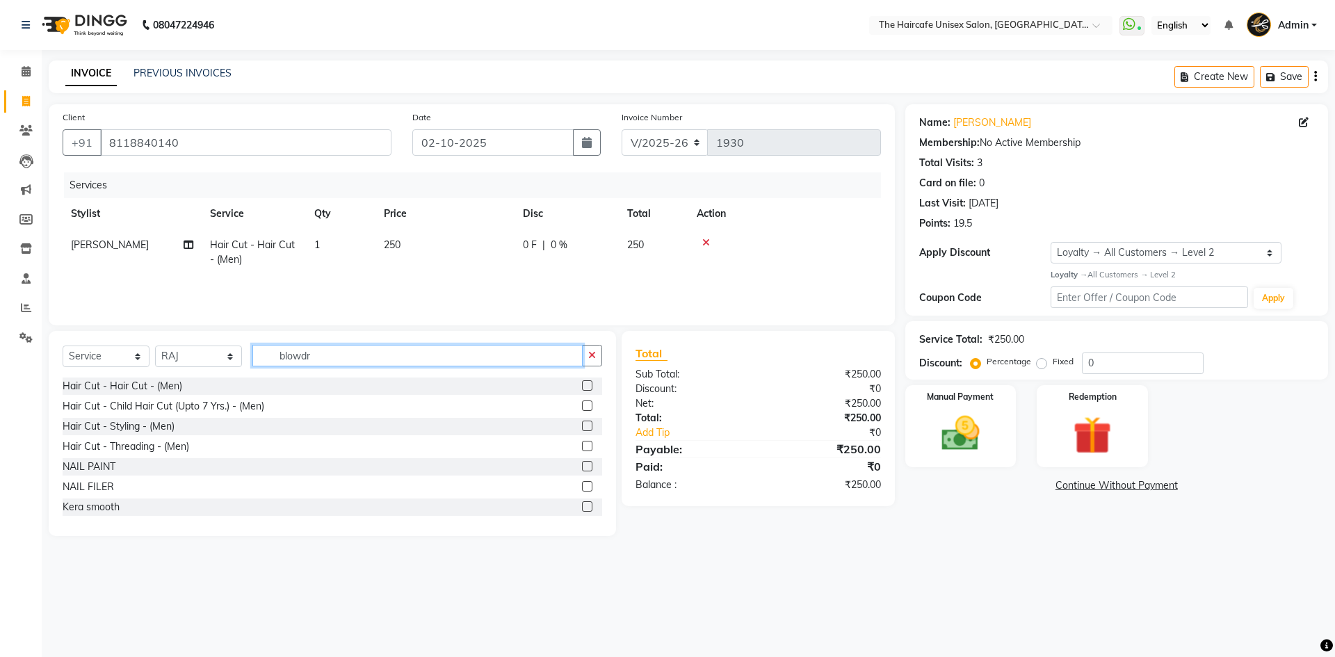
click at [330, 352] on input "blowdr" at bounding box center [417, 356] width 330 height 22
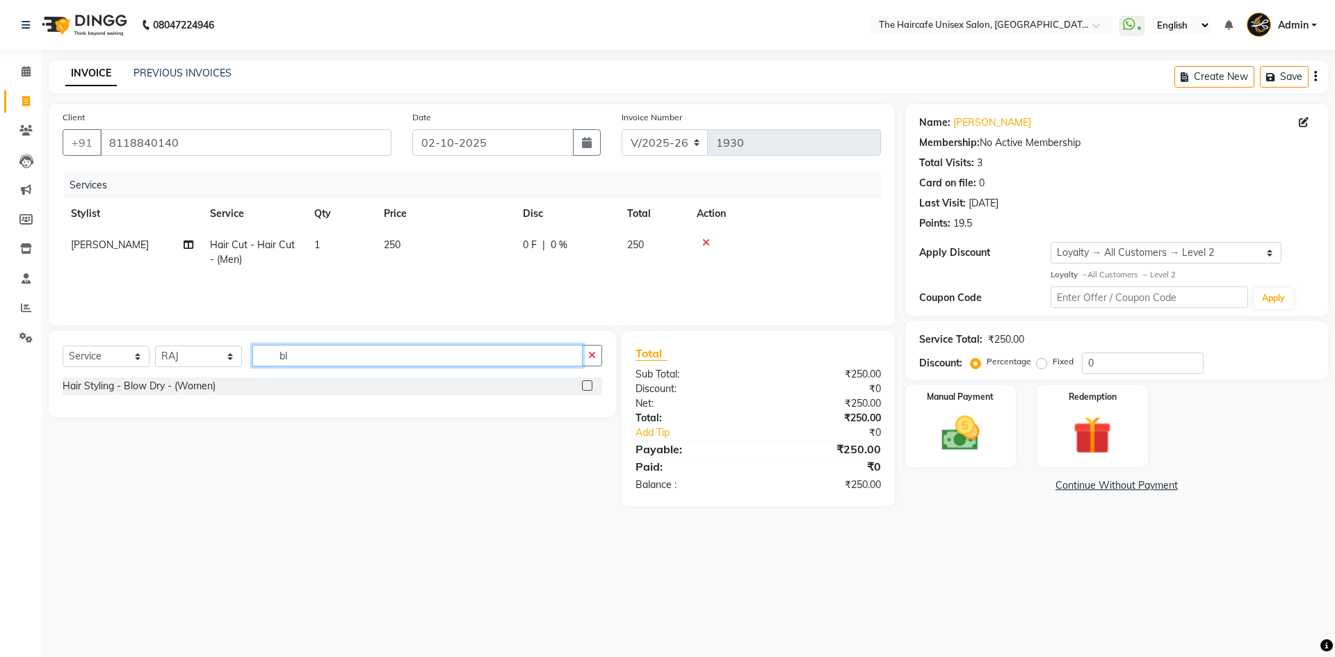
type input "b"
type input "blo"
drag, startPoint x: 588, startPoint y: 381, endPoint x: 581, endPoint y: 389, distance: 10.8
click at [586, 381] on label at bounding box center [587, 385] width 10 height 10
click at [586, 382] on input "checkbox" at bounding box center [586, 386] width 9 height 9
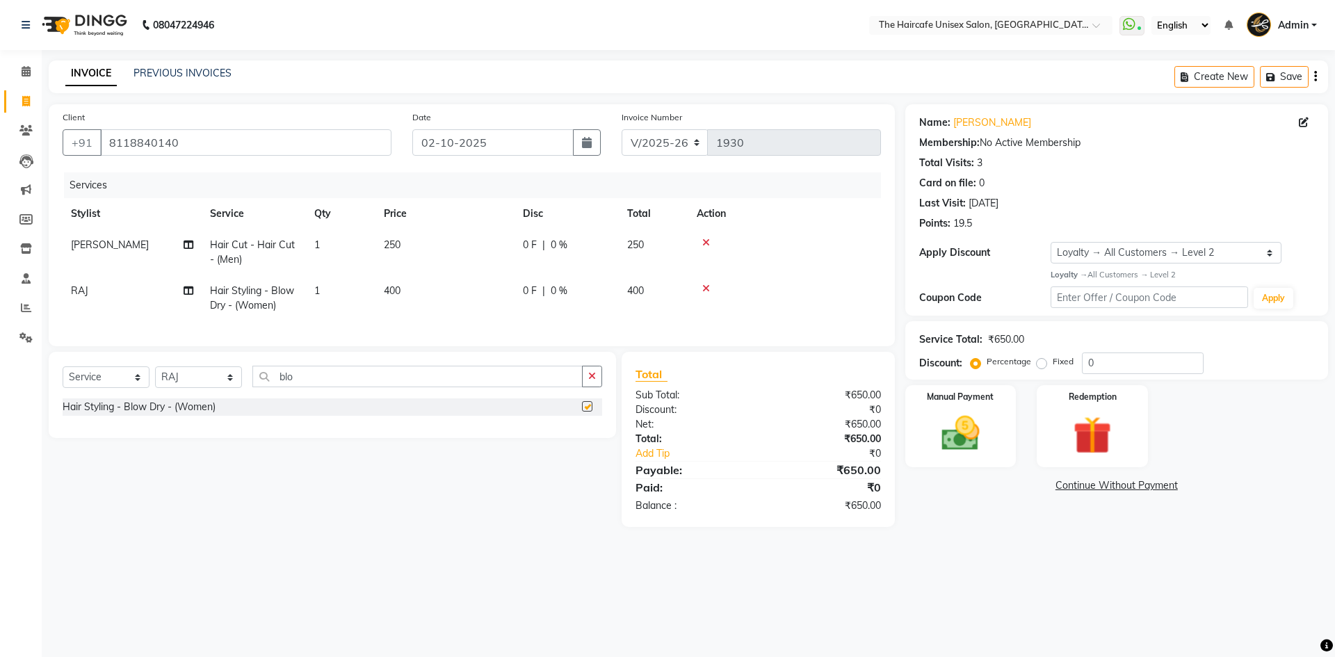
checkbox input "false"
click at [964, 435] on img at bounding box center [960, 434] width 65 height 46
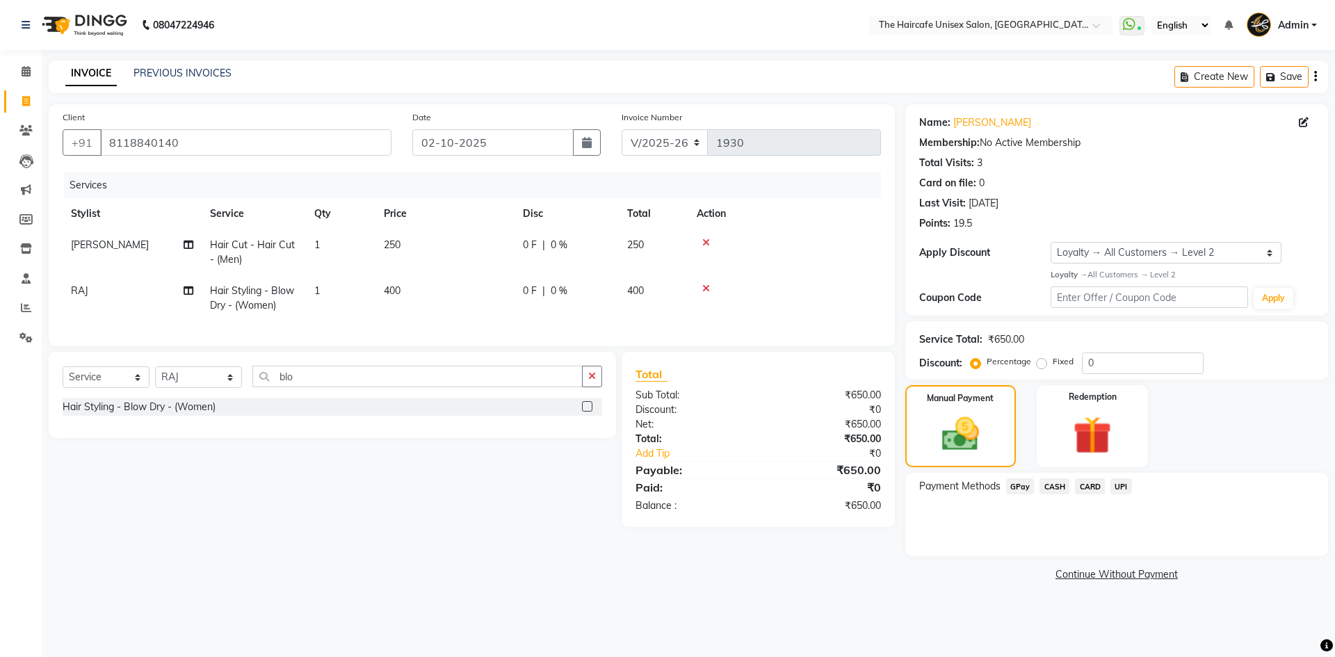
click at [1024, 490] on span "GPay" at bounding box center [1020, 486] width 29 height 16
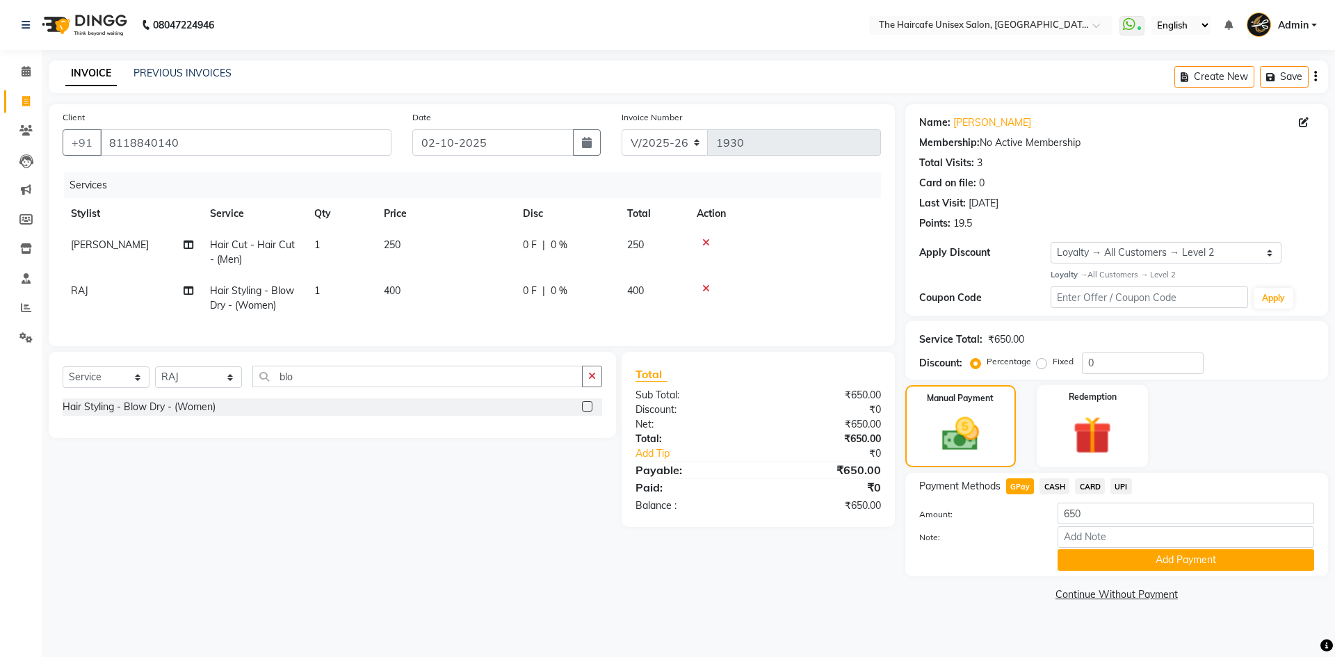
click at [1049, 486] on span "CASH" at bounding box center [1055, 486] width 30 height 16
click at [1146, 562] on button "Add Payment" at bounding box center [1186, 560] width 257 height 22
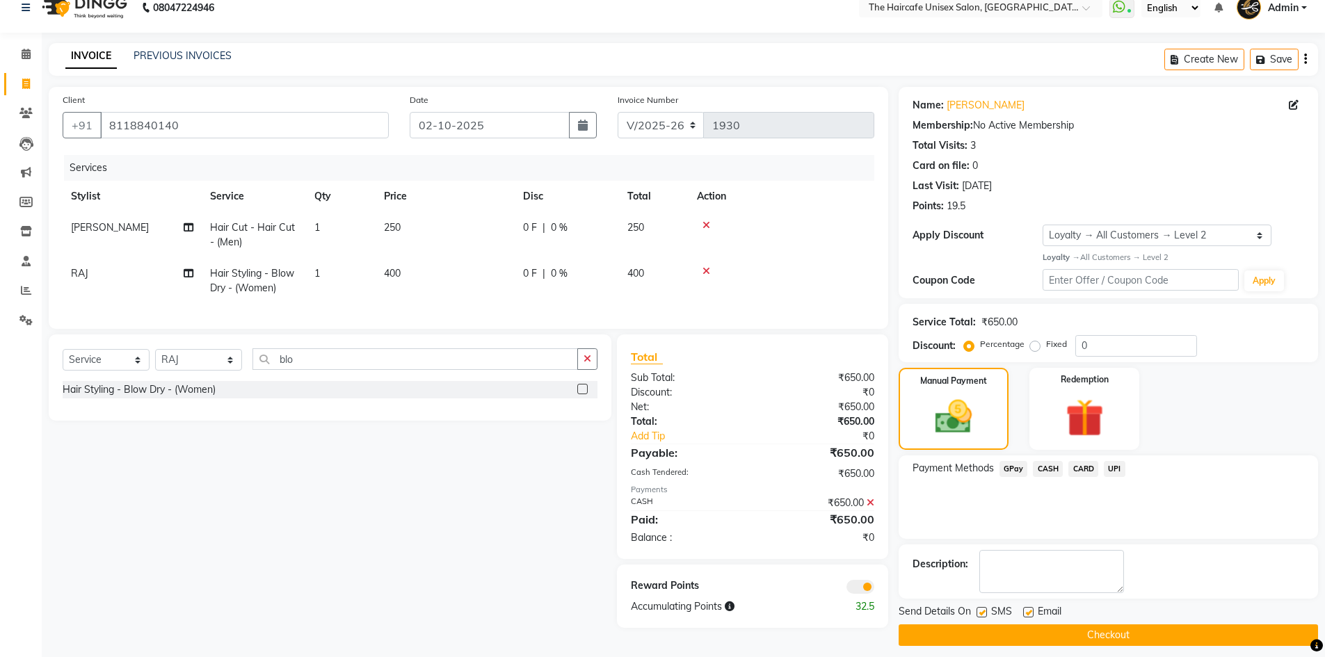
scroll to position [27, 0]
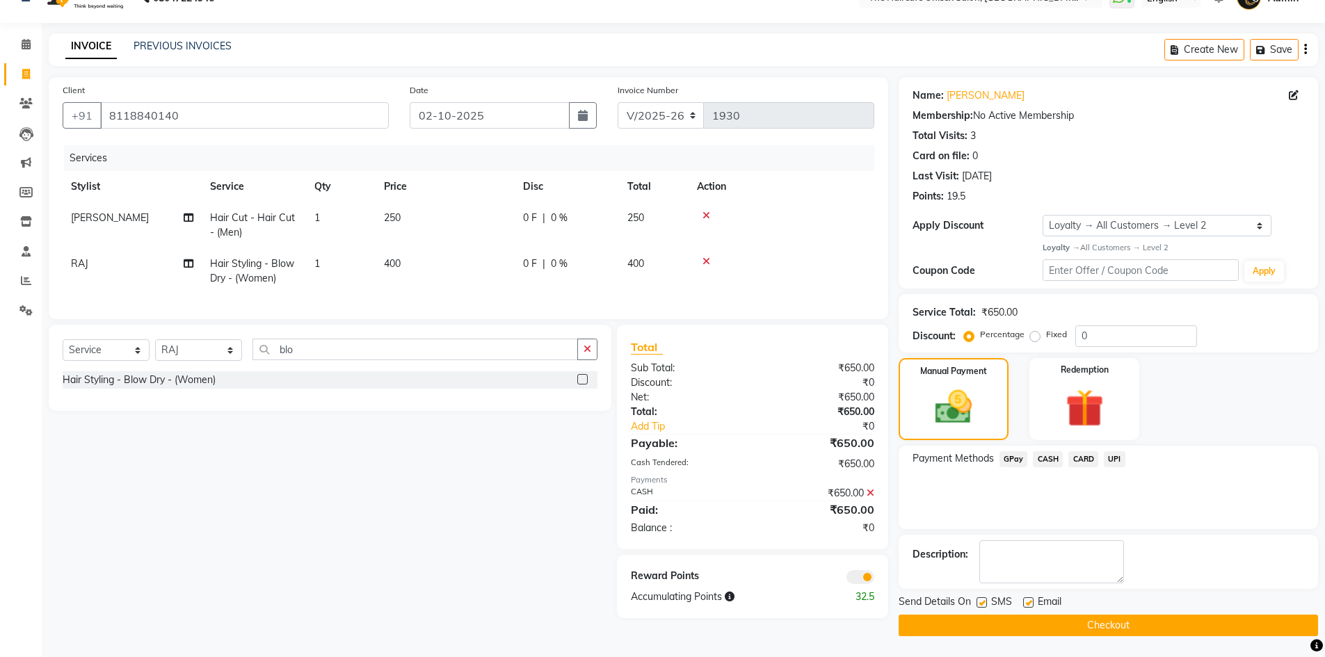
click at [1179, 624] on button "Checkout" at bounding box center [1108, 626] width 419 height 22
